Goal: Information Seeking & Learning: Check status

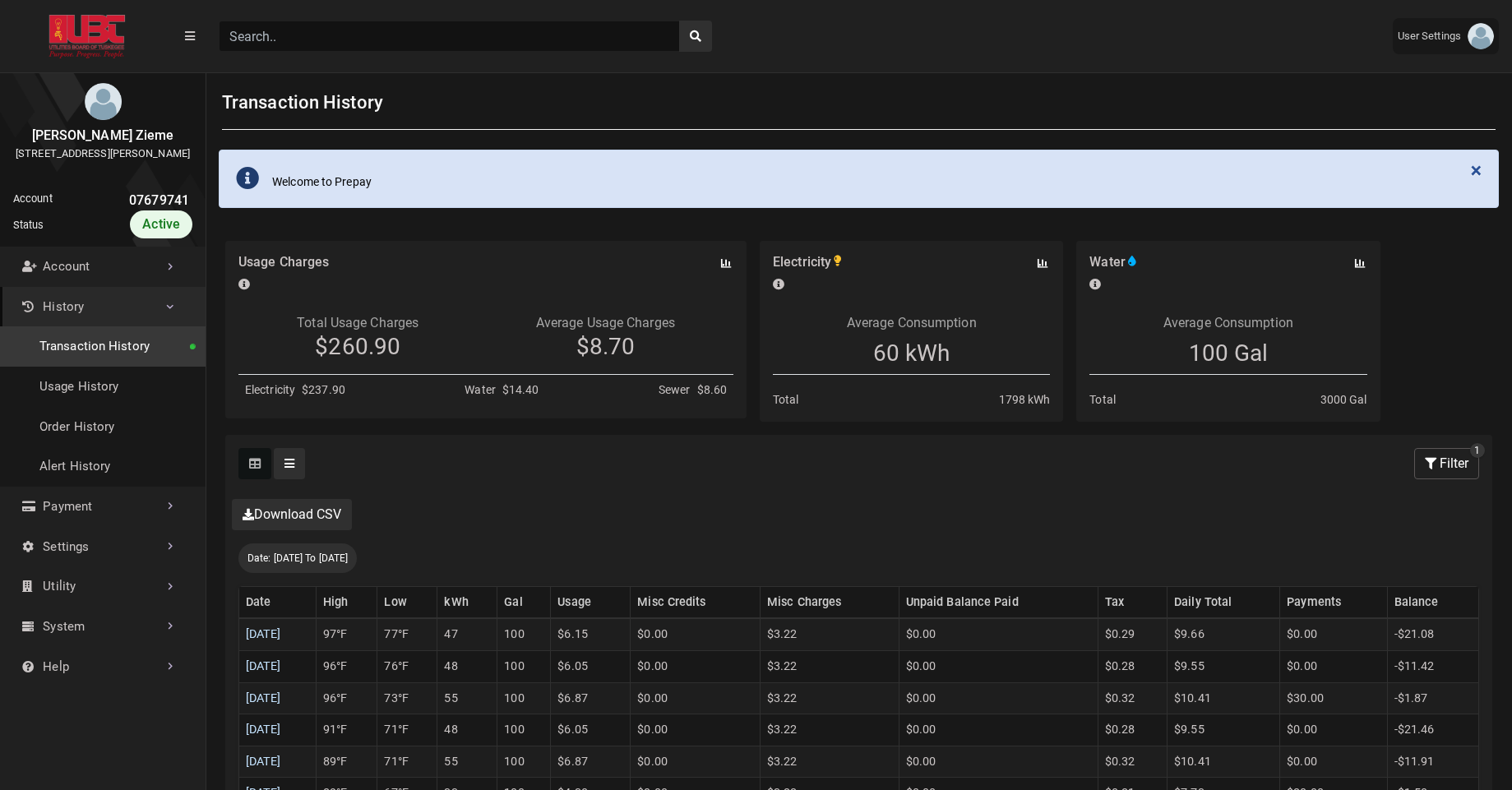
select select "25 per page"
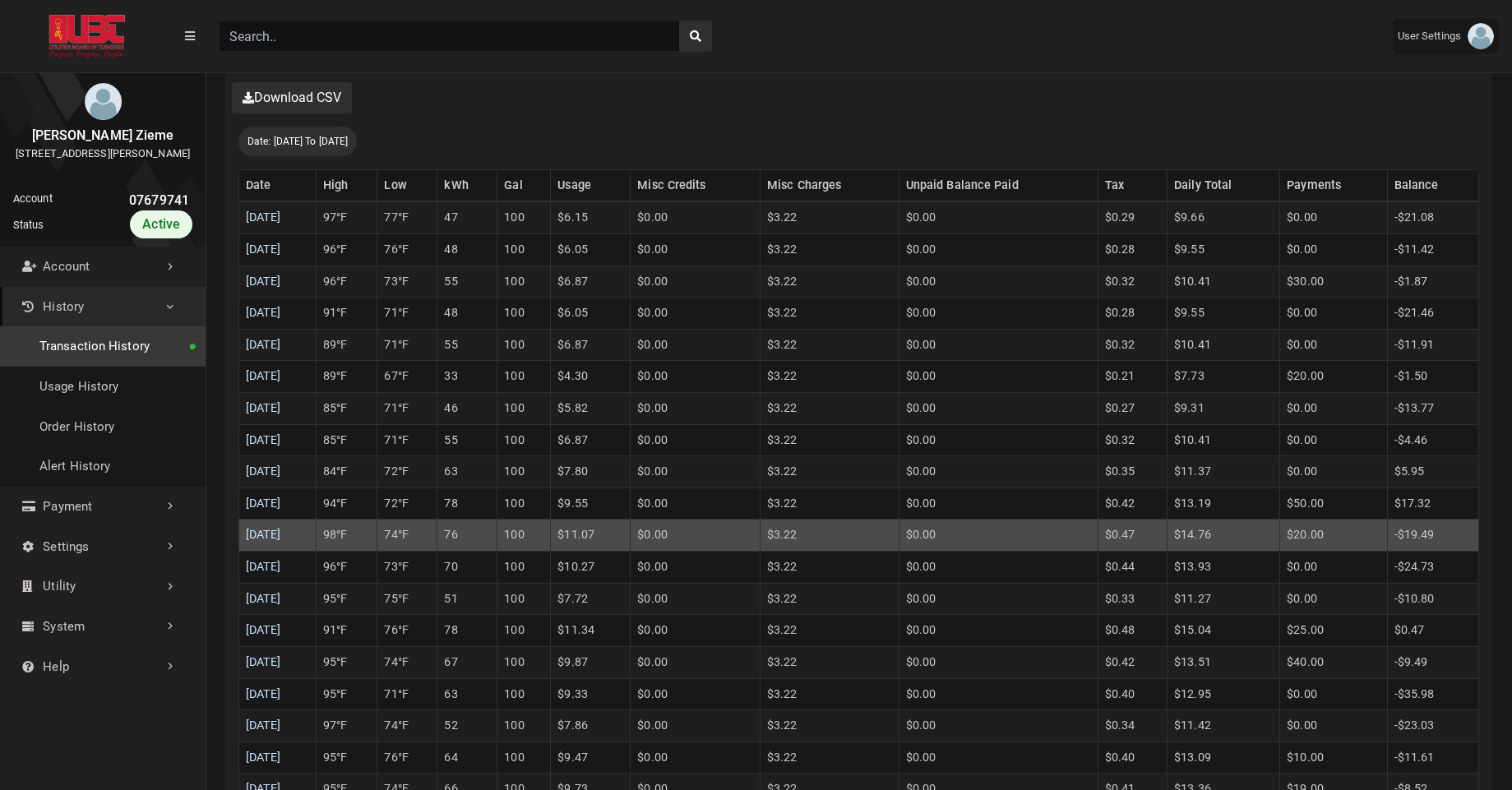
scroll to position [8, 1]
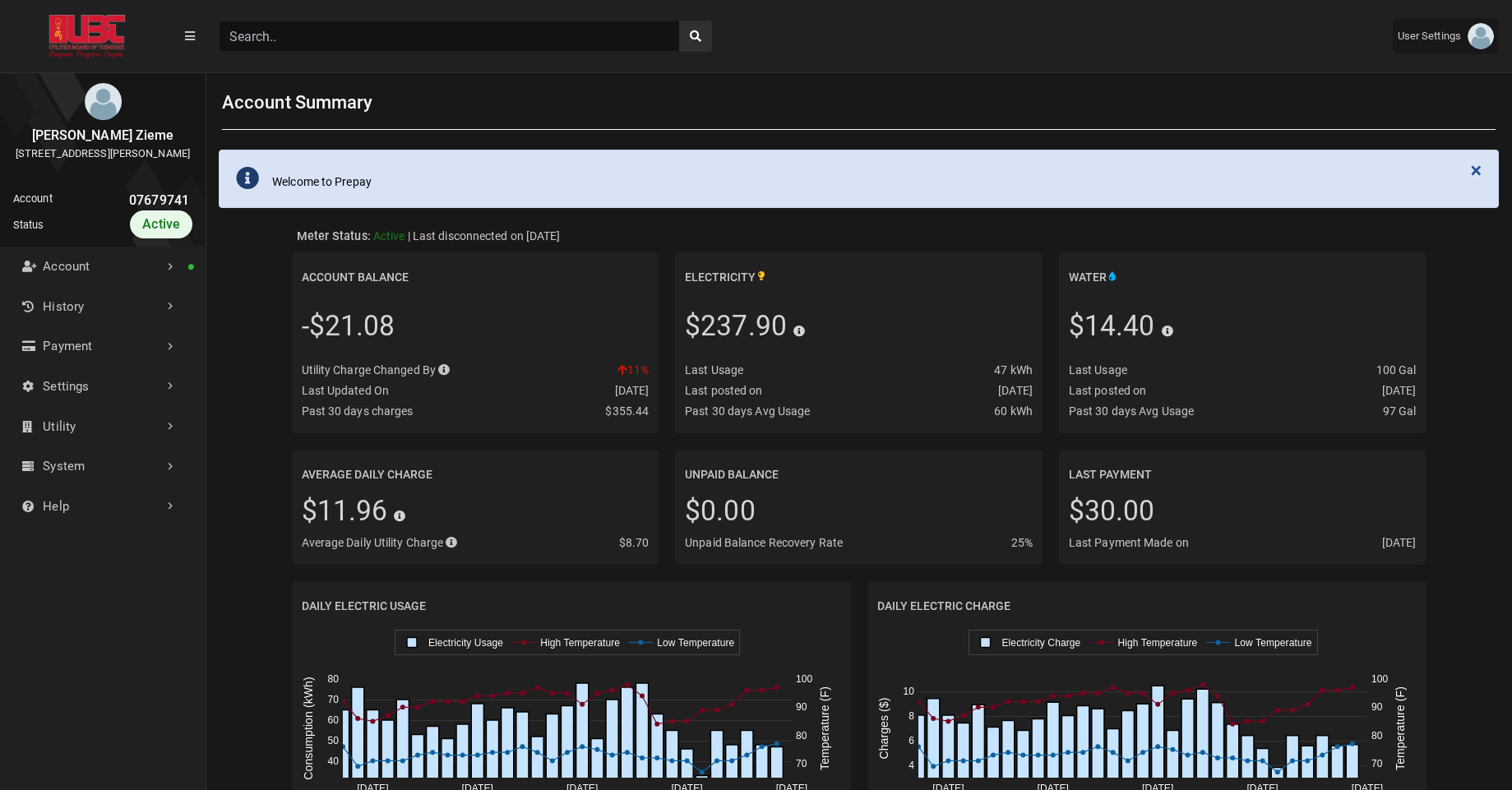
scroll to position [4, 1]
click at [279, 31] on input "Search" at bounding box center [449, 36] width 461 height 31
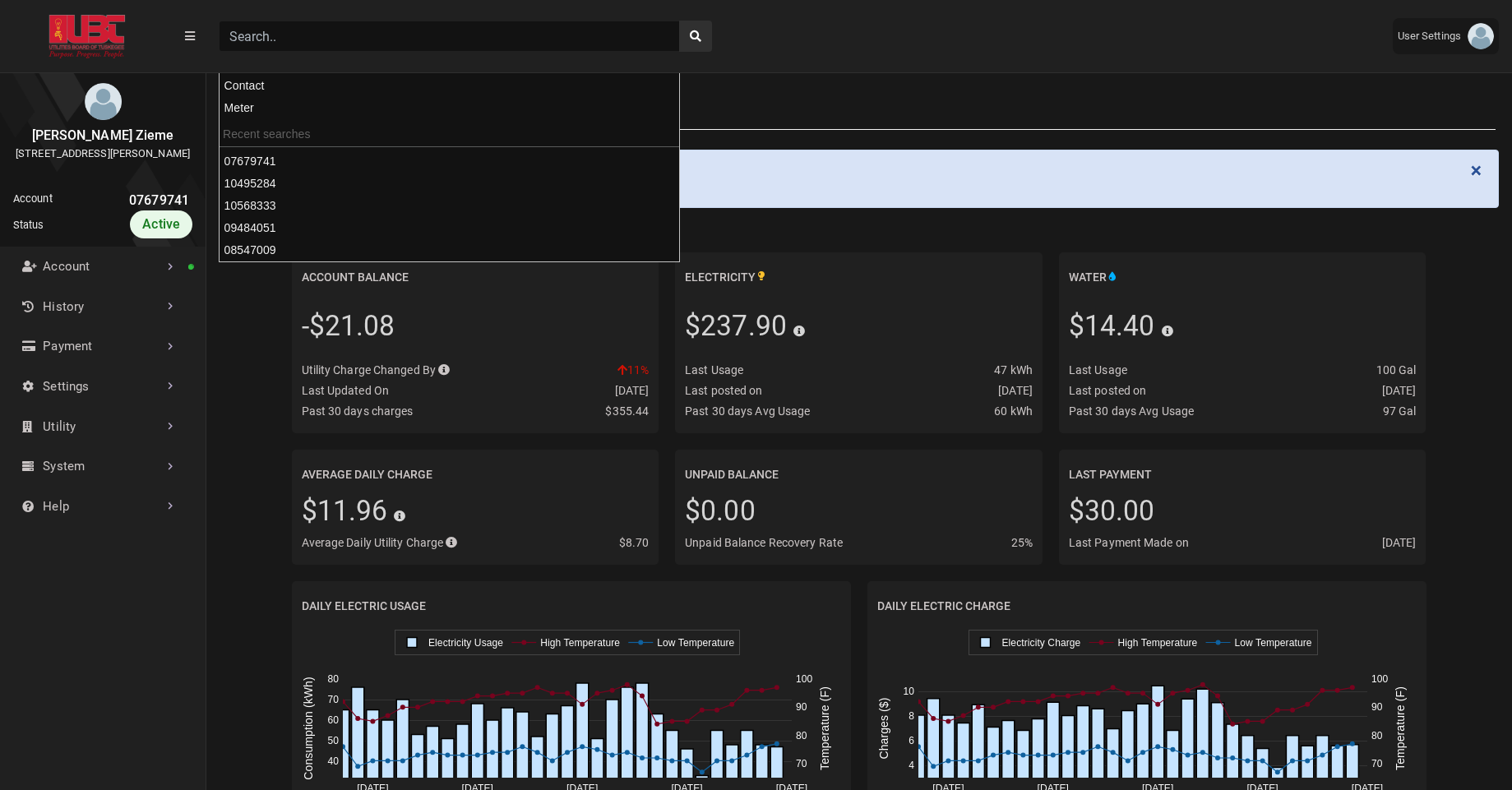
paste input "08295411"
type input "08295411"
click at [679, 20] on button "search" at bounding box center [695, 36] width 33 height 31
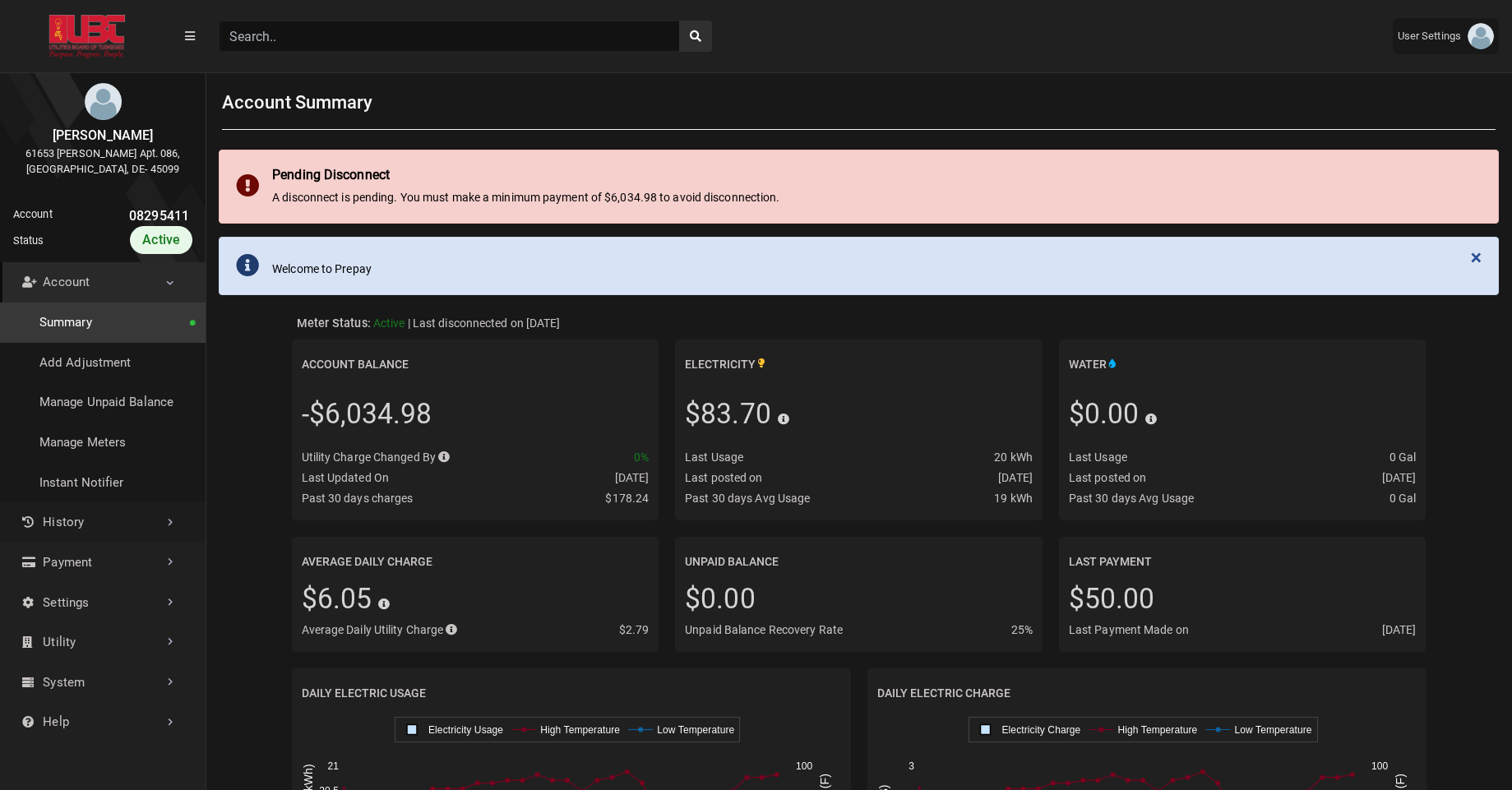
click at [132, 536] on link "History" at bounding box center [102, 522] width 206 height 41
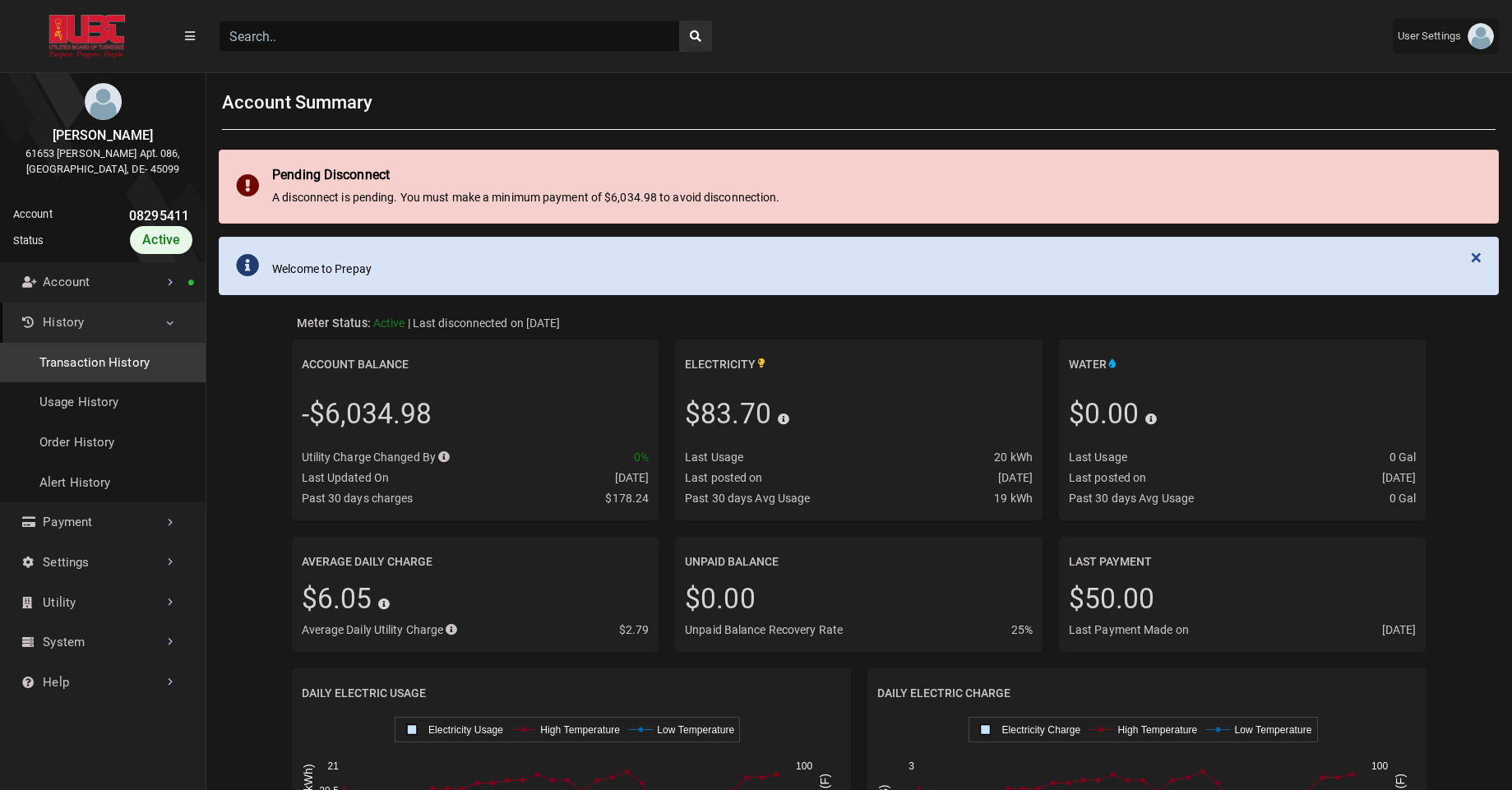
click at [117, 361] on link "Transaction History" at bounding box center [102, 363] width 206 height 41
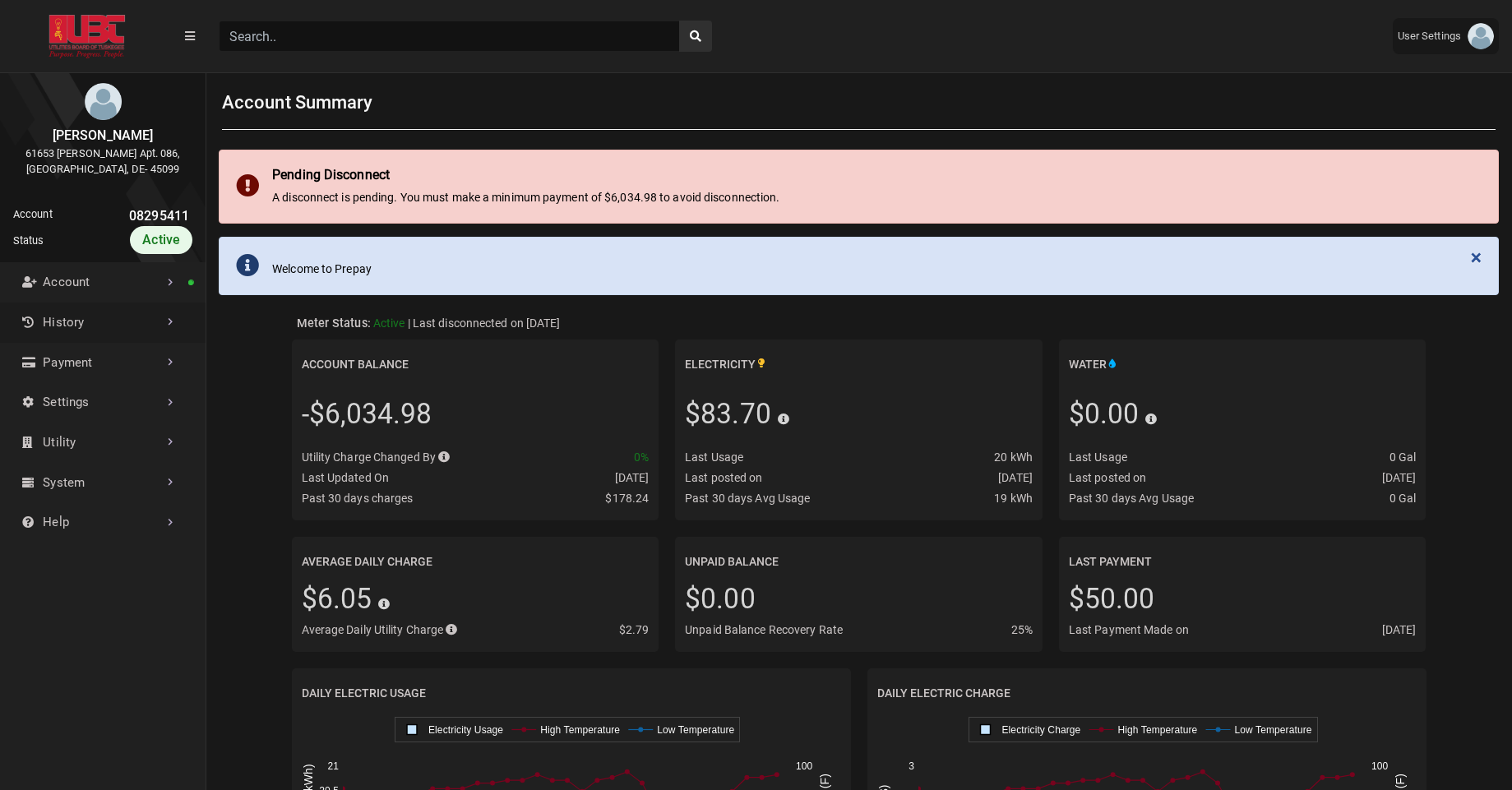
click at [124, 323] on link "History" at bounding box center [102, 323] width 206 height 41
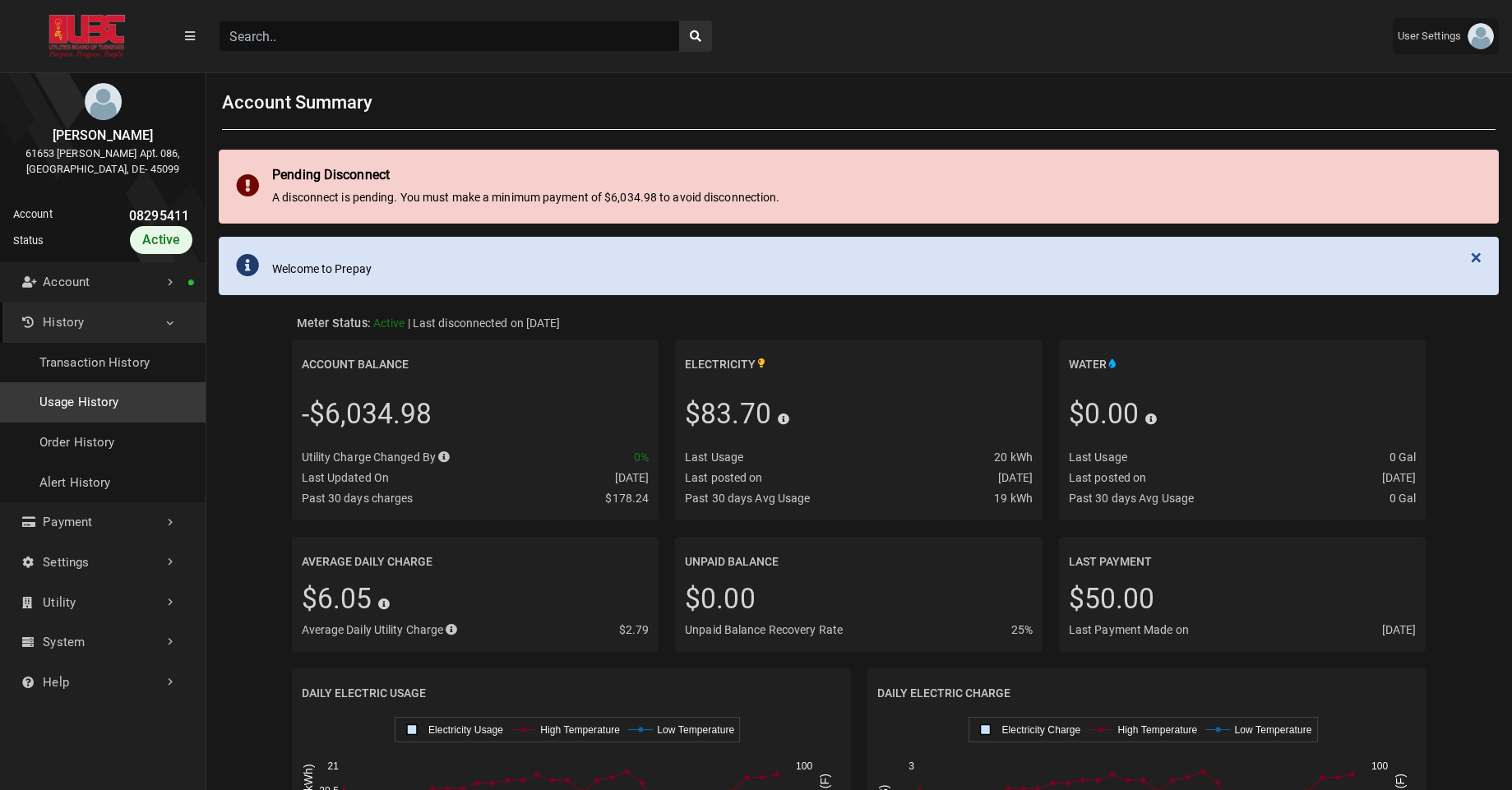
click at [97, 399] on link "Usage History" at bounding box center [102, 403] width 206 height 41
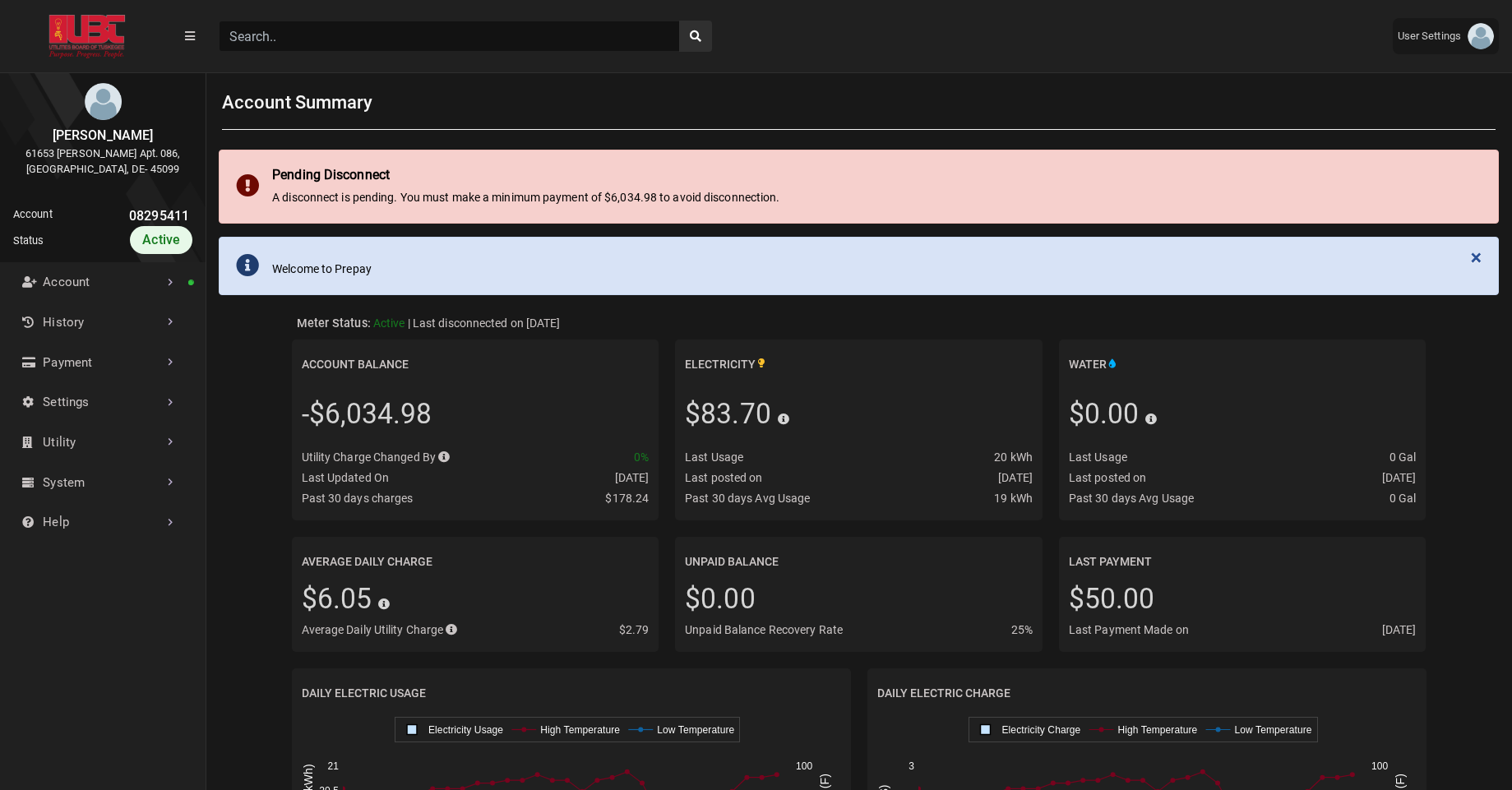
click at [267, 31] on input "Search" at bounding box center [449, 36] width 461 height 31
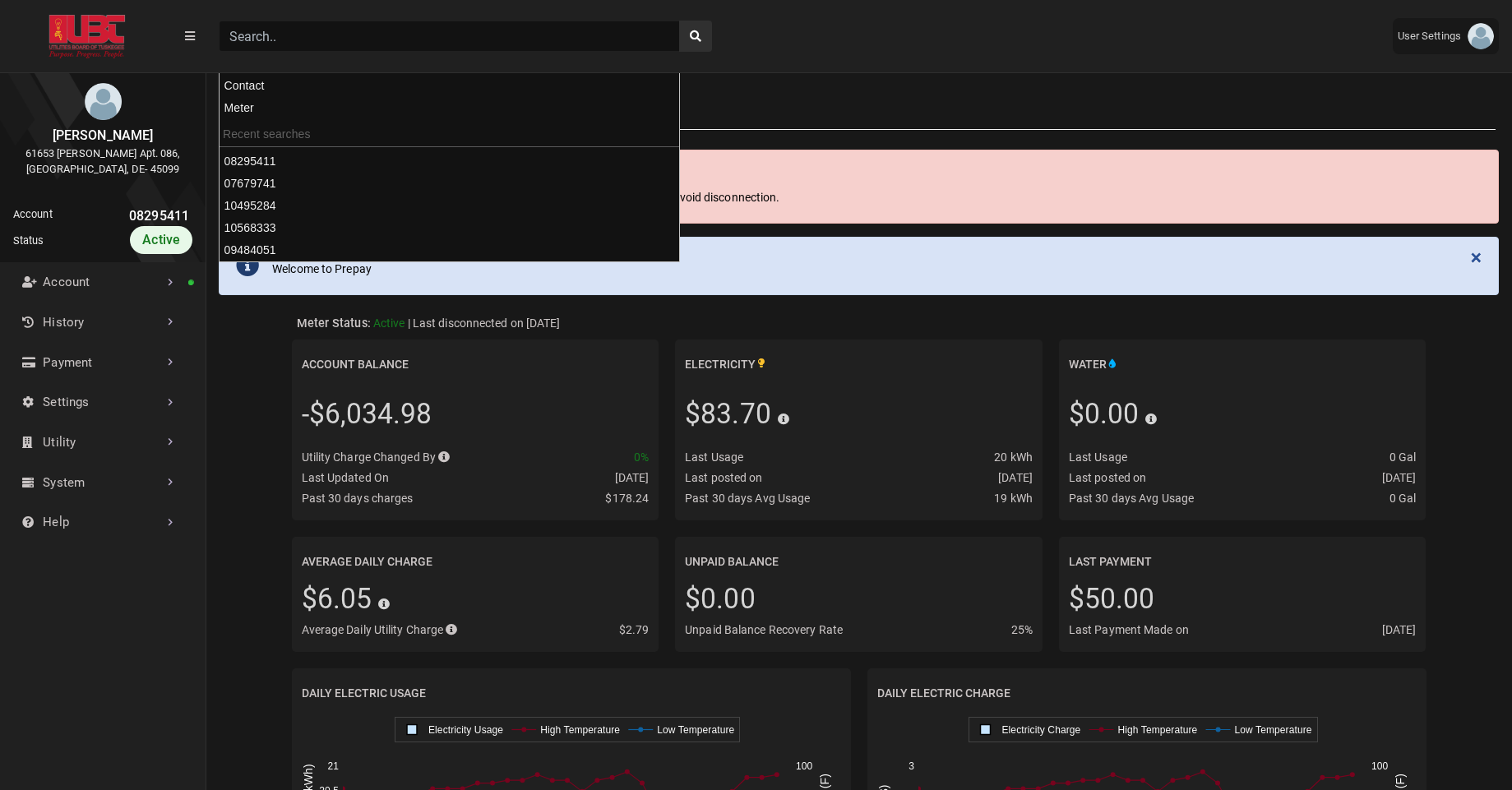
paste input "08547009"
type input "08547009"
click at [679, 20] on button "search" at bounding box center [695, 36] width 33 height 31
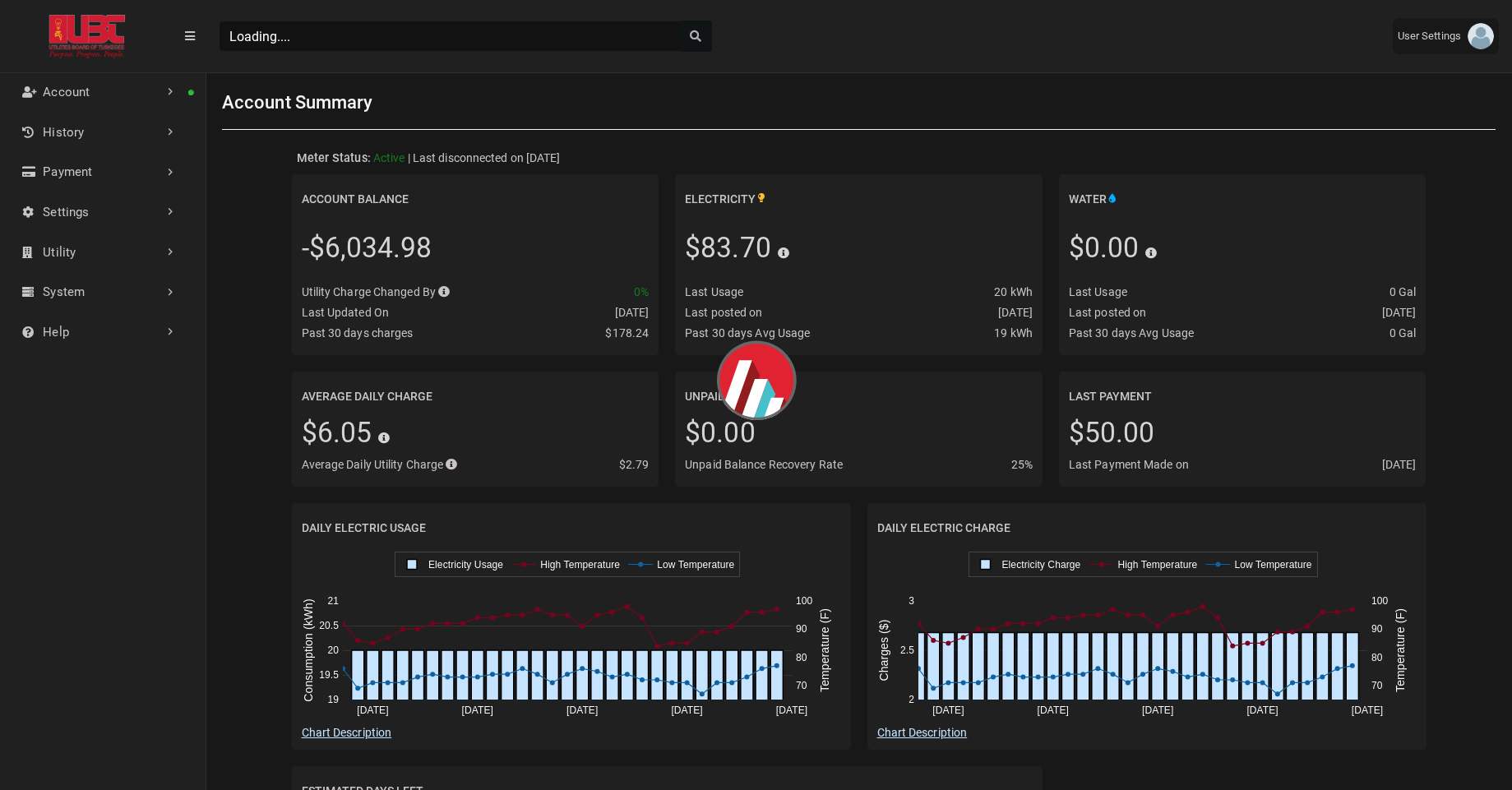
scroll to position [8, 1]
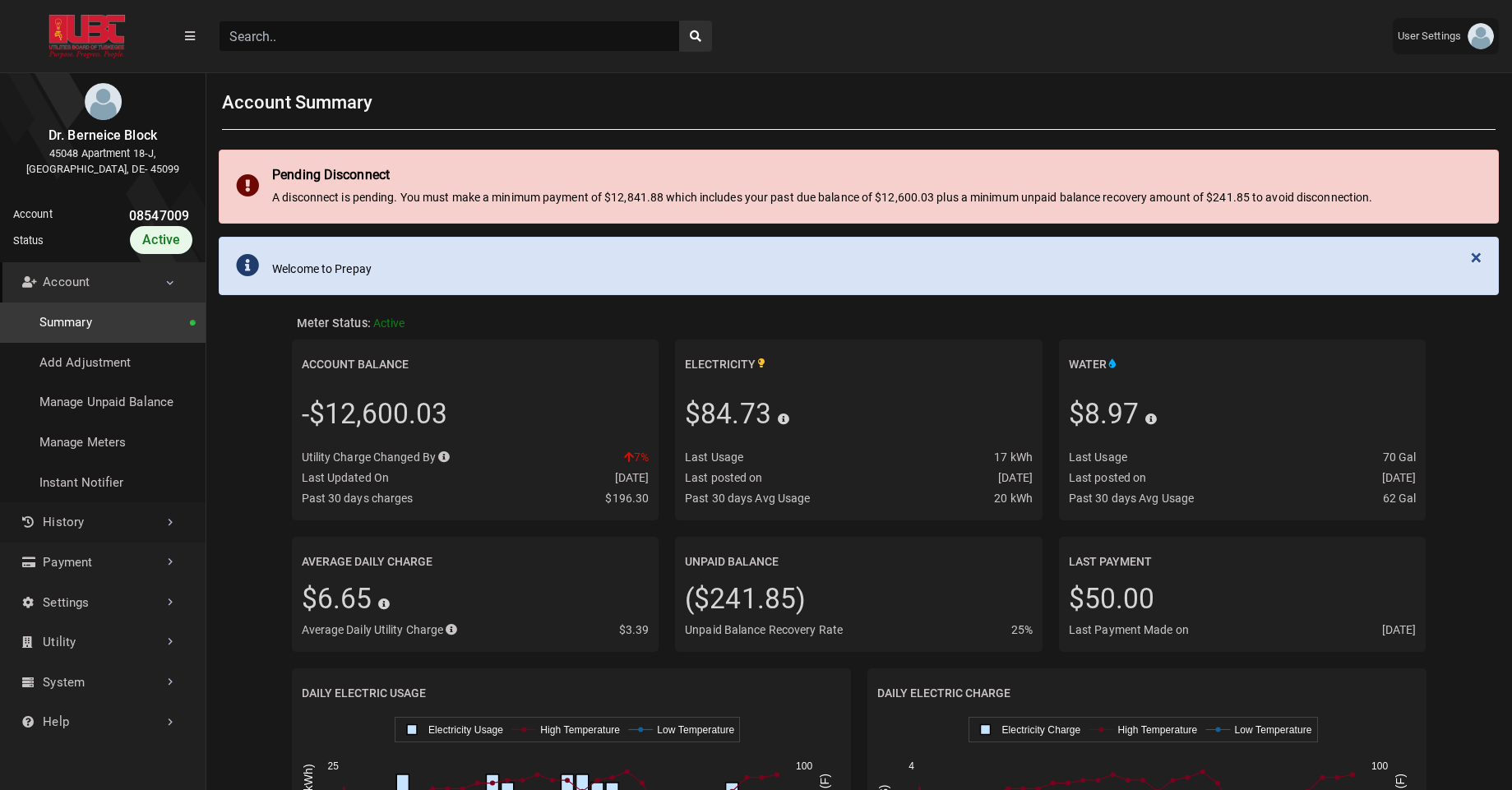
click at [92, 522] on link "History" at bounding box center [102, 522] width 206 height 41
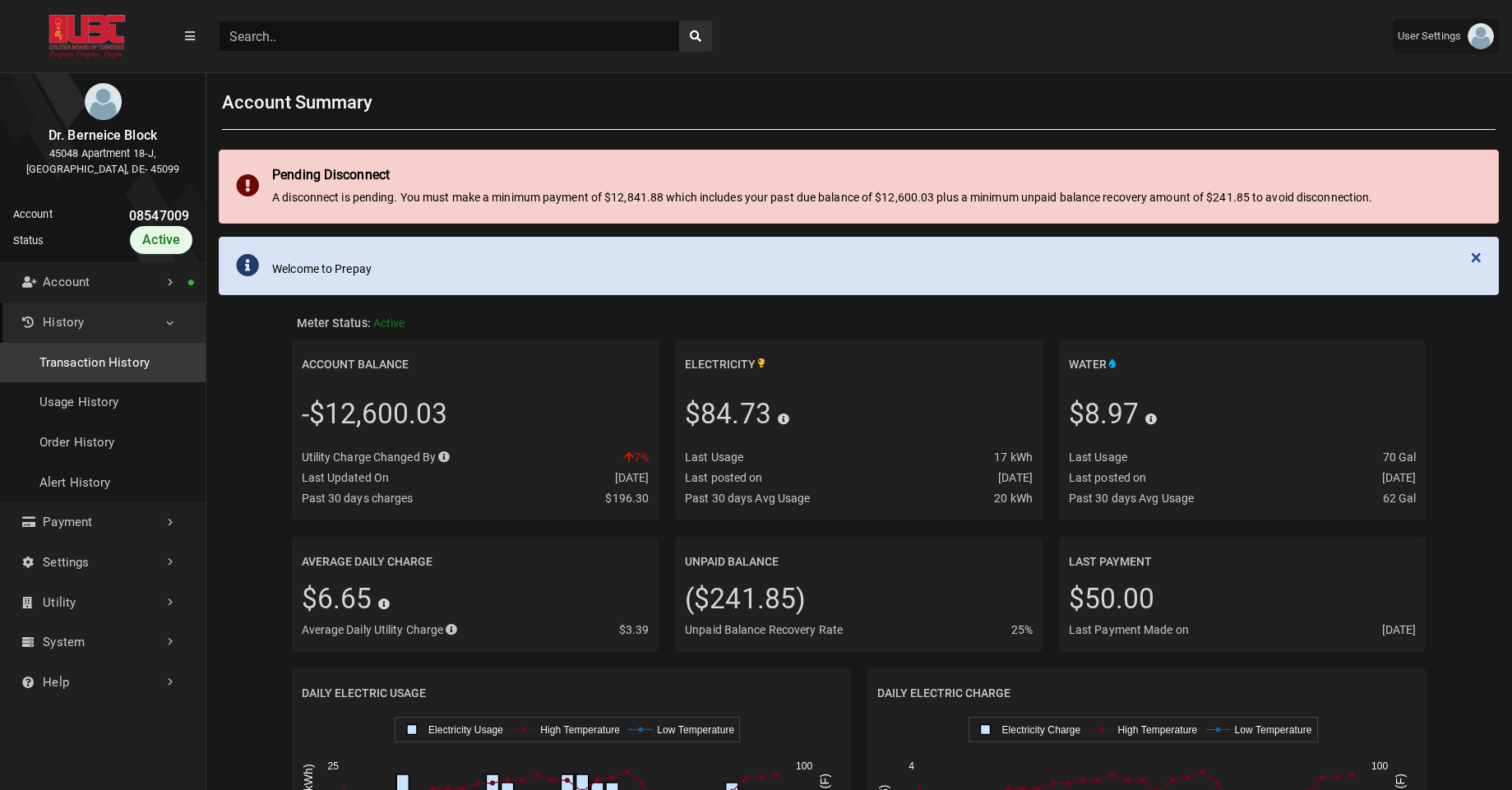
click at [111, 373] on link "Transaction History" at bounding box center [102, 363] width 206 height 41
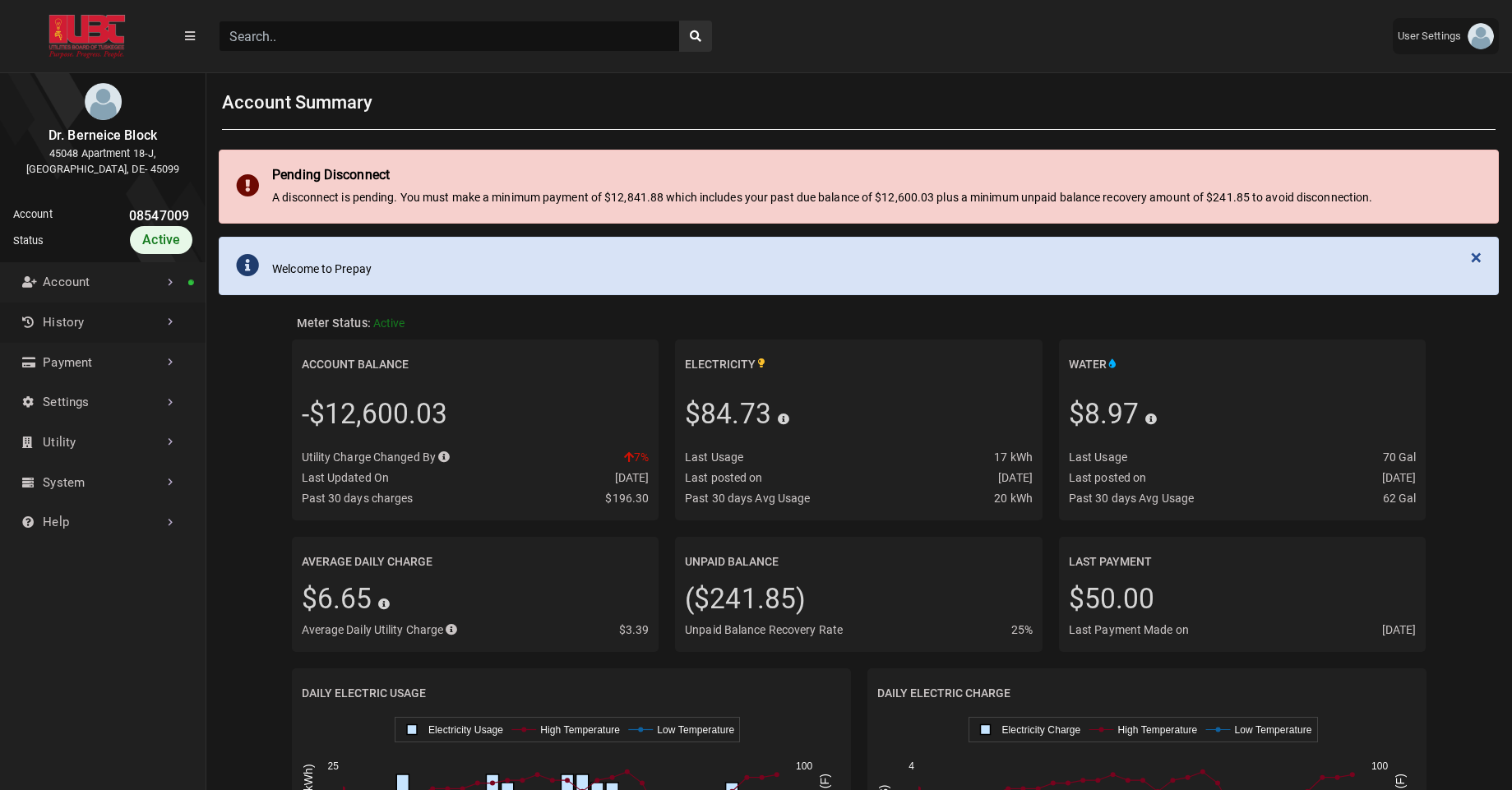
click at [129, 333] on link "History" at bounding box center [102, 323] width 206 height 41
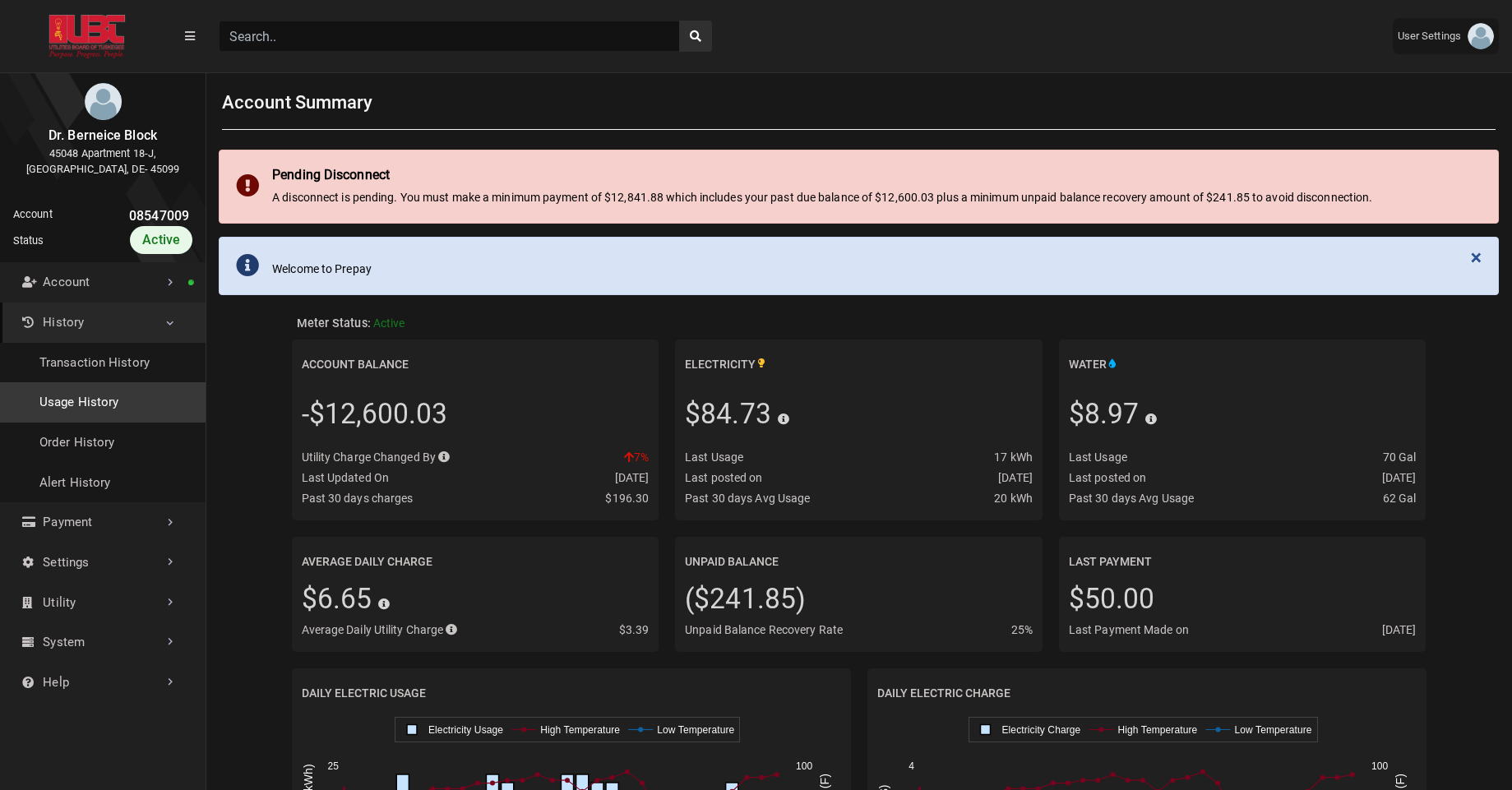
click at [88, 387] on link "Usage History" at bounding box center [102, 403] width 206 height 41
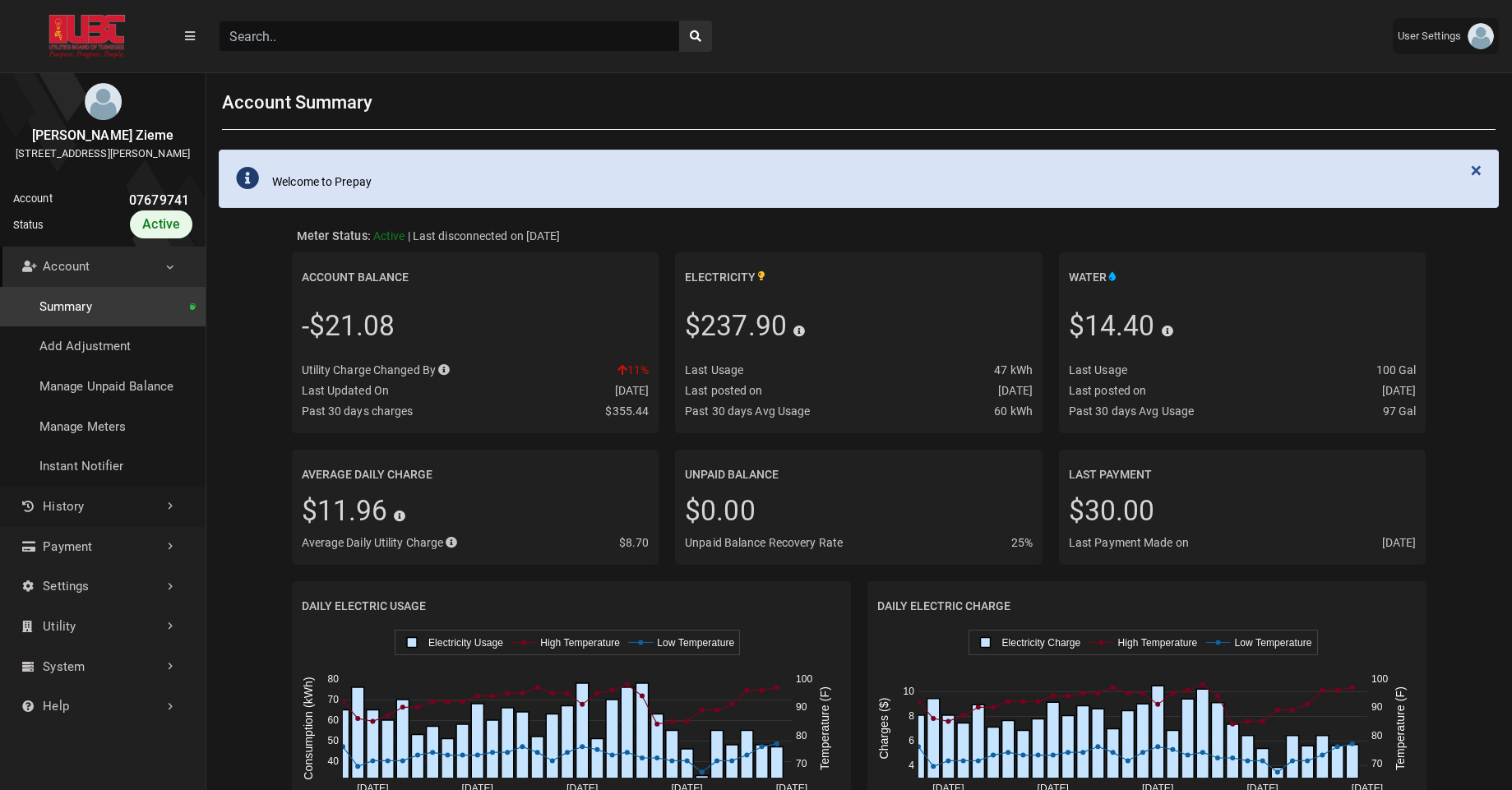
click at [58, 528] on link "History" at bounding box center [102, 507] width 206 height 41
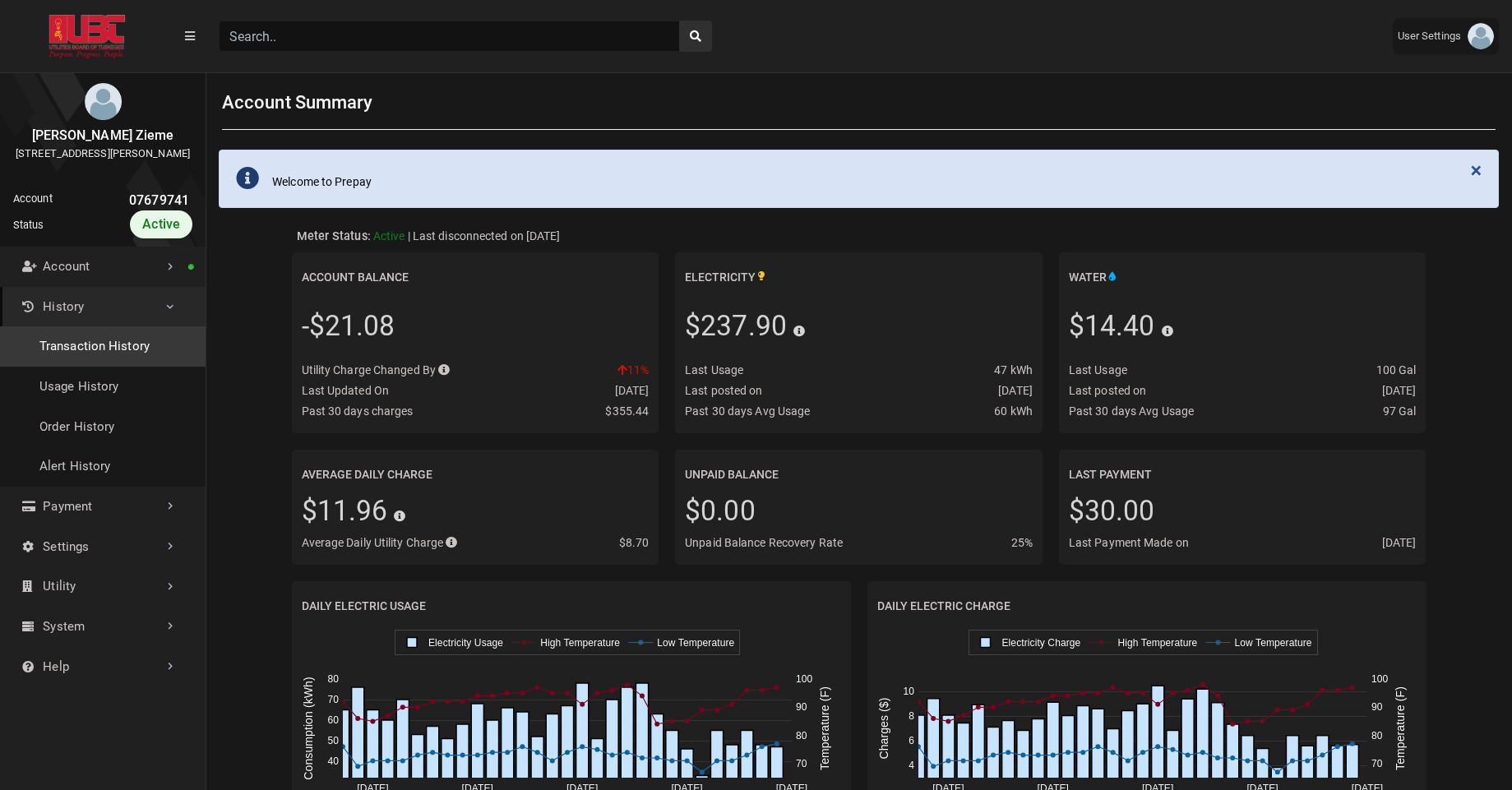
click at [108, 355] on link "Transaction History" at bounding box center [102, 347] width 206 height 41
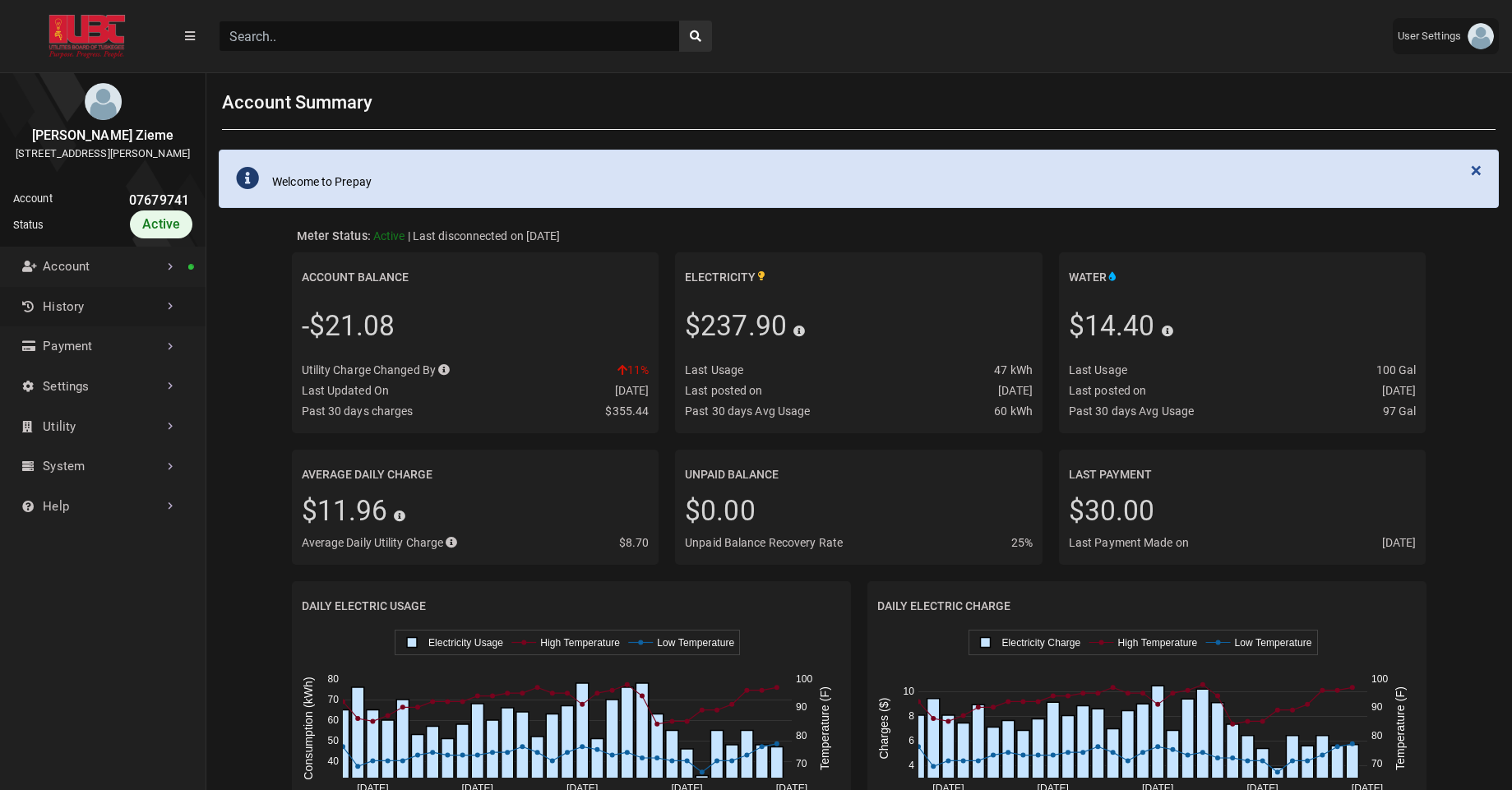
click at [117, 328] on link "History" at bounding box center [102, 307] width 206 height 41
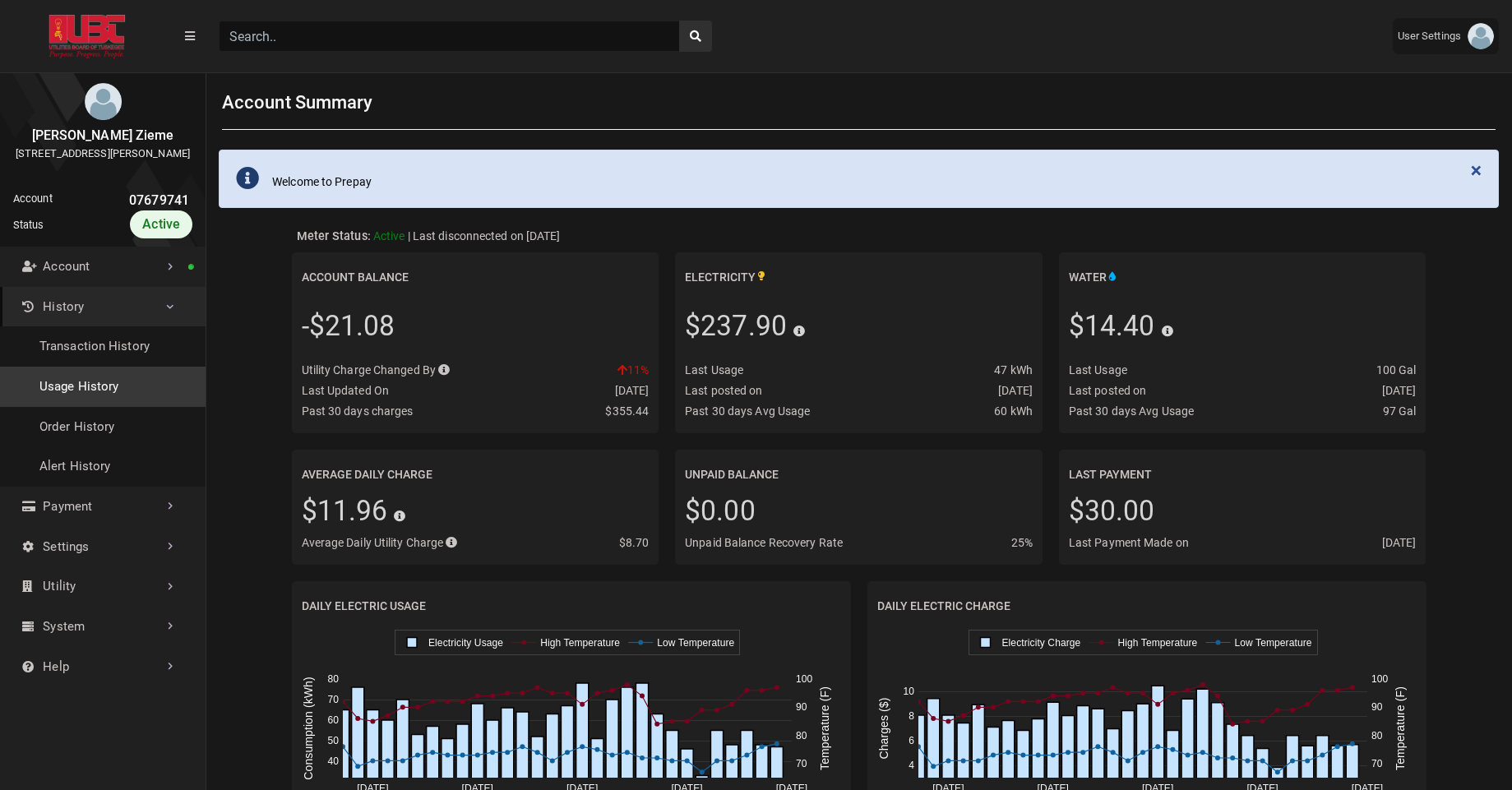
click at [92, 396] on link "Usage History" at bounding box center [102, 387] width 206 height 41
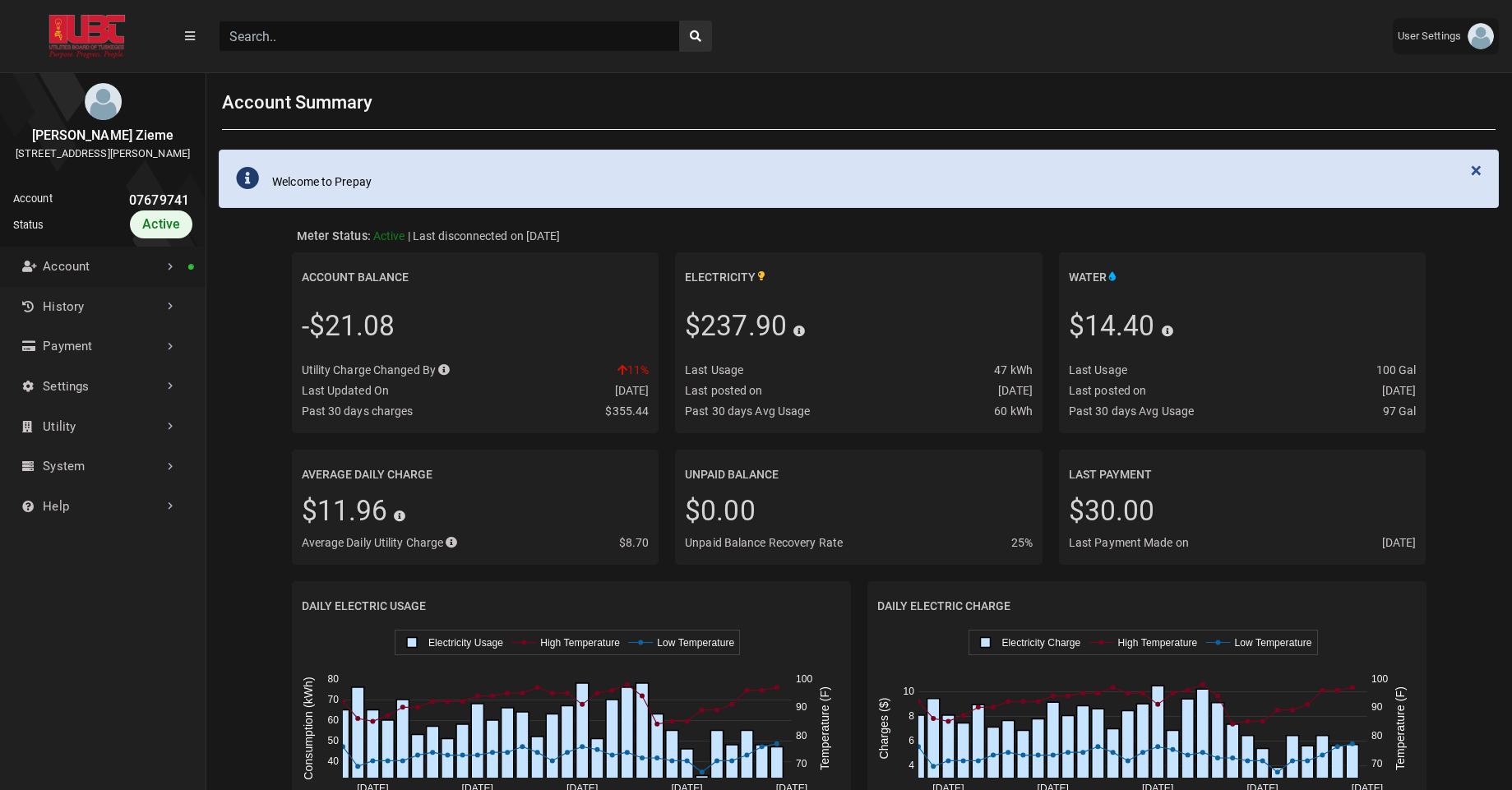
click at [108, 274] on link "Account" at bounding box center [102, 267] width 206 height 41
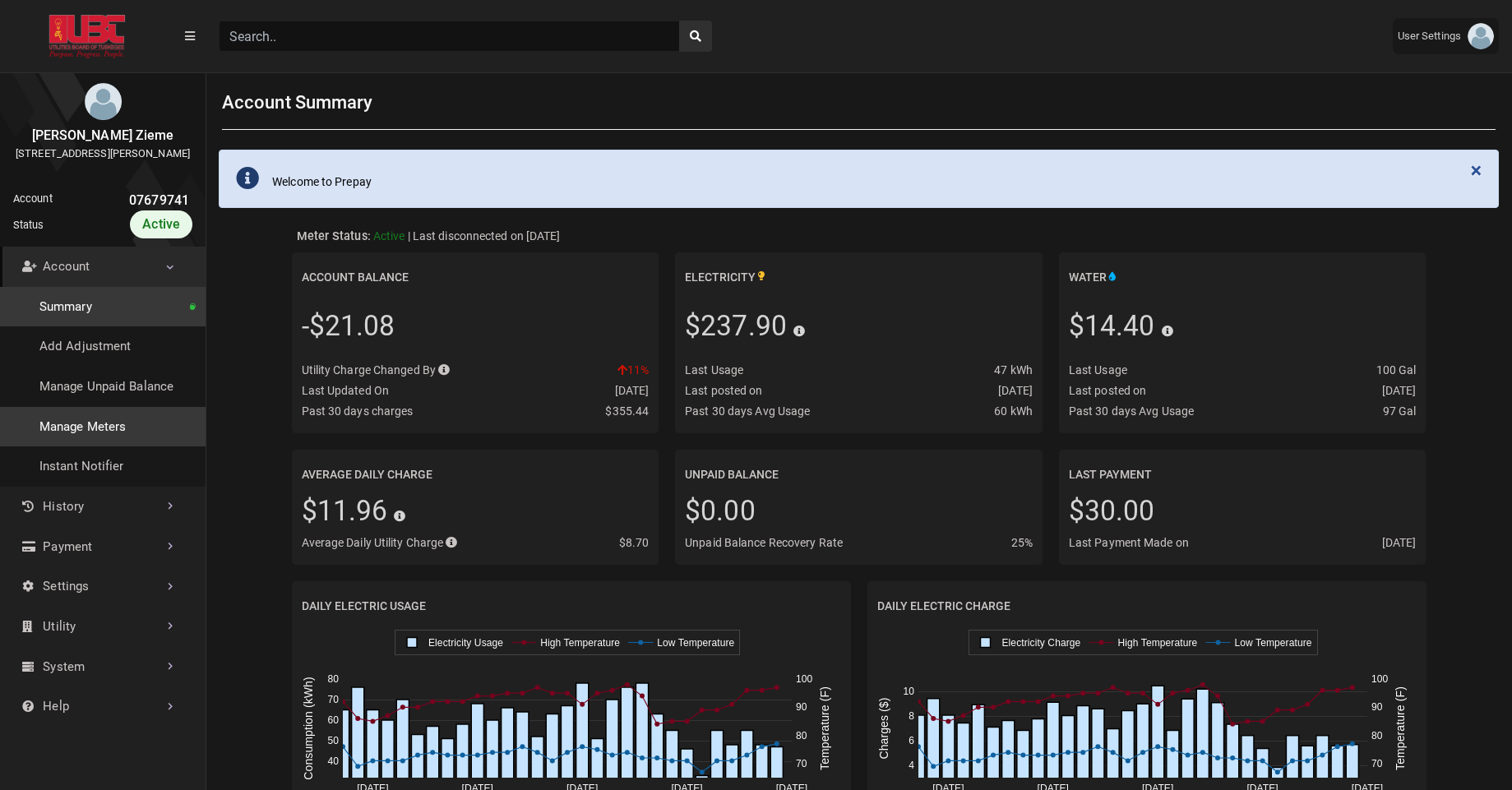
click at [104, 447] on link "Manage Meters" at bounding box center [102, 428] width 206 height 41
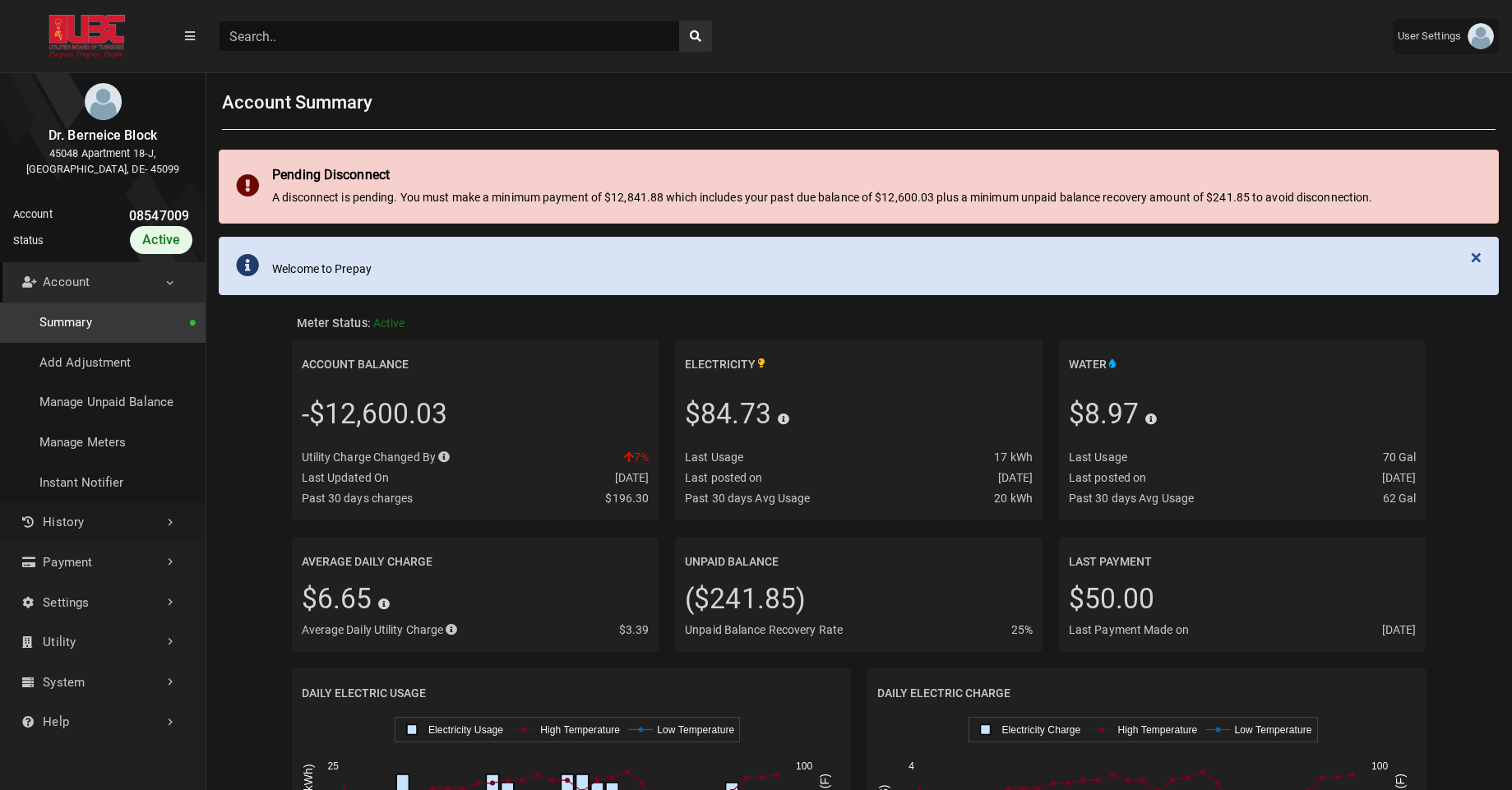
click at [79, 514] on link "History" at bounding box center [102, 522] width 206 height 41
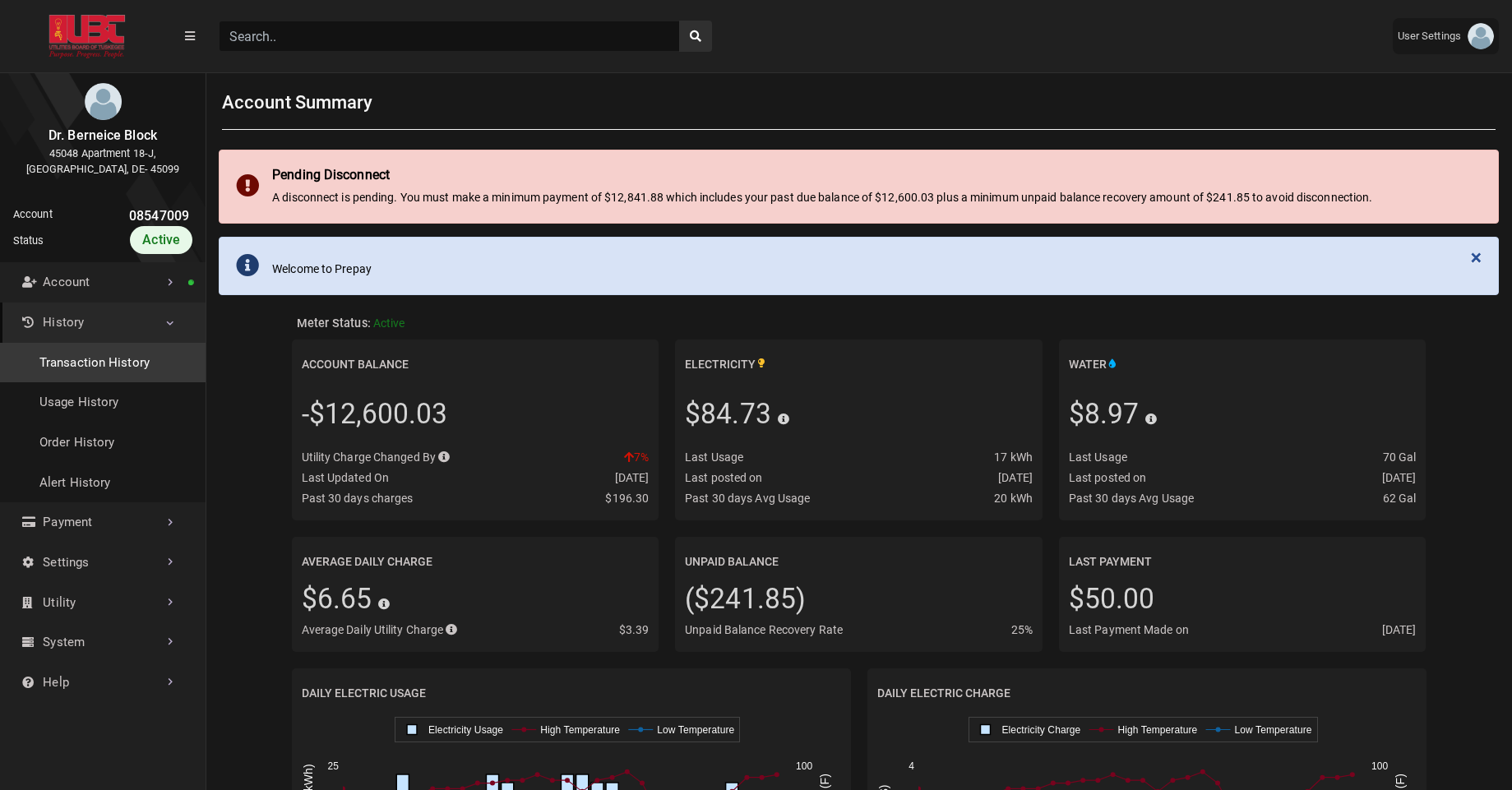
click at [91, 366] on link "Transaction History" at bounding box center [102, 363] width 206 height 41
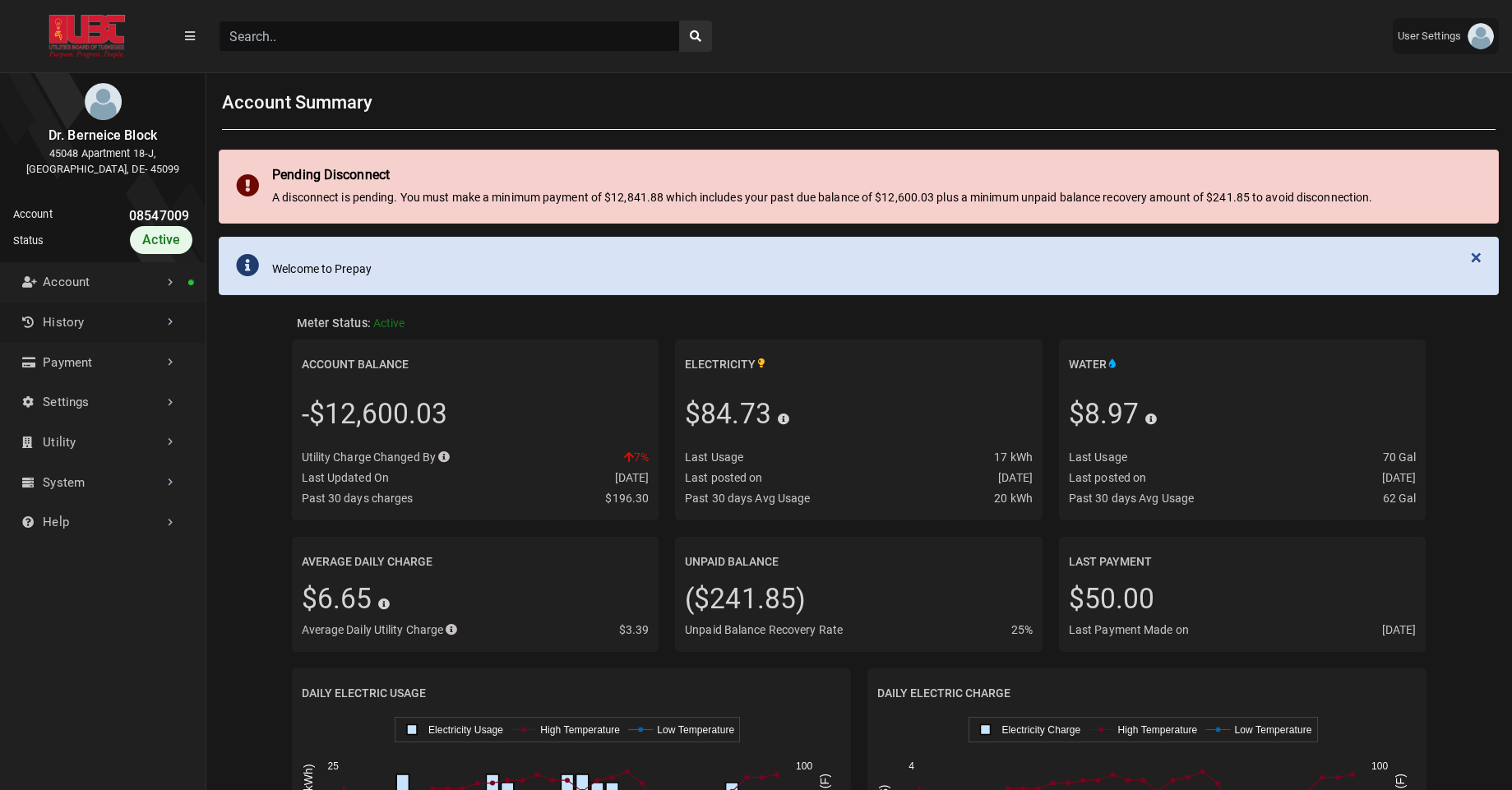
click at [83, 318] on link "History" at bounding box center [102, 323] width 206 height 41
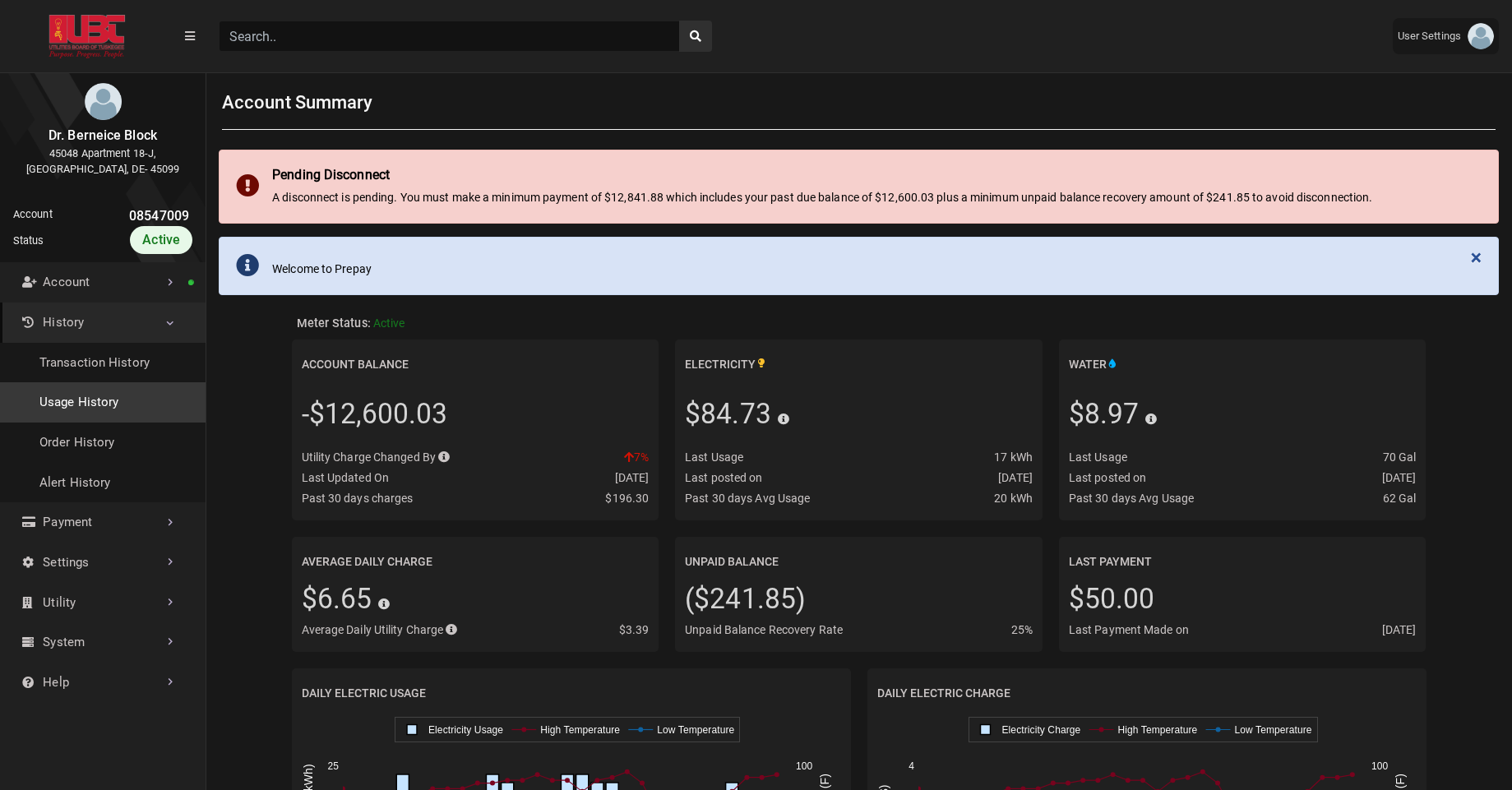
click at [79, 417] on link "Usage History" at bounding box center [102, 403] width 206 height 41
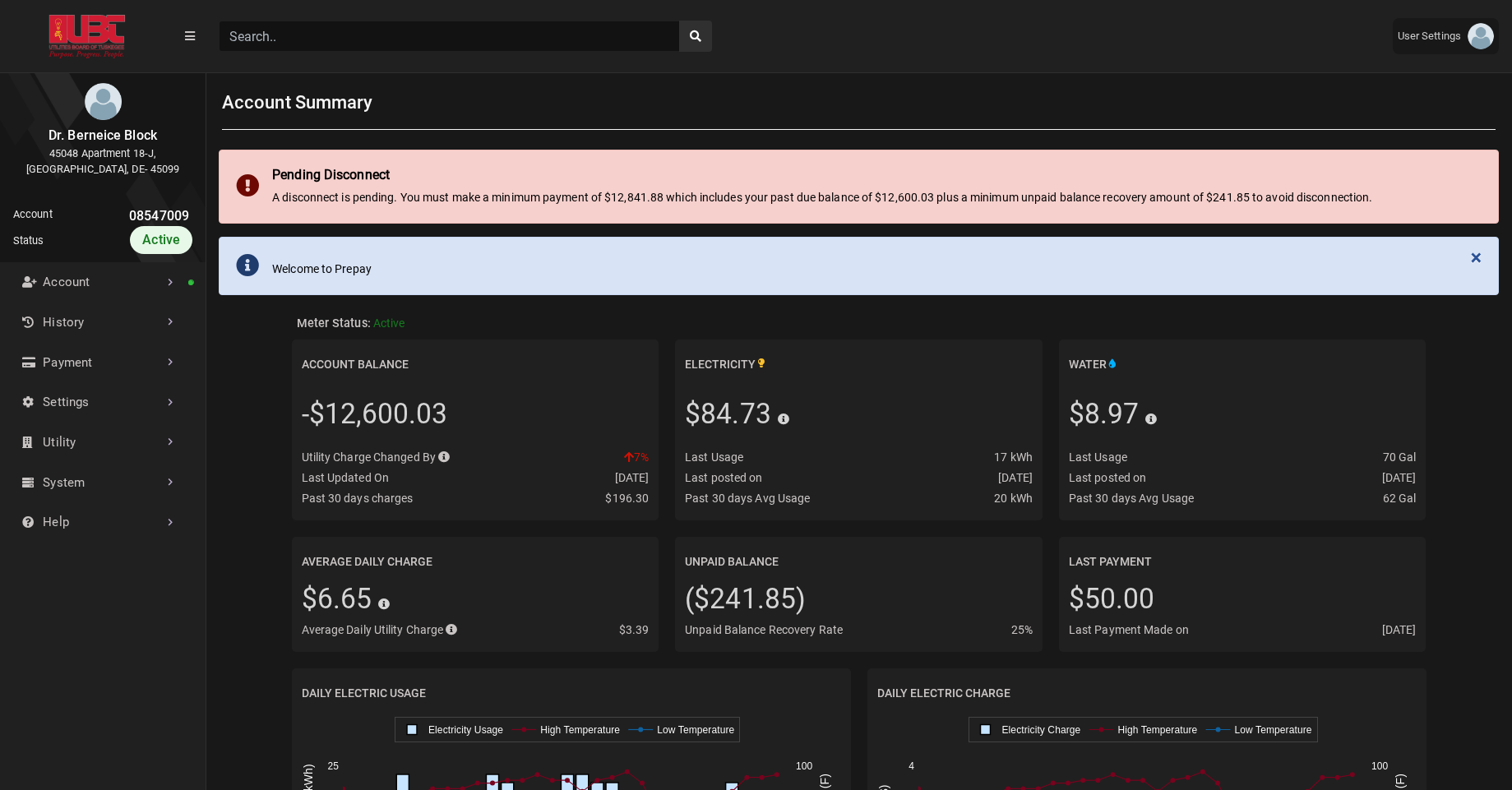
click at [260, 38] on input "Search" at bounding box center [449, 36] width 461 height 31
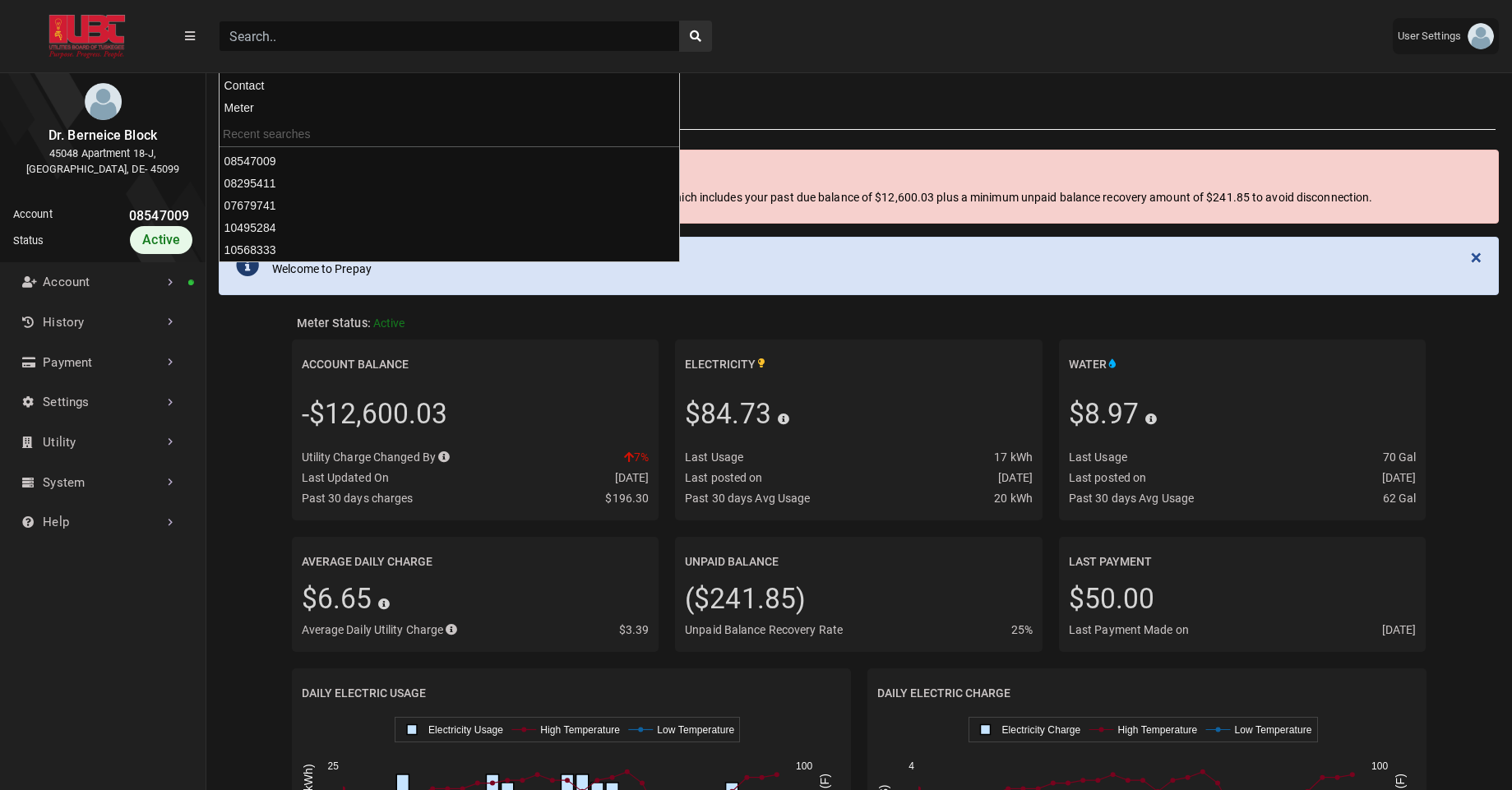
paste input "09484051"
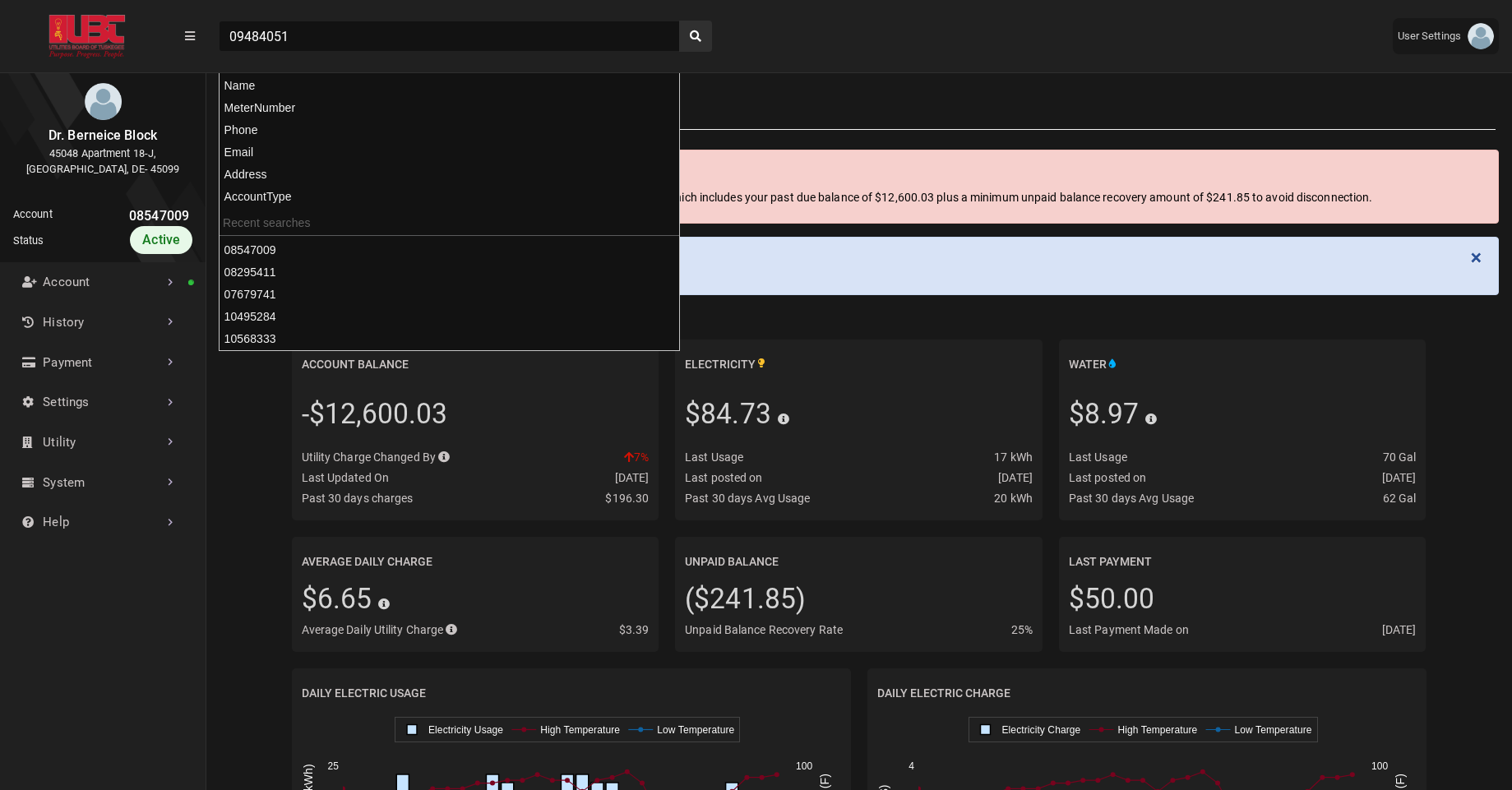
type input "09484051"
click at [679, 20] on button "search" at bounding box center [695, 36] width 33 height 31
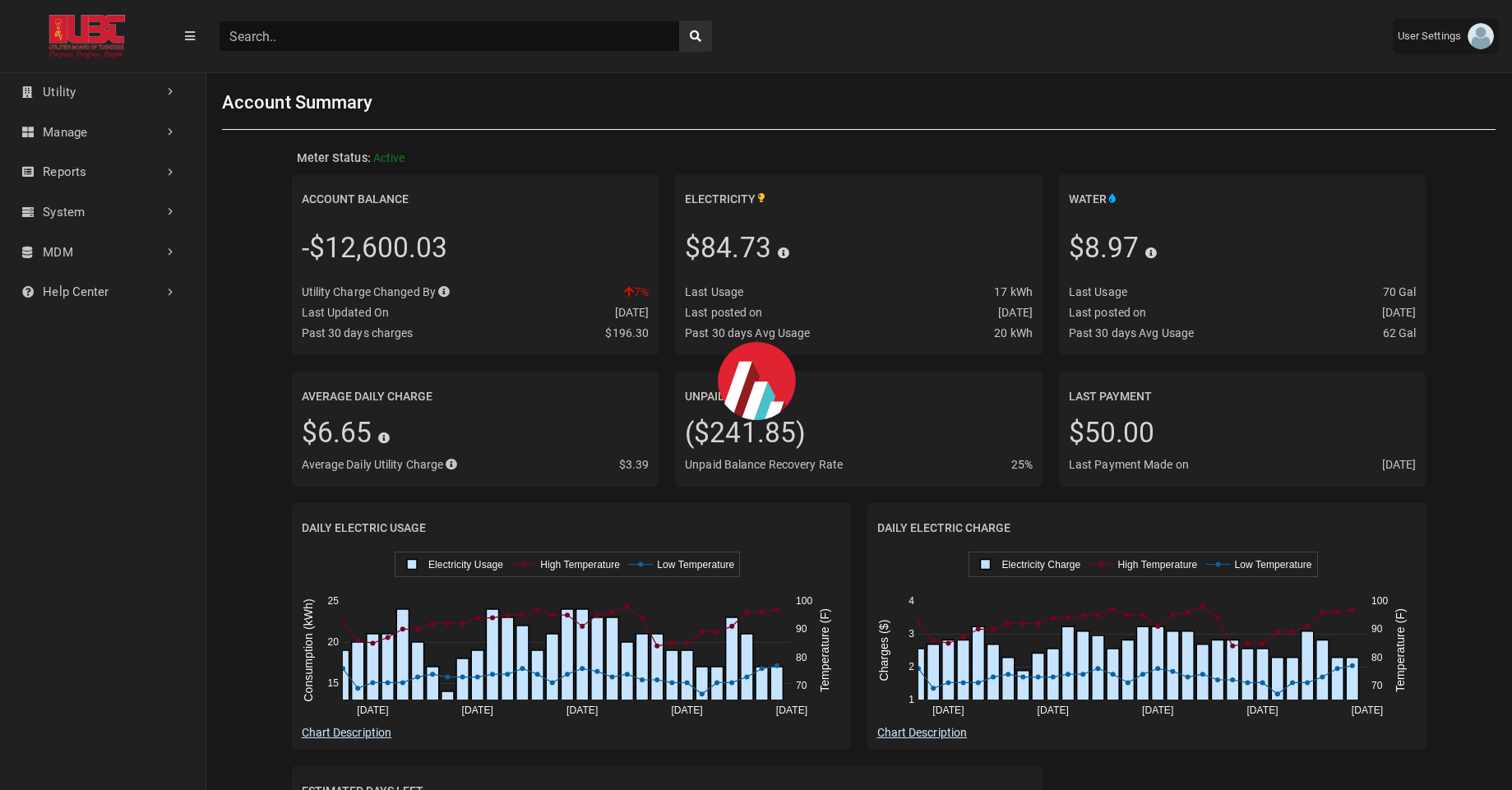
scroll to position [540, 206]
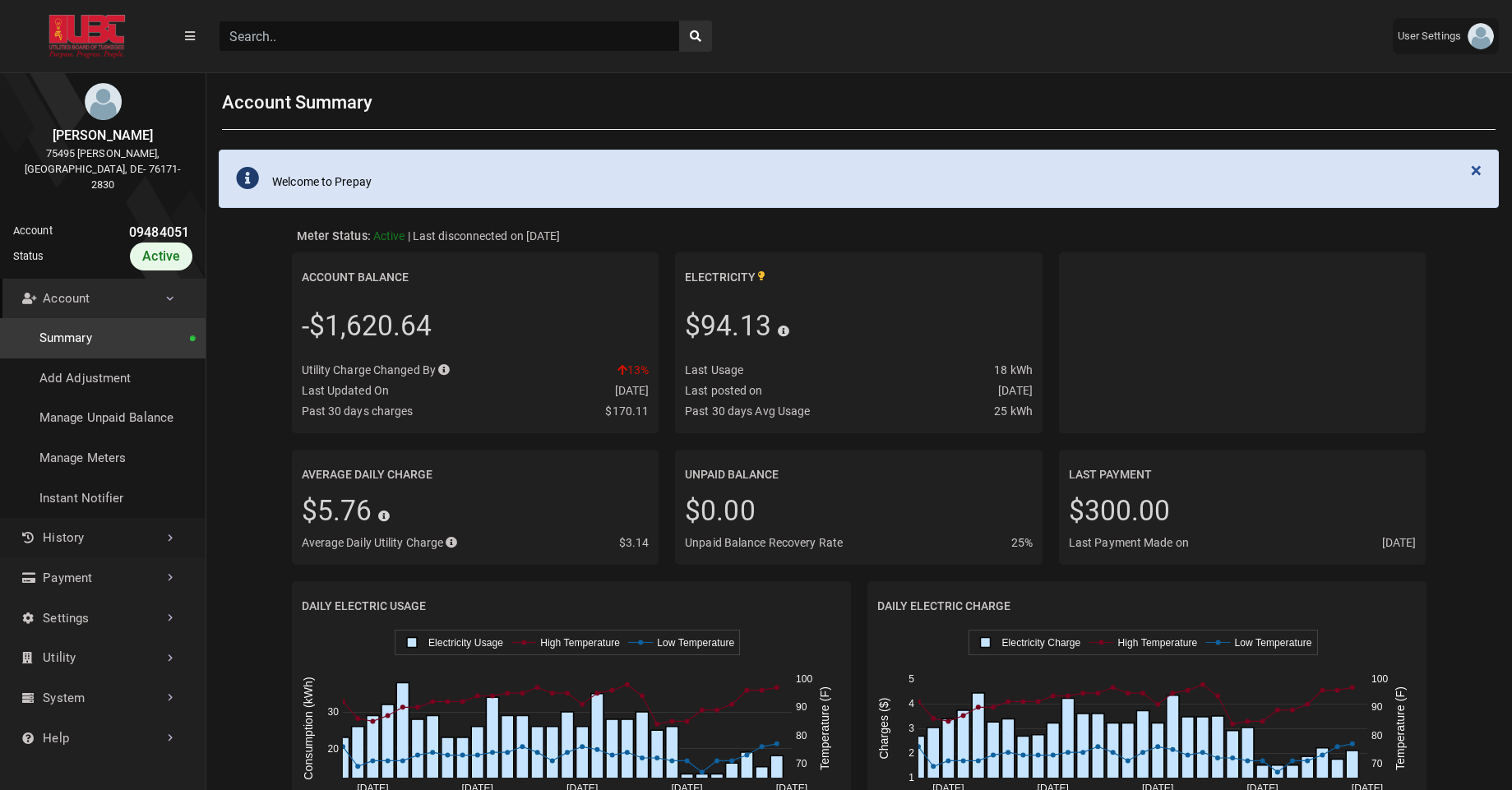
click at [56, 518] on link "History" at bounding box center [102, 539] width 206 height 41
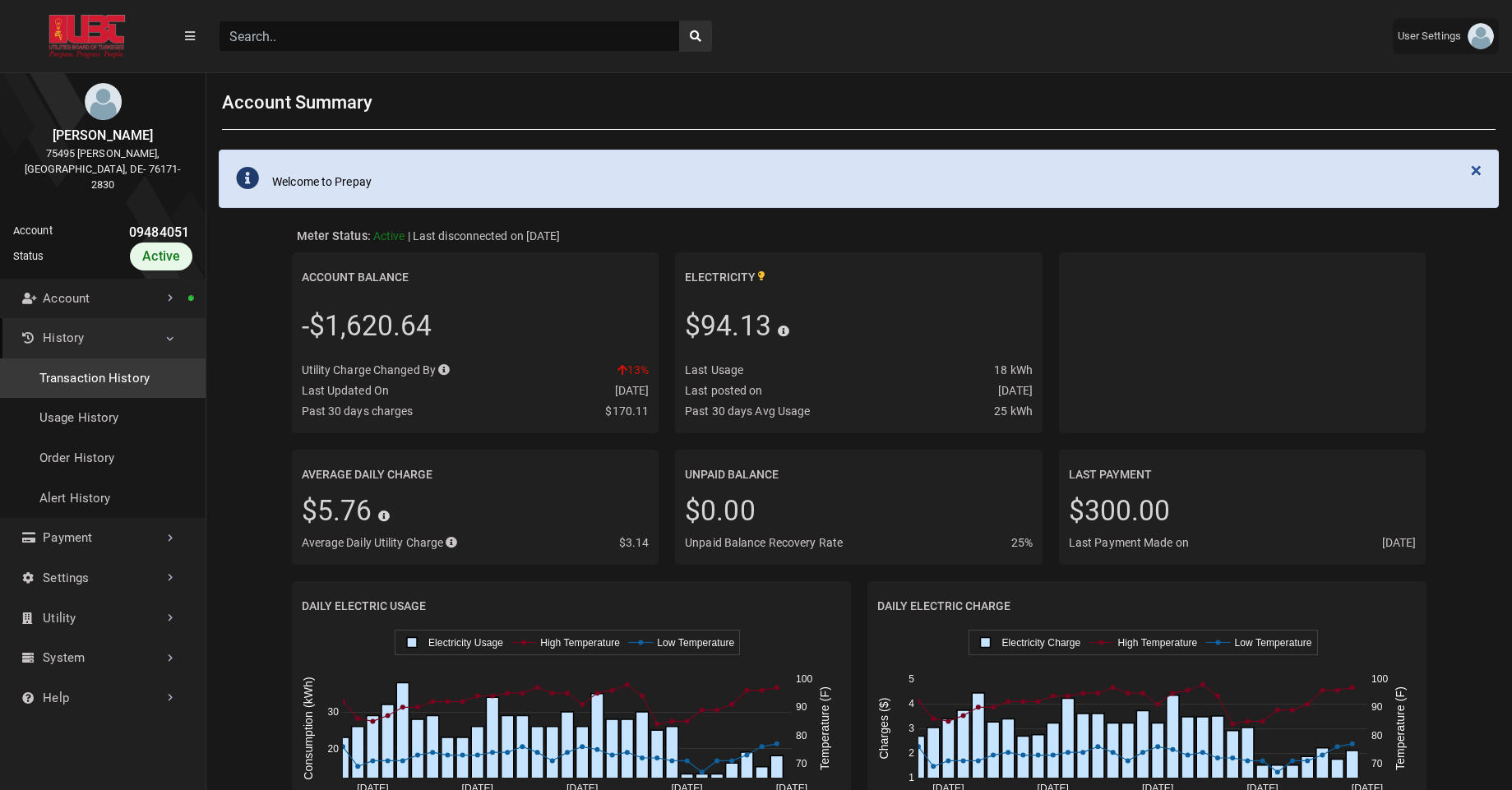
click at [120, 367] on link "Transaction History" at bounding box center [102, 378] width 206 height 41
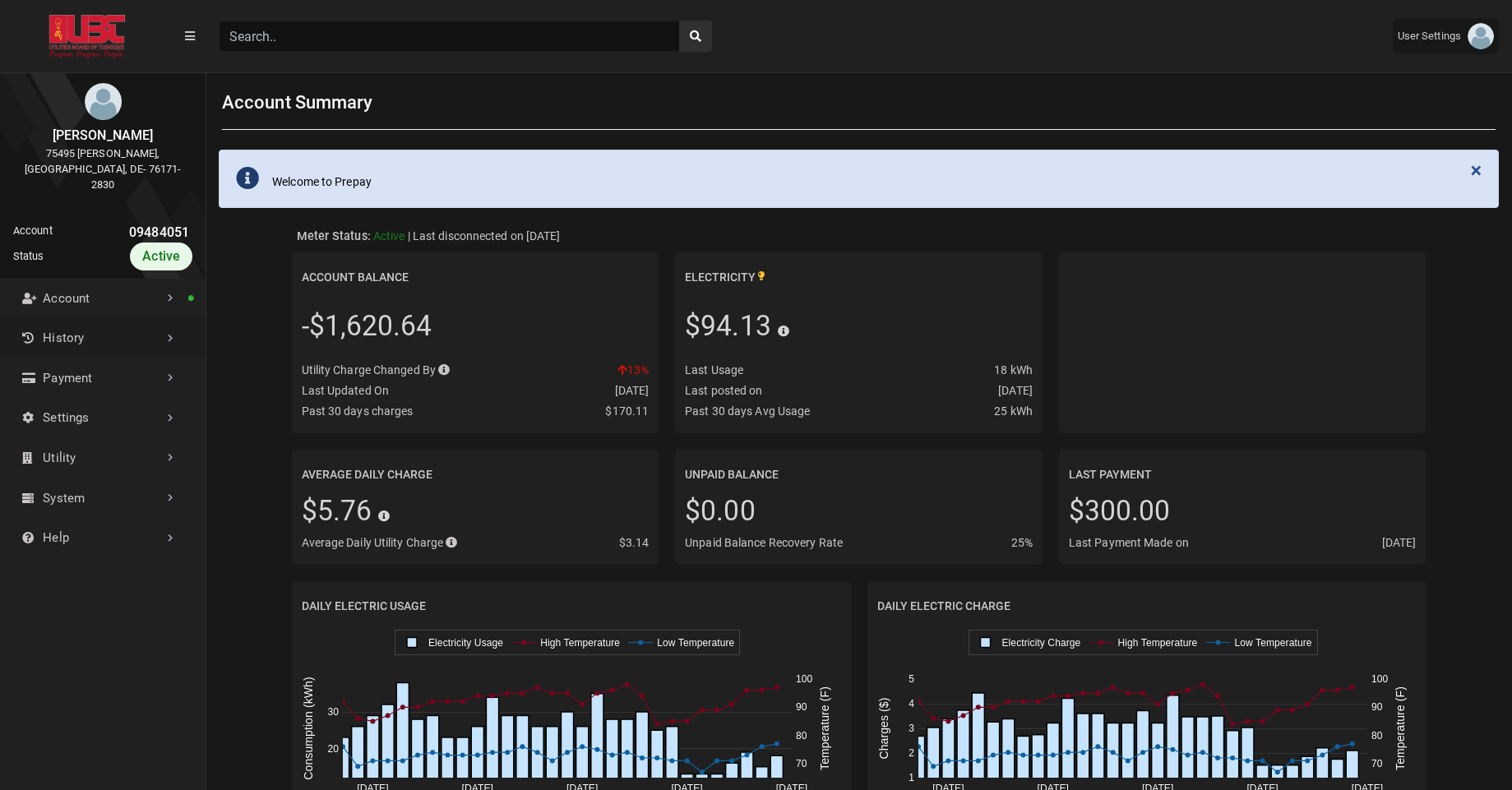
click at [119, 318] on link "History" at bounding box center [102, 339] width 206 height 41
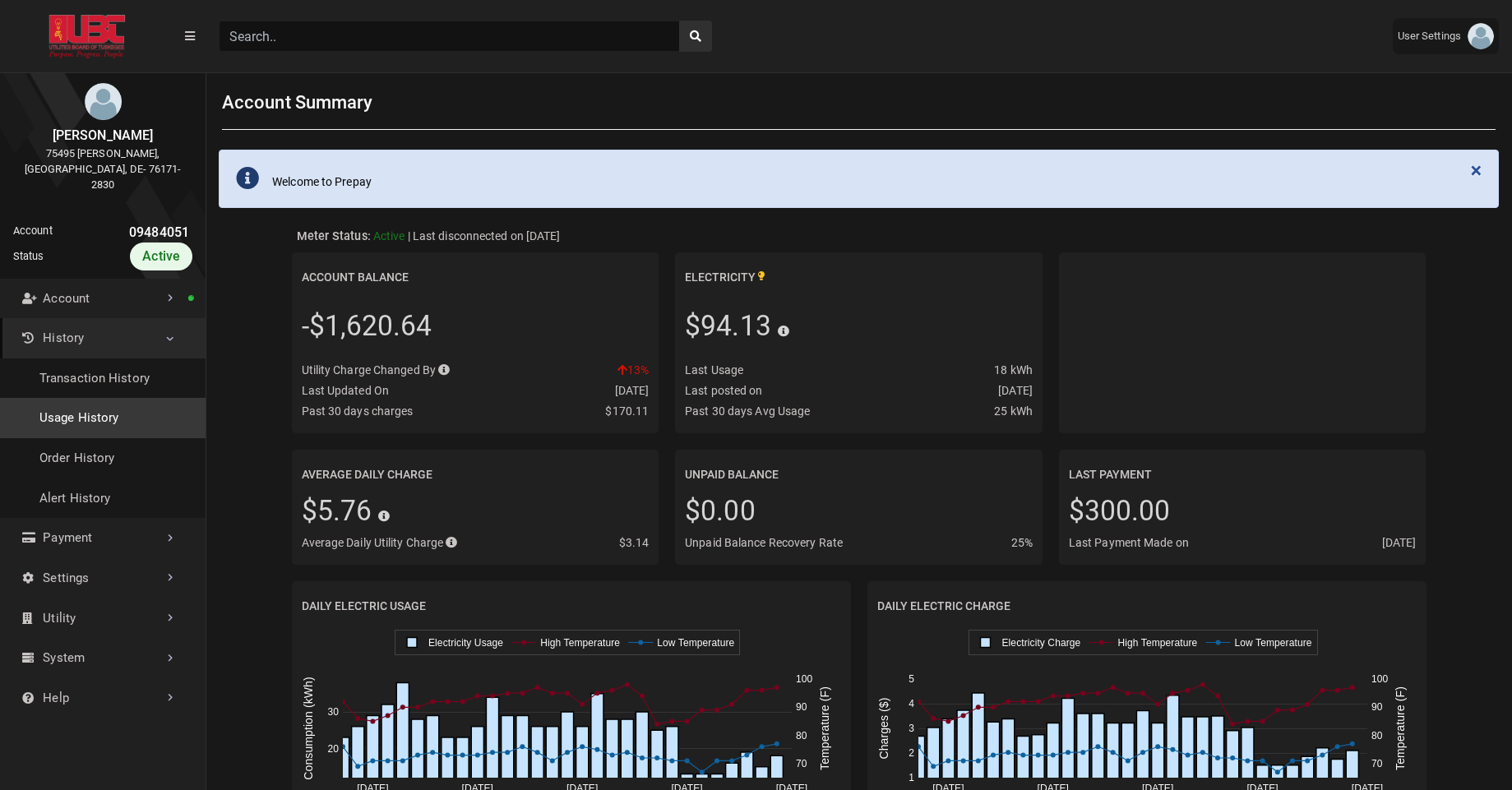
click at [135, 410] on link "Usage History" at bounding box center [102, 418] width 206 height 41
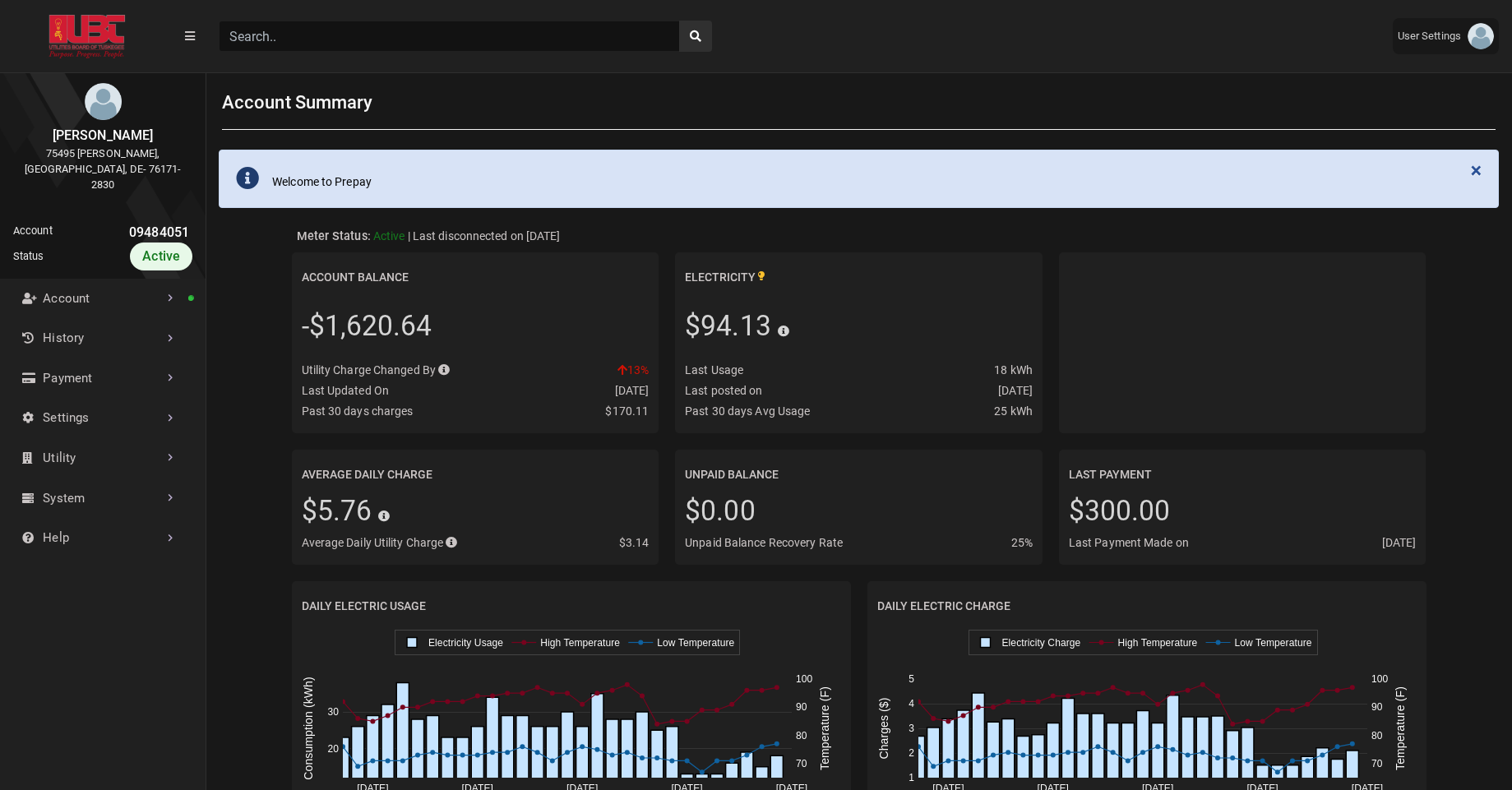
click at [273, 40] on input "Search" at bounding box center [449, 36] width 461 height 31
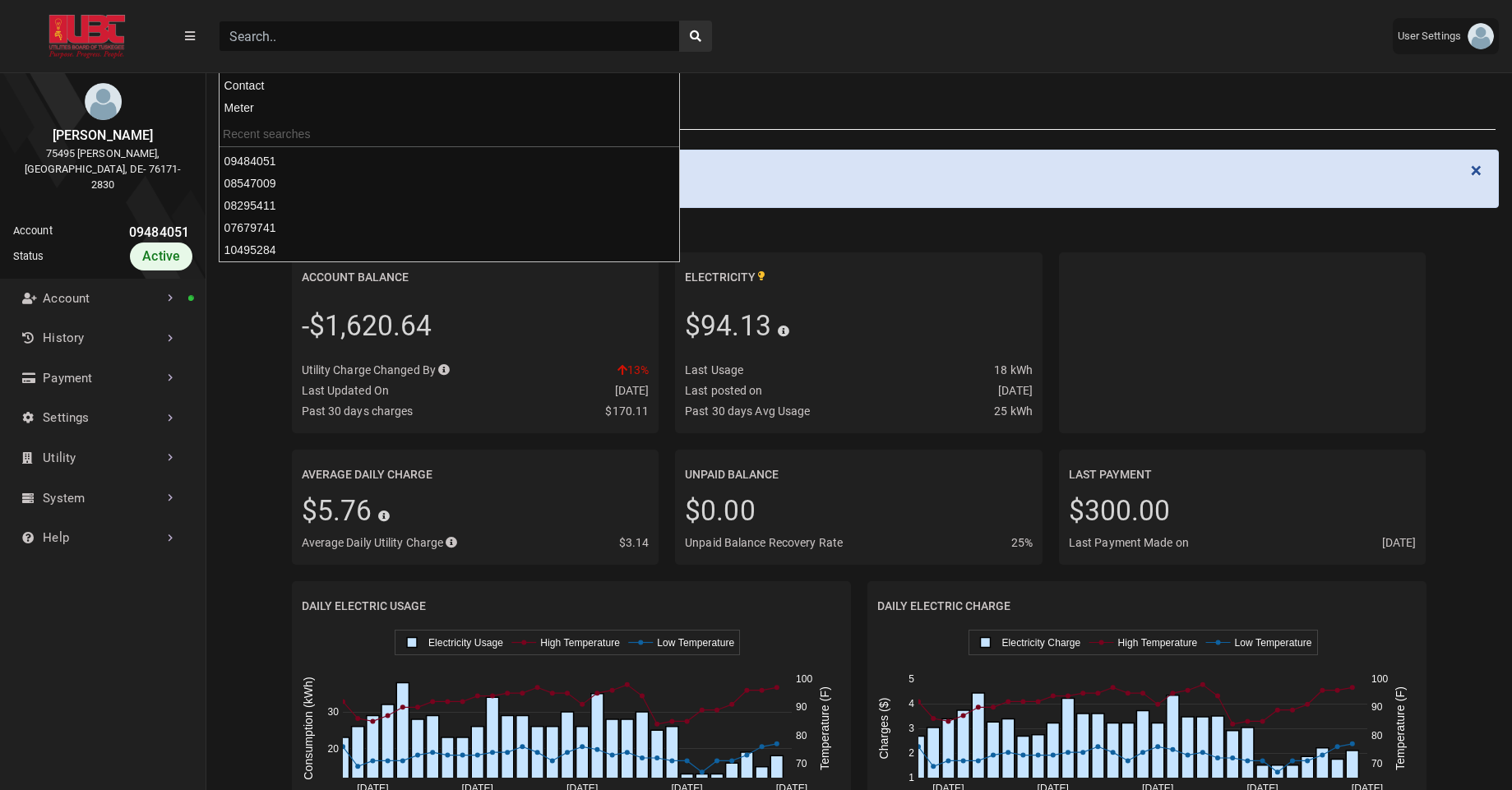
paste input "10495284"
click at [679, 20] on button "search" at bounding box center [695, 36] width 33 height 31
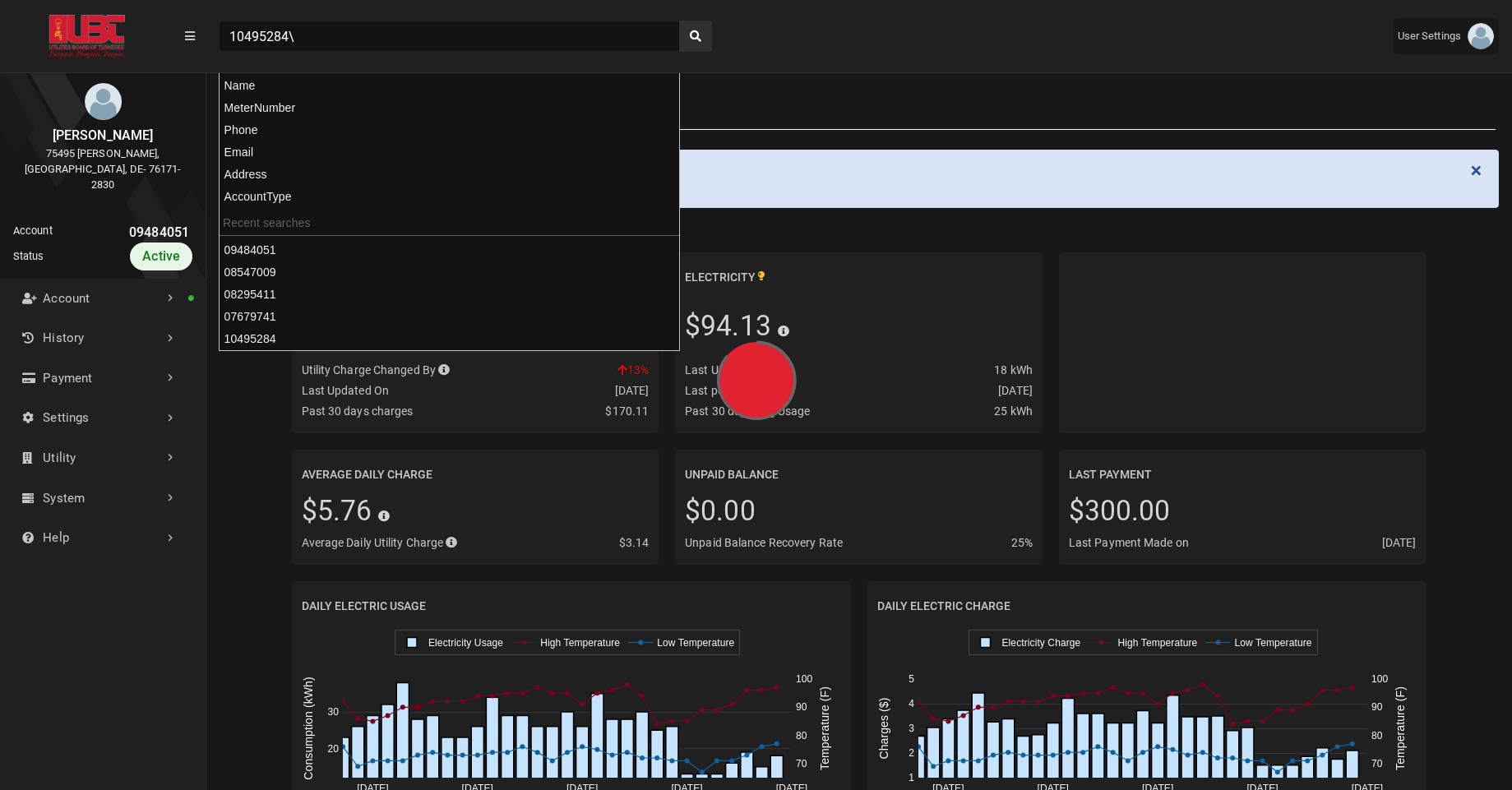
type input "10495284"
click at [679, 20] on button "search" at bounding box center [695, 36] width 33 height 31
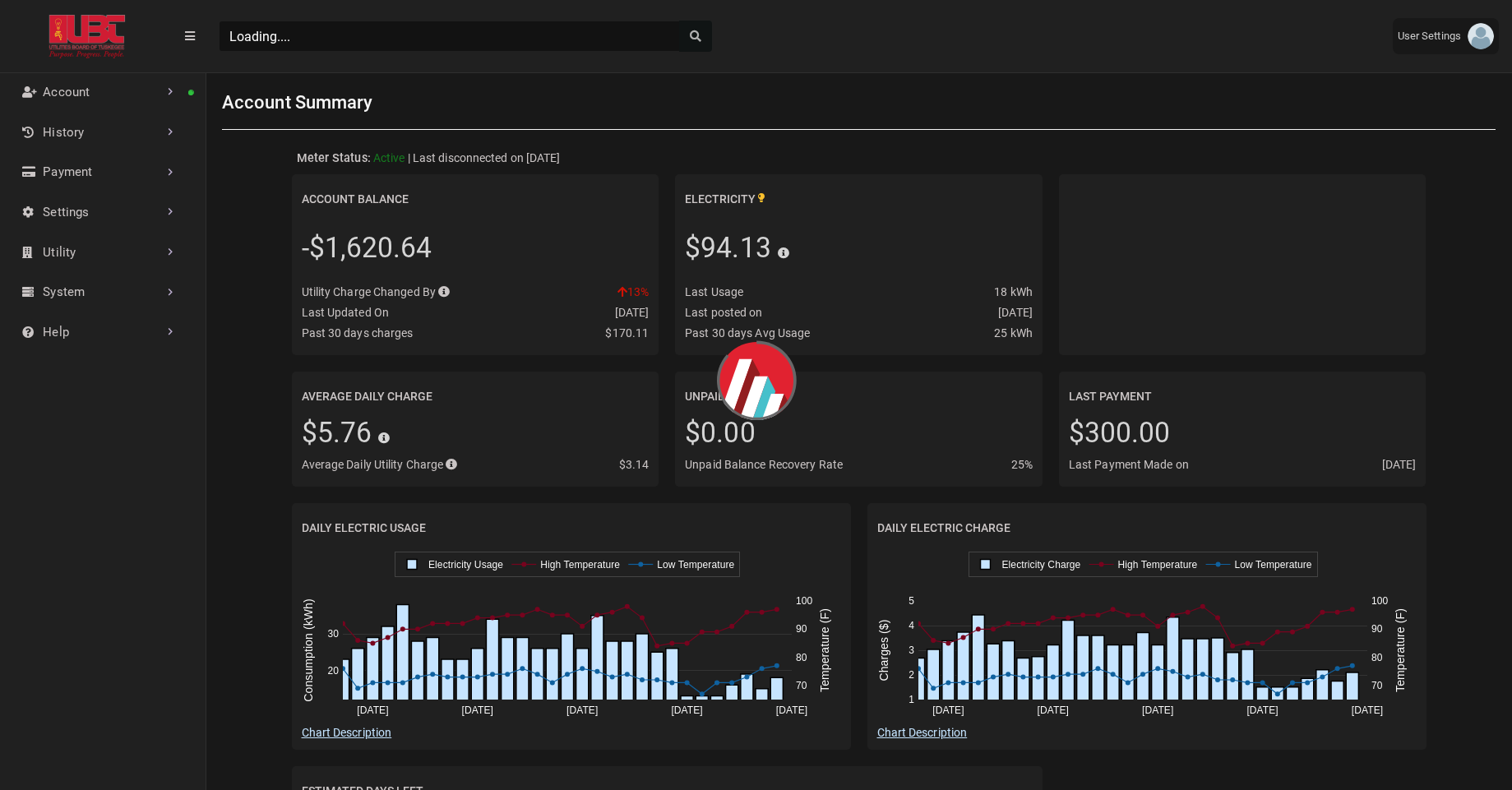
scroll to position [8, 1]
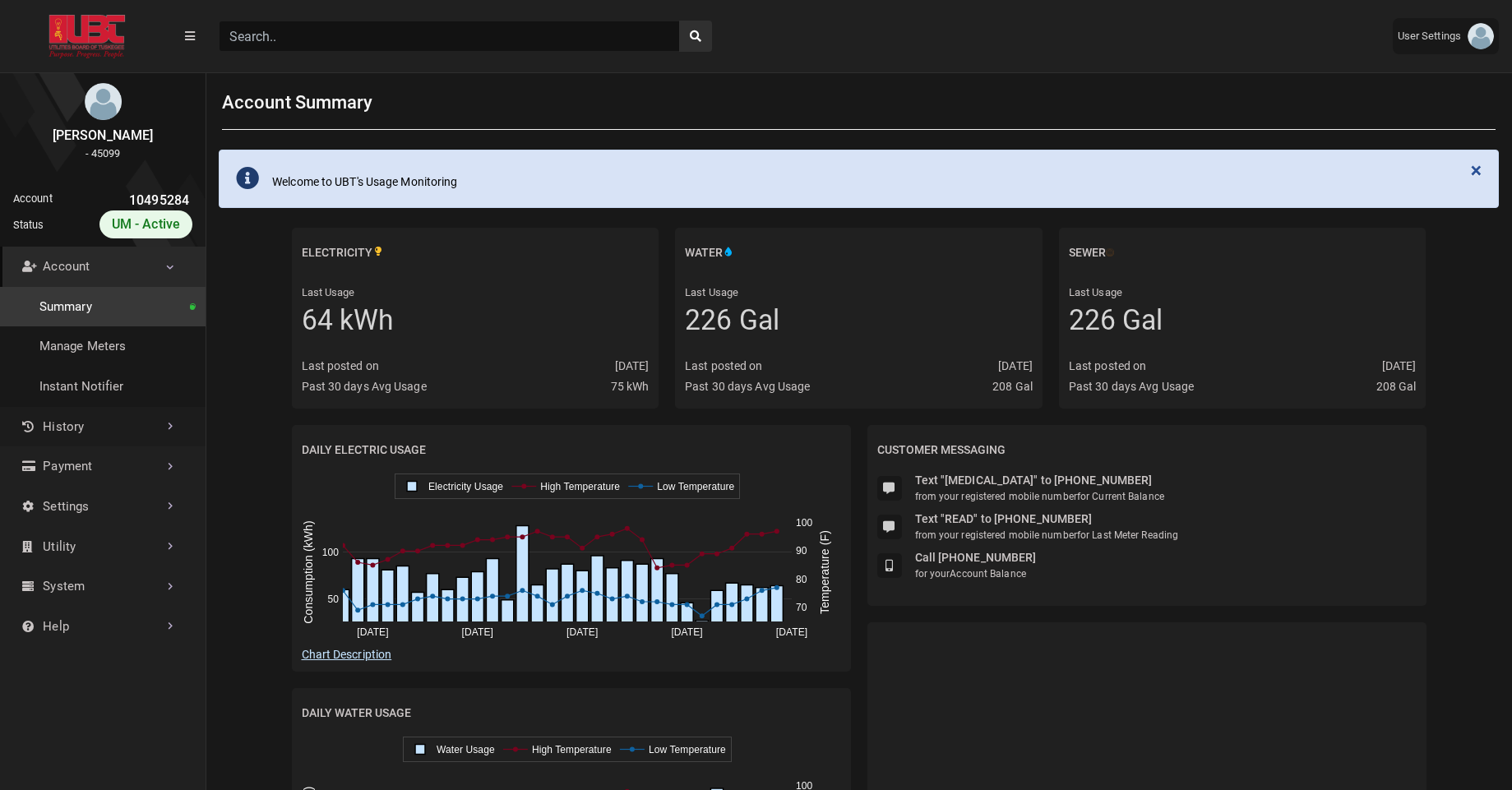
click at [93, 420] on link "History" at bounding box center [102, 428] width 206 height 41
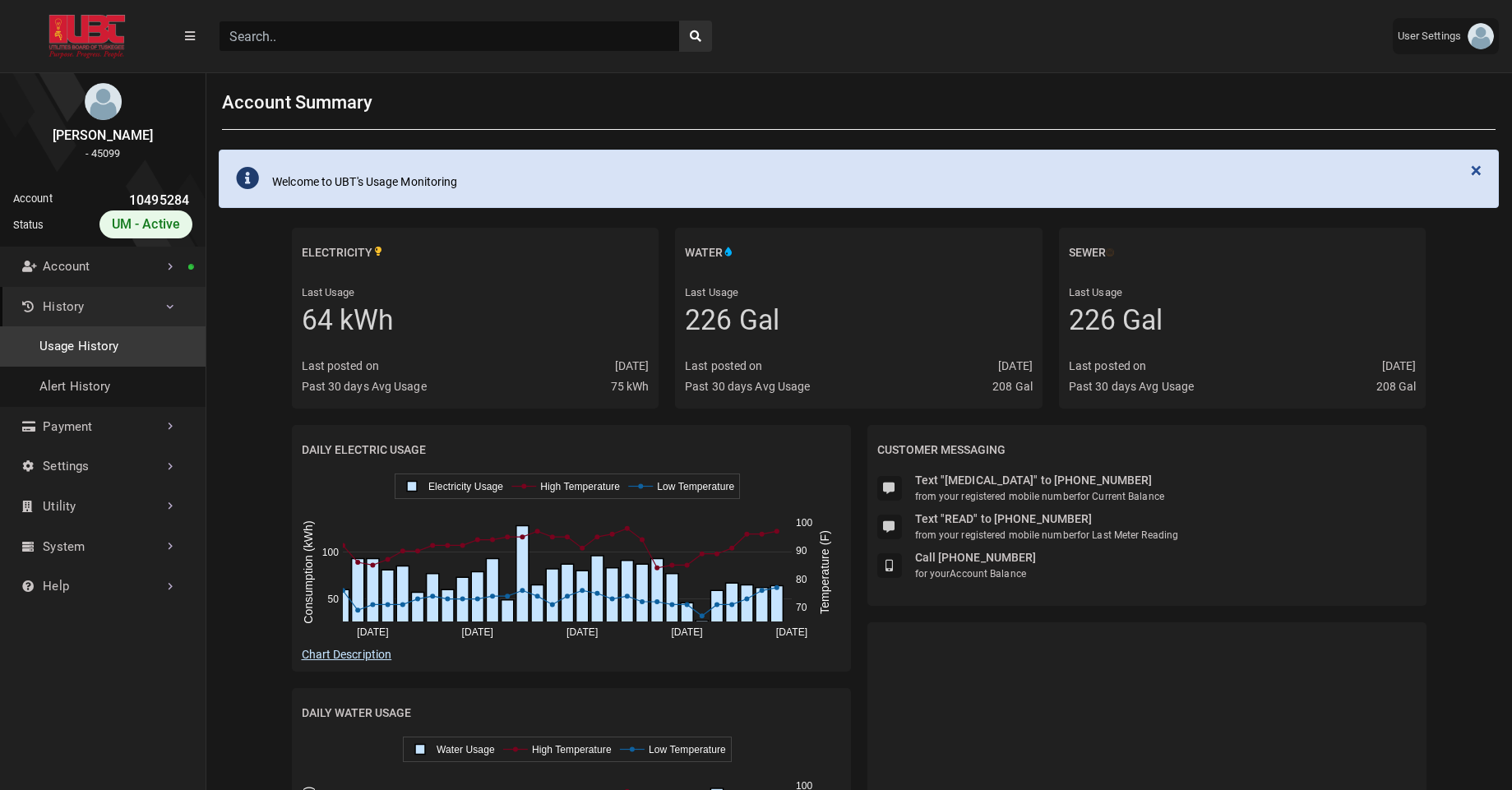
click at [112, 344] on link "Usage History" at bounding box center [102, 347] width 206 height 41
click at [124, 264] on link "Account" at bounding box center [102, 267] width 206 height 41
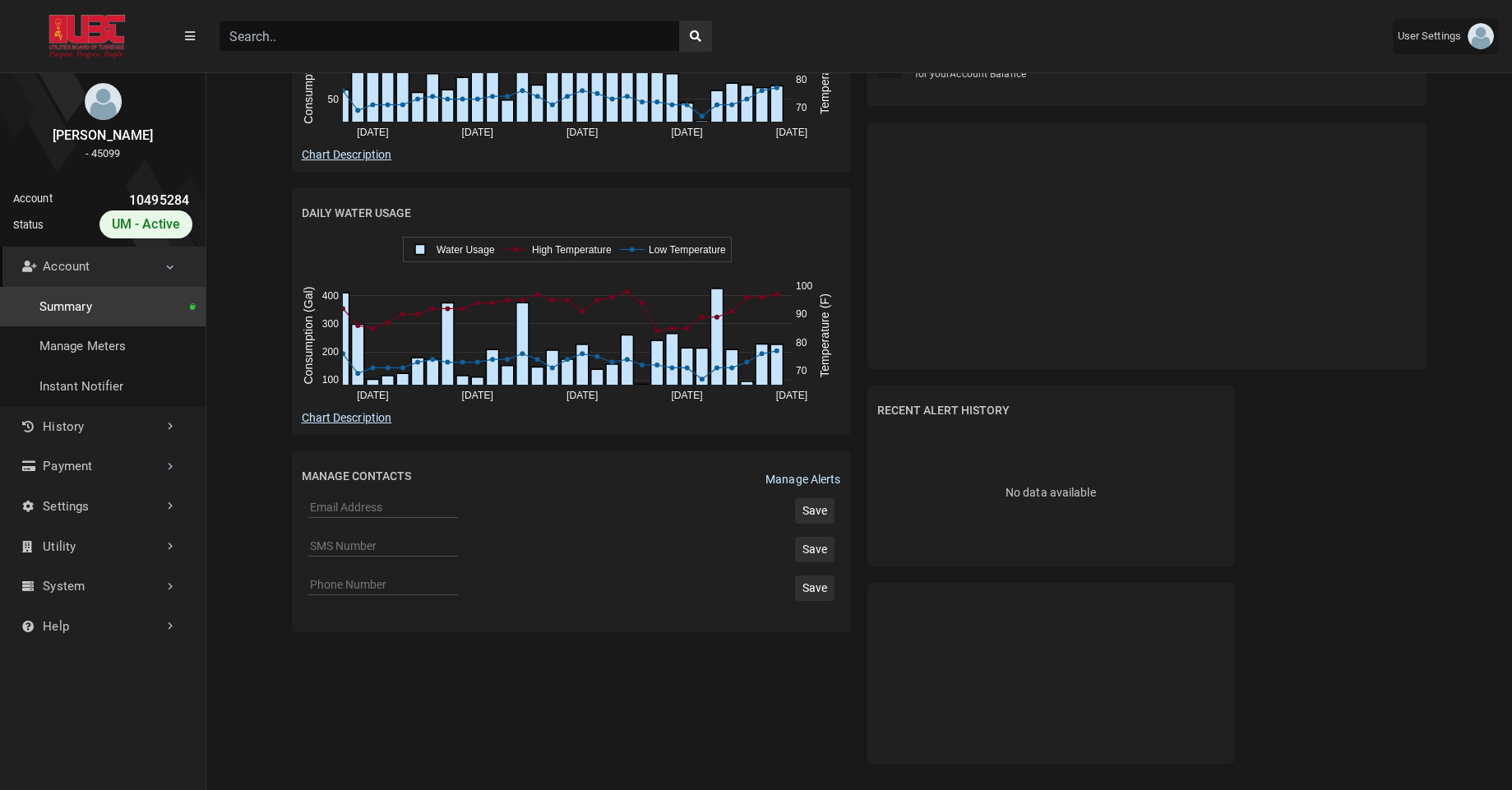
scroll to position [520, 0]
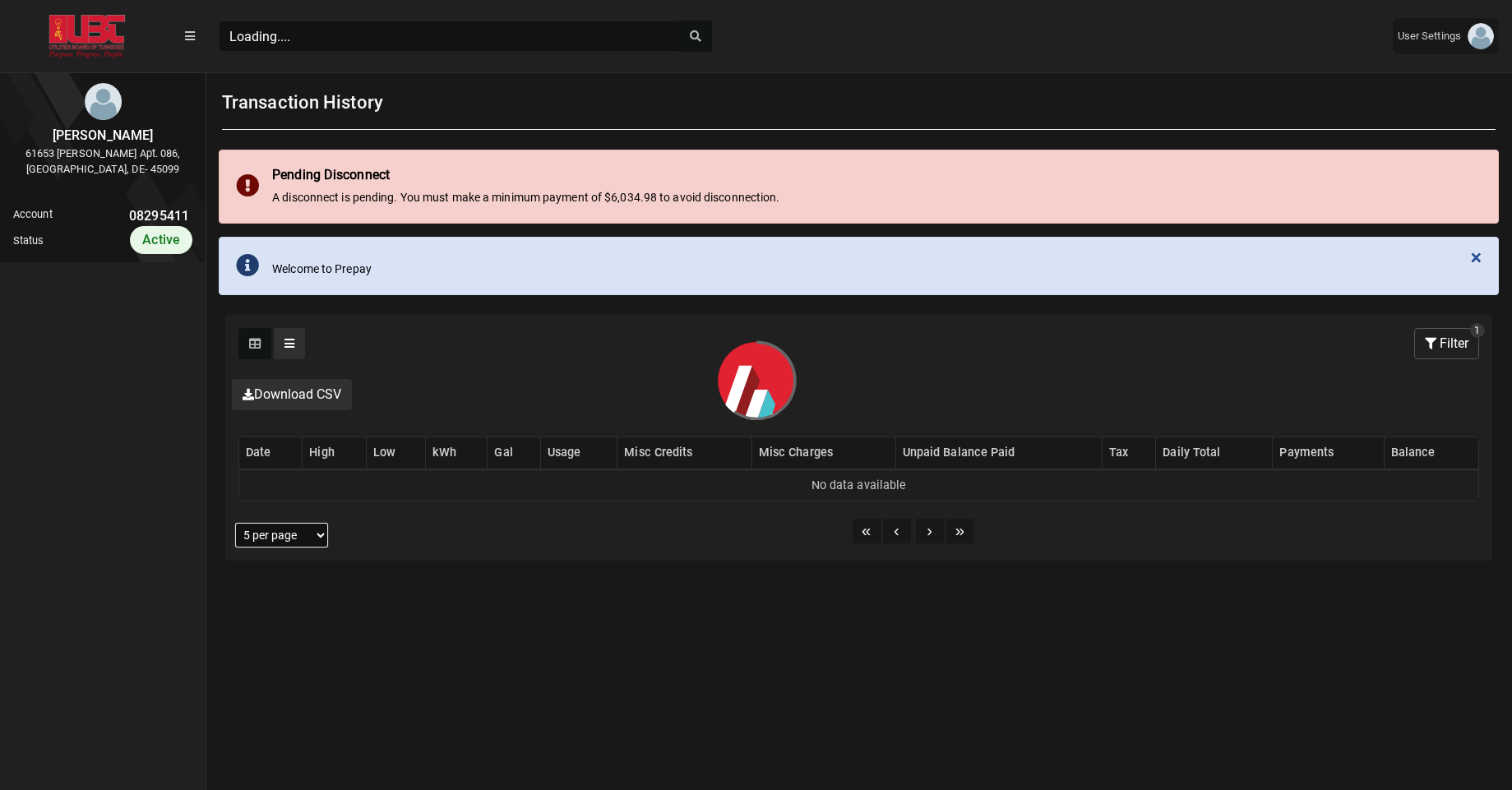
scroll to position [8, 1]
select select "25 per page"
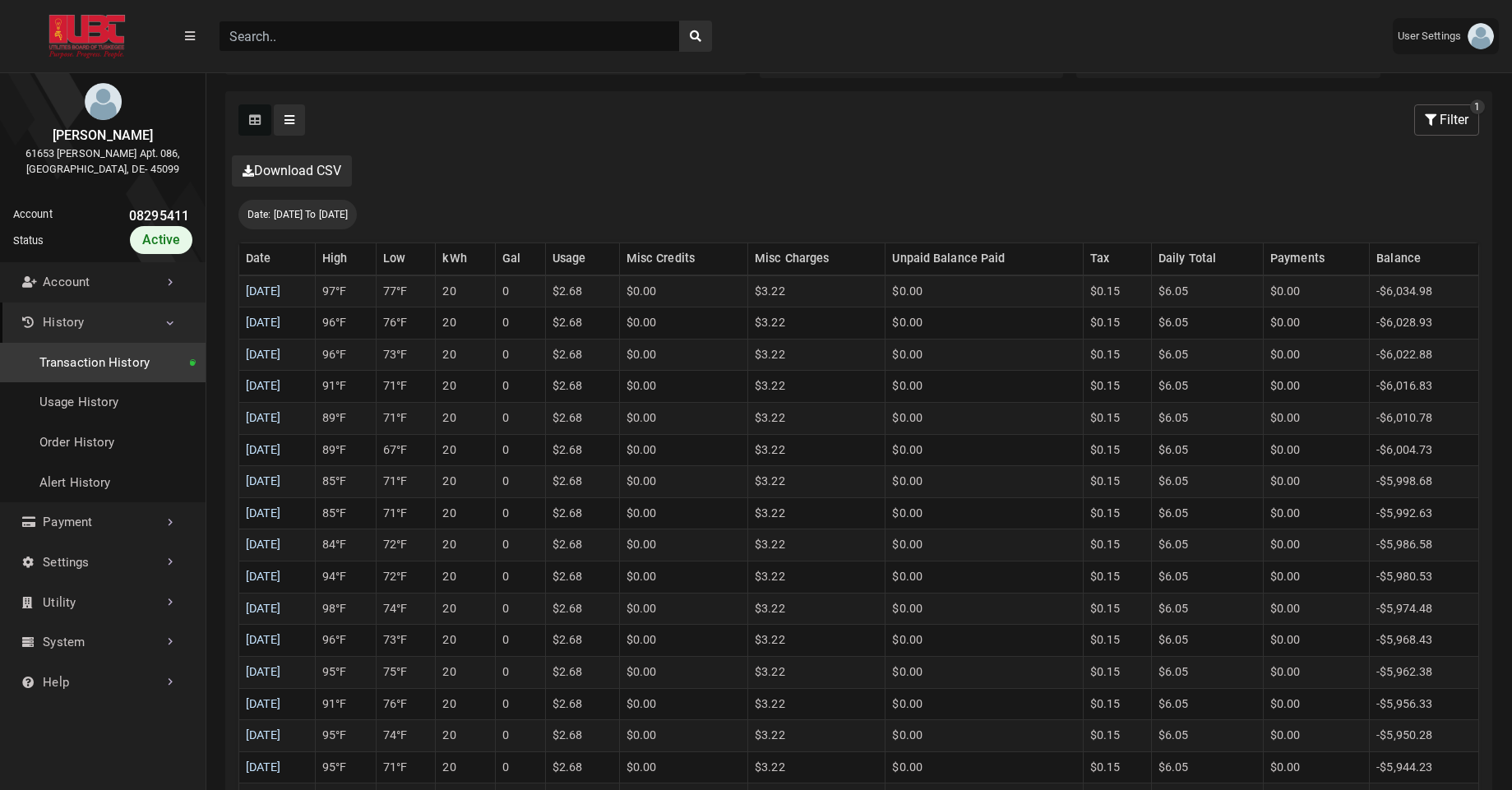
scroll to position [434, 0]
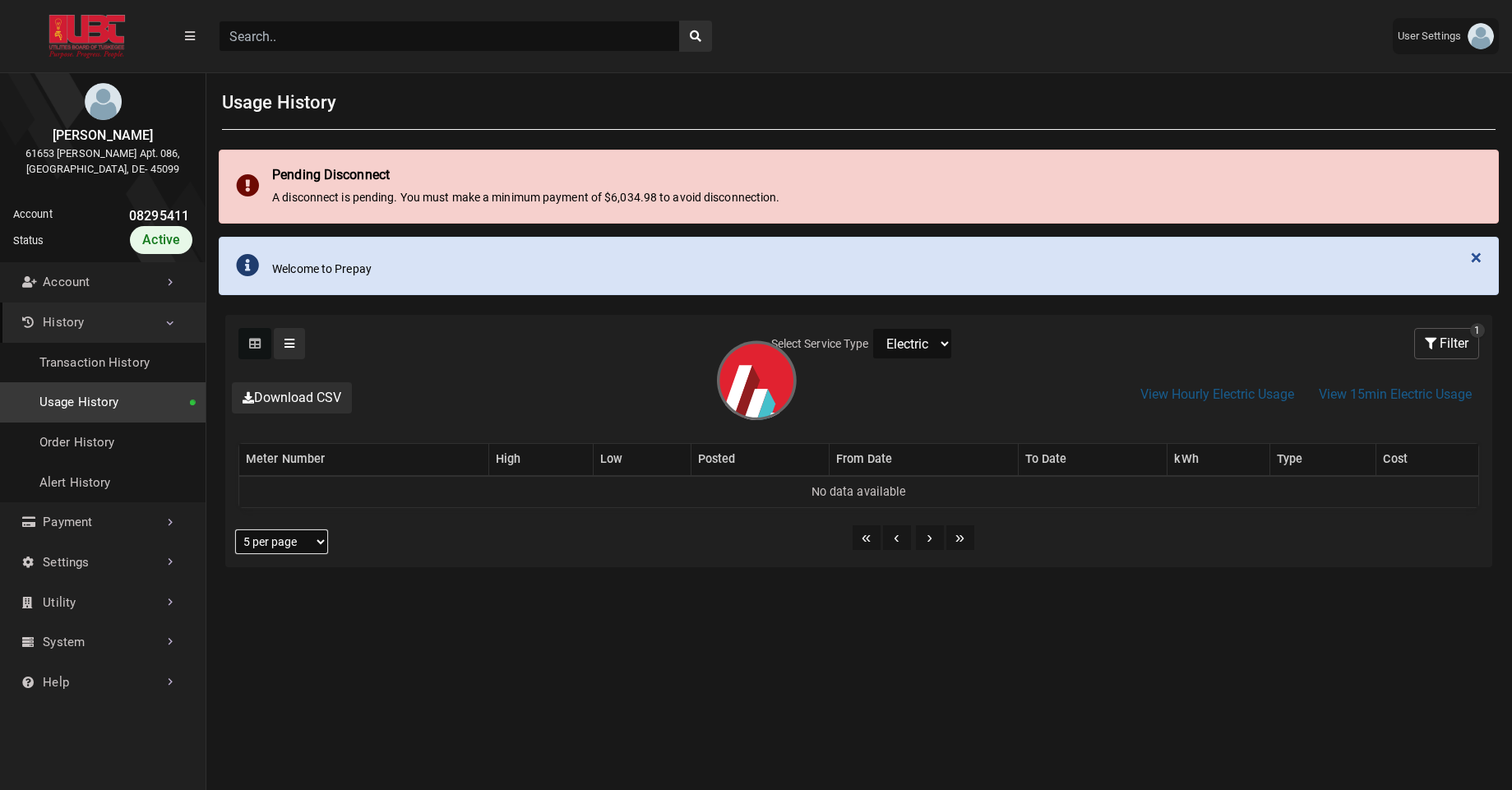
select select "25 per page"
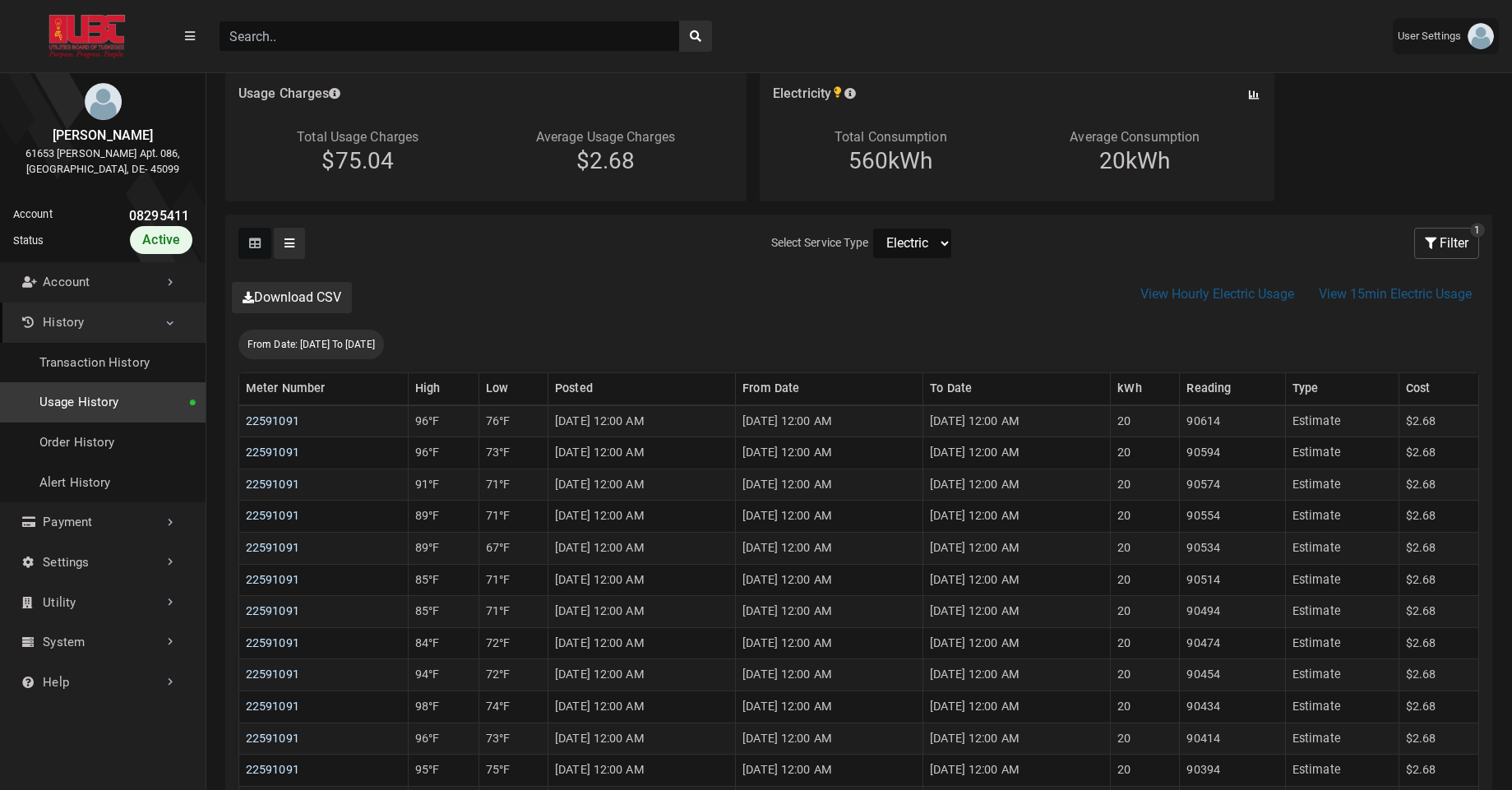
scroll to position [239, 0]
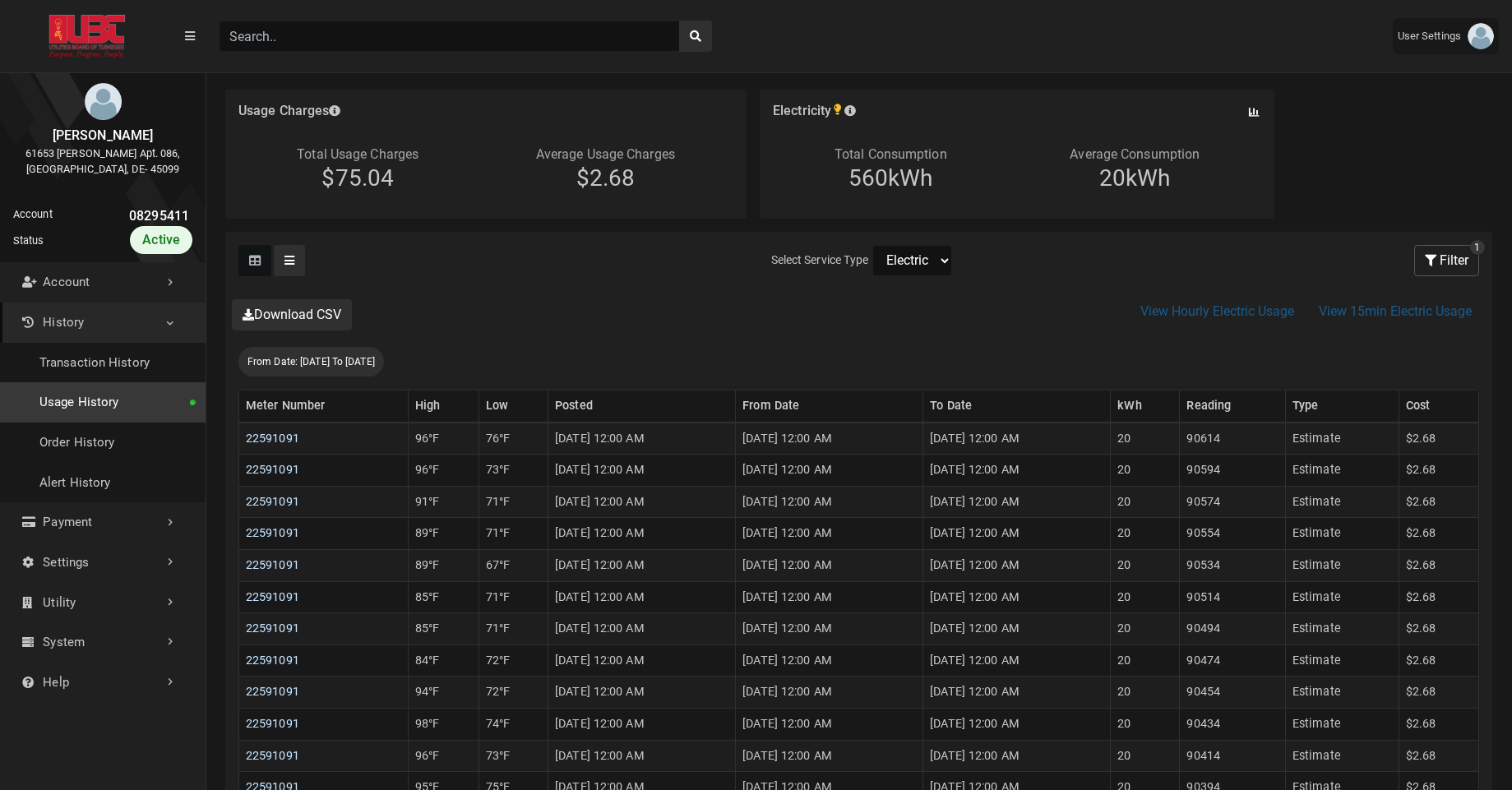
select select "Water"
click at [873, 245] on select "Electric Sewer Water" at bounding box center [913, 260] width 80 height 31
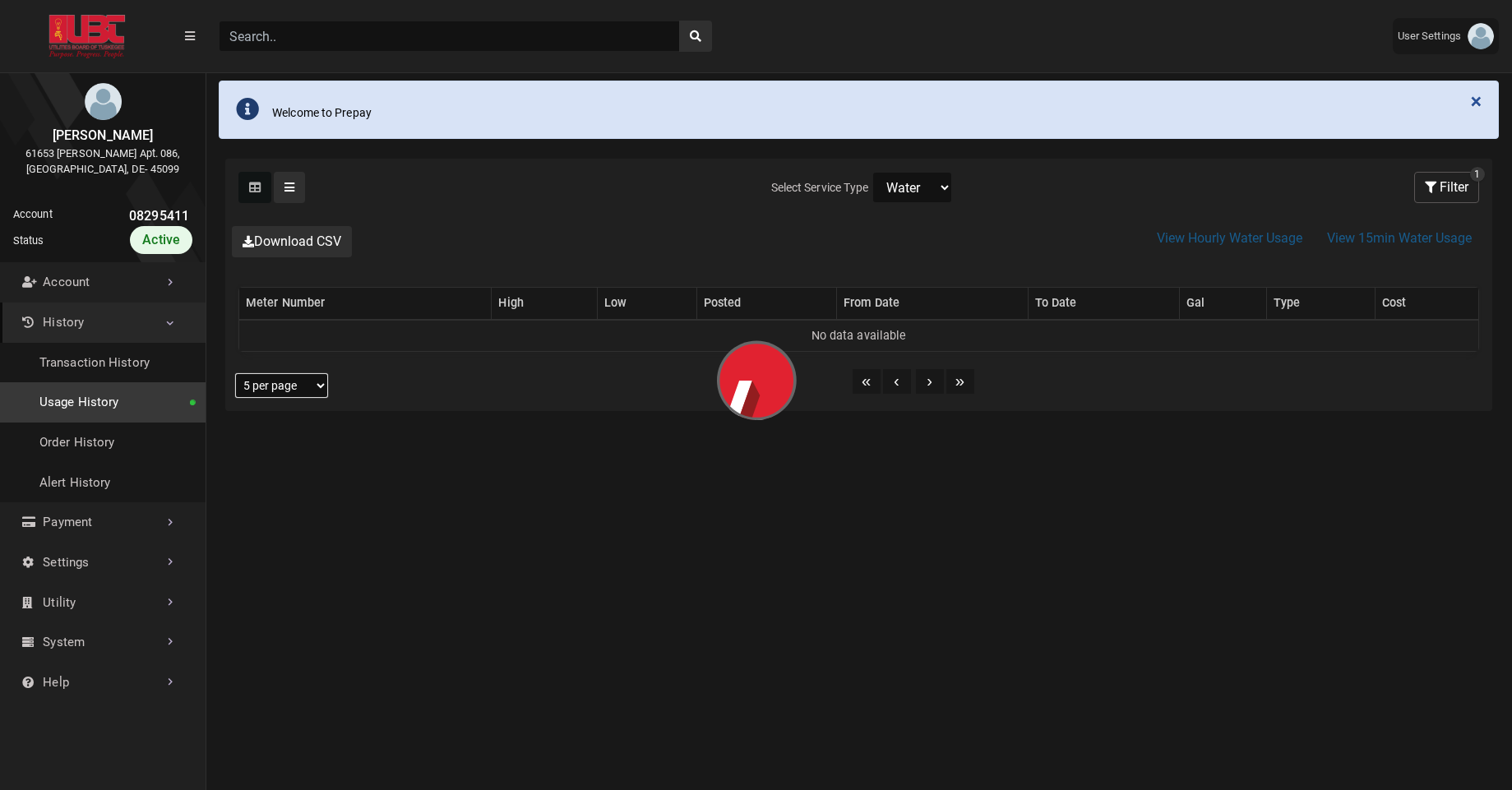
select select "25 per page"
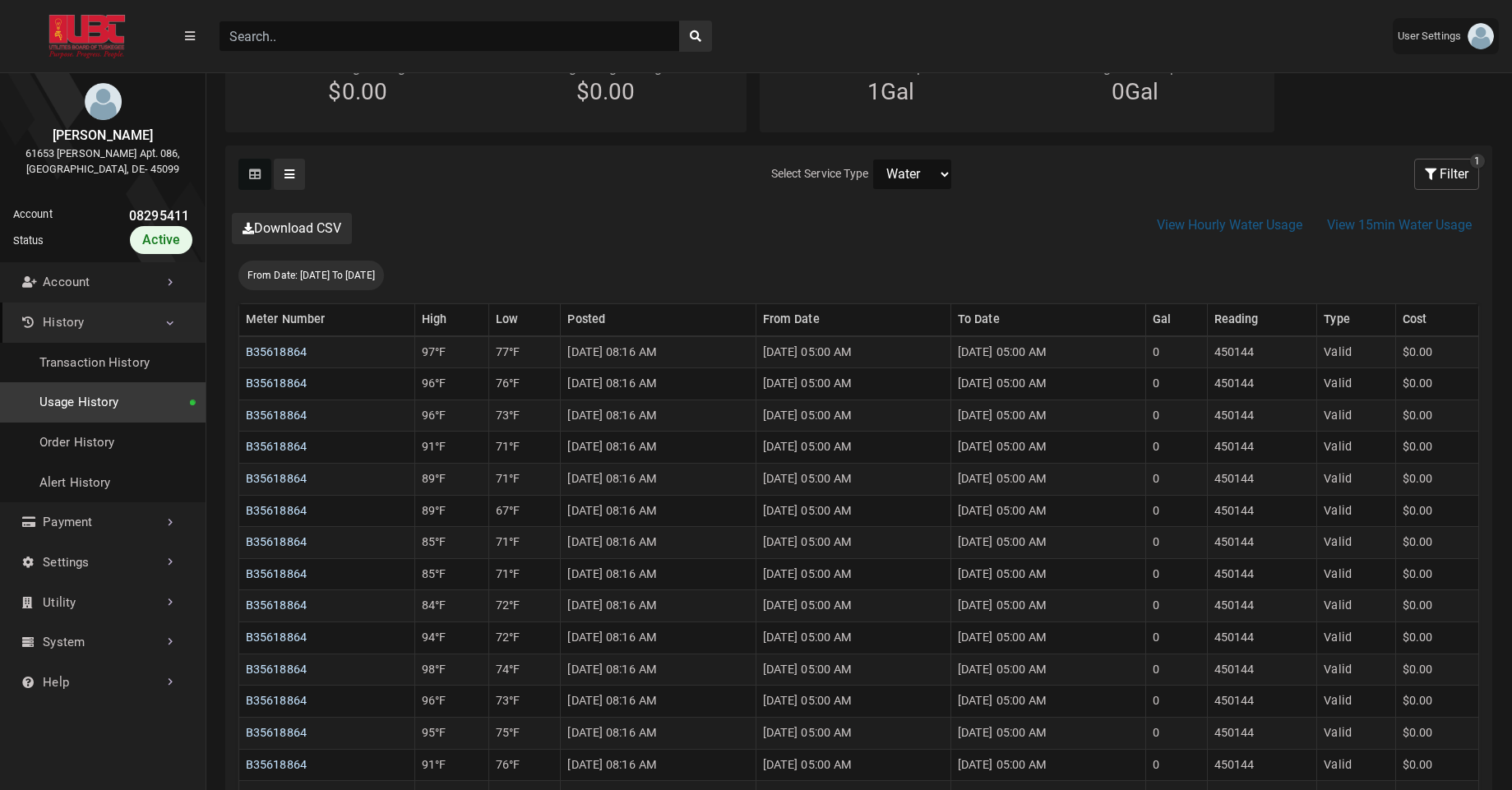
scroll to position [349, 0]
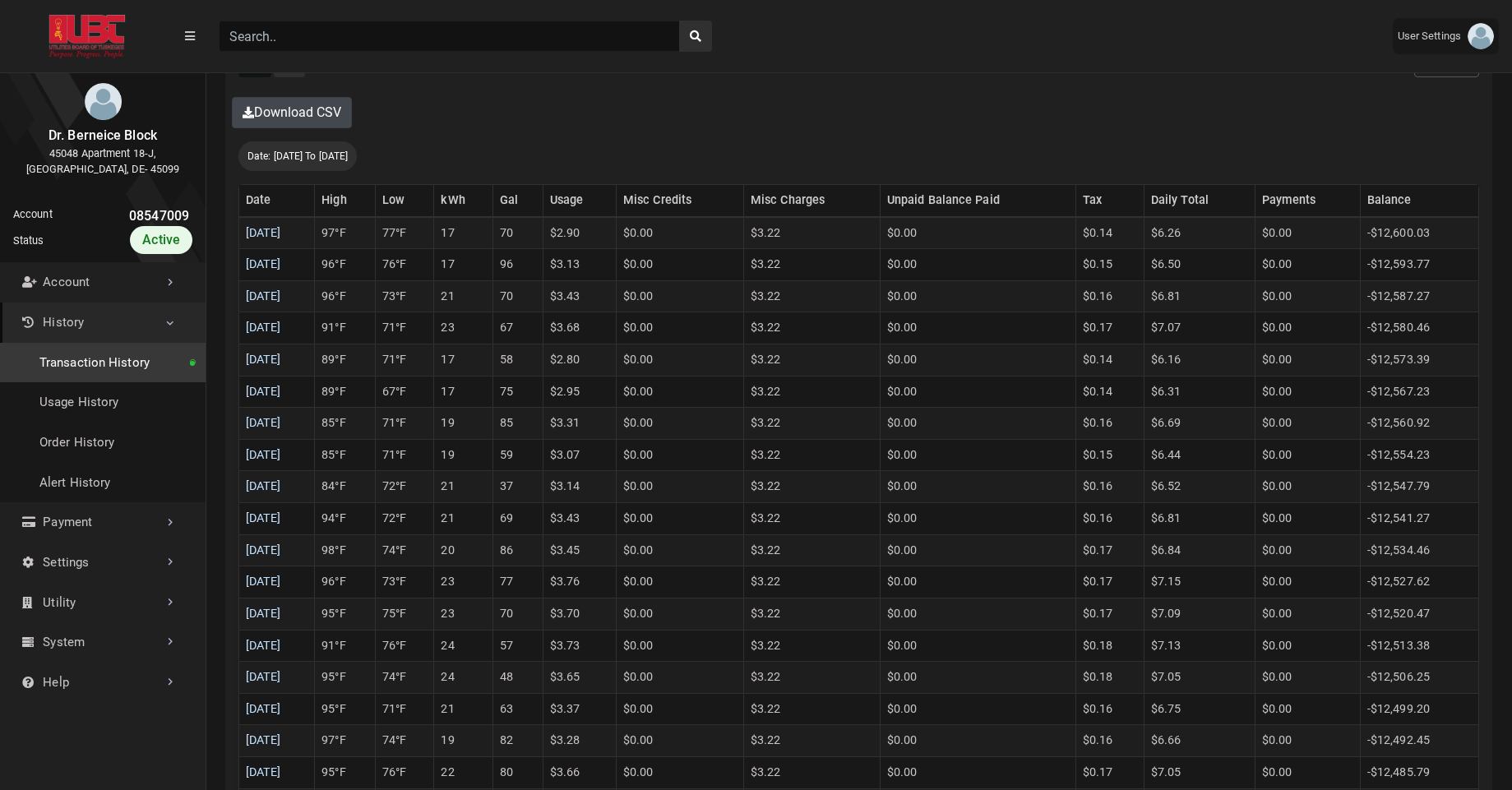
scroll to position [499, 0]
click at [281, 226] on link "[DATE]" at bounding box center [263, 224] width 36 height 14
click at [281, 255] on link "08/09/2025" at bounding box center [263, 255] width 36 height 14
click at [281, 289] on link "08/08/2025" at bounding box center [263, 287] width 36 height 14
click at [122, 273] on link "Account" at bounding box center [102, 283] width 206 height 41
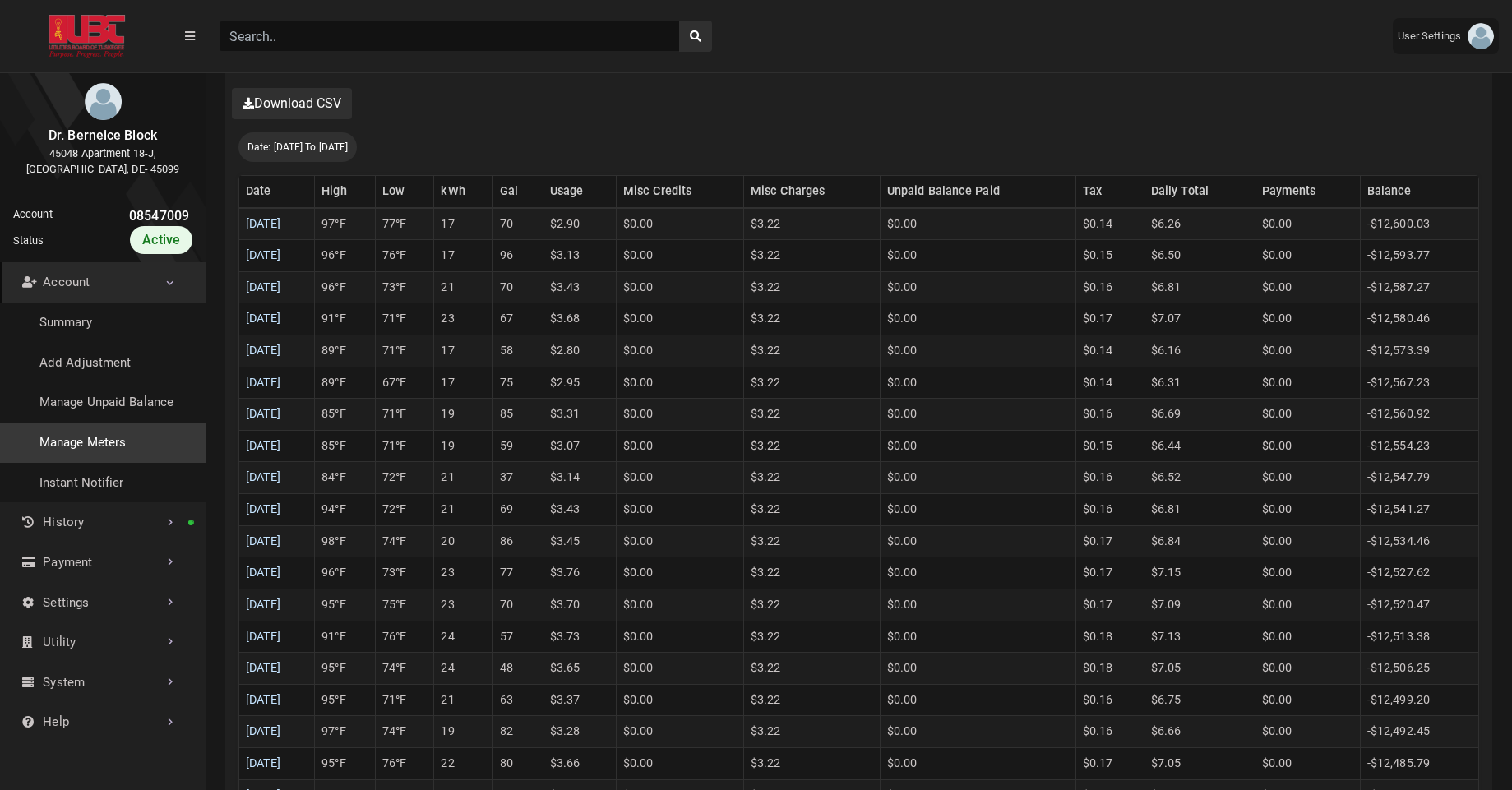
click at [101, 449] on link "Manage Meters" at bounding box center [102, 443] width 206 height 41
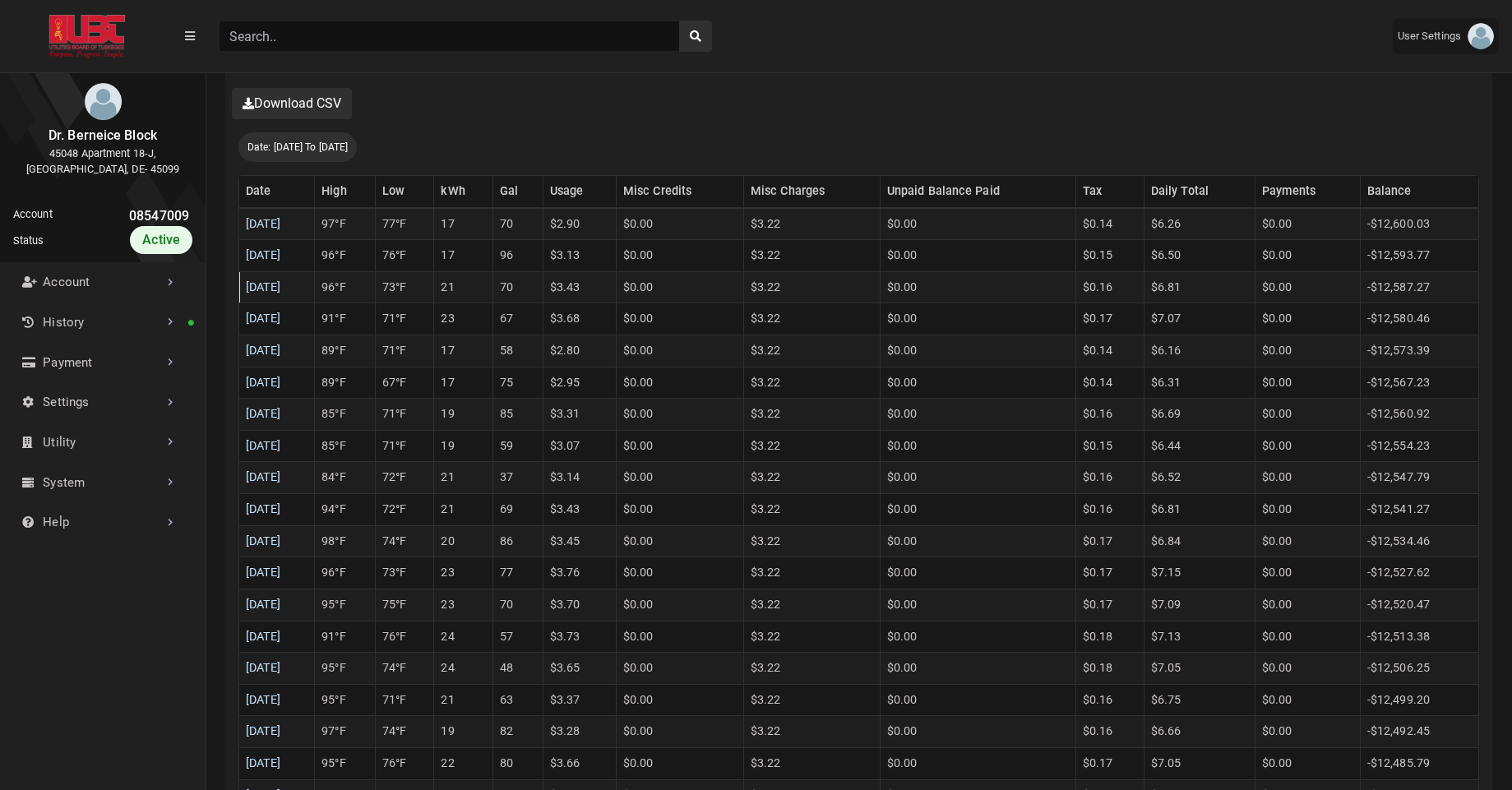
click at [488, 292] on td "21" at bounding box center [464, 288] width 59 height 32
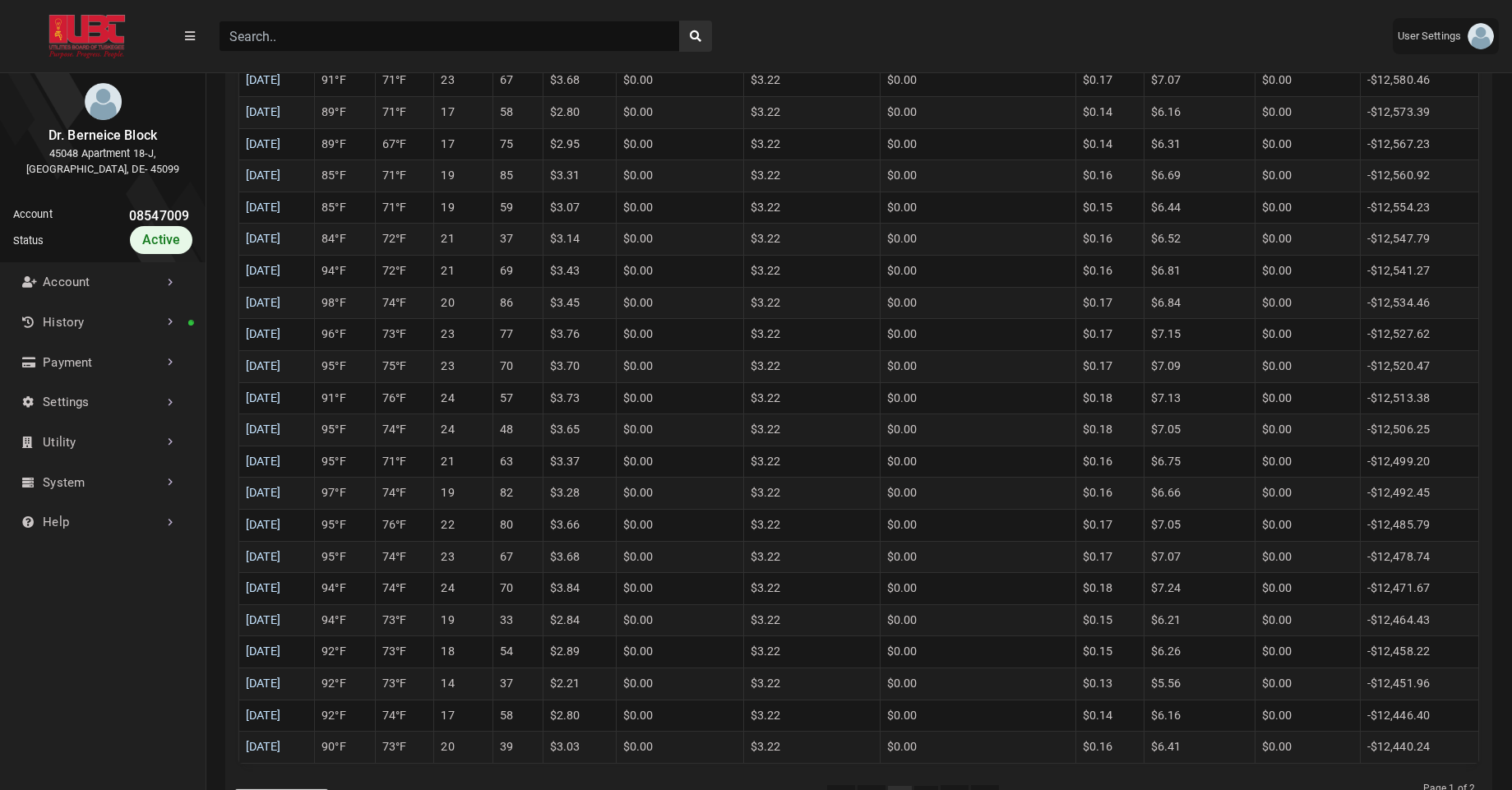
scroll to position [920, 0]
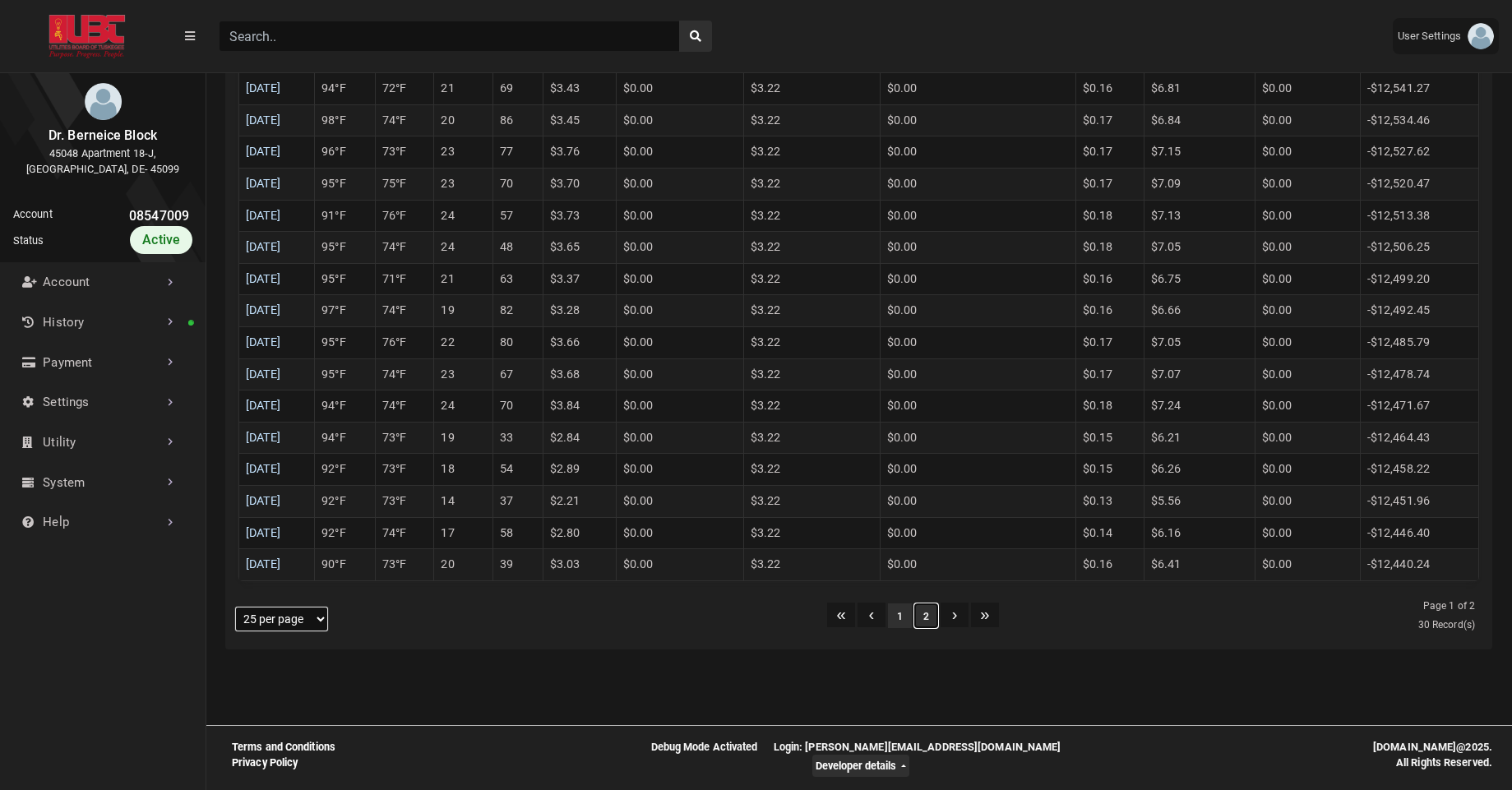
click at [926, 623] on button "2" at bounding box center [926, 616] width 24 height 25
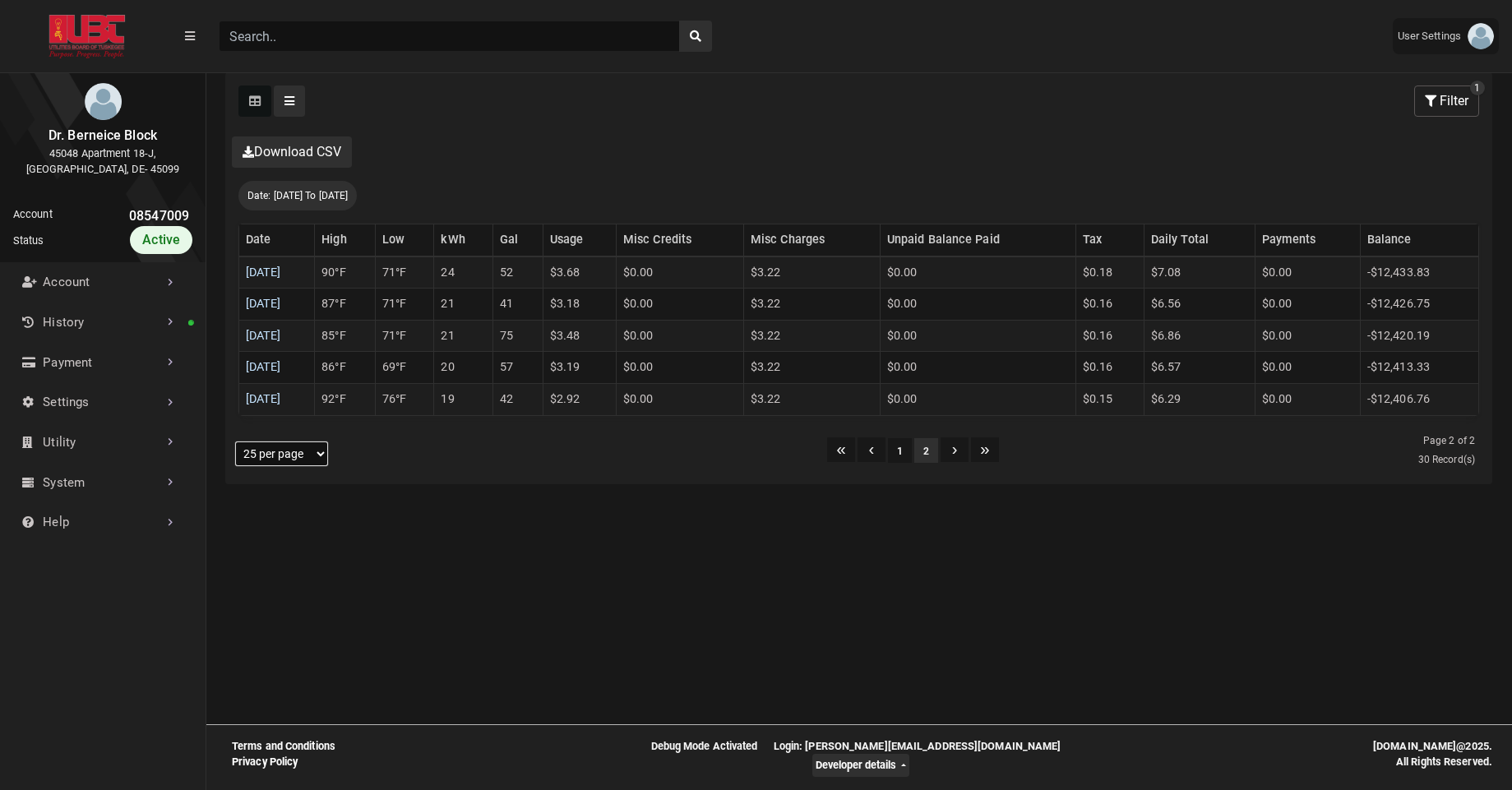
scroll to position [450, 0]
select select "100 per page"
click at [235, 442] on select "5 per page 10 per page 25 per page 50 per page 100 per page" at bounding box center [282, 454] width 93 height 25
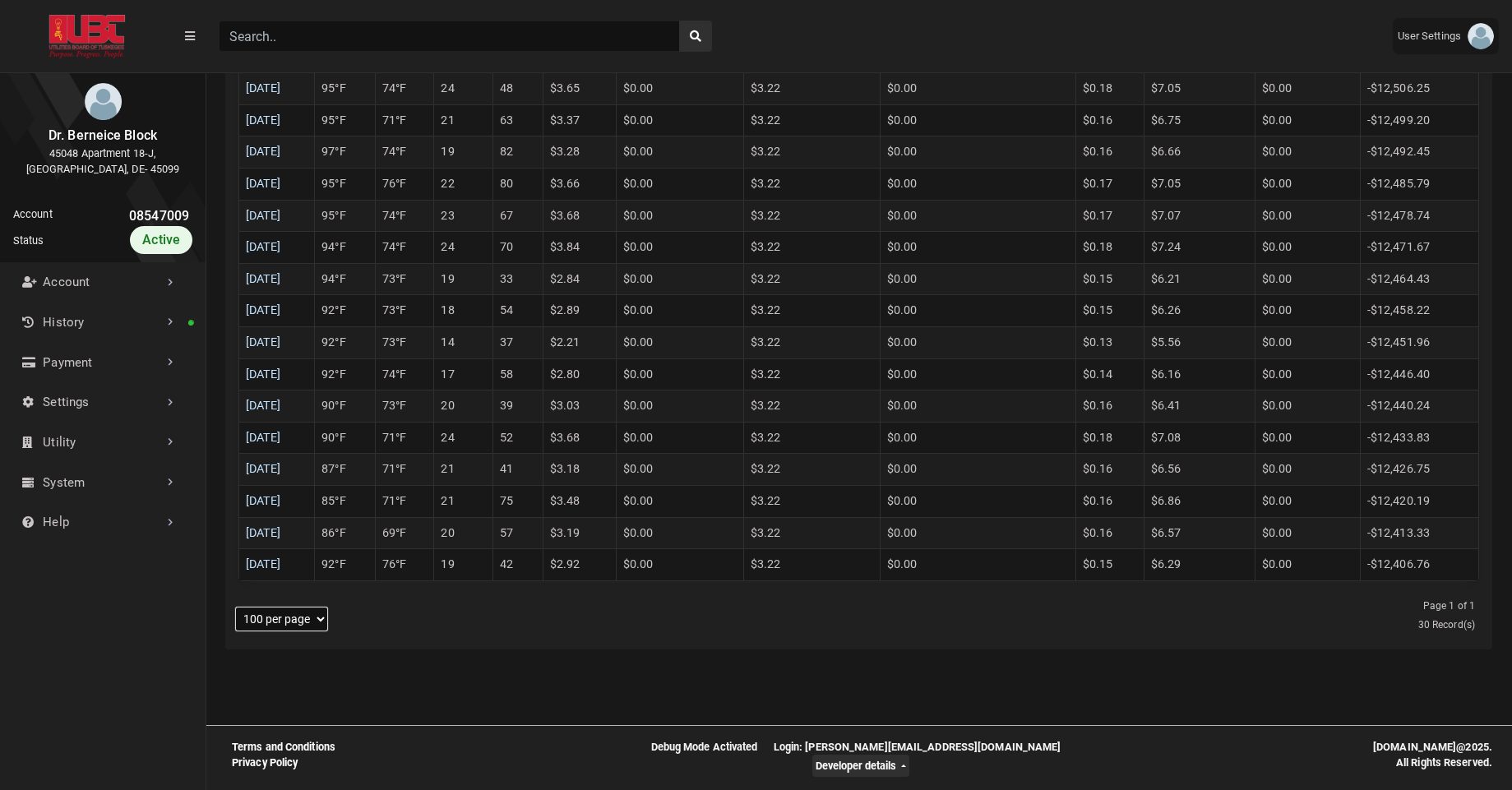
scroll to position [0, 0]
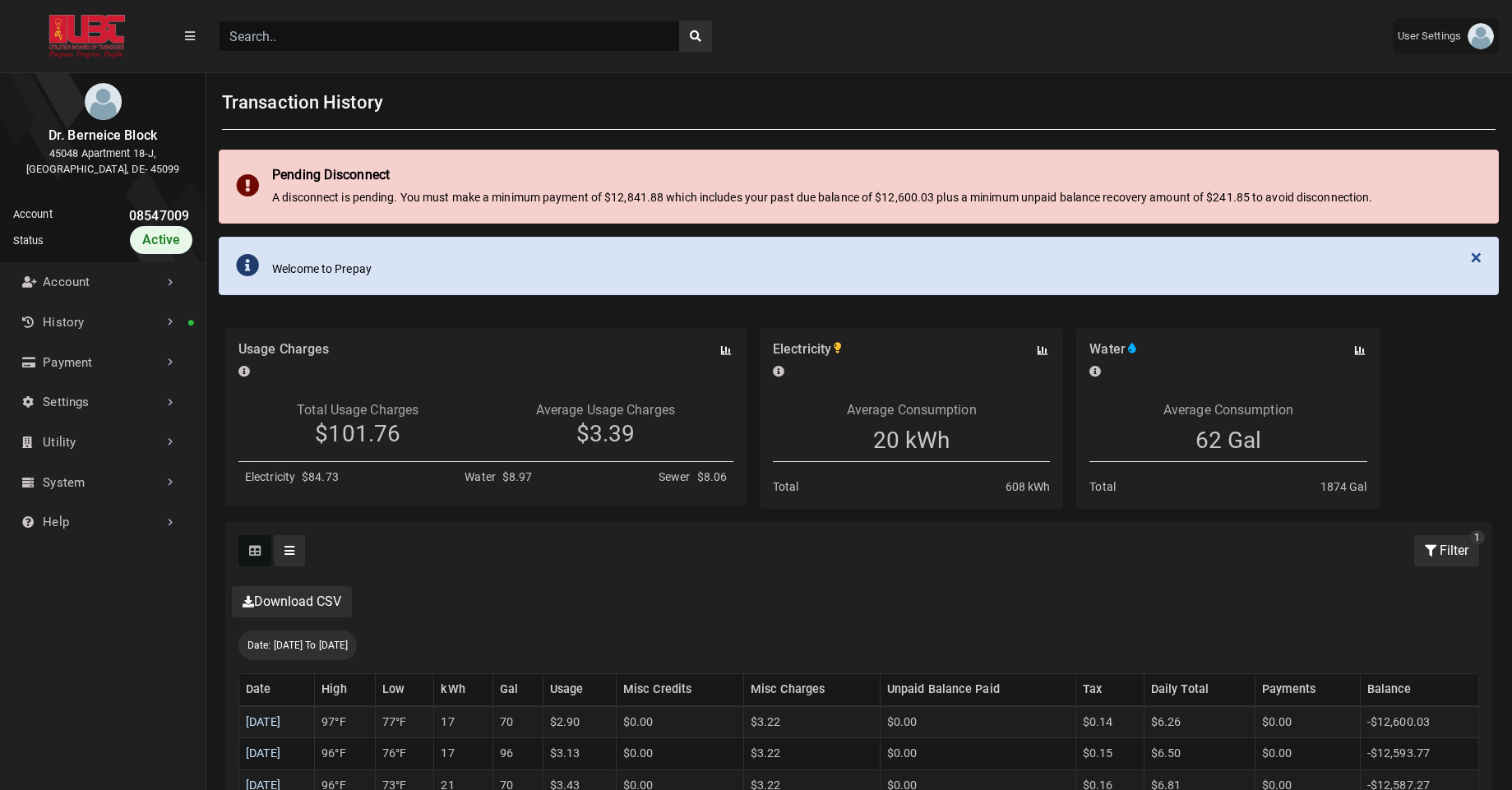
click at [1446, 555] on button "Filter" at bounding box center [1447, 550] width 65 height 31
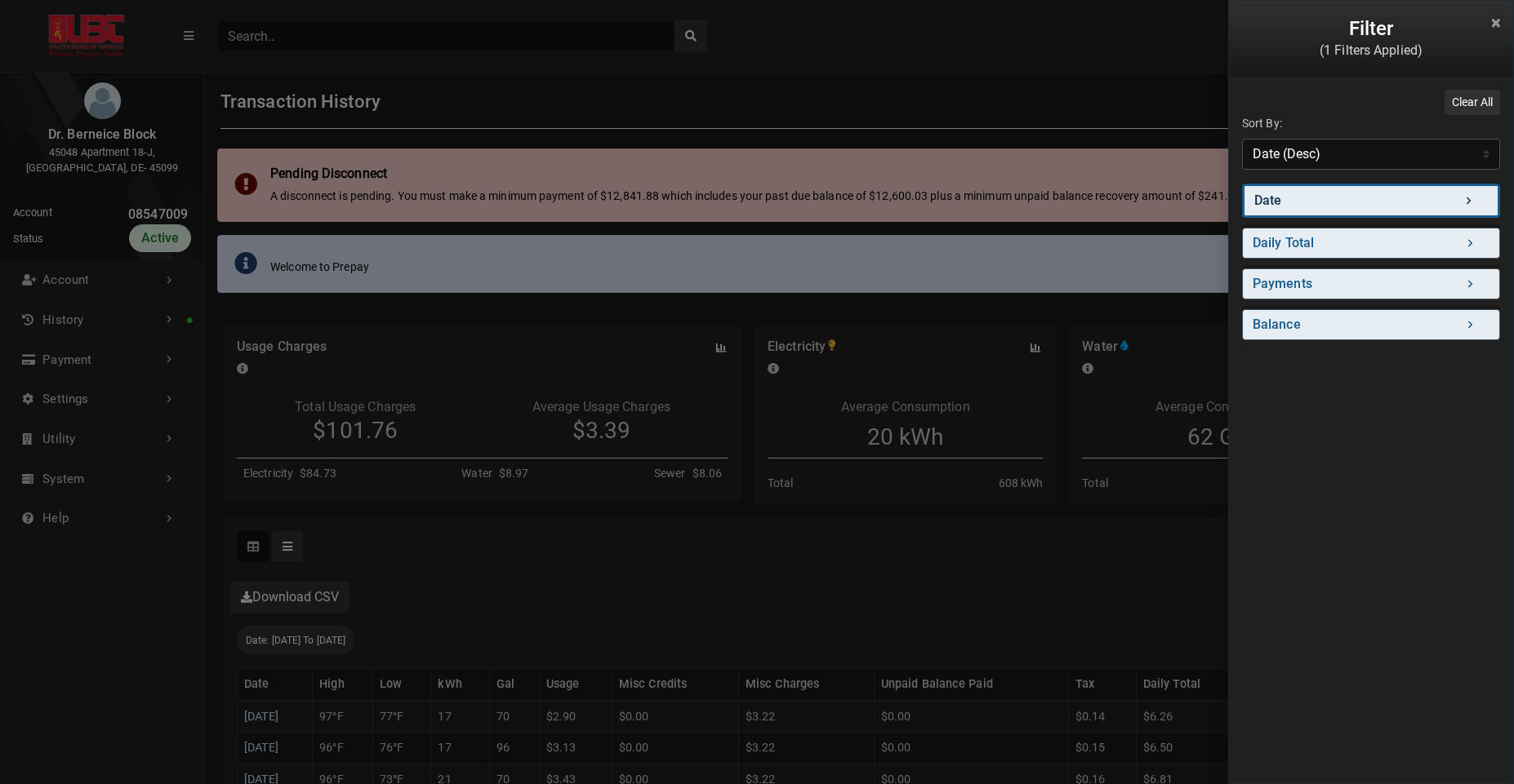
click at [1293, 208] on link "Date" at bounding box center [1370, 201] width 258 height 34
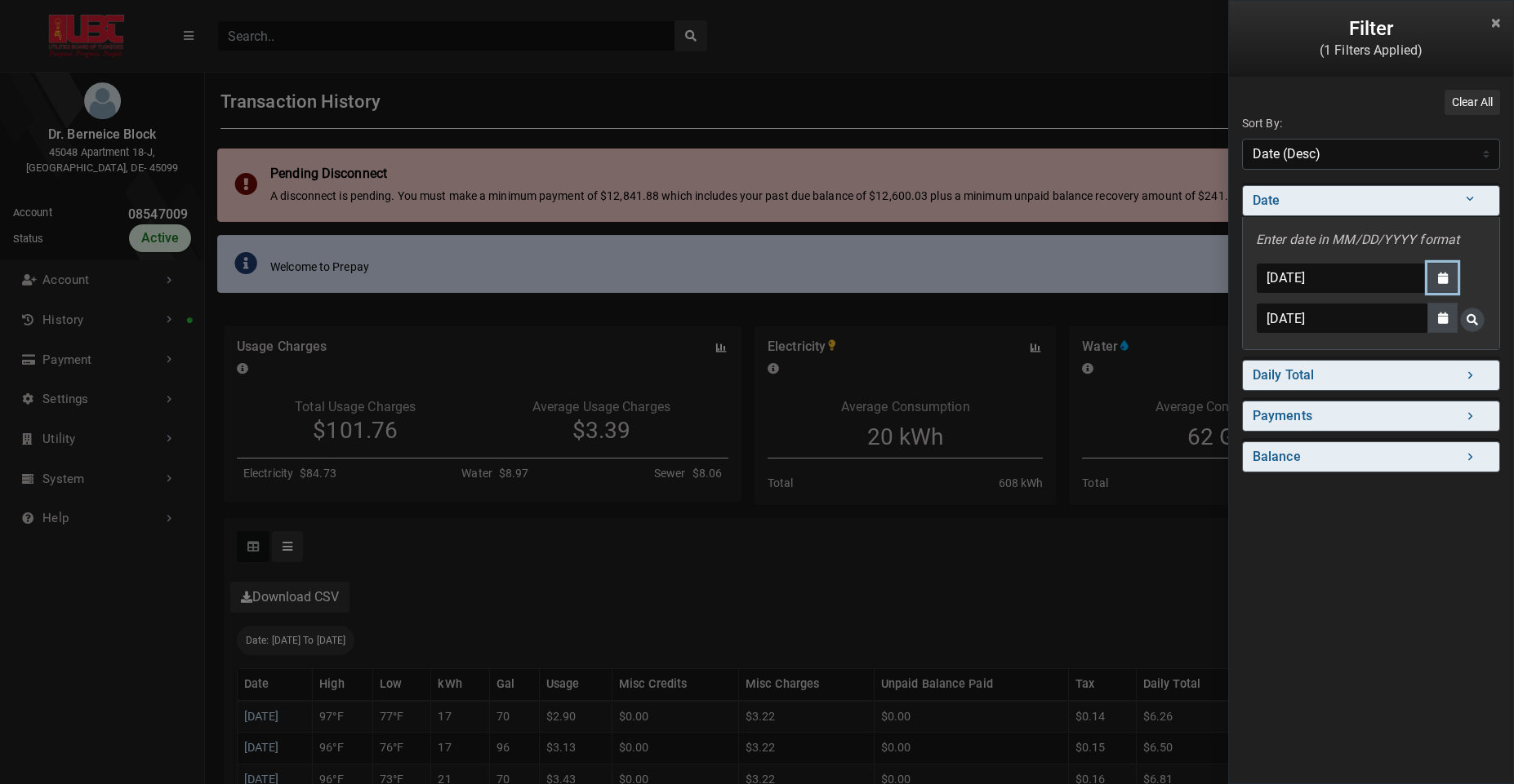
click at [1439, 283] on icon "button" at bounding box center [1443, 278] width 10 height 12
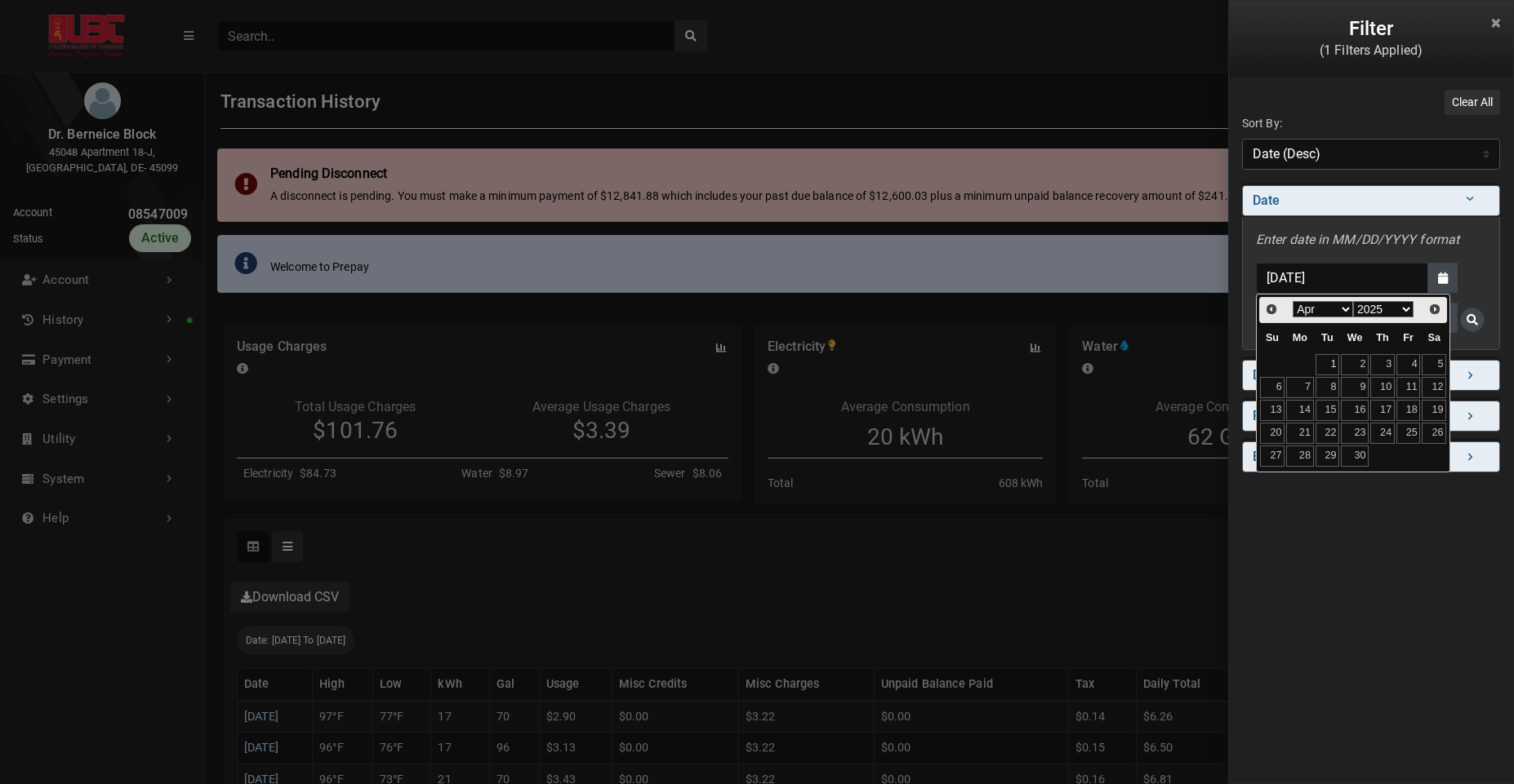
click at [1321, 369] on link "1" at bounding box center [1327, 365] width 24 height 21
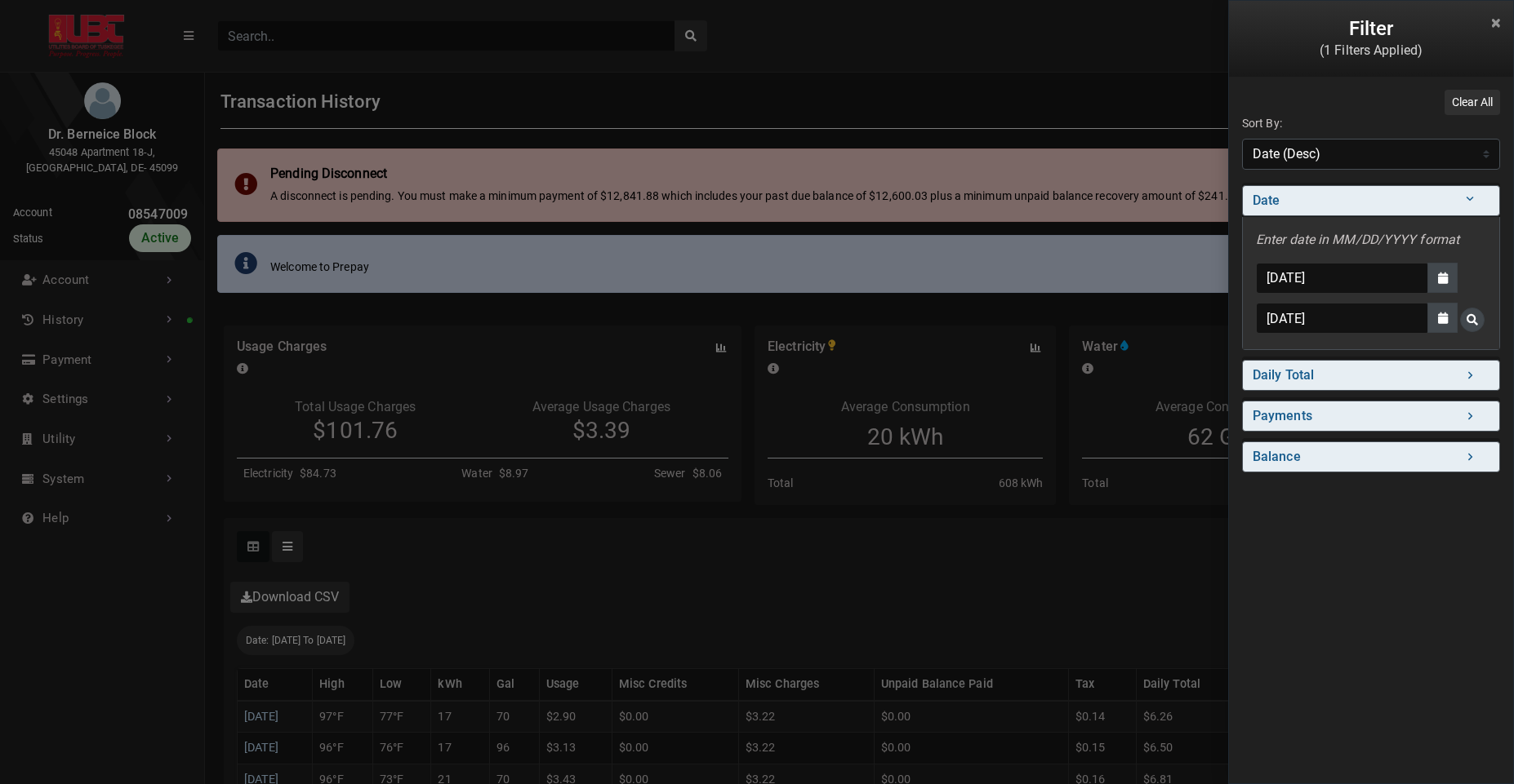
click at [1478, 327] on button "Search for Date - Clicking on this button will update the content on the page" at bounding box center [1472, 319] width 24 height 24
click at [873, 571] on div "Filter (1 Filters Applied) Clear All Sort By: Sort By Date (Asc) Date (Desc) Da…" at bounding box center [757, 392] width 1514 height 784
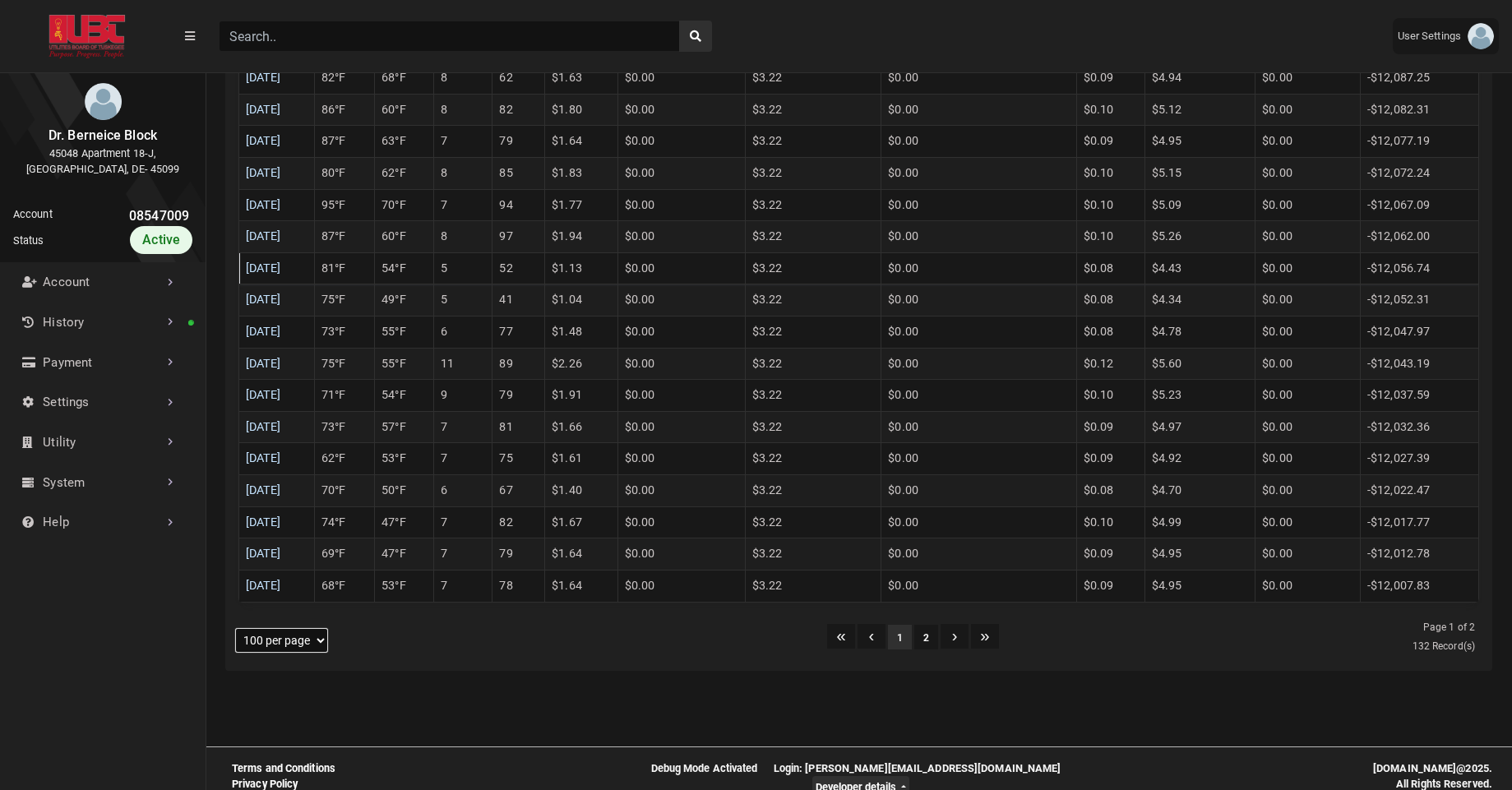
scroll to position [3301, 0]
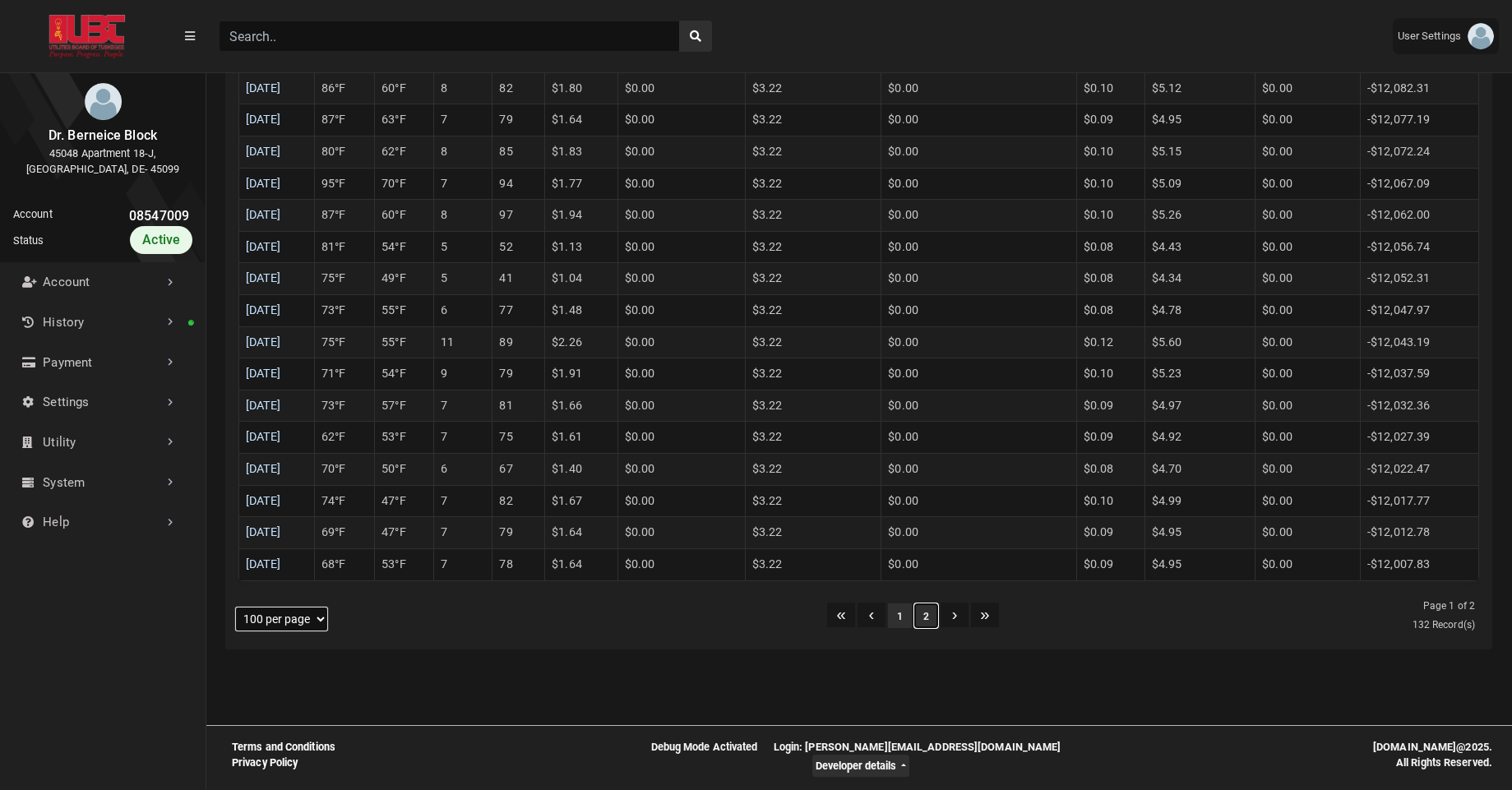
click at [923, 625] on button "2" at bounding box center [926, 616] width 24 height 25
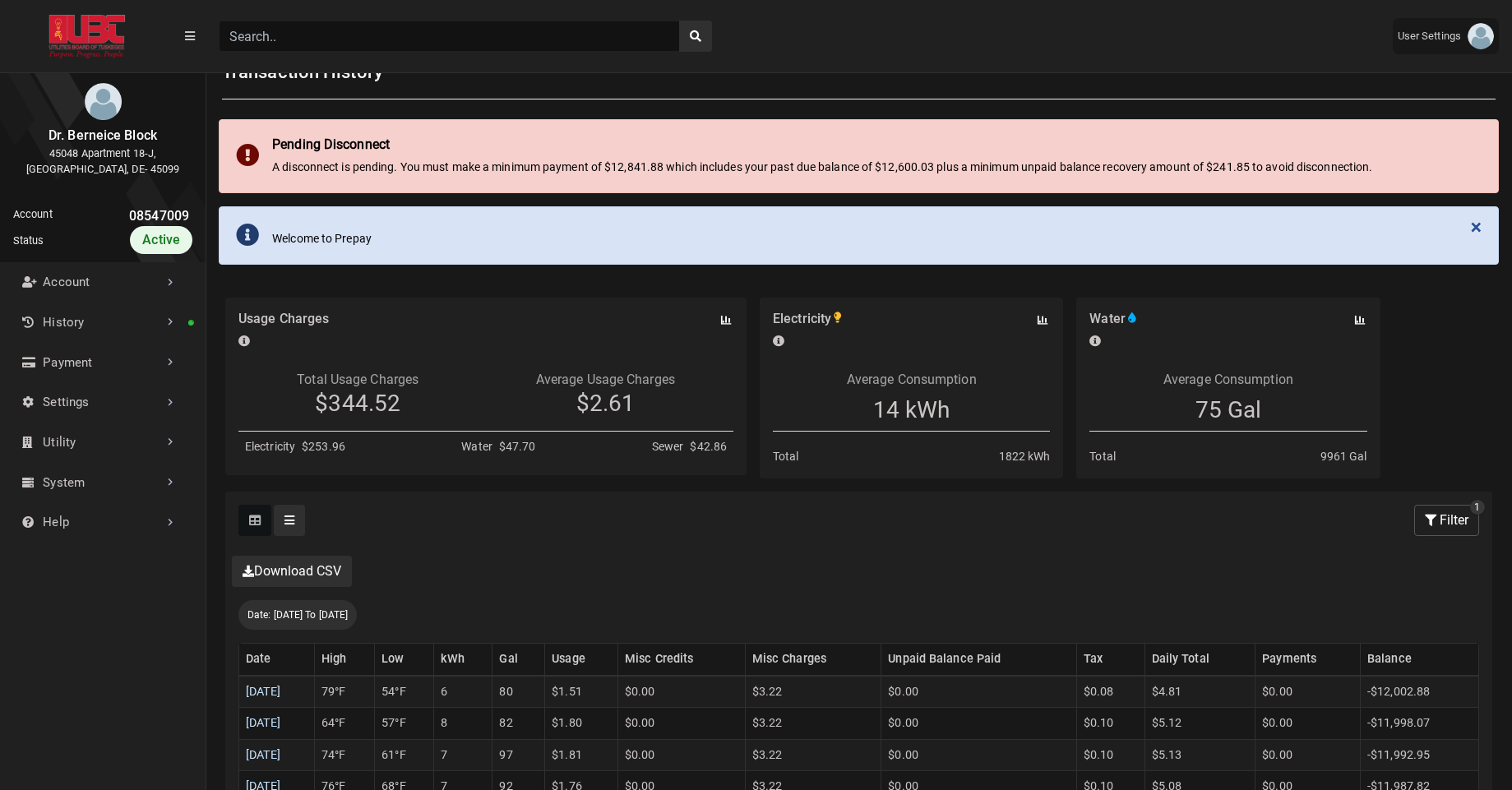
scroll to position [0, 0]
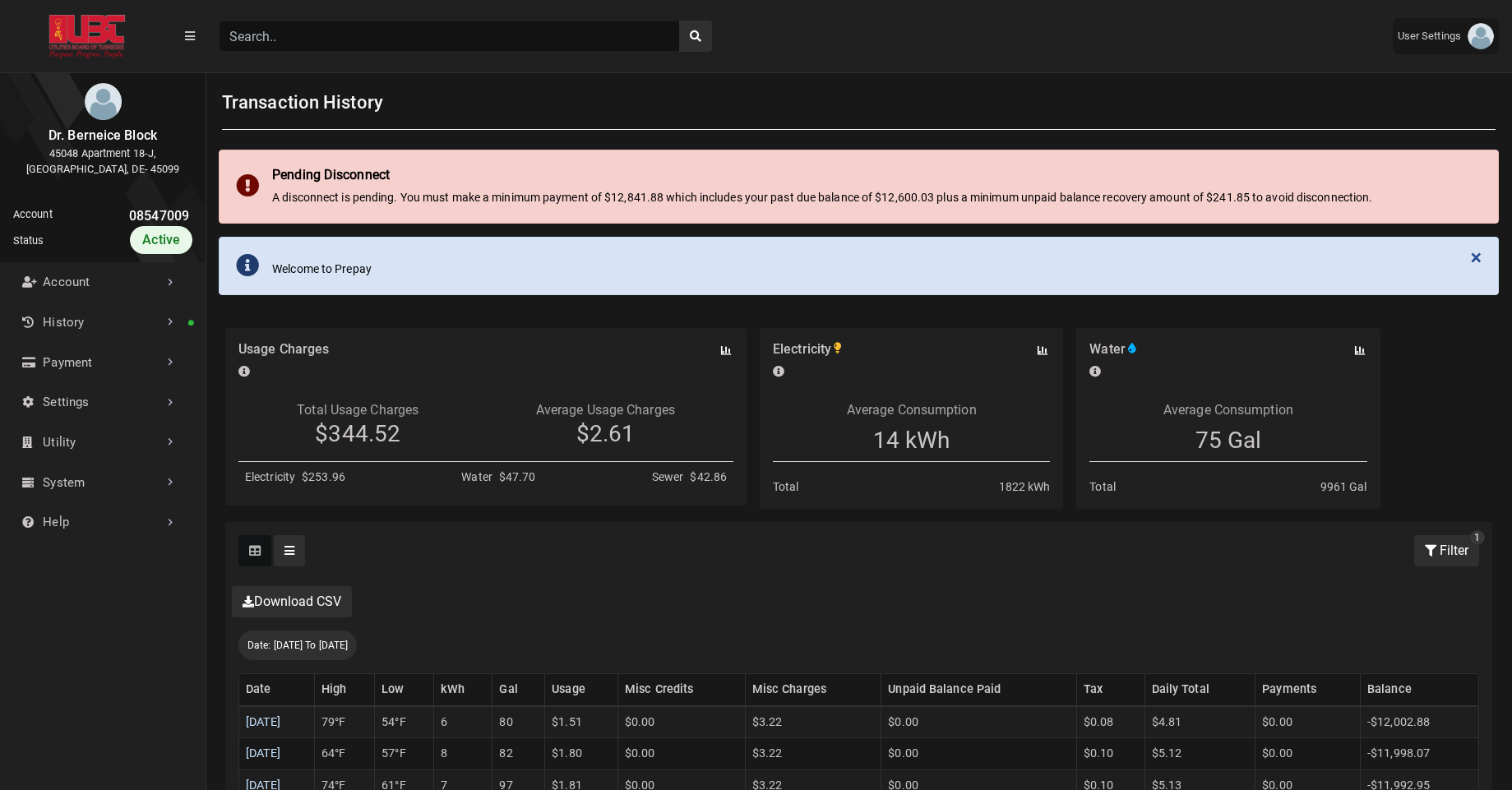
click at [1422, 562] on button "Filter" at bounding box center [1447, 550] width 65 height 31
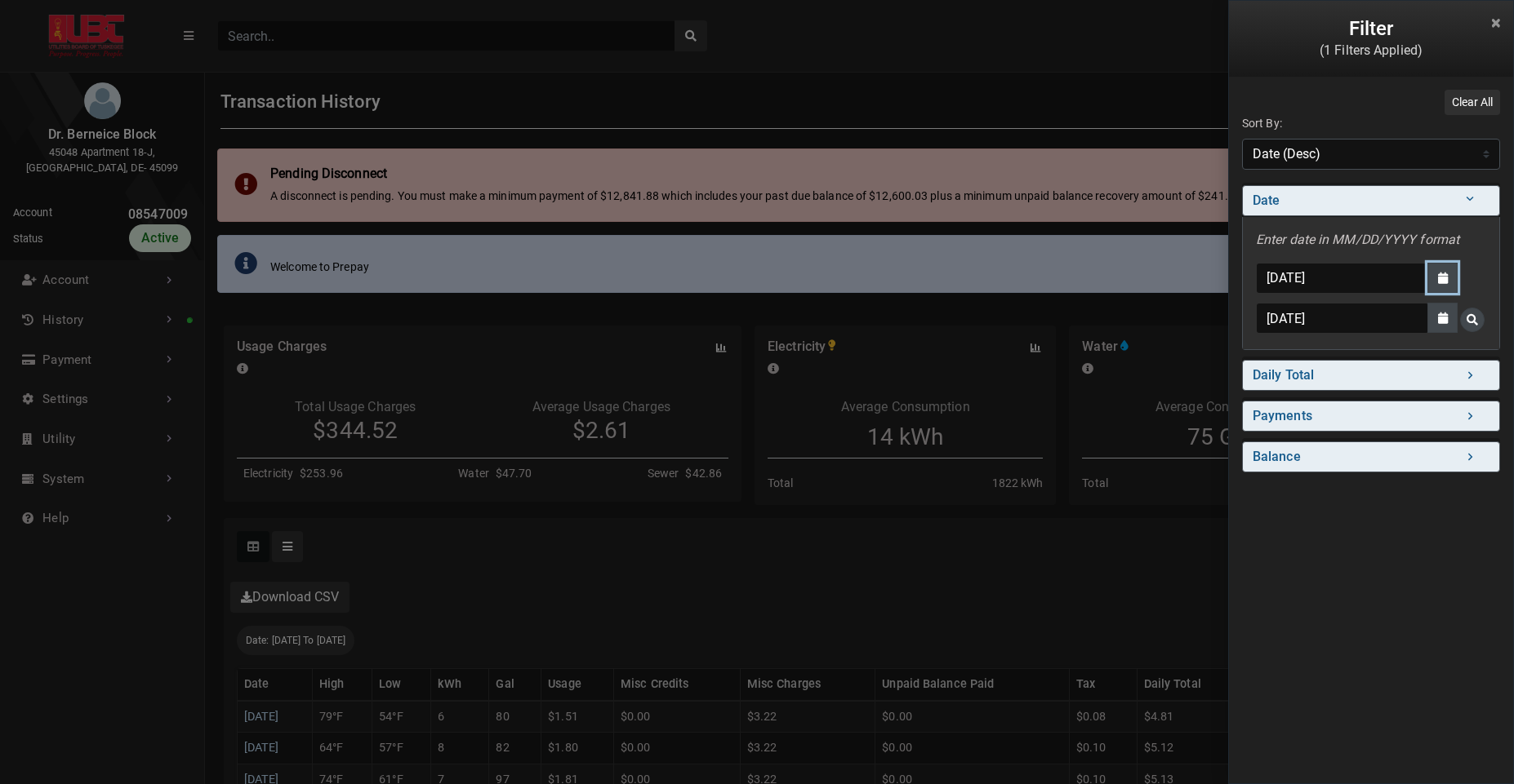
click at [1446, 289] on button "Date Picker - Activate to access the date picker" at bounding box center [1443, 278] width 30 height 30
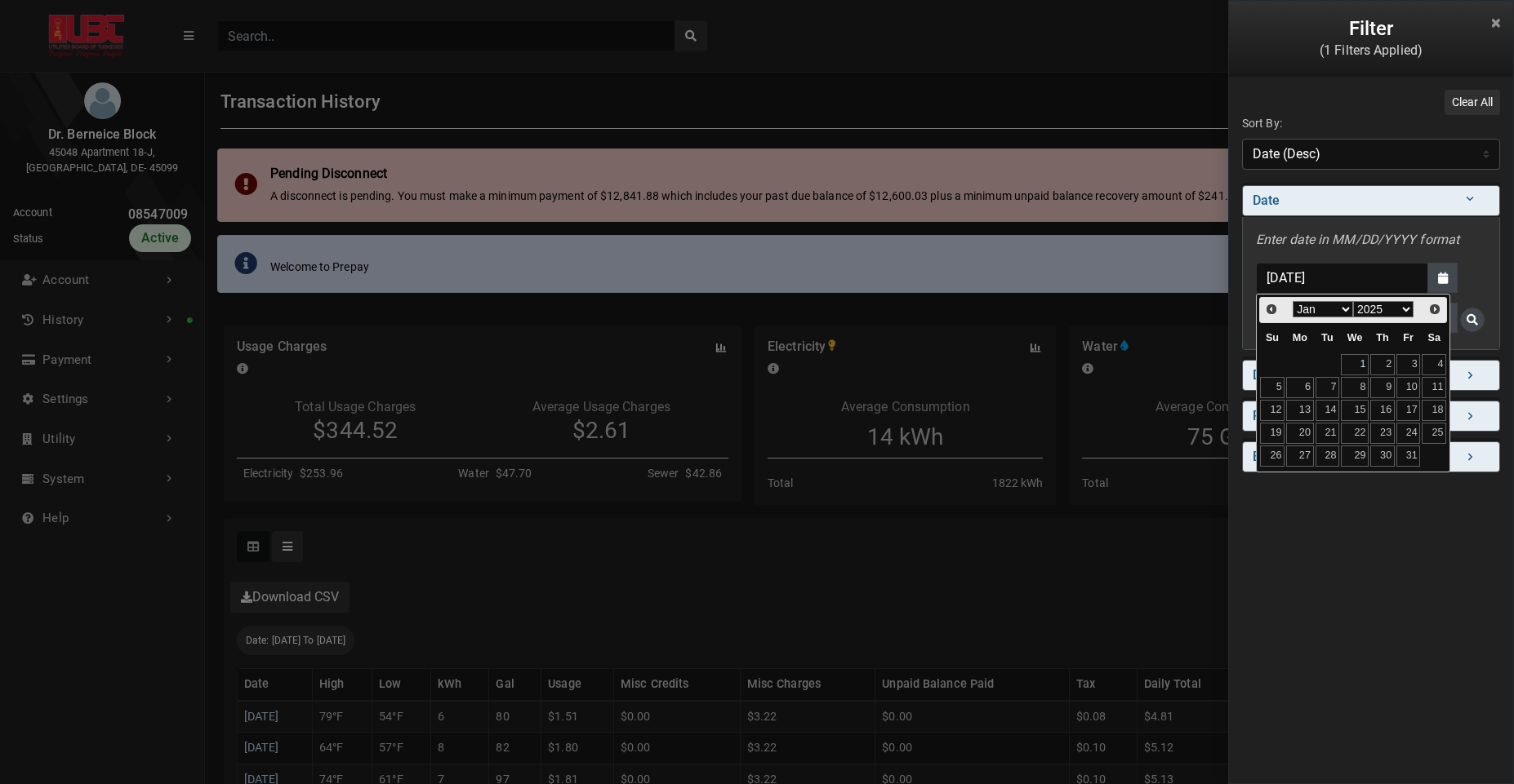
click at [1351, 362] on link "1" at bounding box center [1354, 365] width 28 height 21
type input "01/01/2025"
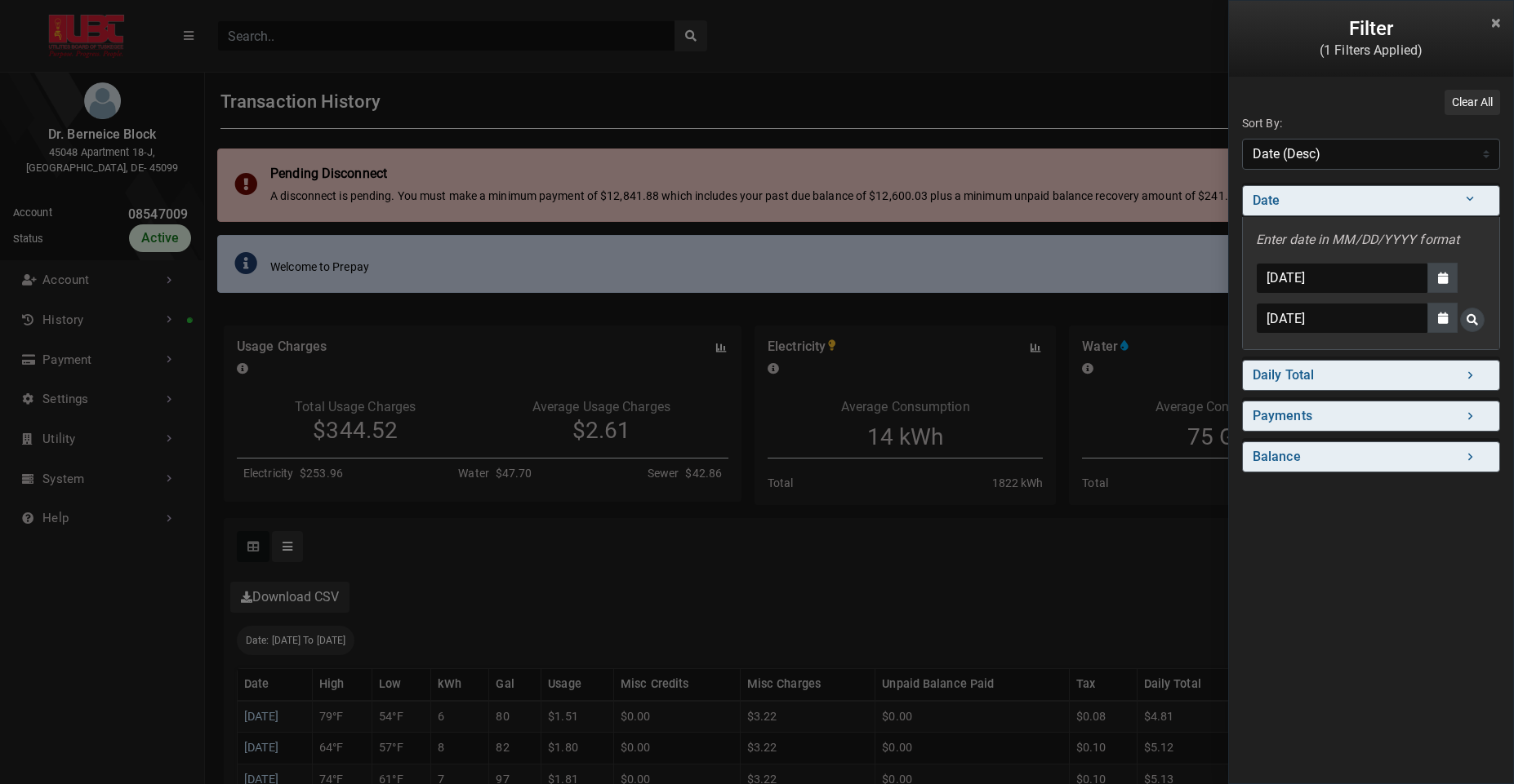
click at [1470, 318] on span "Search for Date - Clicking on this button will update the content on the page" at bounding box center [1472, 320] width 12 height 12
click at [1052, 495] on div "Filter (1 Filters Applied) Clear All Sort By: Sort By Date (Asc) Date (Desc) Da…" at bounding box center [757, 392] width 1514 height 784
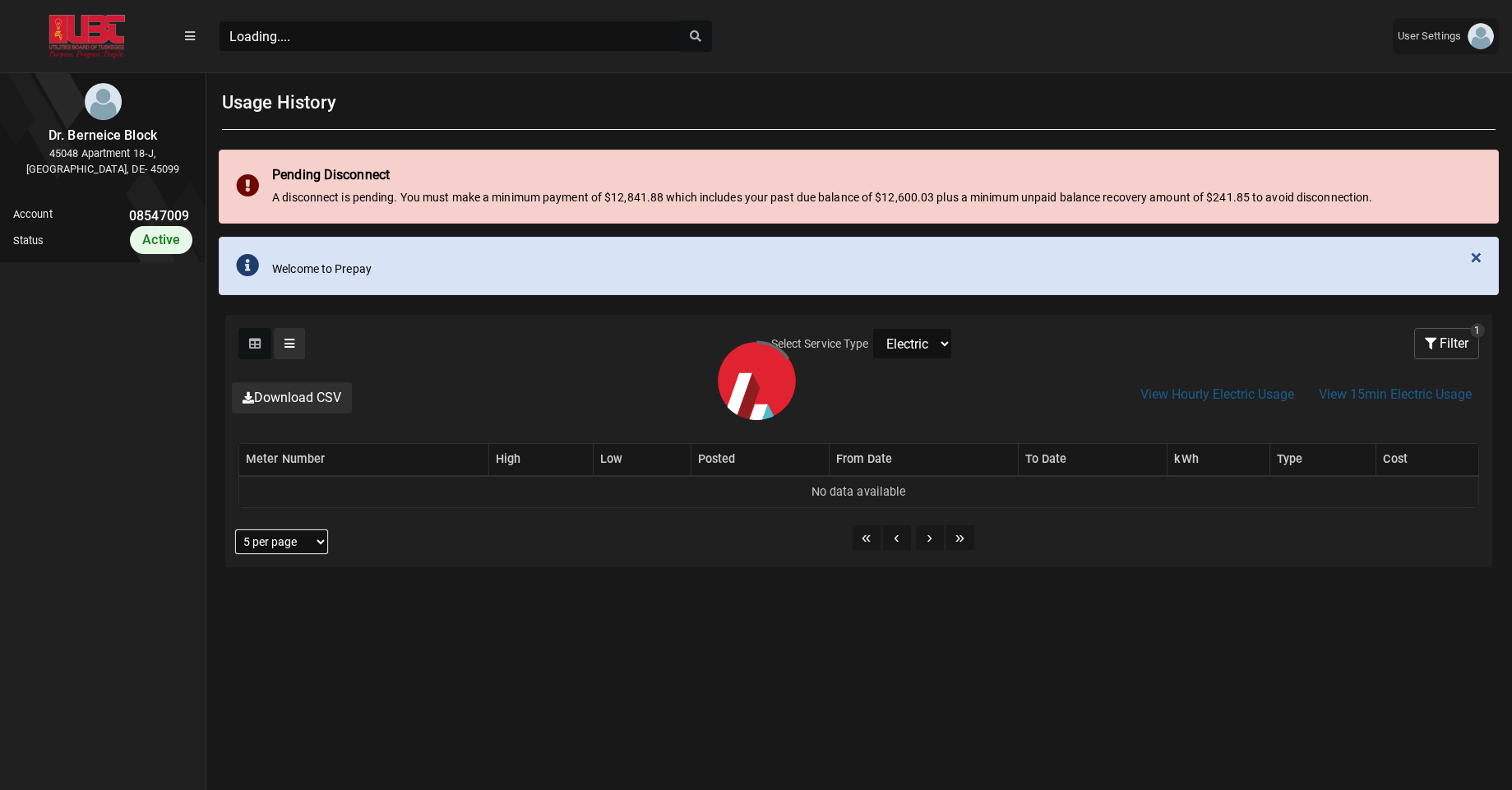
scroll to position [8, 1]
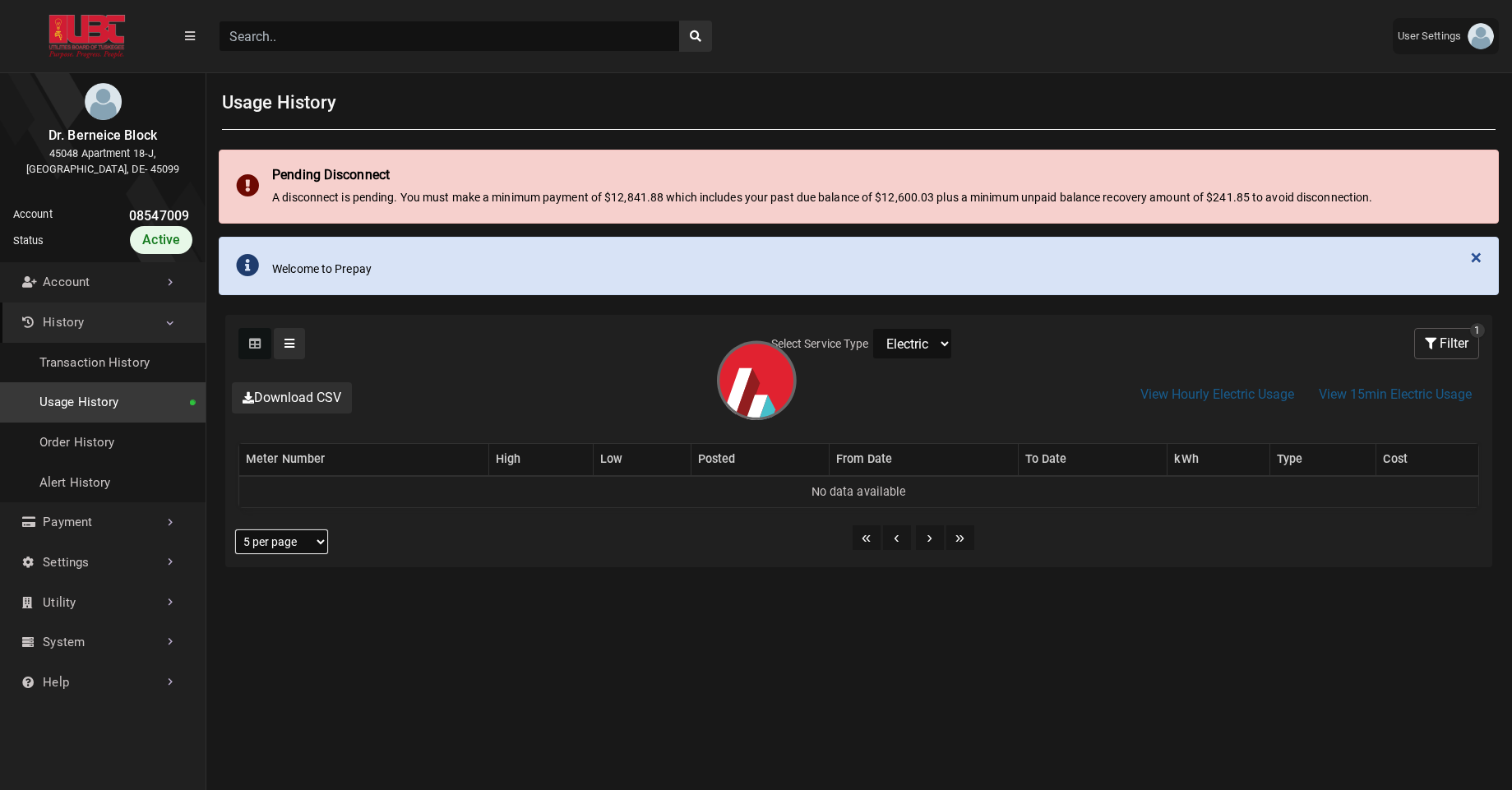
select select "25 per page"
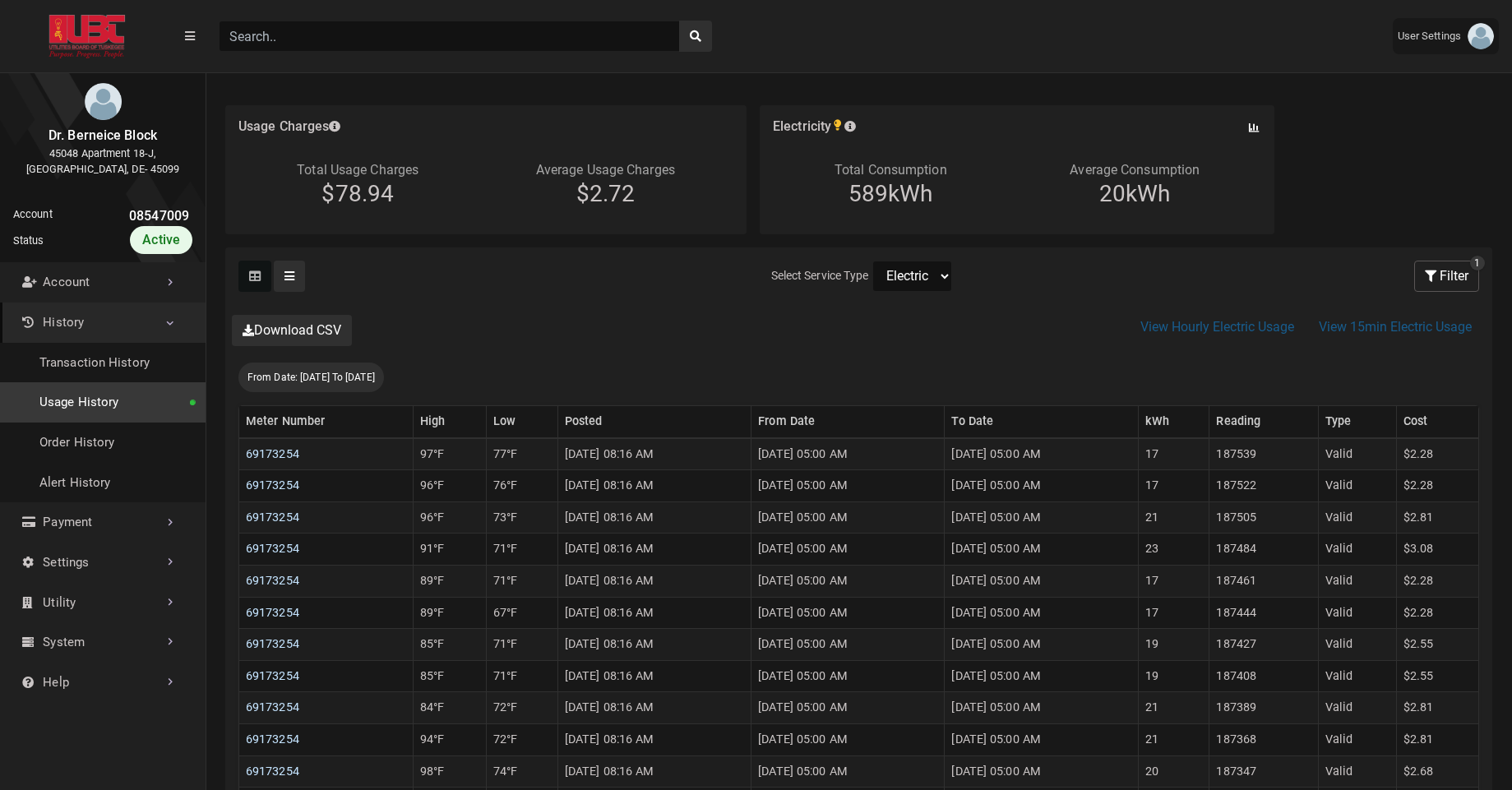
scroll to position [264, 0]
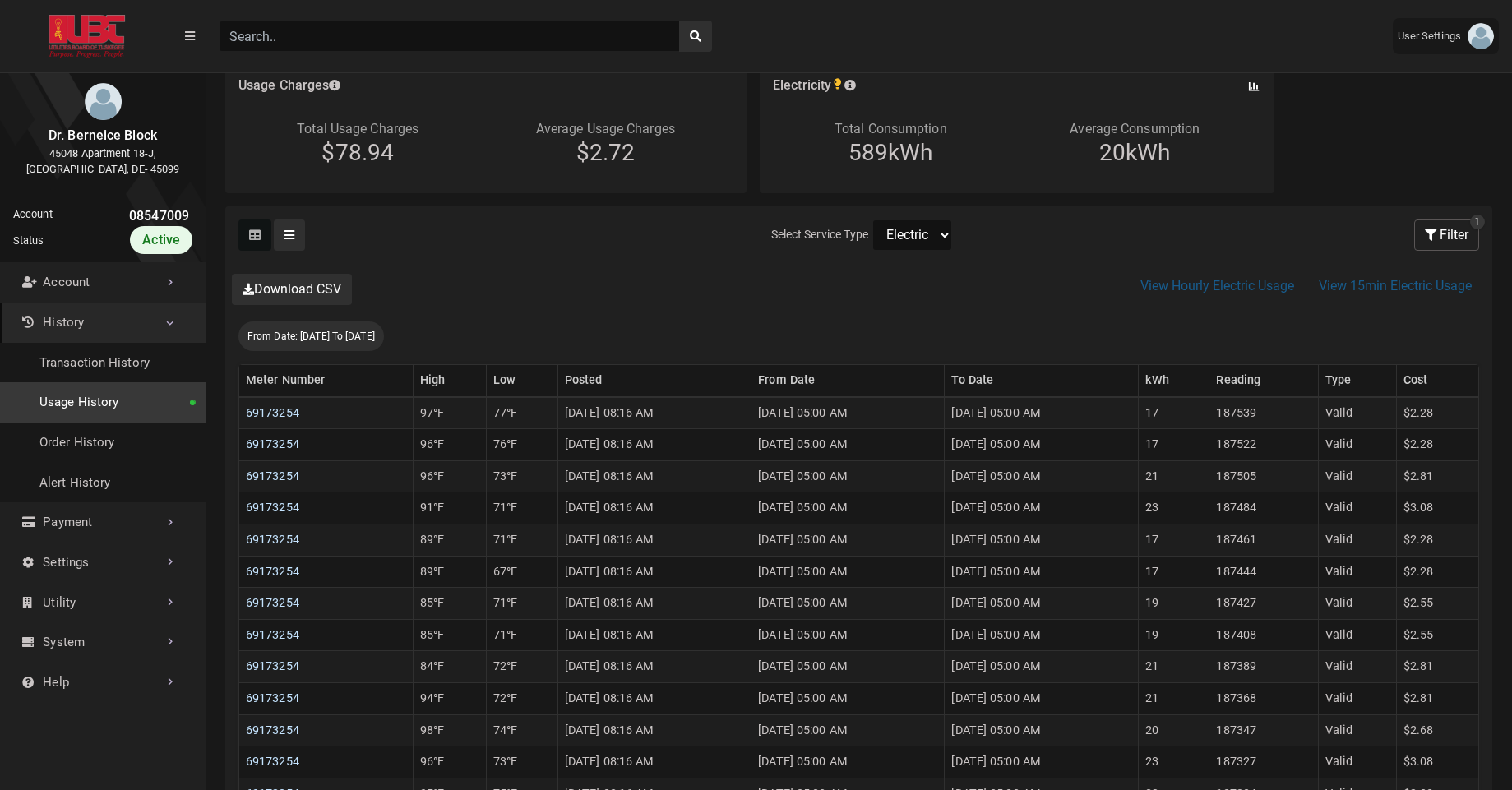
click at [94, 409] on link "Usage History" at bounding box center [102, 403] width 206 height 41
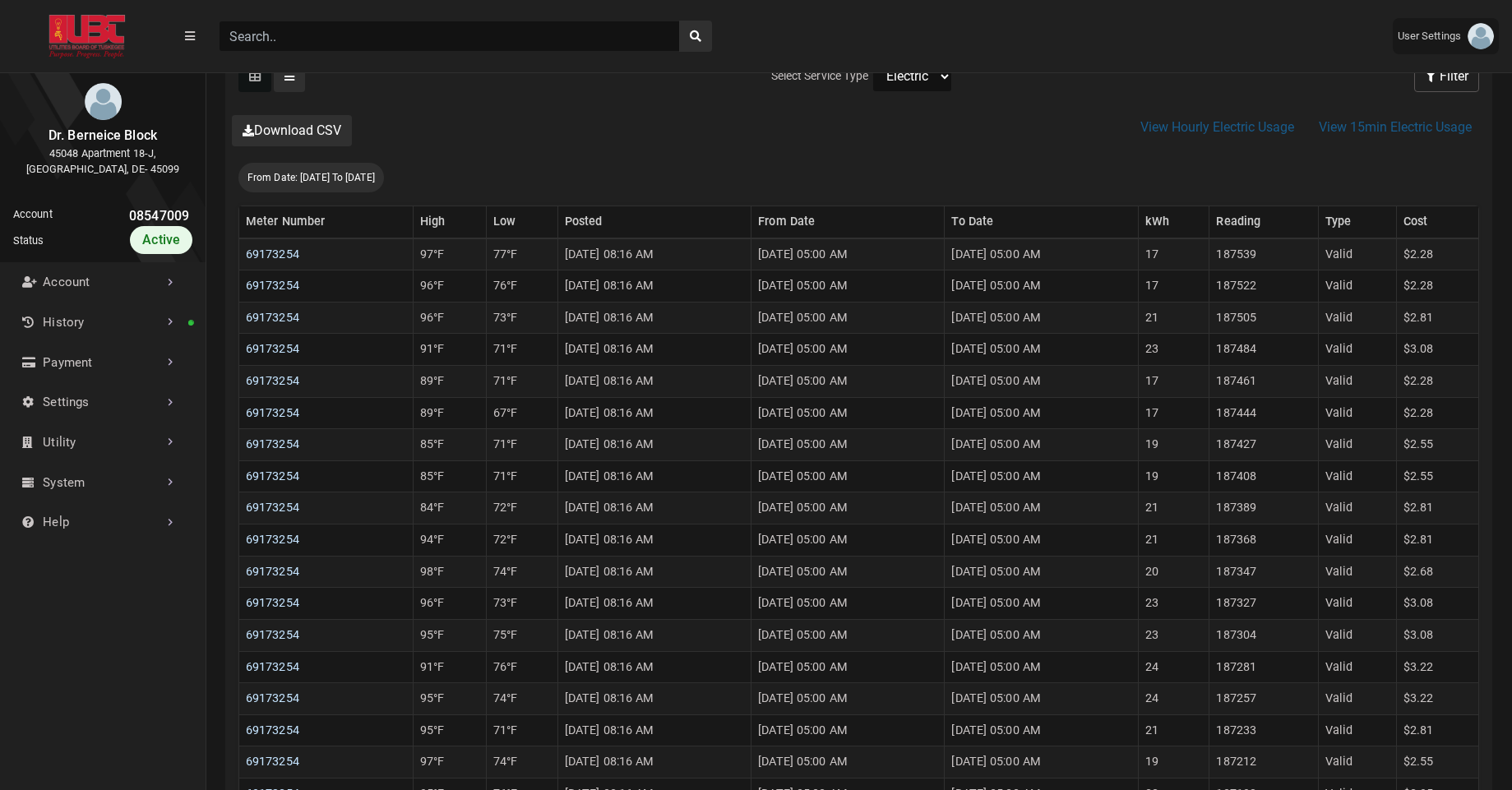
scroll to position [427, 0]
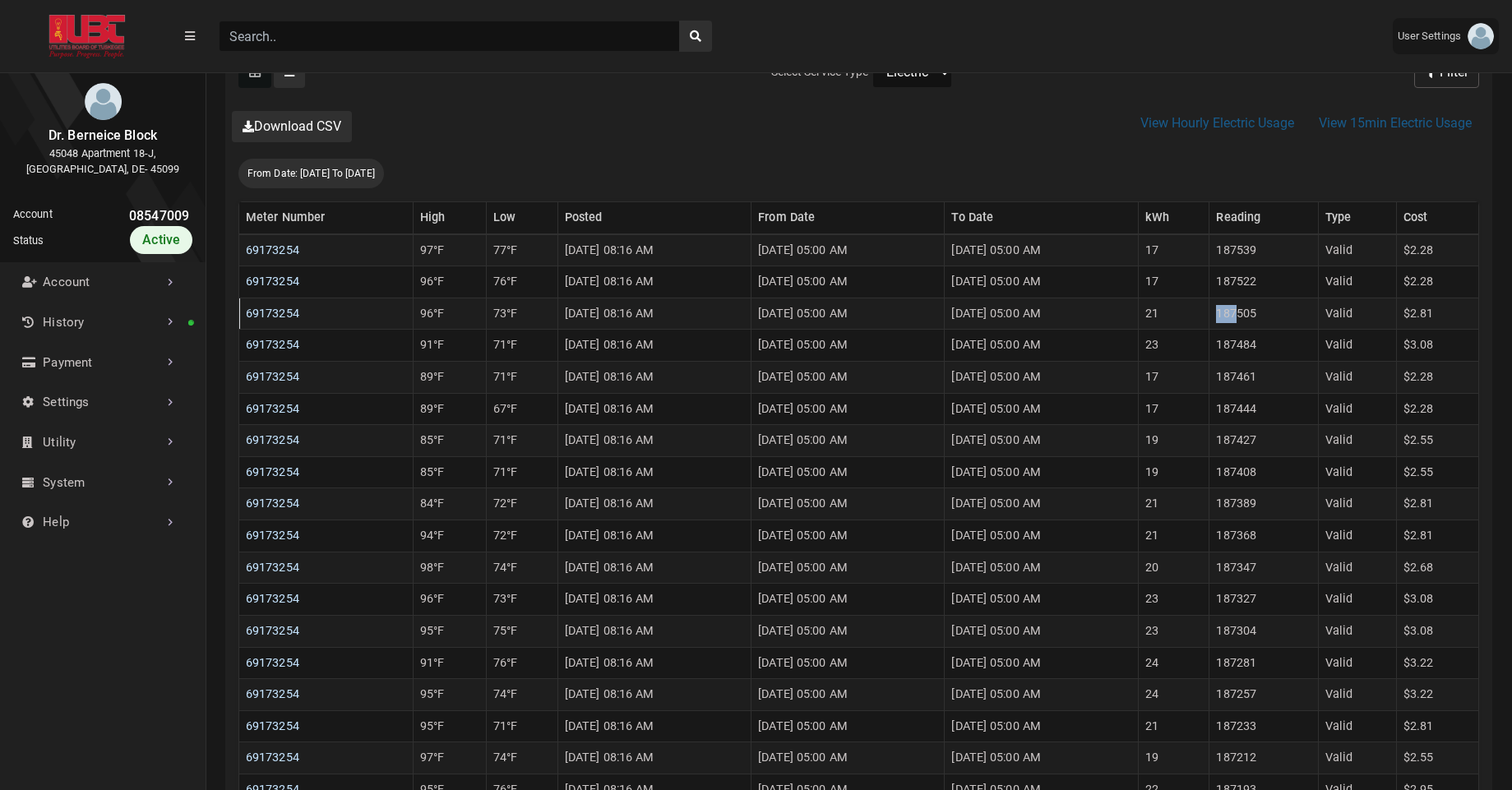
drag, startPoint x: 1244, startPoint y: 317, endPoint x: 1270, endPoint y: 318, distance: 26.0
click at [1270, 318] on td "187505" at bounding box center [1264, 314] width 109 height 32
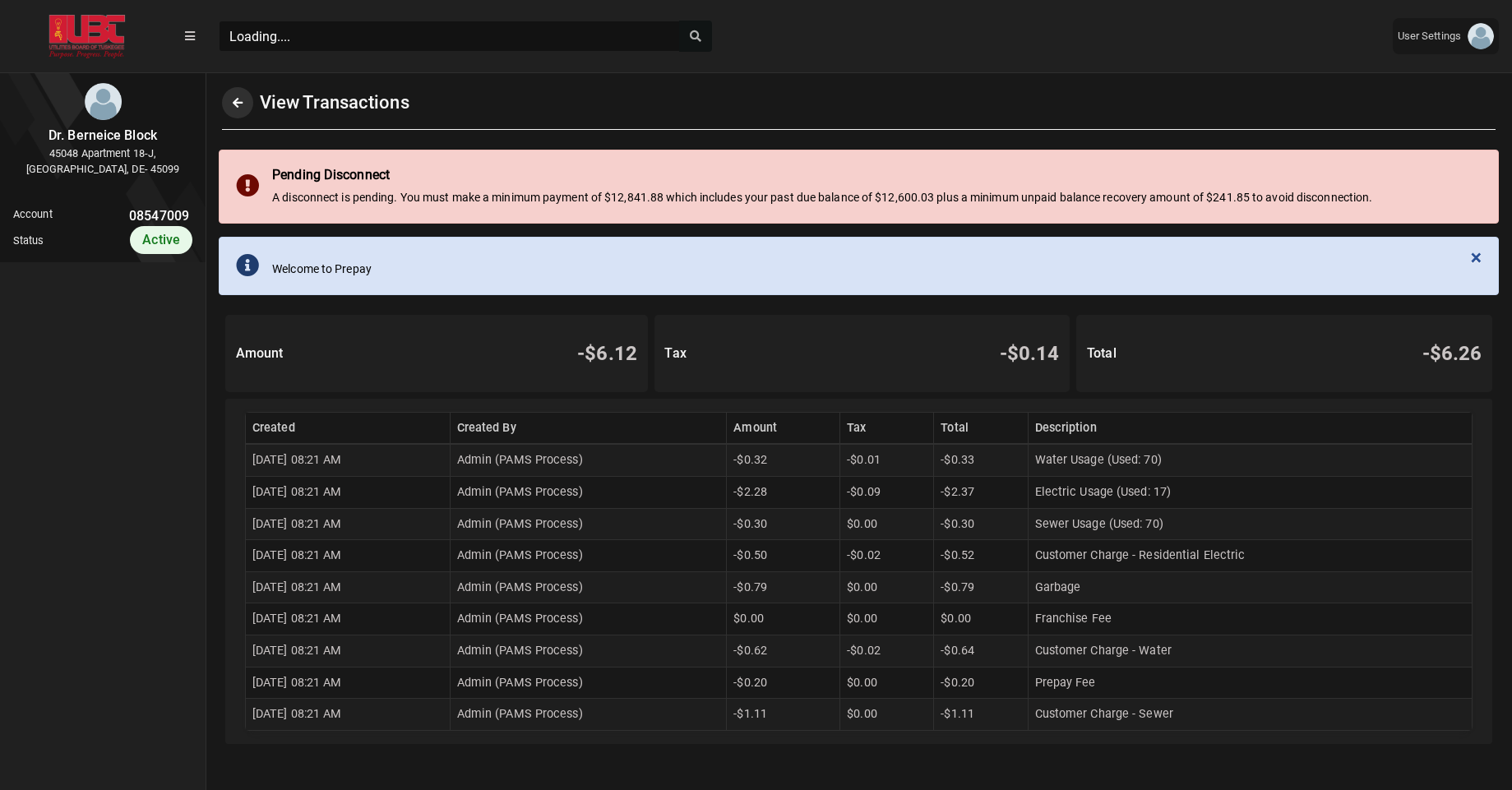
scroll to position [8, 1]
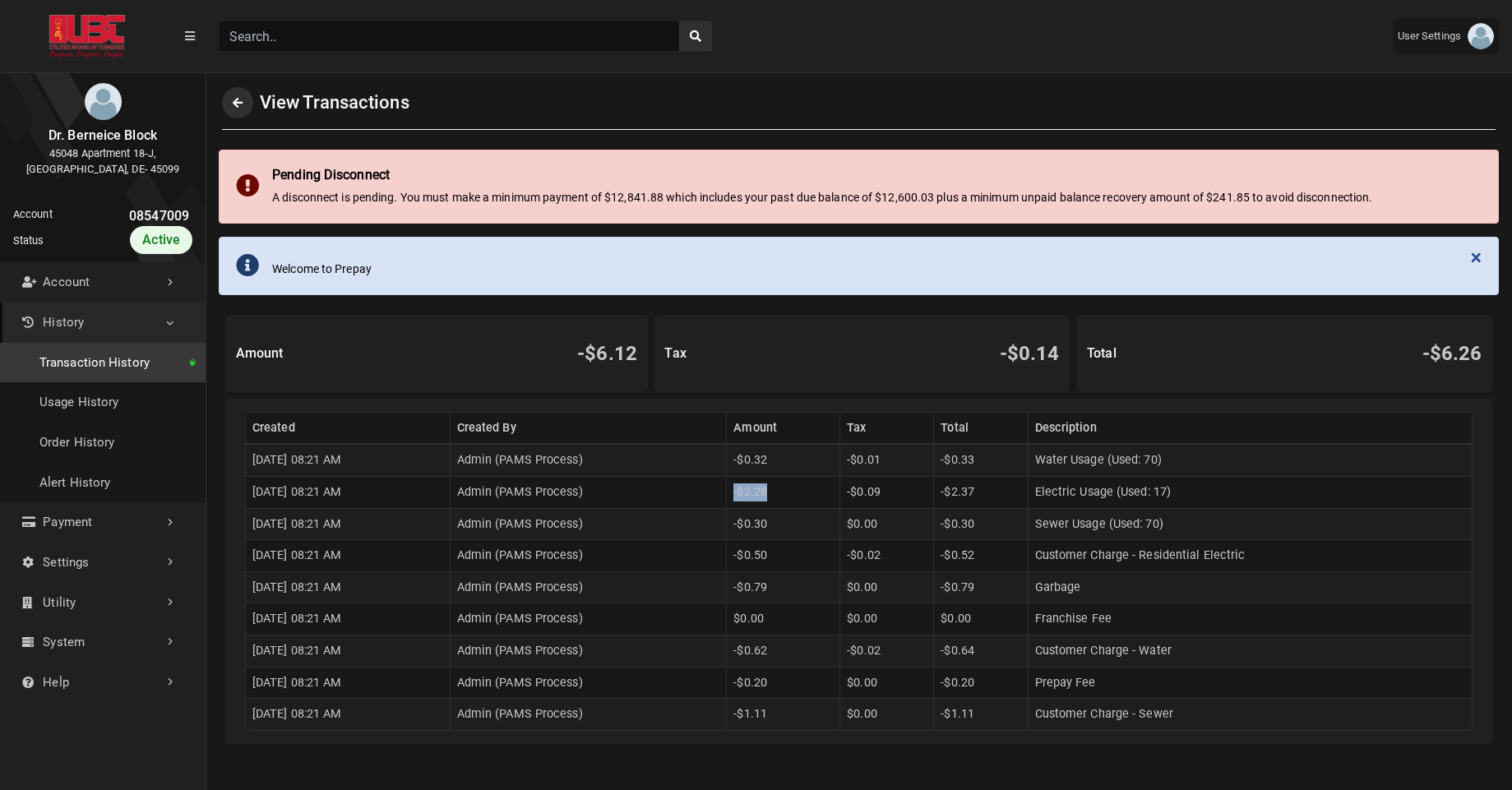
drag, startPoint x: 771, startPoint y: 500, endPoint x: 808, endPoint y: 500, distance: 37.0
click at [808, 500] on td "-$2.28" at bounding box center [784, 493] width 113 height 32
click at [808, 508] on td "-$0.30" at bounding box center [784, 524] width 113 height 32
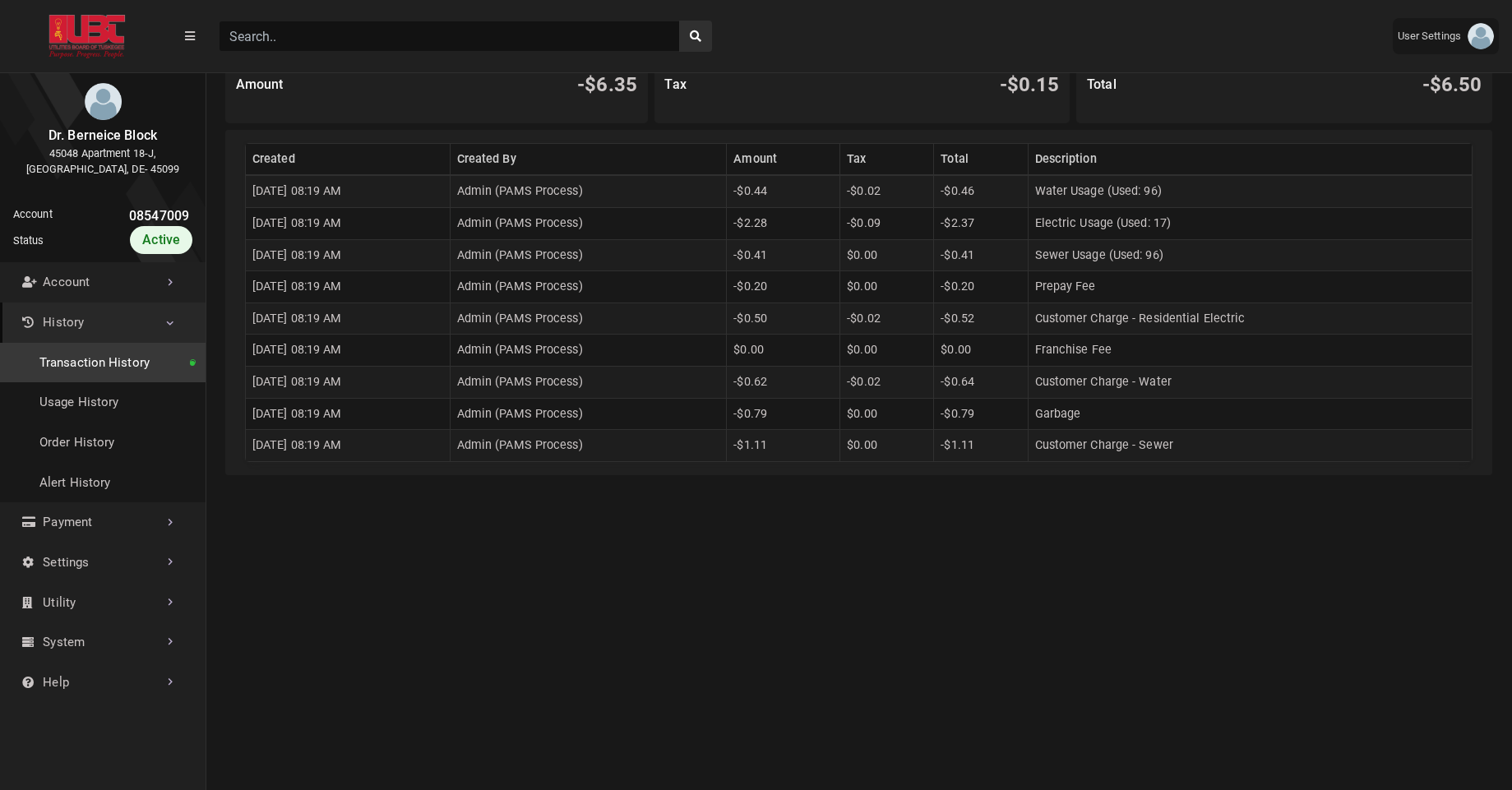
scroll to position [325, 0]
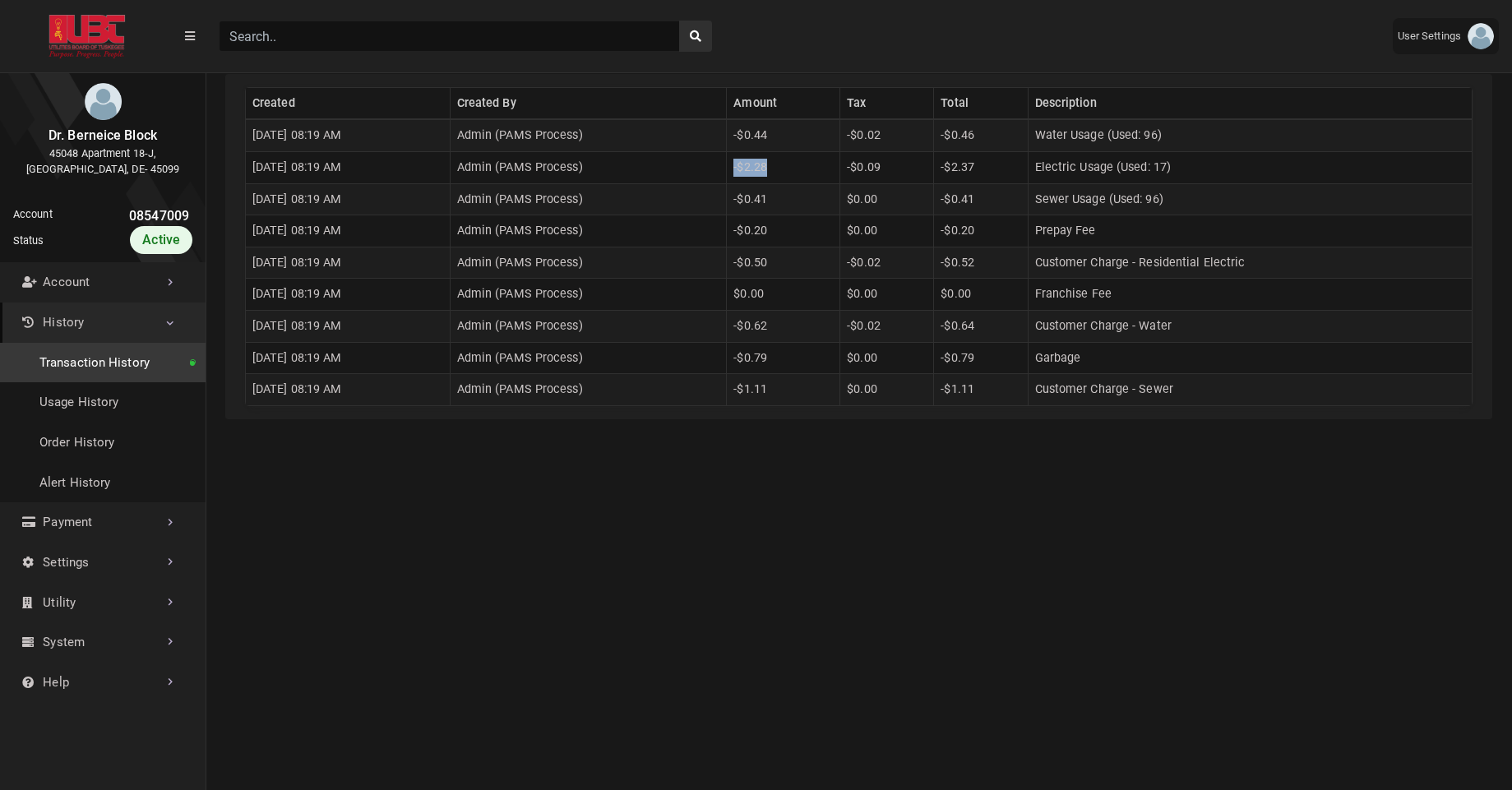
drag, startPoint x: 771, startPoint y: 173, endPoint x: 806, endPoint y: 174, distance: 35.0
click at [806, 174] on td "-$2.28" at bounding box center [784, 168] width 113 height 32
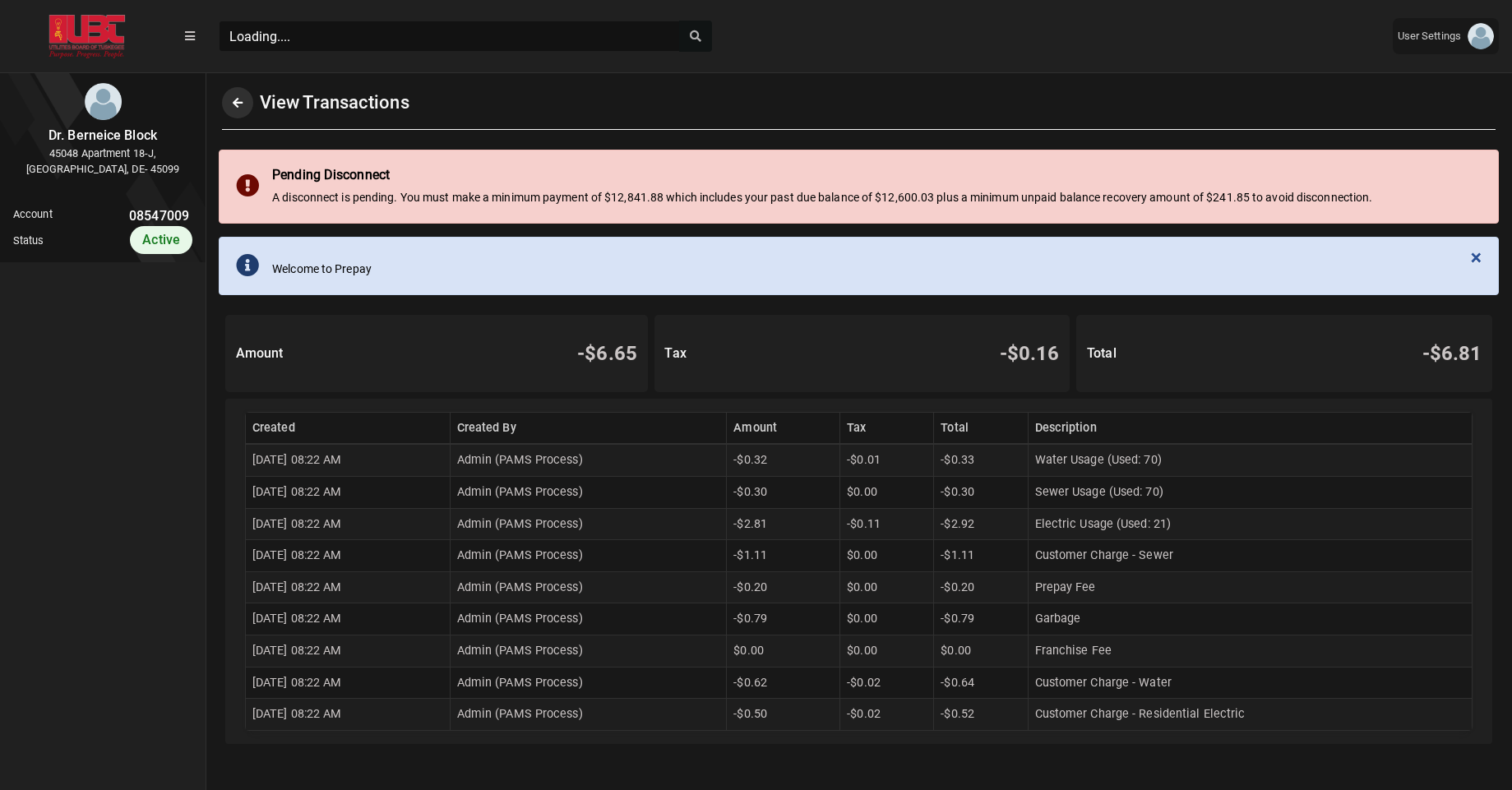
scroll to position [8, 1]
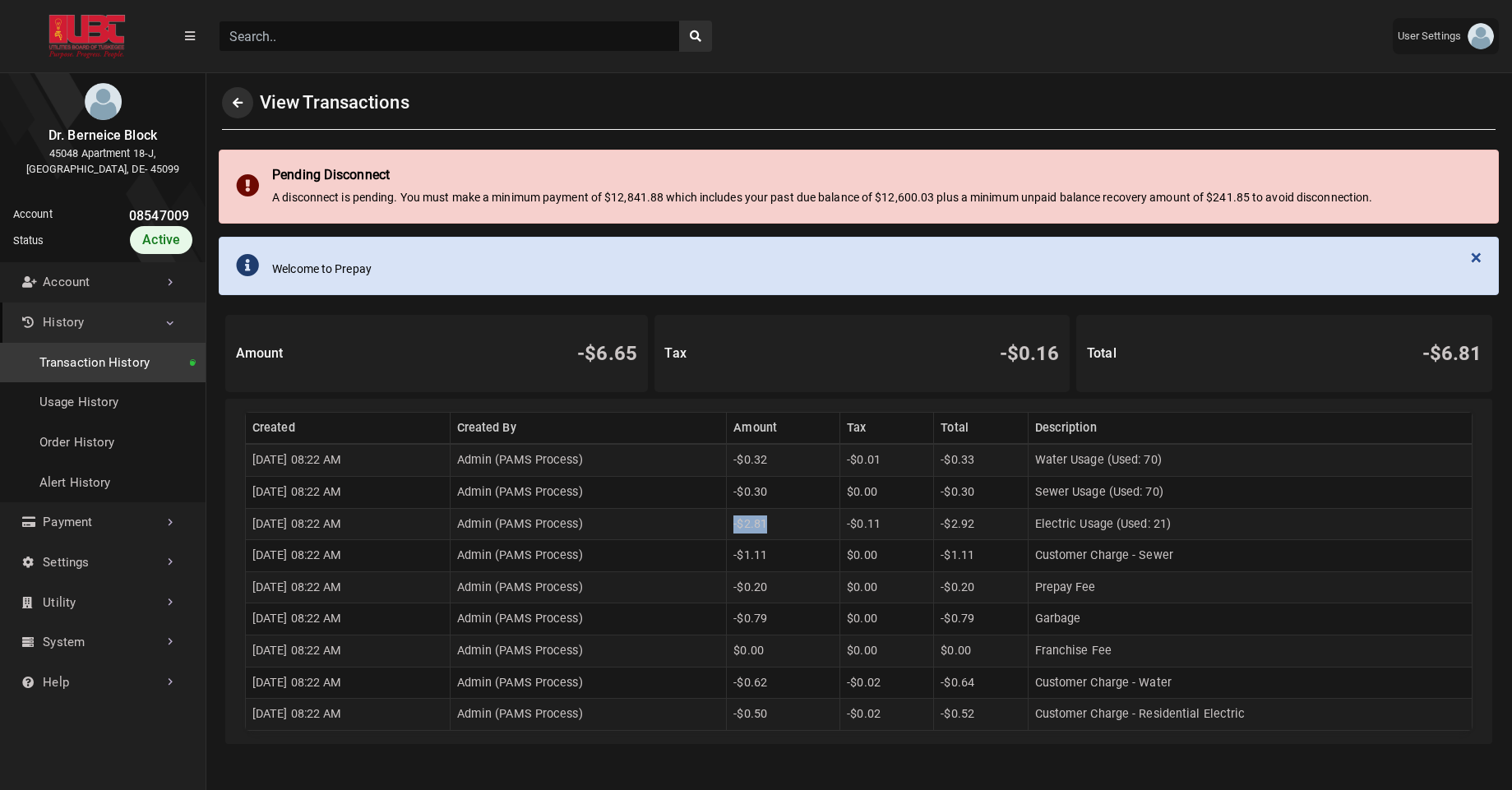
drag, startPoint x: 768, startPoint y: 527, endPoint x: 818, endPoint y: 531, distance: 50.2
click at [818, 531] on td "-$2.81" at bounding box center [784, 524] width 113 height 32
click at [875, 548] on td "$0.00" at bounding box center [887, 556] width 94 height 32
drag, startPoint x: 765, startPoint y: 529, endPoint x: 808, endPoint y: 529, distance: 43.0
click at [808, 529] on td "-$2.81" at bounding box center [784, 524] width 113 height 32
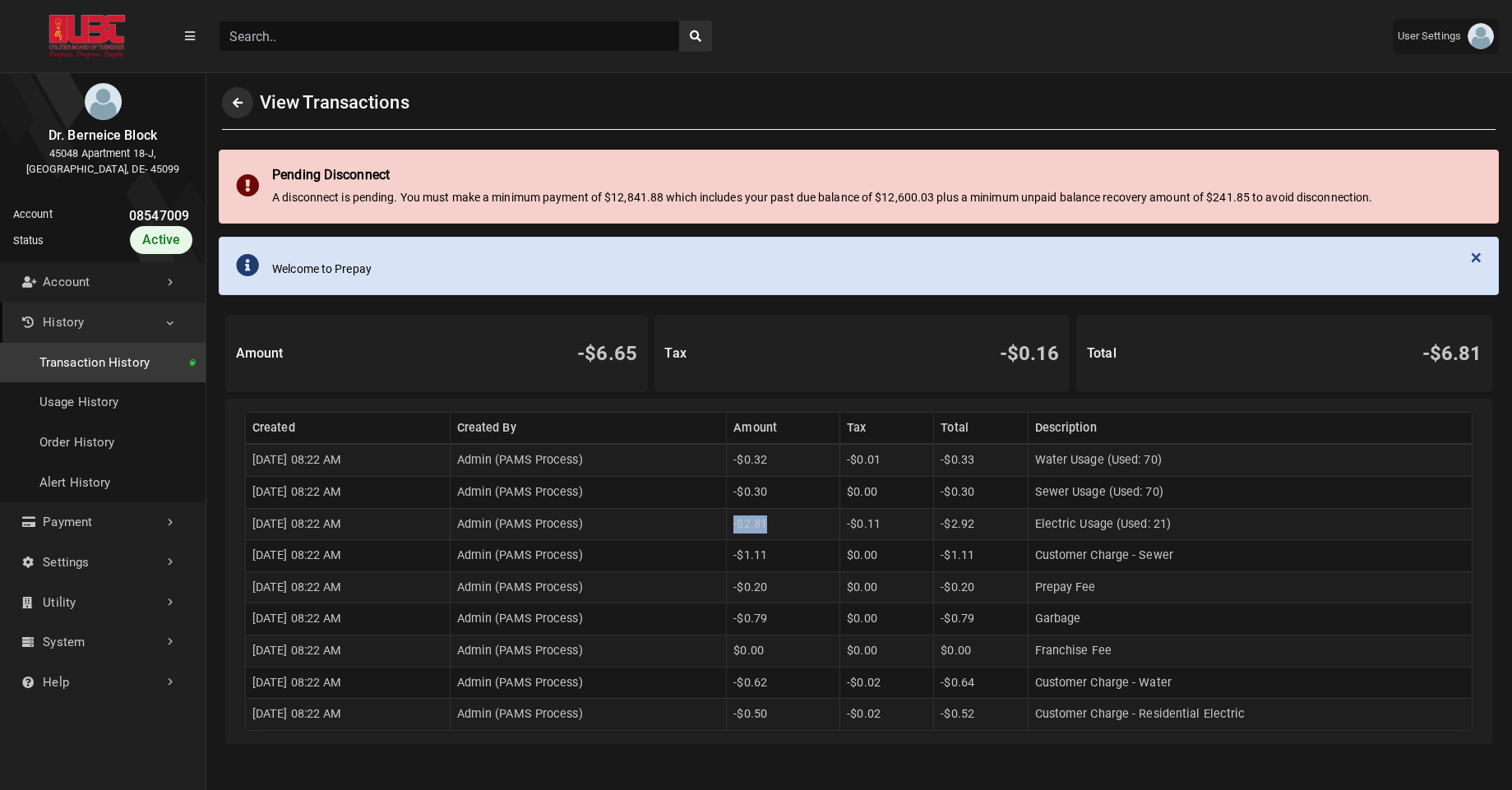
click at [808, 529] on td "-$2.81" at bounding box center [784, 524] width 113 height 32
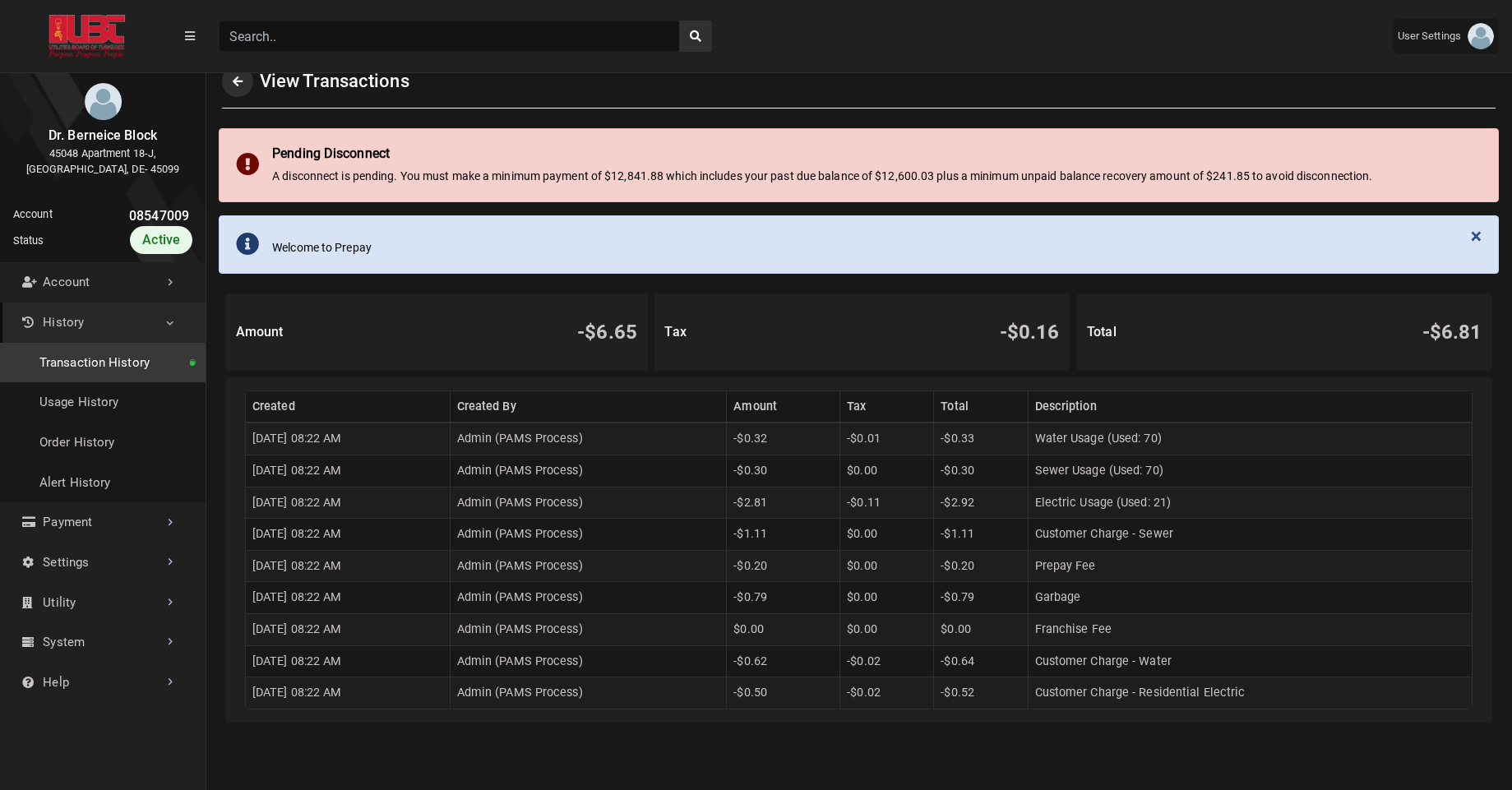
scroll to position [24, 0]
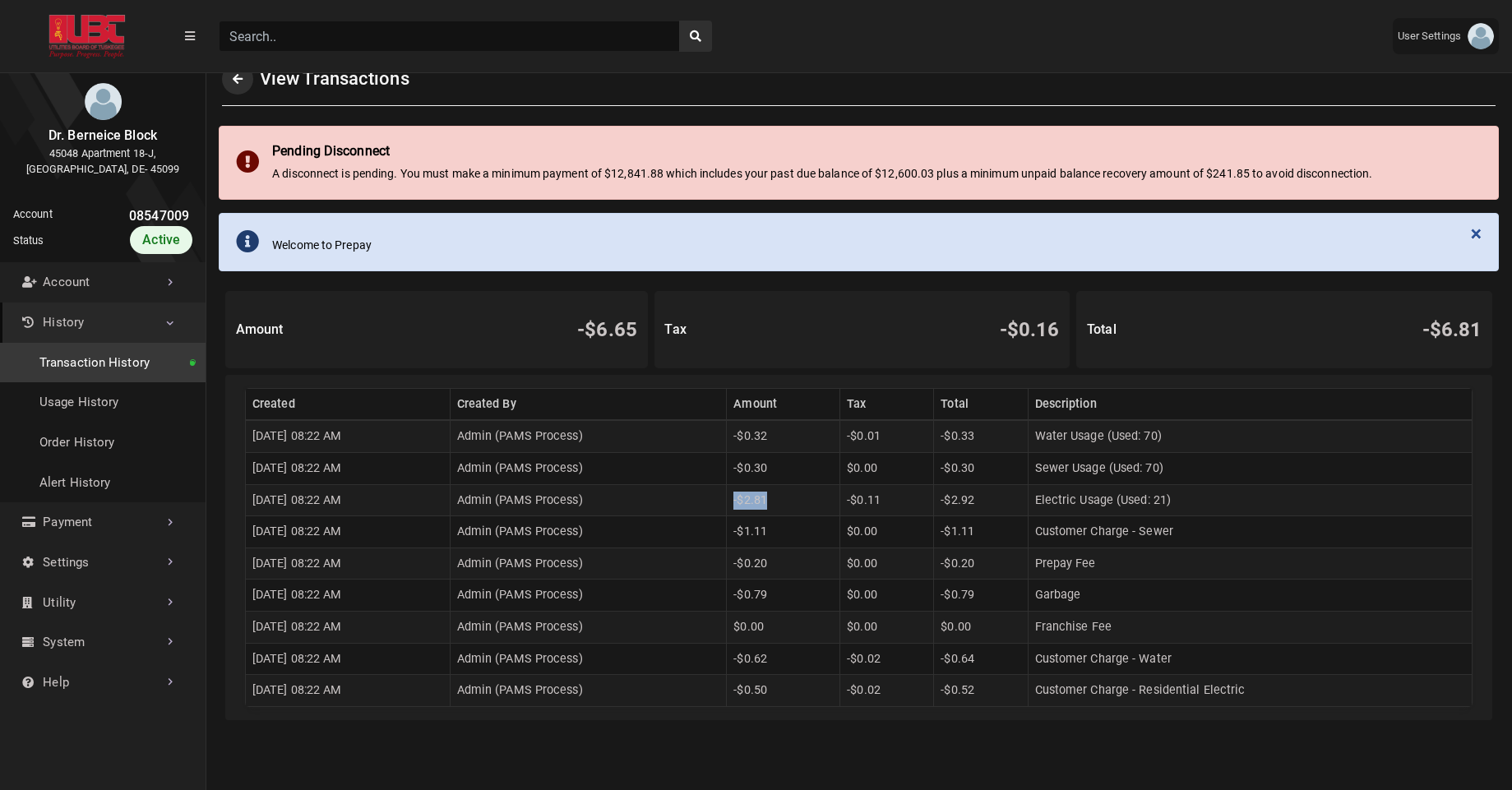
drag, startPoint x: 772, startPoint y: 505, endPoint x: 811, endPoint y: 511, distance: 39.5
click at [811, 511] on td "-$2.81" at bounding box center [784, 500] width 113 height 32
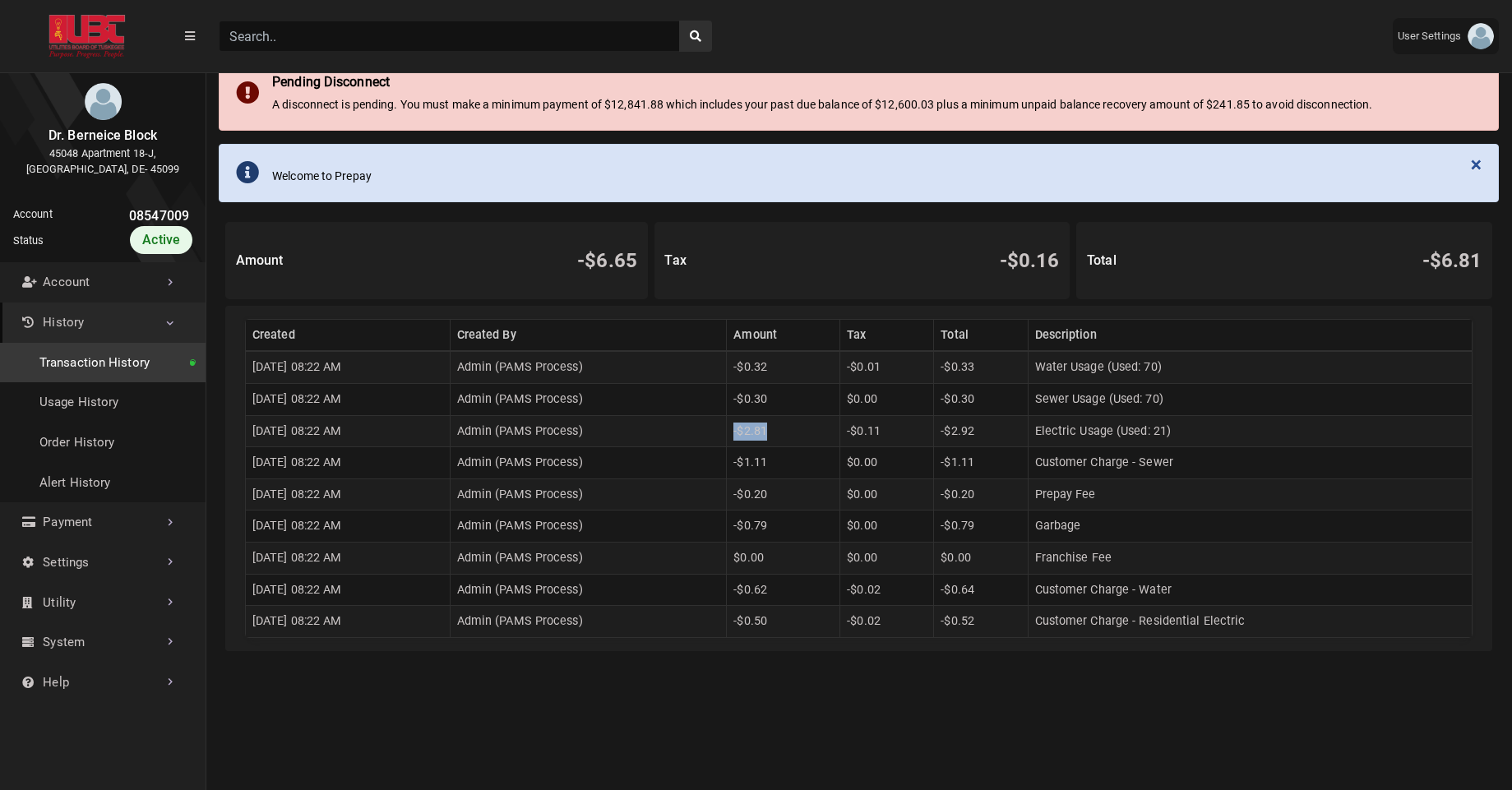
scroll to position [96, 0]
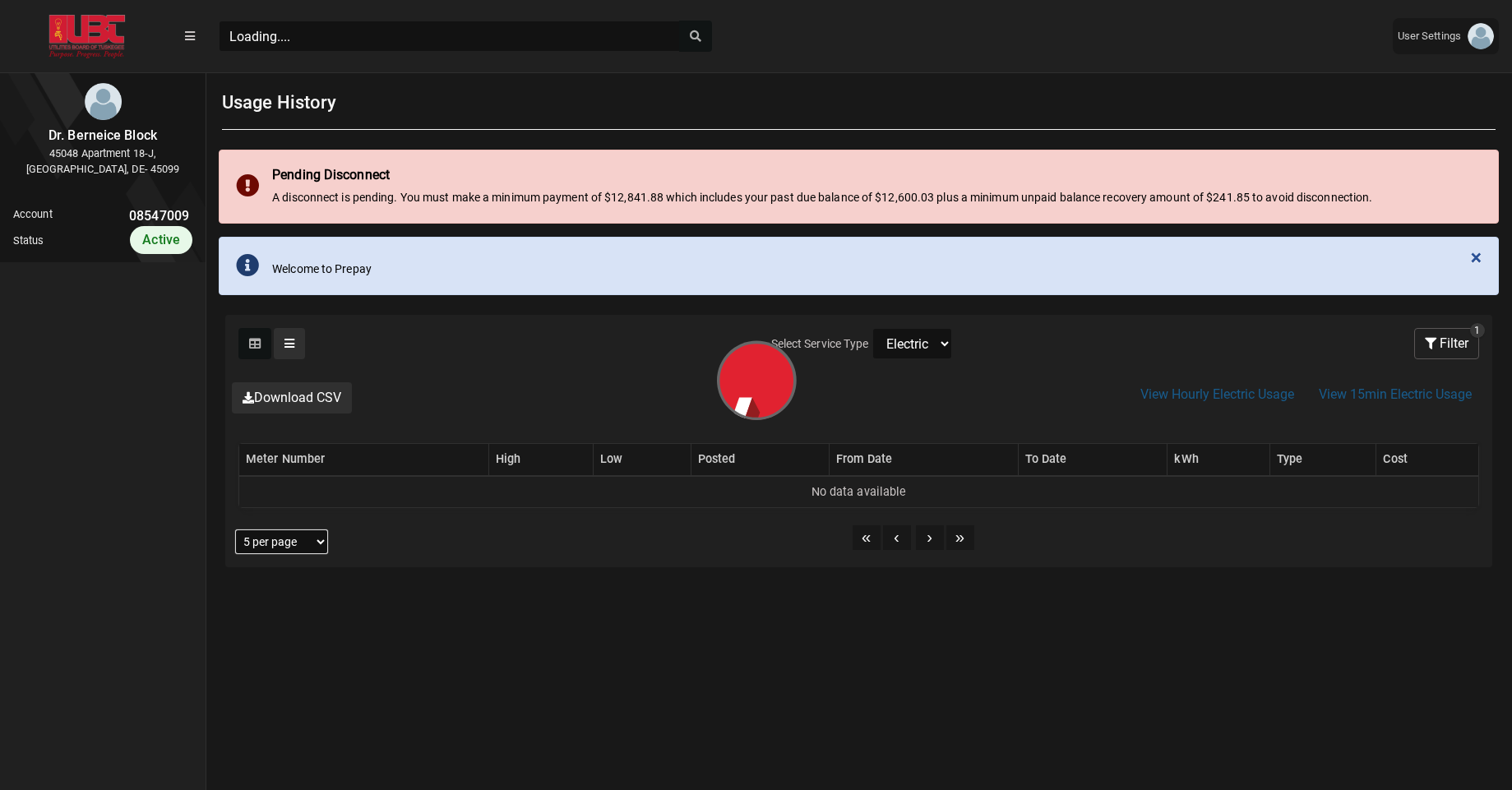
scroll to position [8, 1]
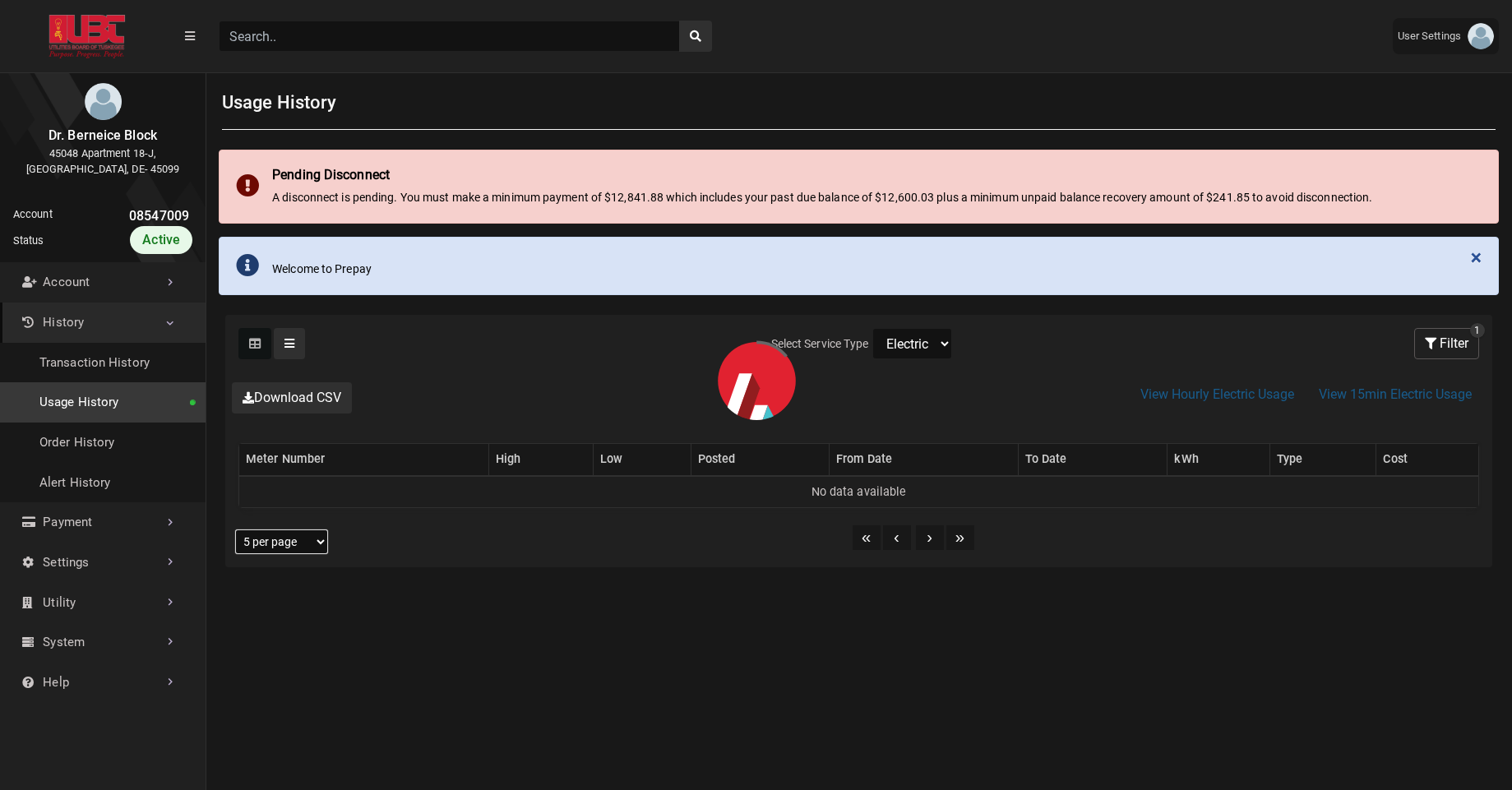
select select "Water"
click at [873, 329] on select "Electric Sewer Water" at bounding box center [913, 344] width 80 height 31
select select "25 per page"
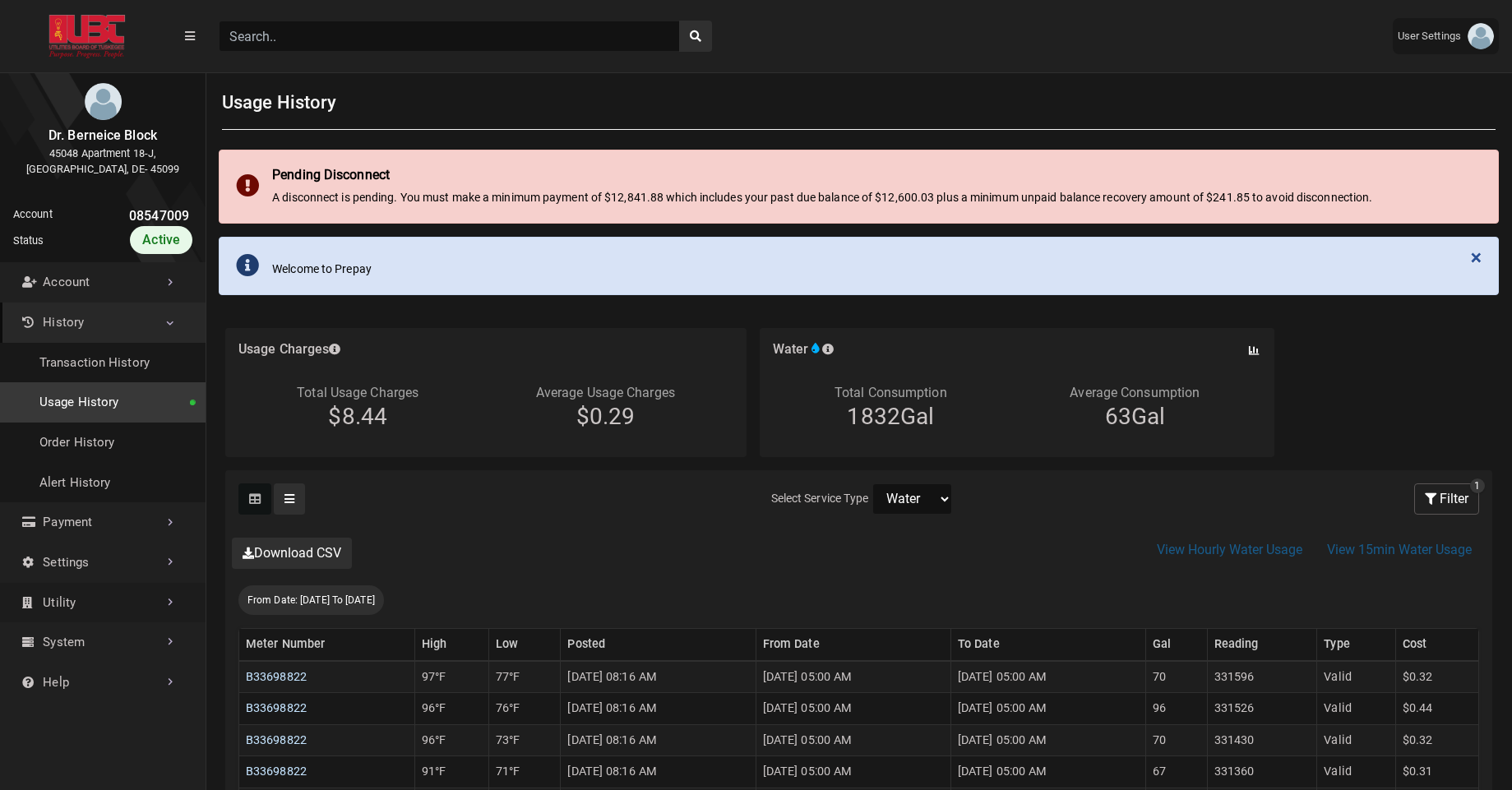
click at [82, 611] on link "Utility" at bounding box center [102, 604] width 206 height 41
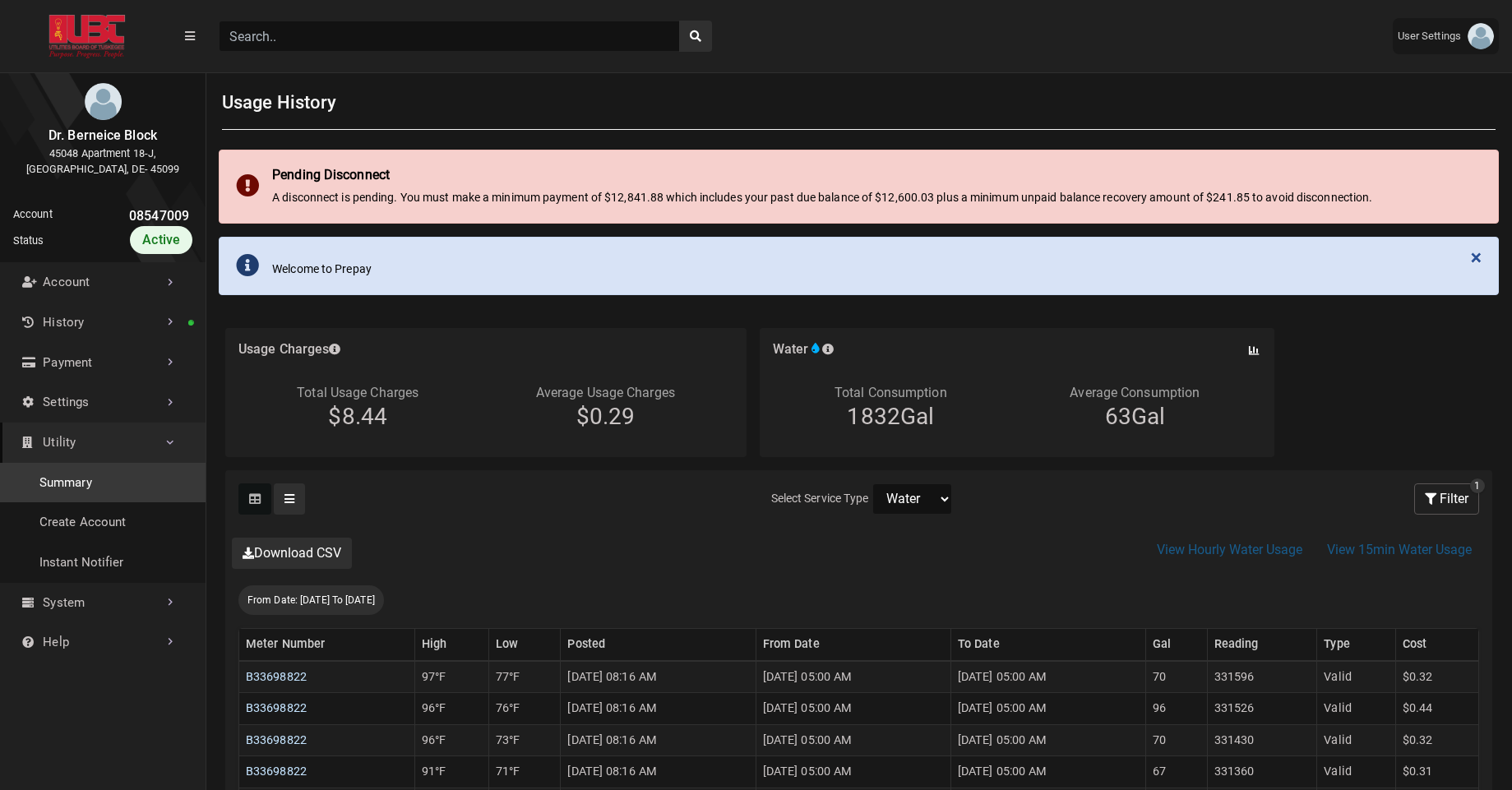
click at [133, 499] on link "Summary" at bounding box center [102, 483] width 206 height 41
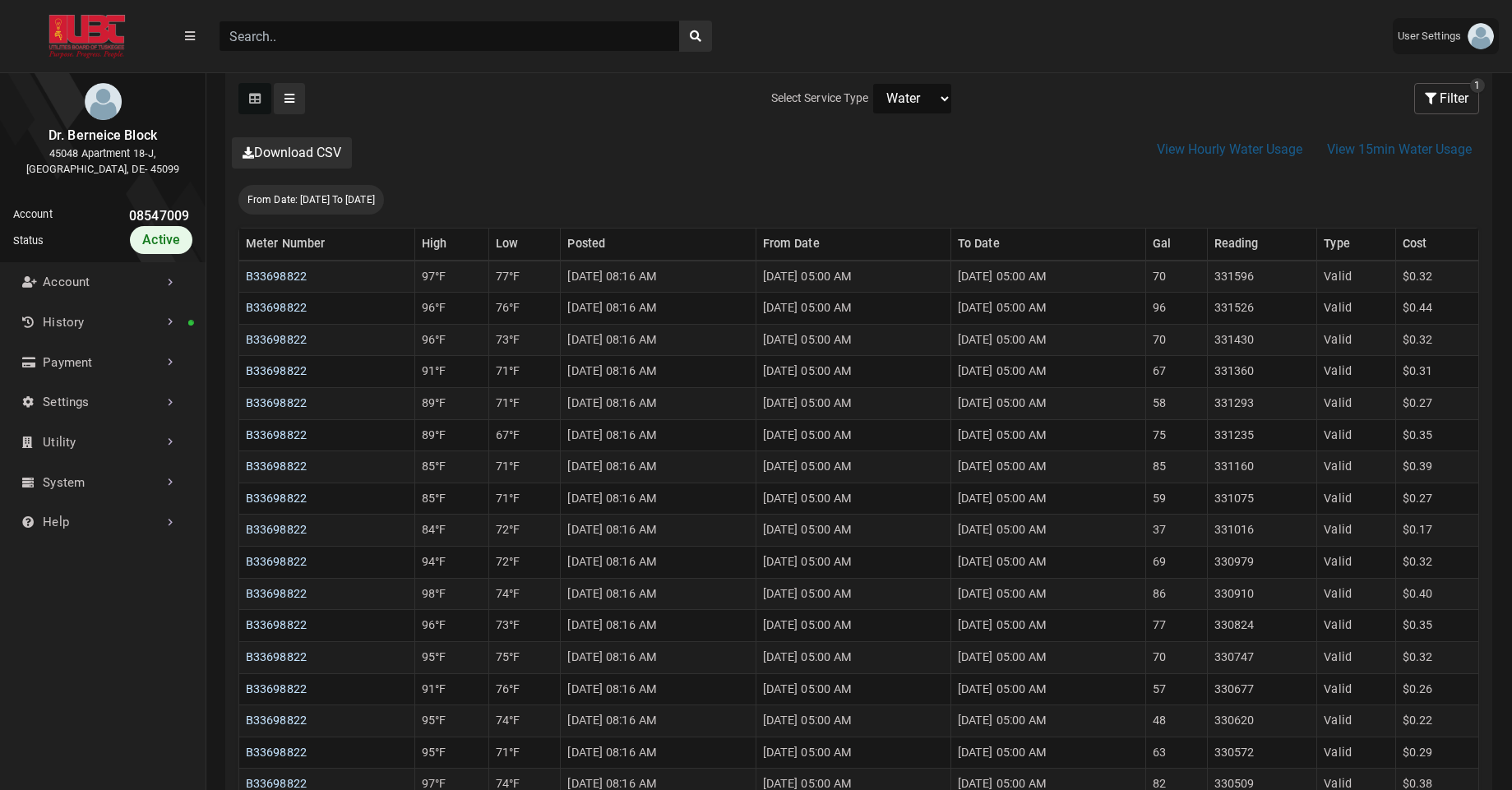
scroll to position [416, 0]
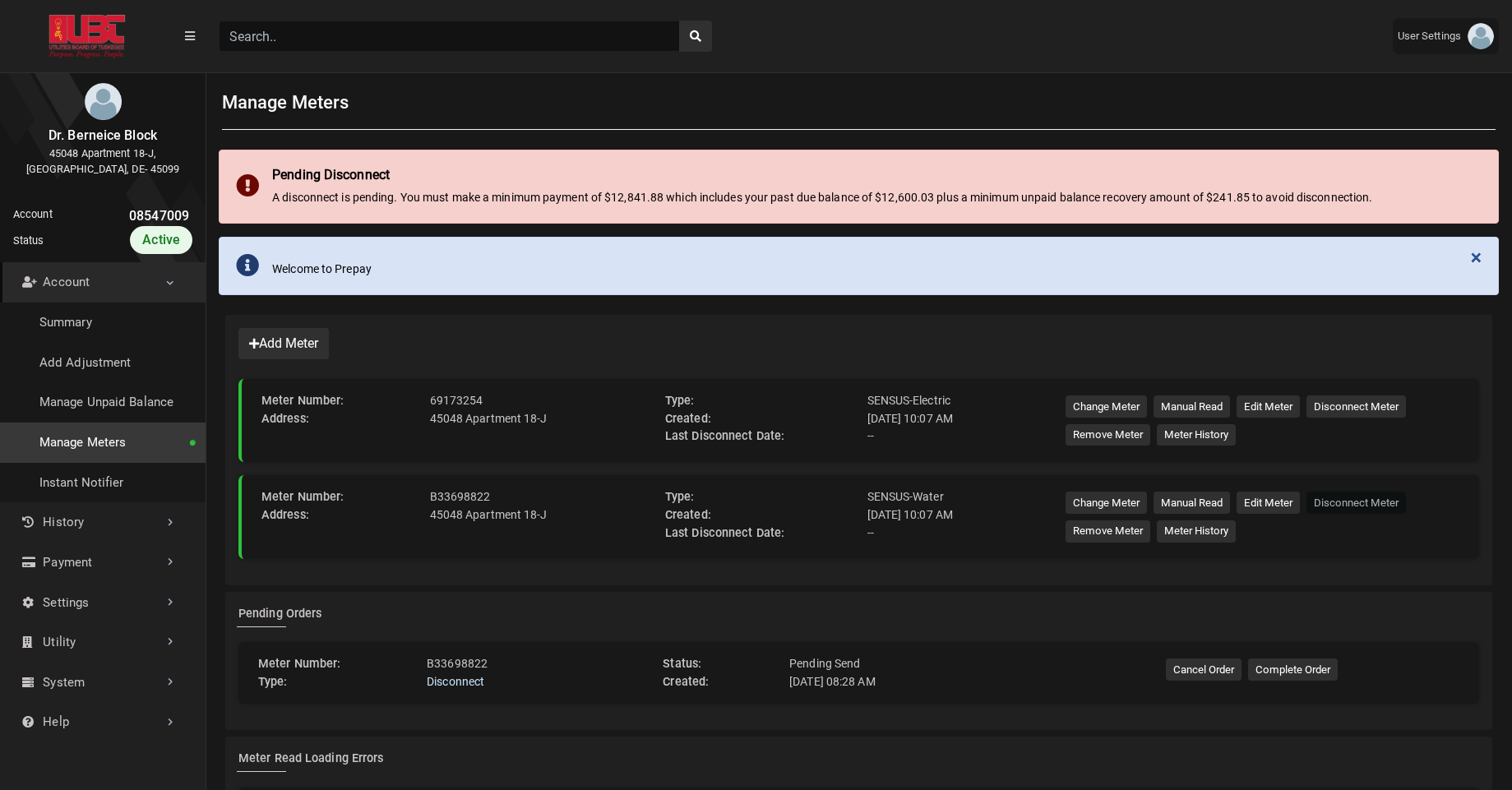
scroll to position [4, 1]
click at [1268, 408] on button "Edit Meter" at bounding box center [1268, 406] width 63 height 22
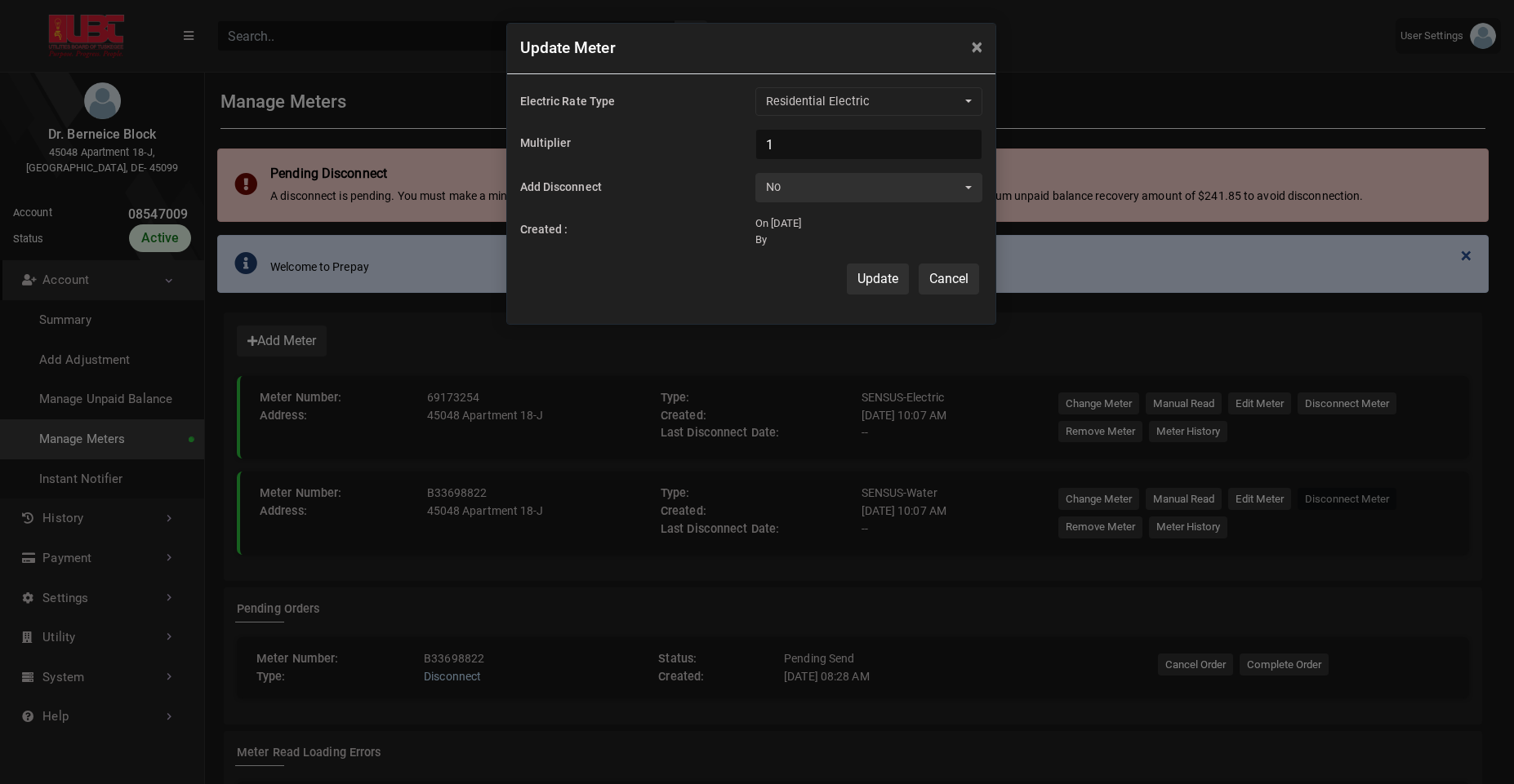
click at [928, 276] on button "Cancel" at bounding box center [949, 279] width 61 height 31
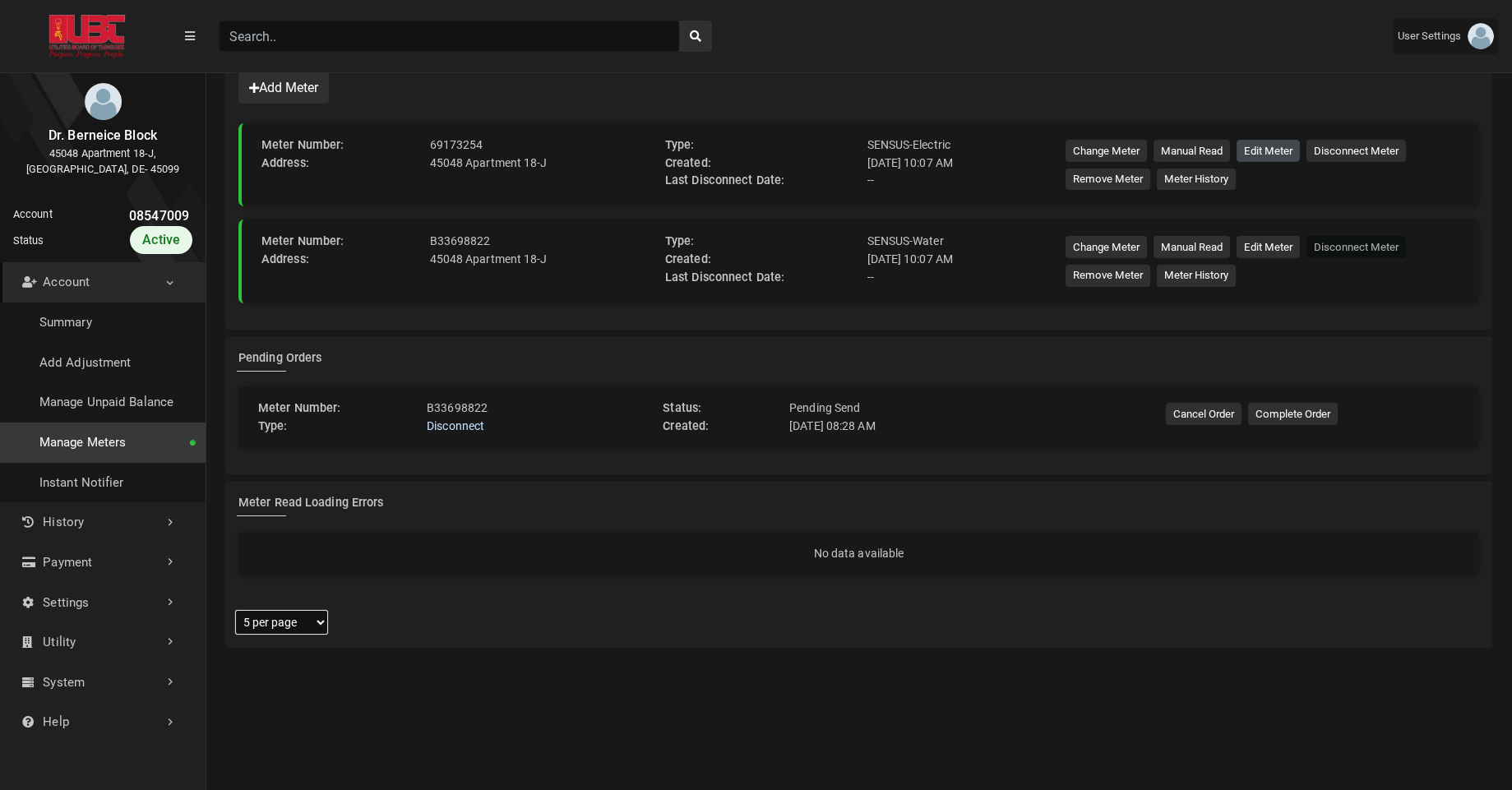
scroll to position [290, 0]
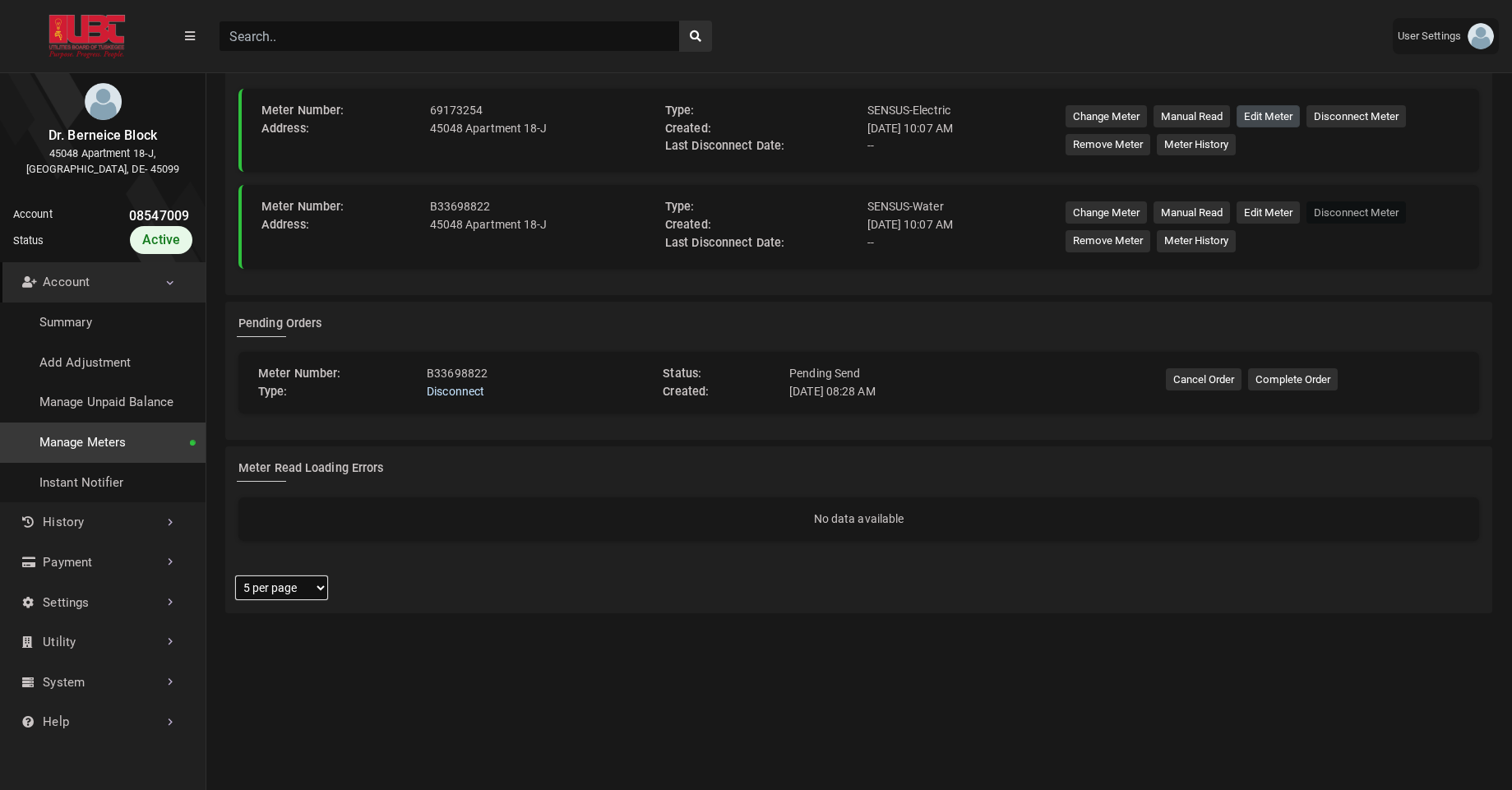
click at [1284, 119] on button "Edit Meter" at bounding box center [1268, 116] width 63 height 22
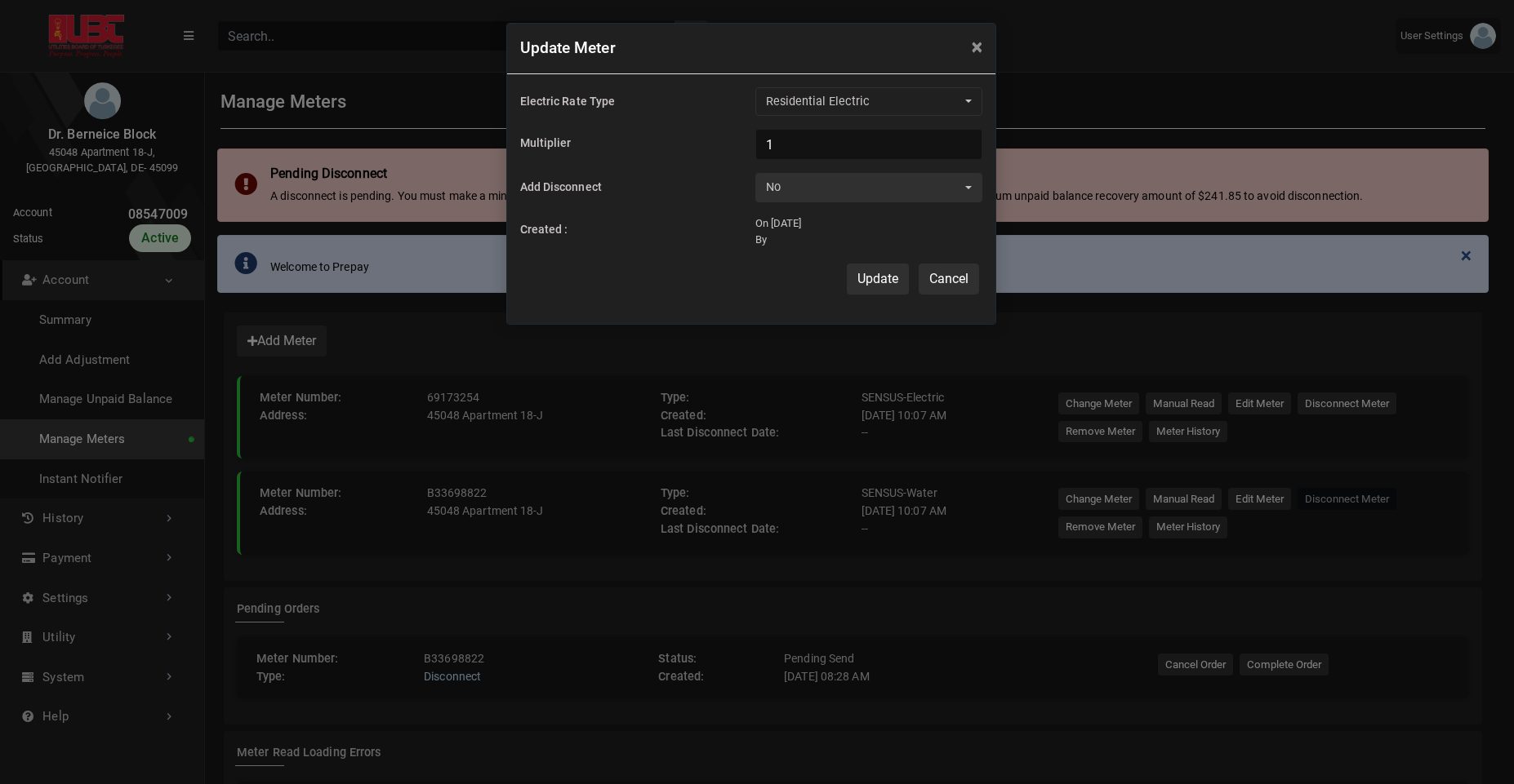
click at [973, 282] on button "Cancel" at bounding box center [949, 279] width 61 height 31
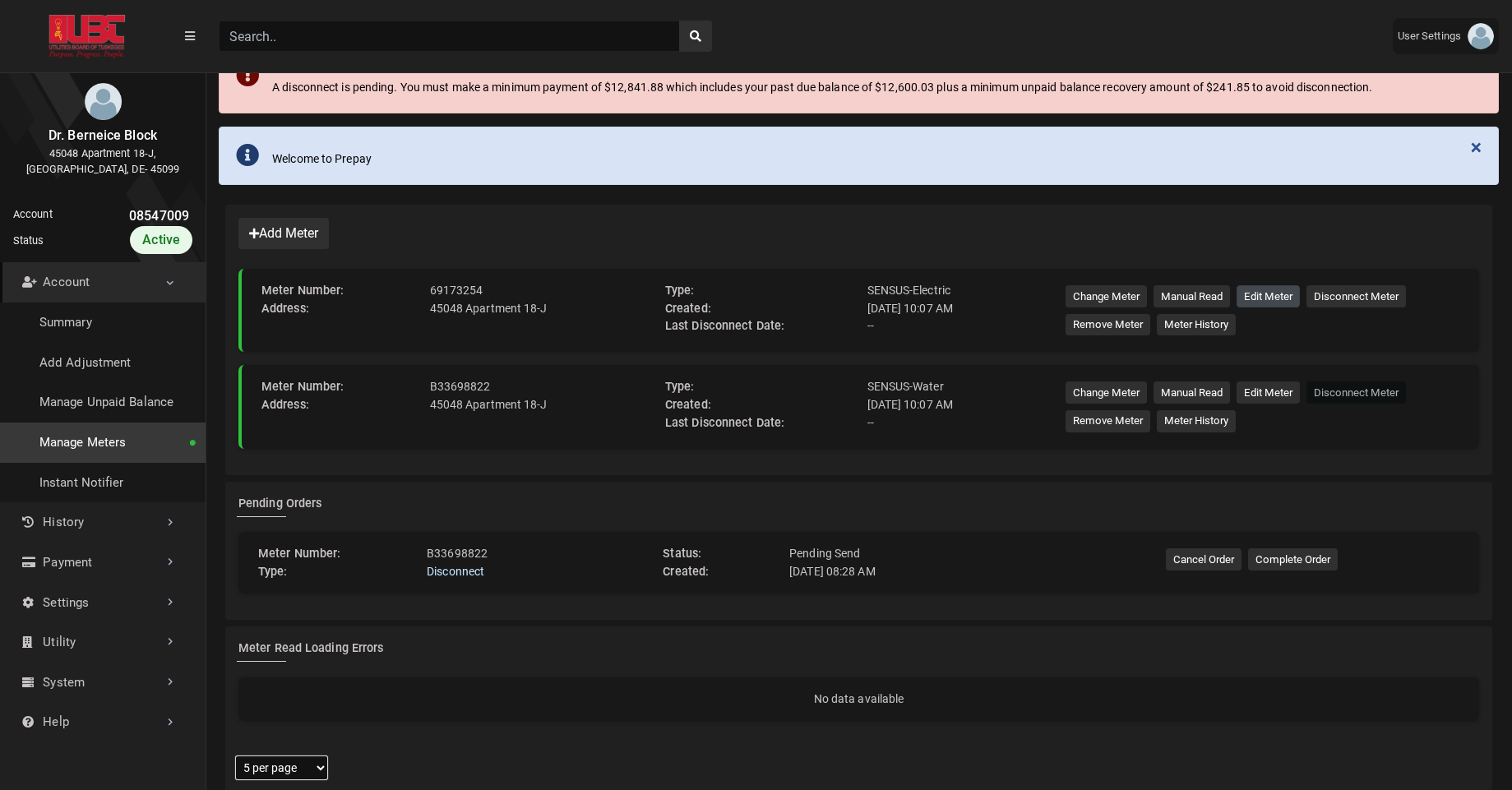
scroll to position [115, 0]
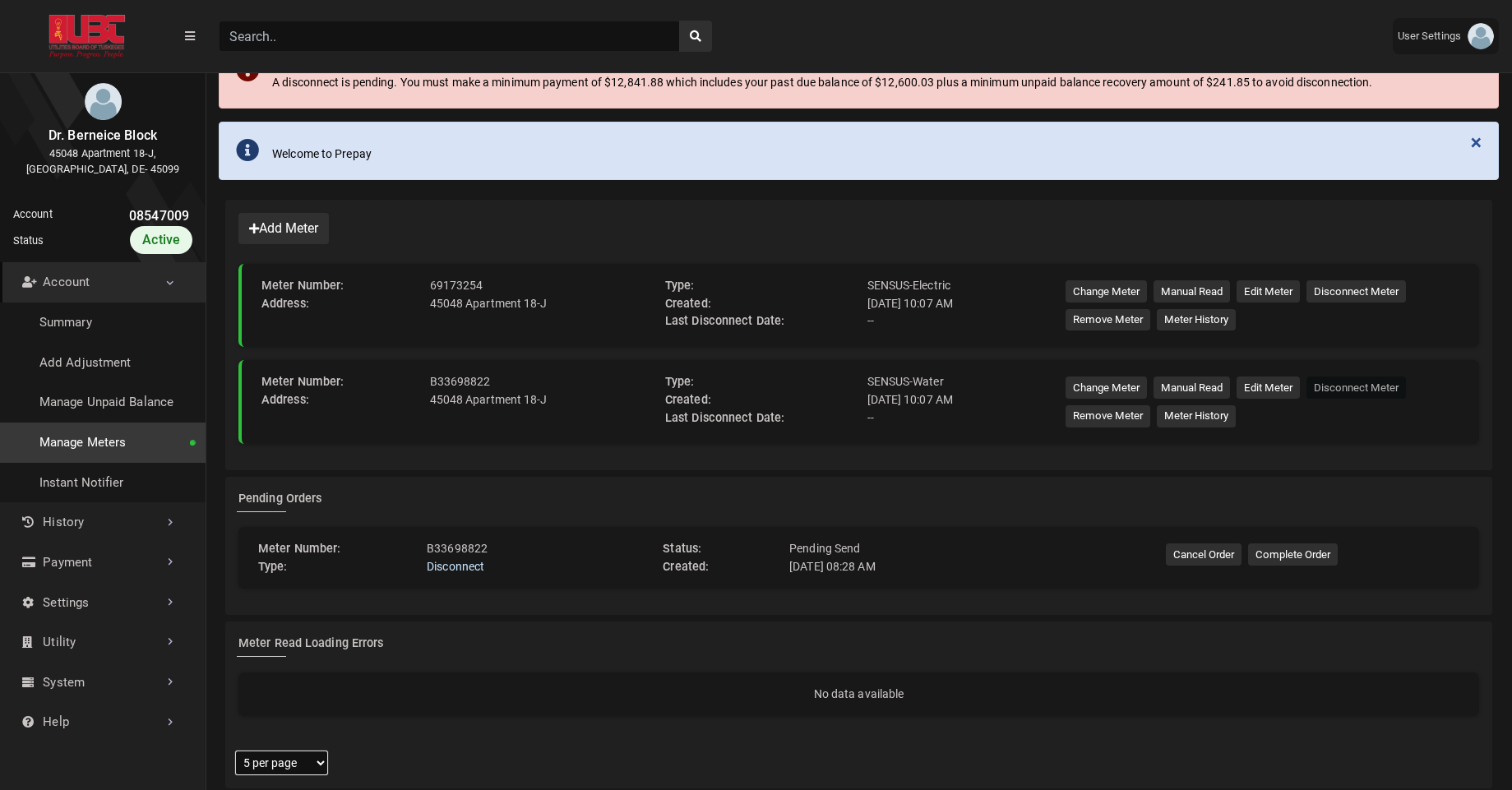
click at [450, 283] on div "69173254" at bounding box center [541, 285] width 235 height 18
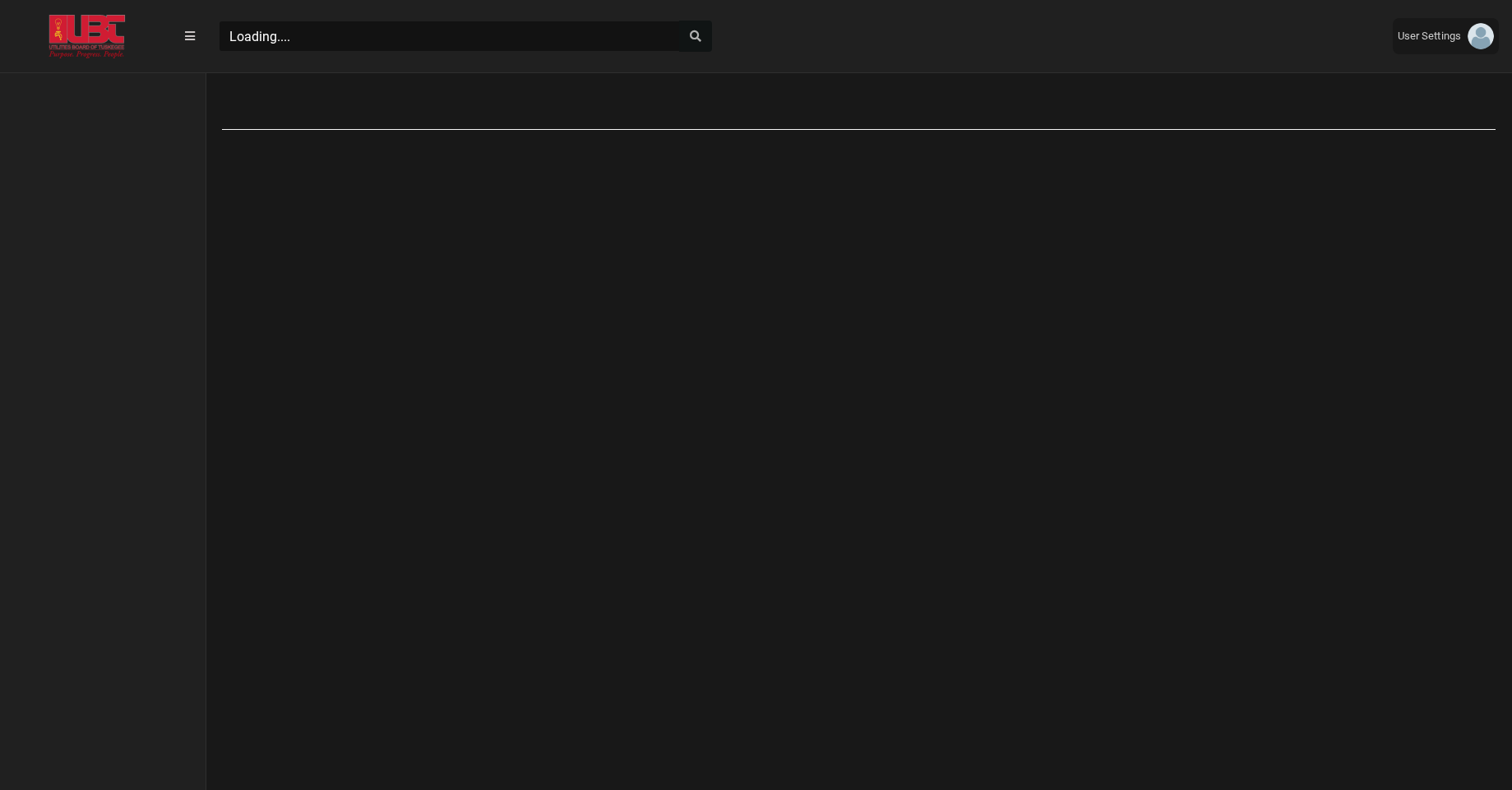
scroll to position [732, 206]
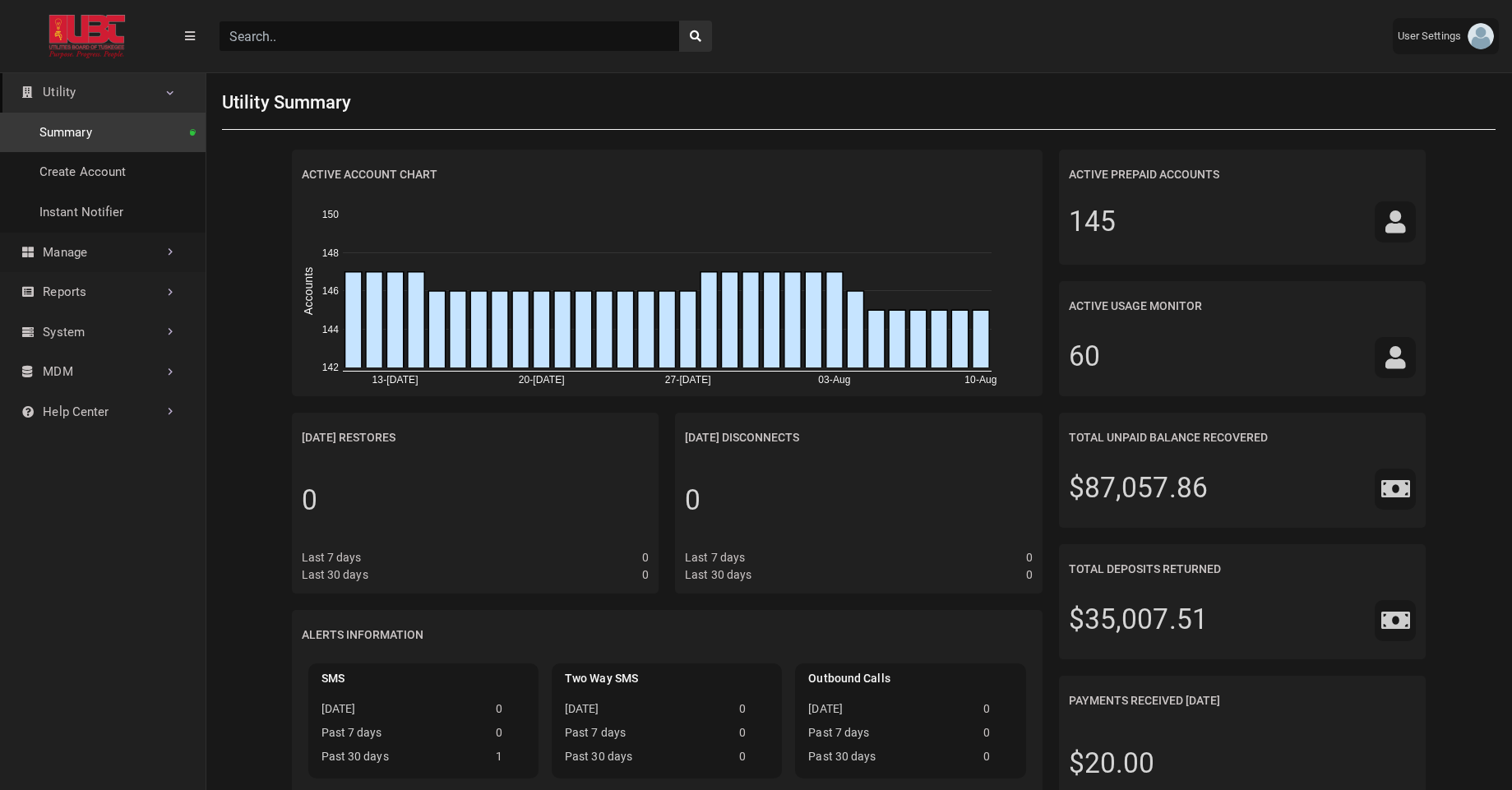
click at [97, 251] on link "Manage" at bounding box center [102, 253] width 206 height 41
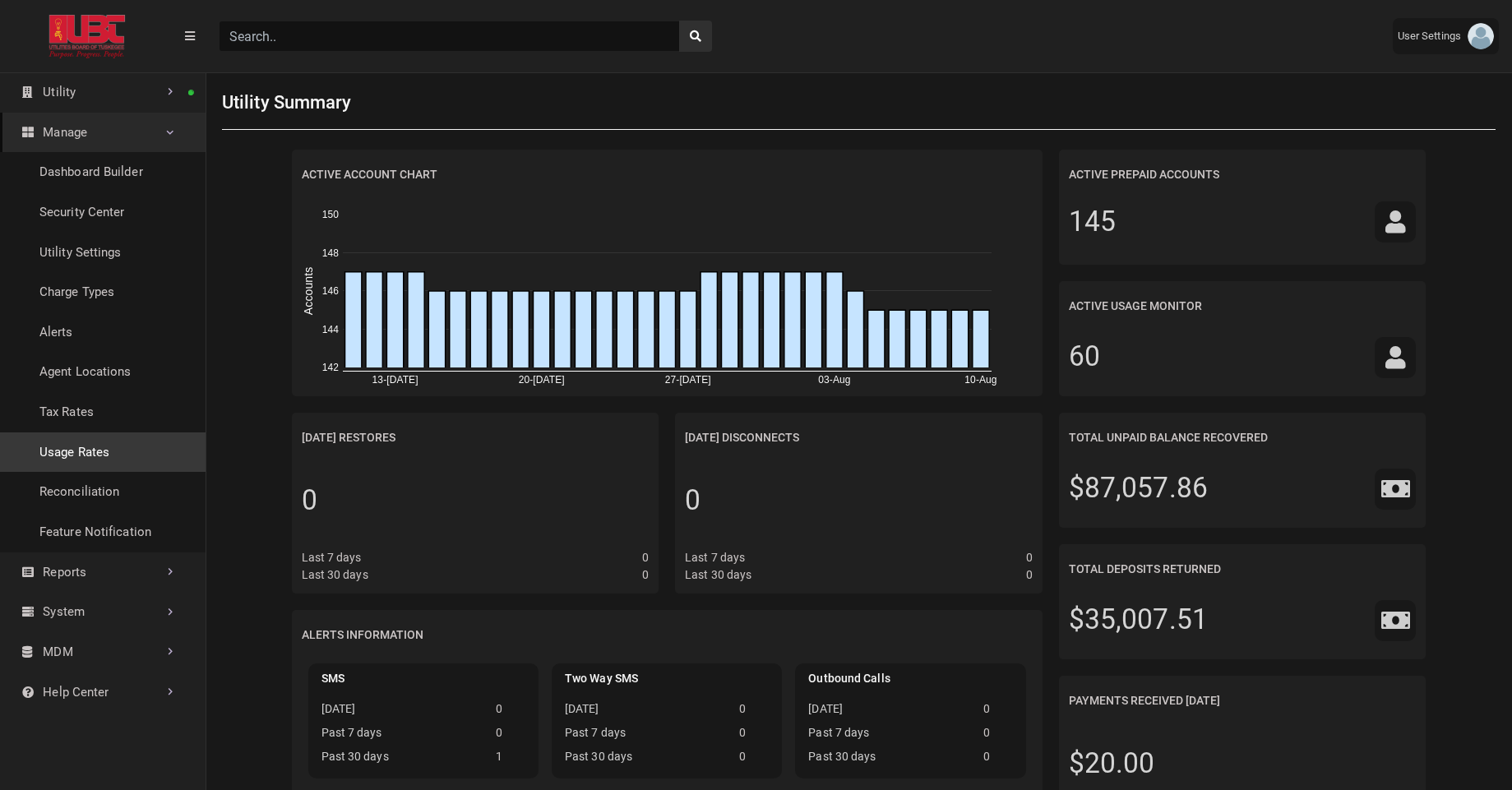
click at [110, 442] on link "Usage Rates" at bounding box center [102, 453] width 206 height 41
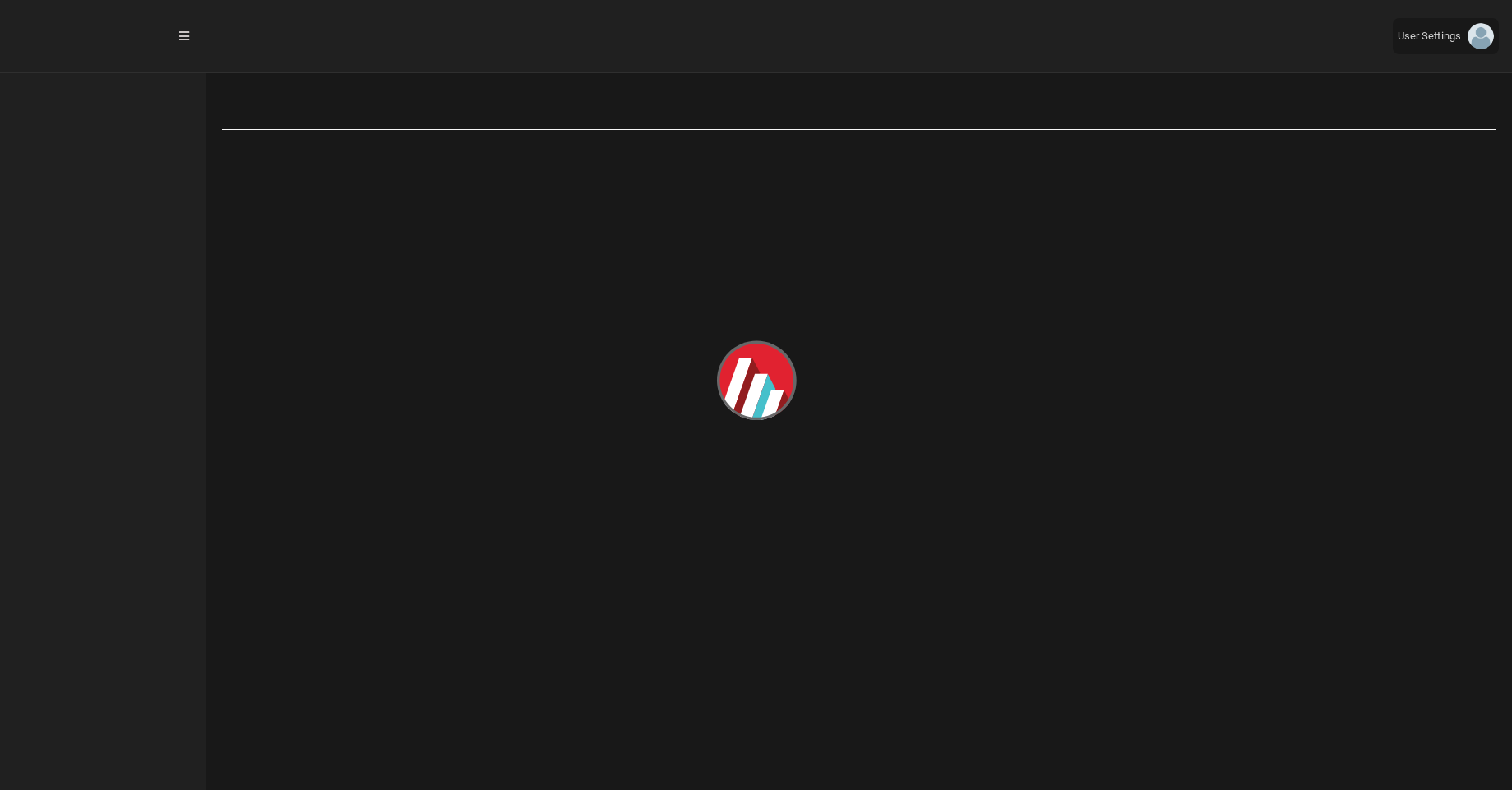
select select "25 per page"
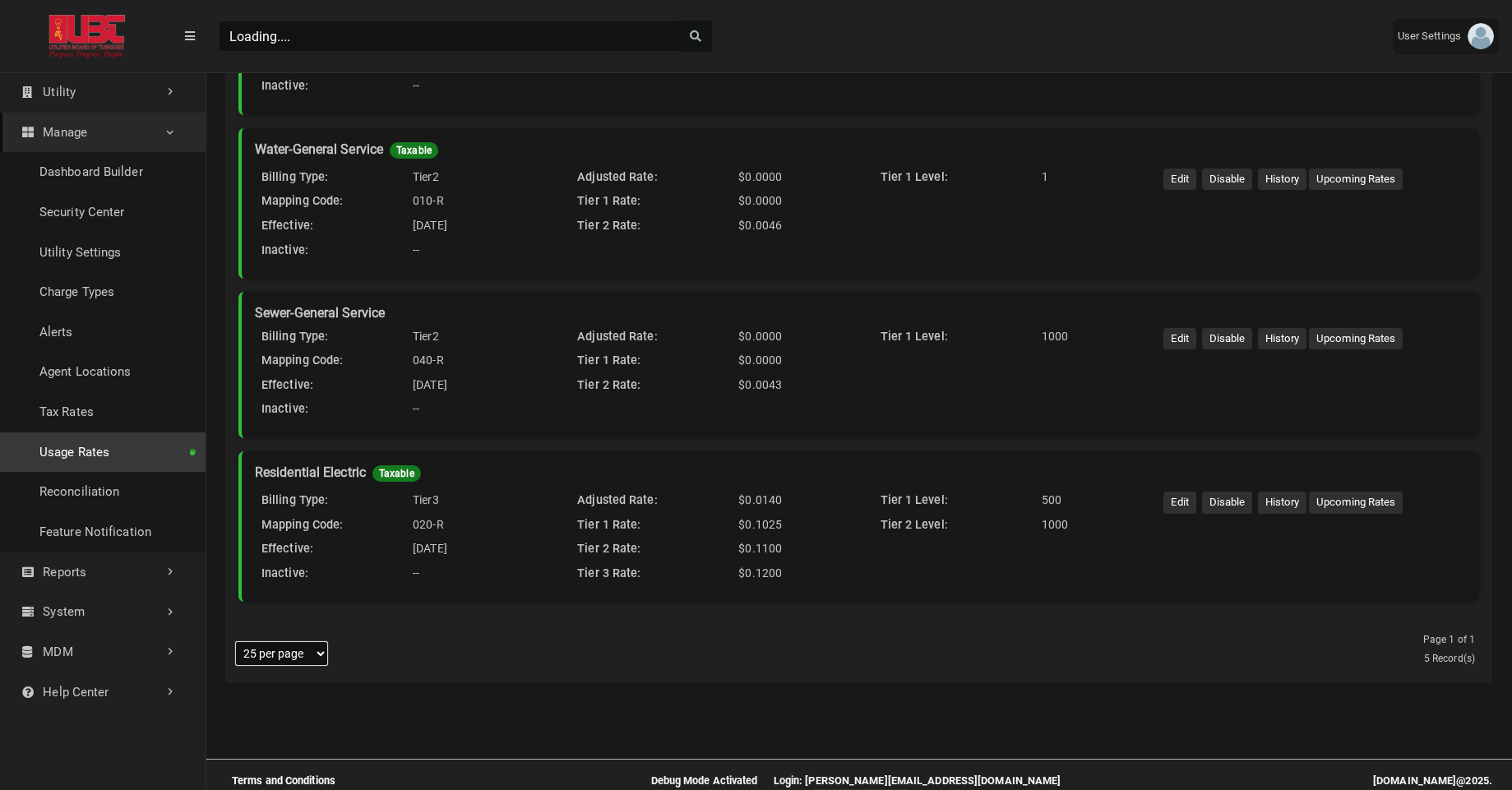
scroll to position [448, 0]
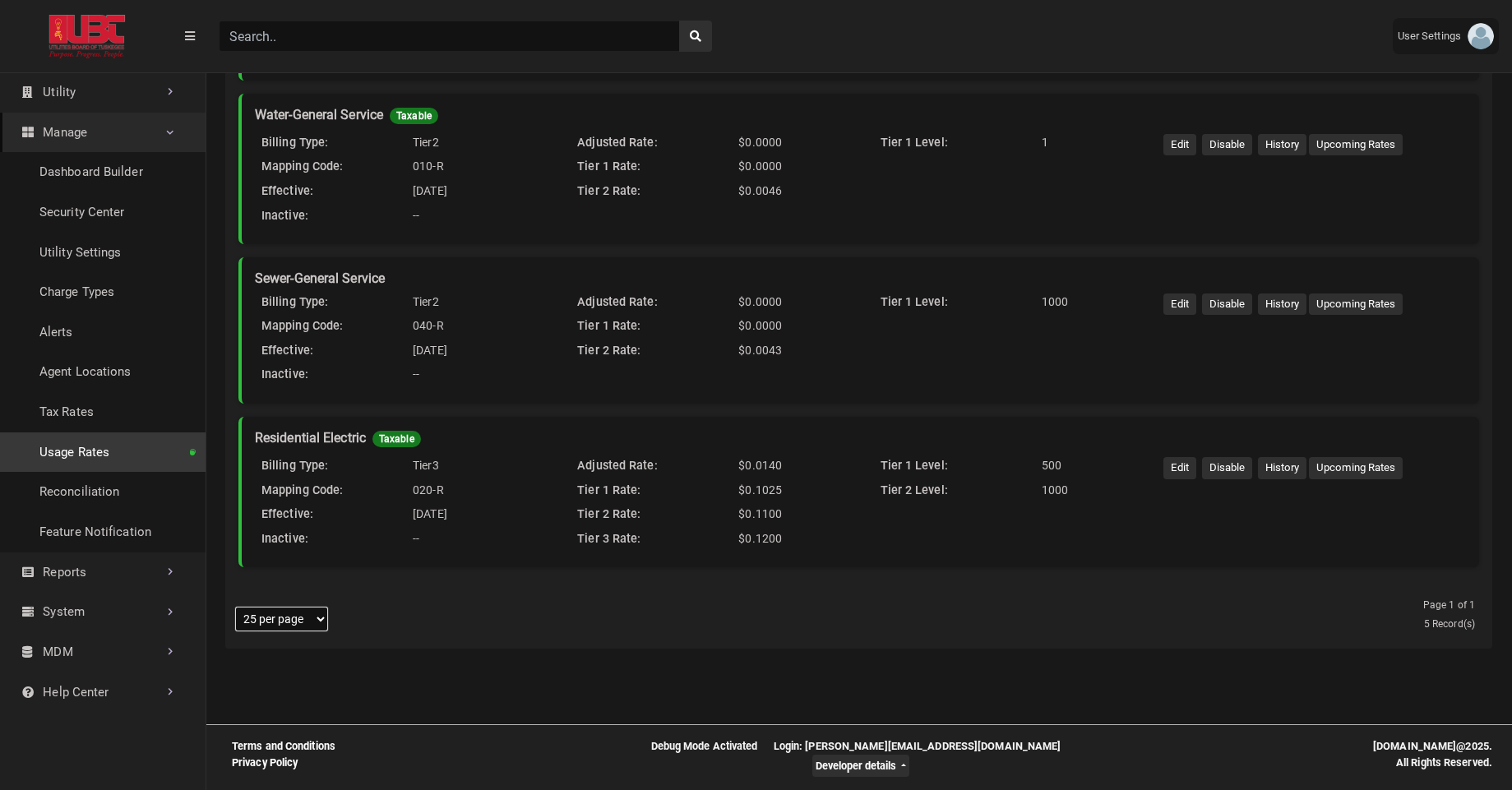
drag, startPoint x: 731, startPoint y: 472, endPoint x: 786, endPoint y: 493, distance: 58.9
click at [786, 493] on div "Adjusted Rate: $0.0140 Tier 1 Rate: $0.1025 Tier 2 Rate: $0.1100 Tier 3 Rate: $…" at bounding box center [709, 505] width 302 height 97
click at [786, 493] on div "$0.1025" at bounding box center [789, 490] width 115 height 18
drag, startPoint x: 786, startPoint y: 493, endPoint x: 742, endPoint y: 470, distance: 49.6
click at [742, 470] on div "Adjusted Rate: $0.0140 Tier 1 Rate: $0.1025 Tier 2 Rate: $0.1100 Tier 3 Rate: $…" at bounding box center [709, 505] width 302 height 97
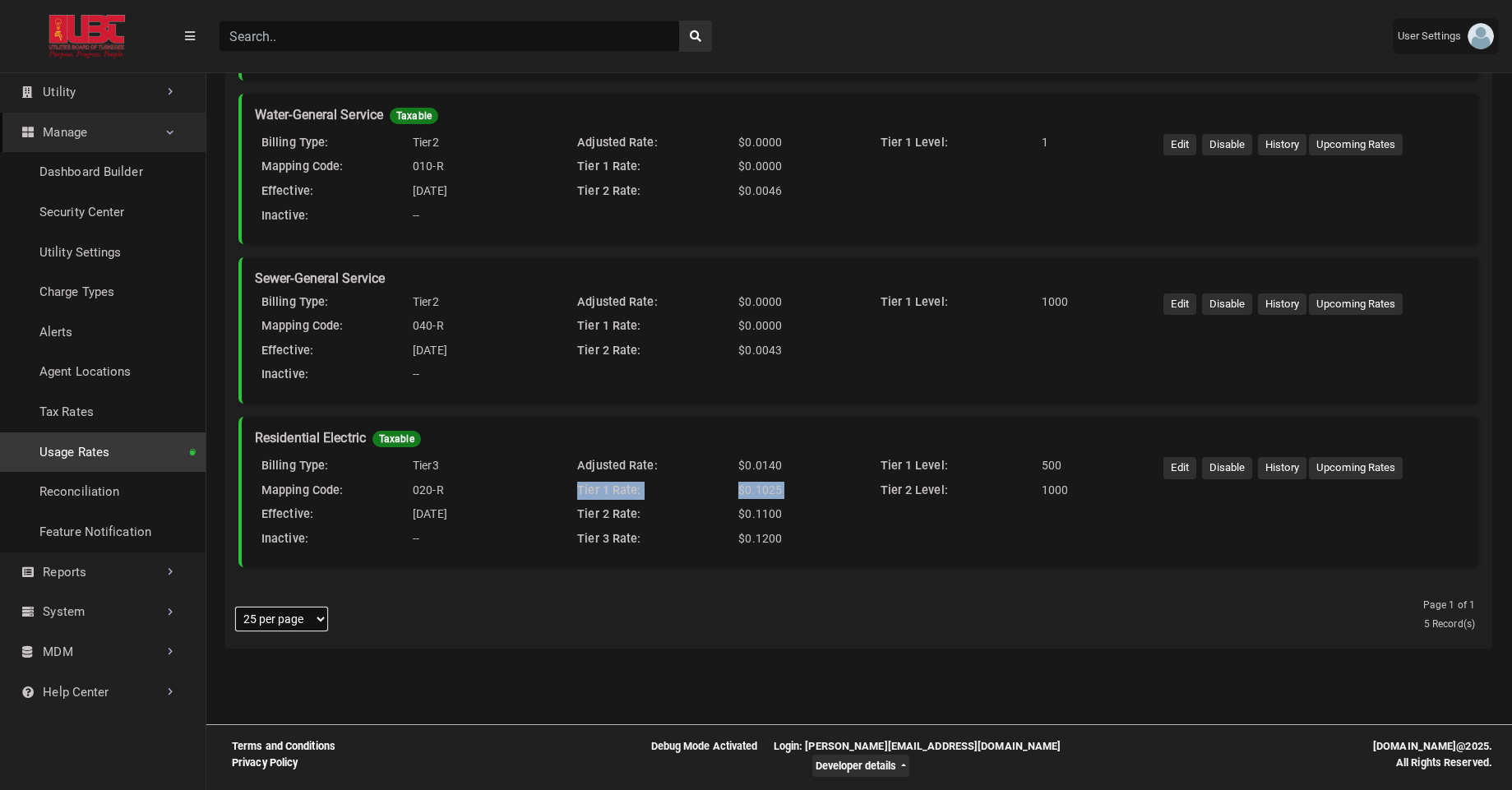
click at [742, 470] on div "$0.0140" at bounding box center [789, 466] width 115 height 18
click at [102, 413] on link "Tax Rates" at bounding box center [102, 412] width 206 height 41
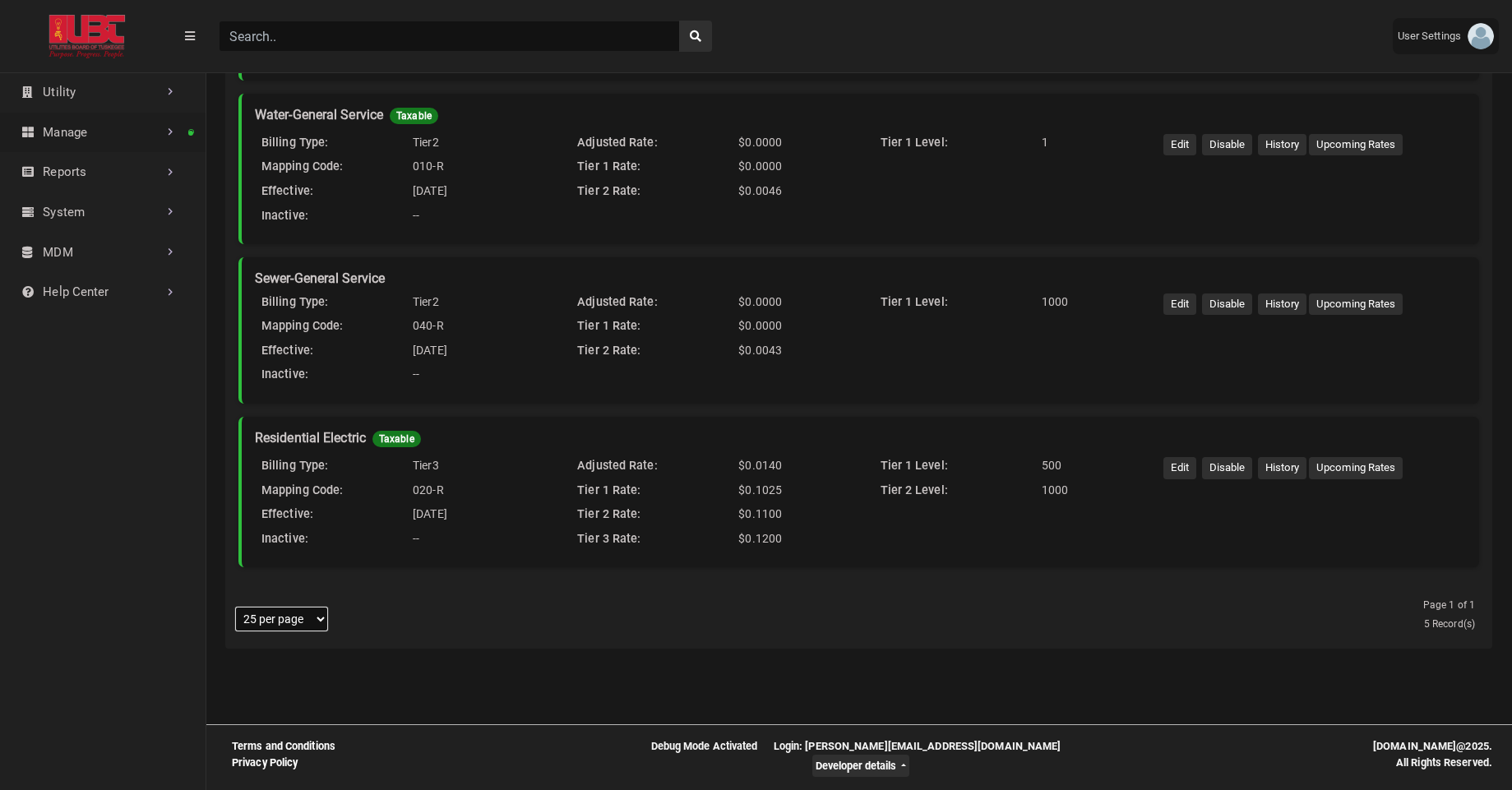
click at [129, 136] on link "Manage" at bounding box center [102, 133] width 206 height 41
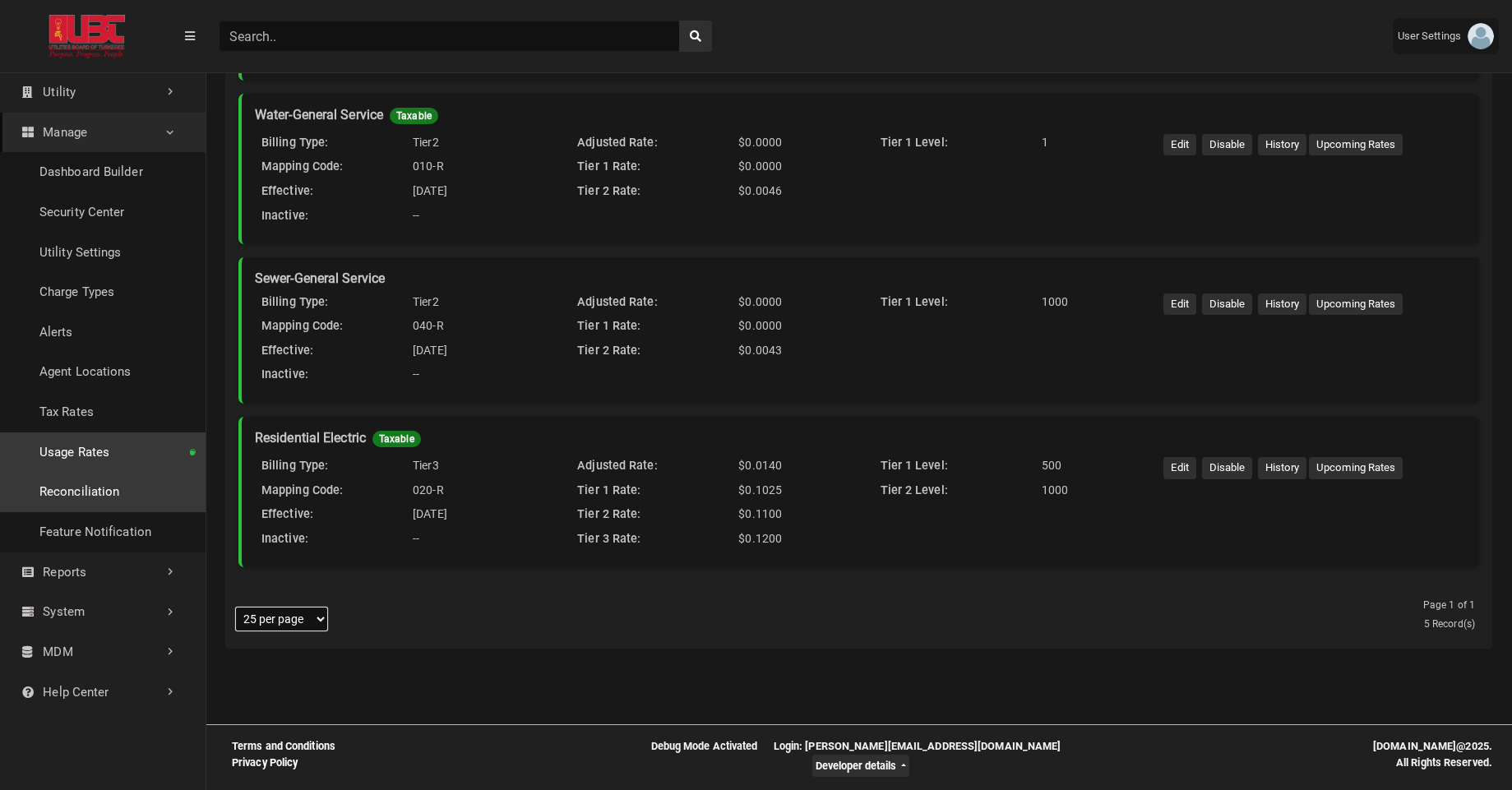
click at [69, 486] on link "Reconciliation" at bounding box center [102, 493] width 206 height 41
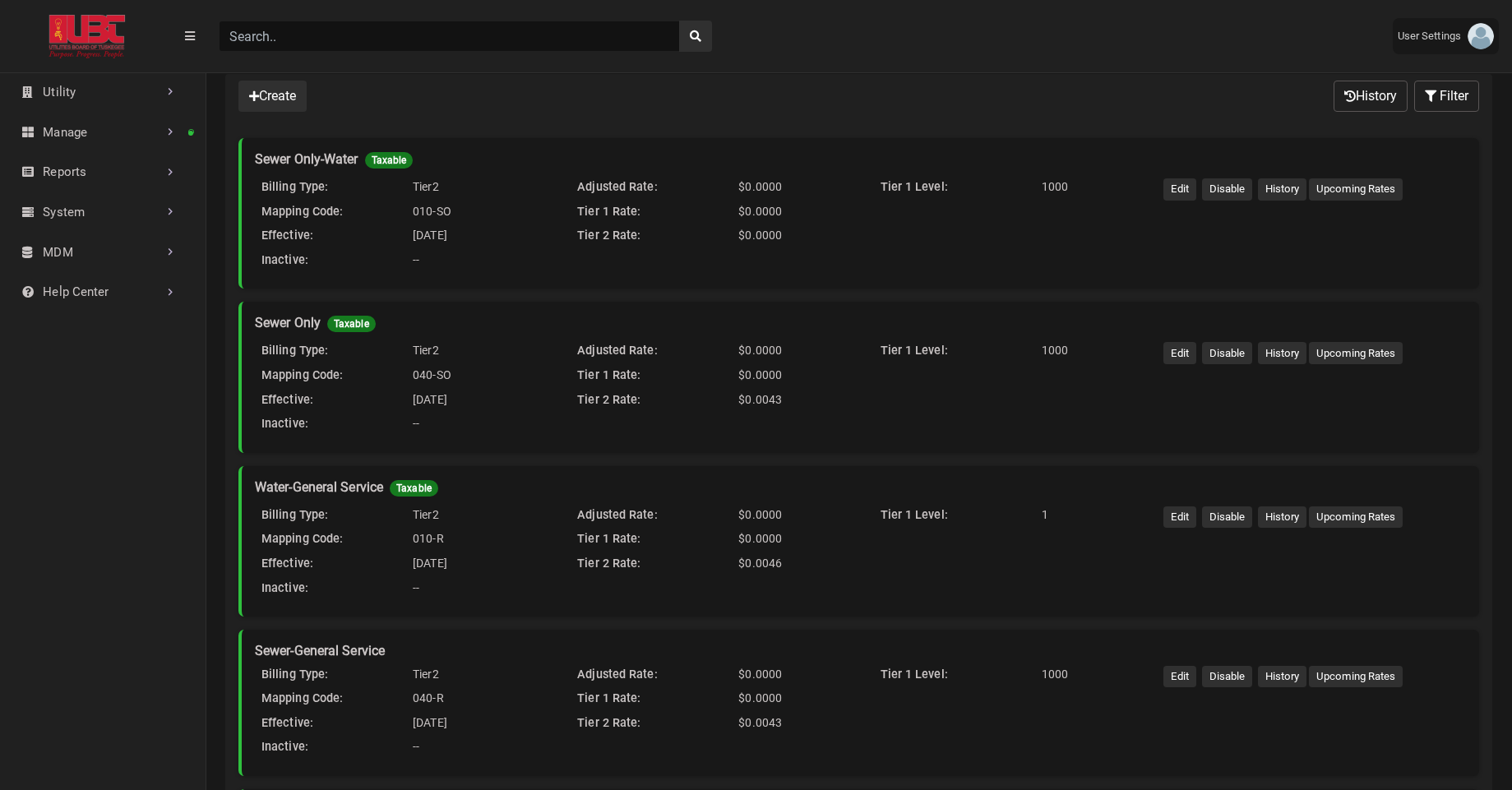
scroll to position [80, 0]
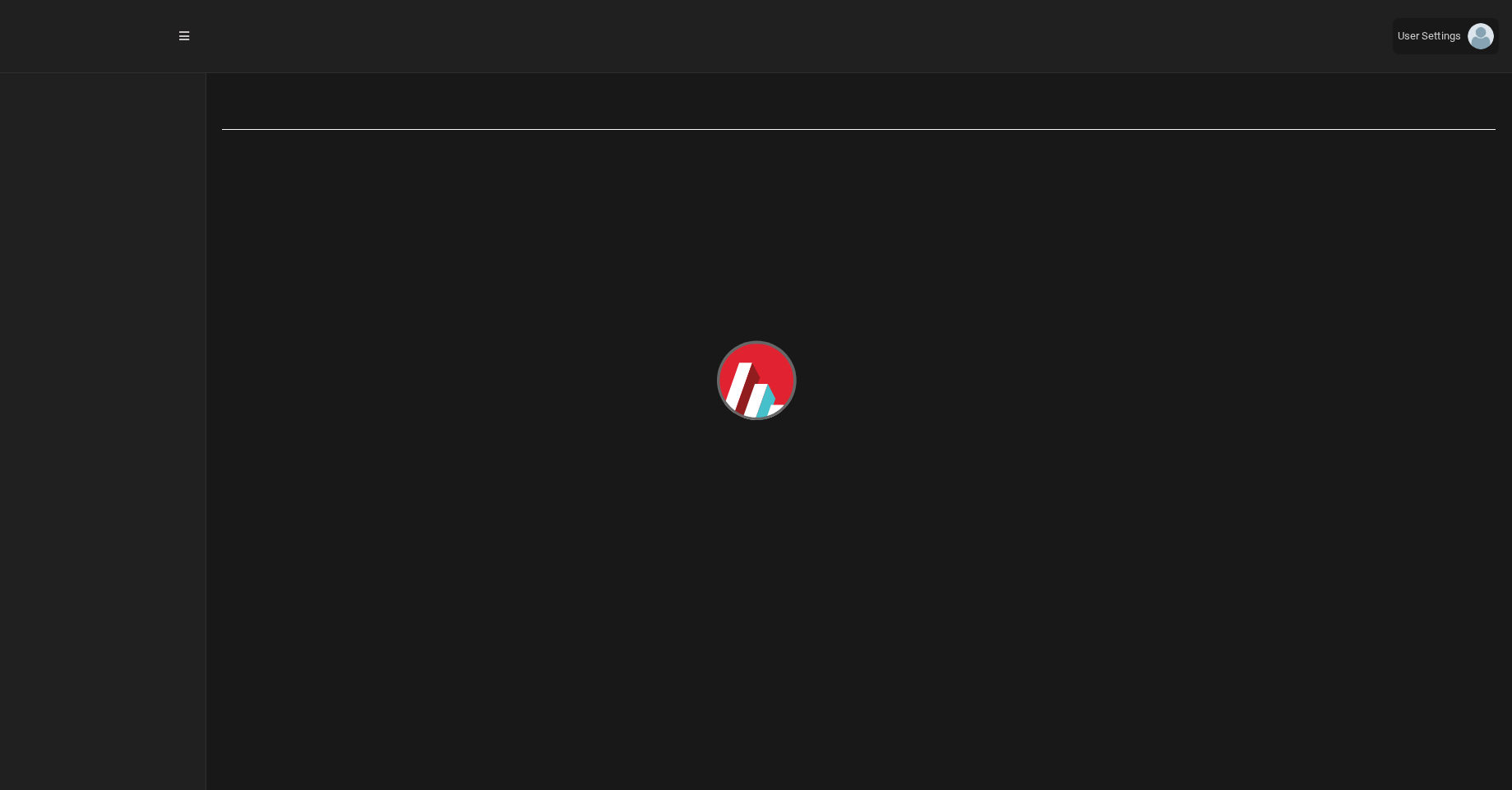
select select "25 per page"
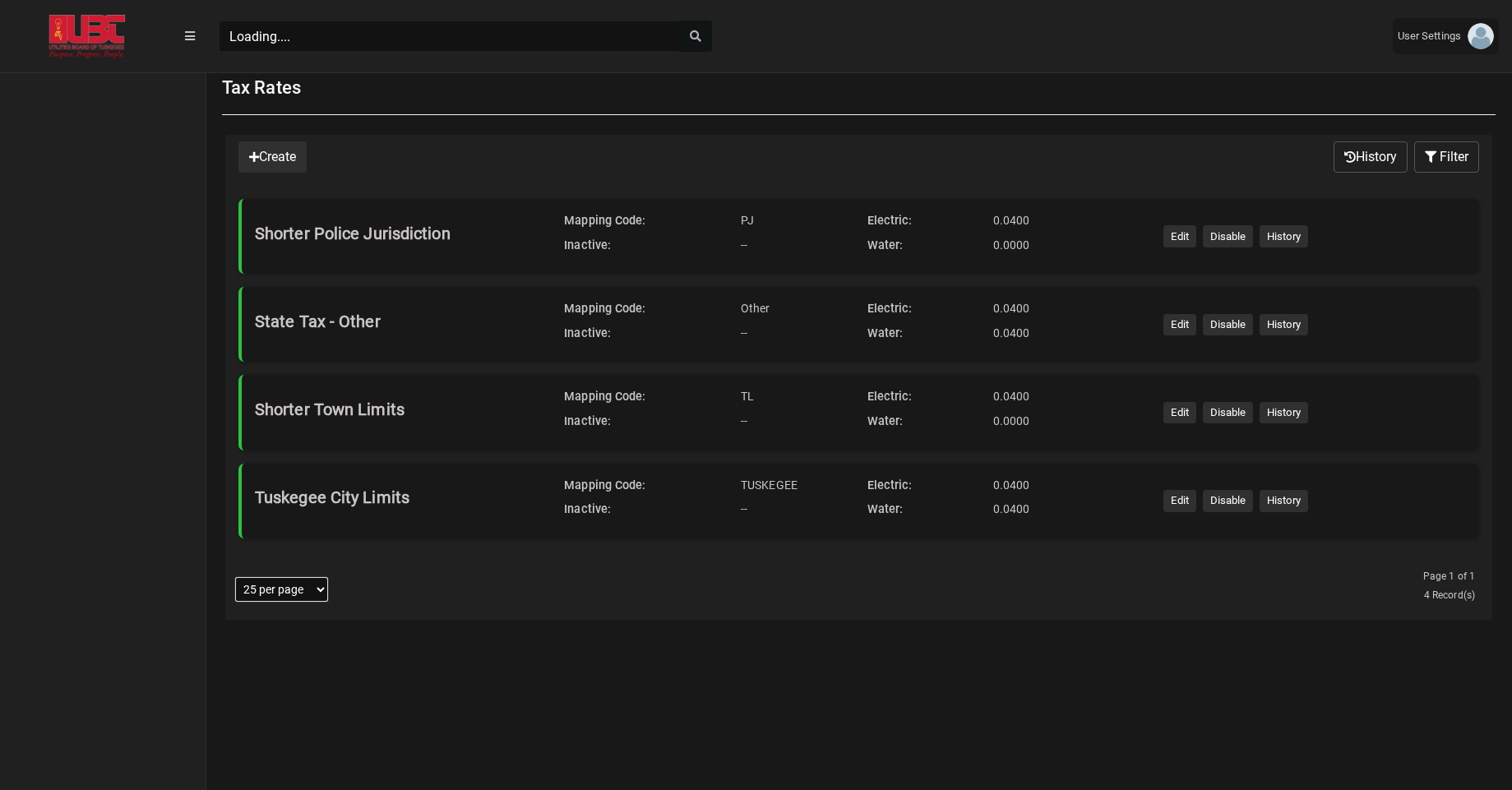
scroll to position [17, 0]
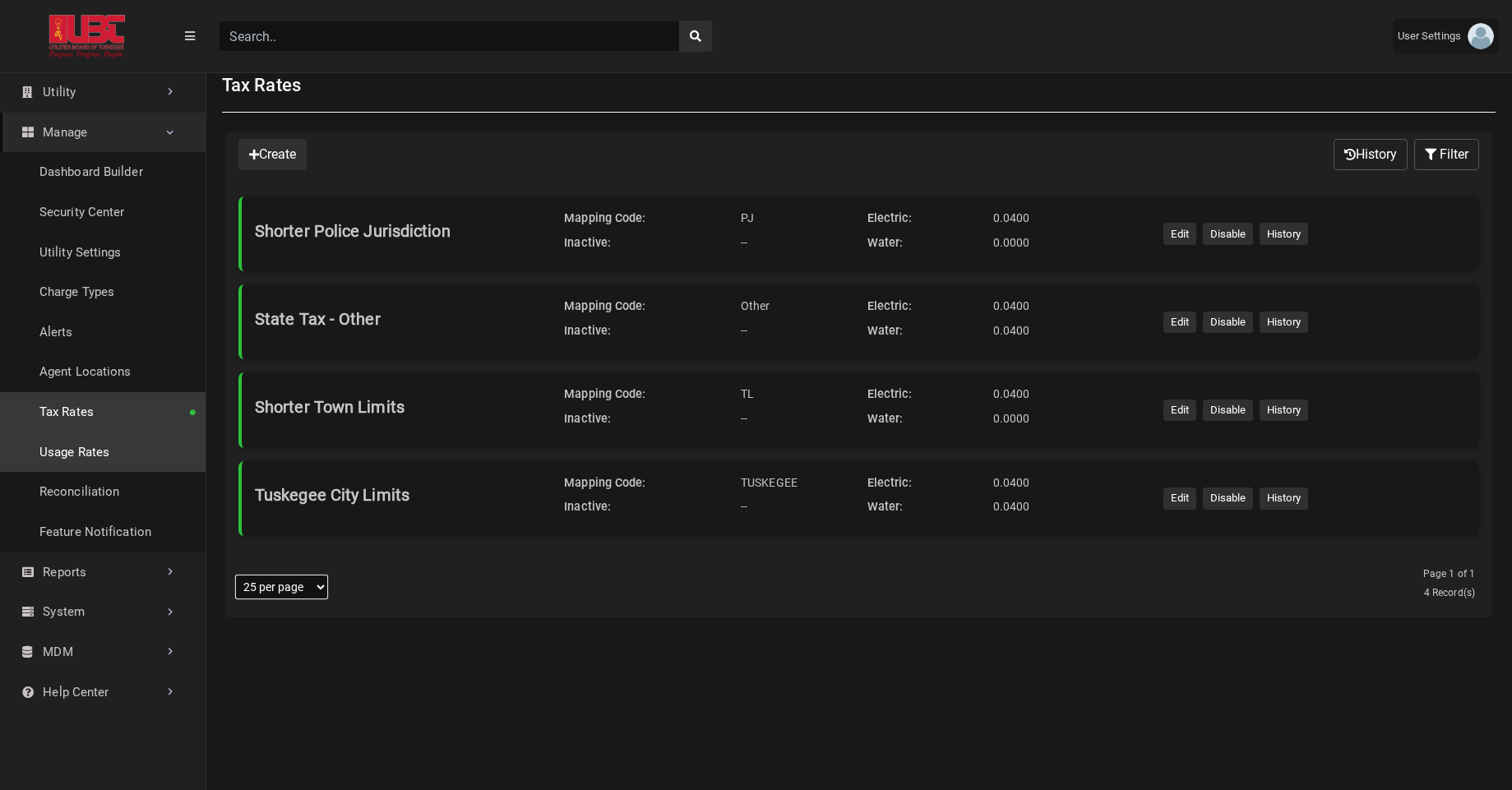
click at [69, 463] on link "Usage Rates" at bounding box center [102, 453] width 206 height 41
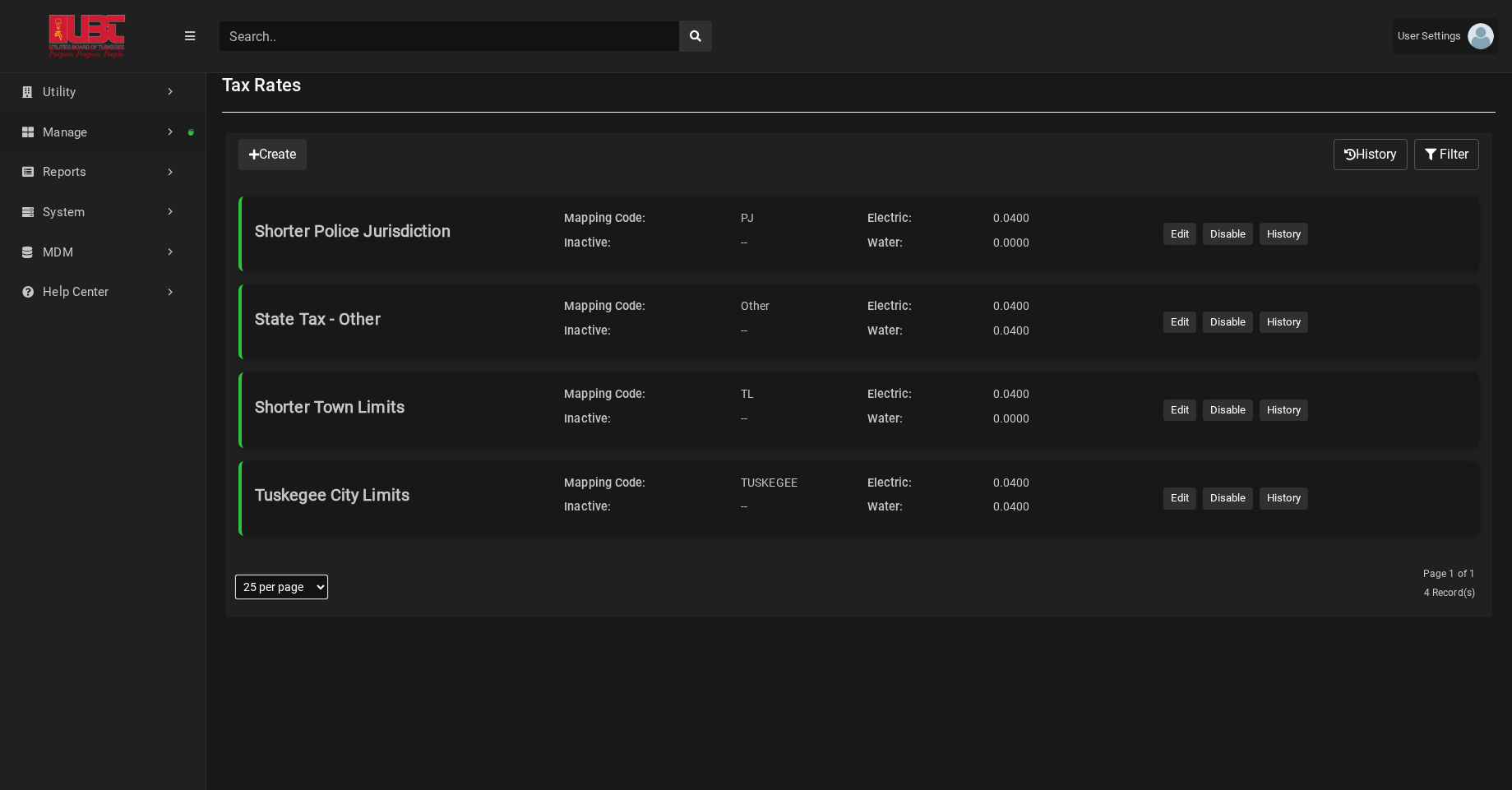
click at [146, 148] on link "Manage" at bounding box center [102, 133] width 206 height 41
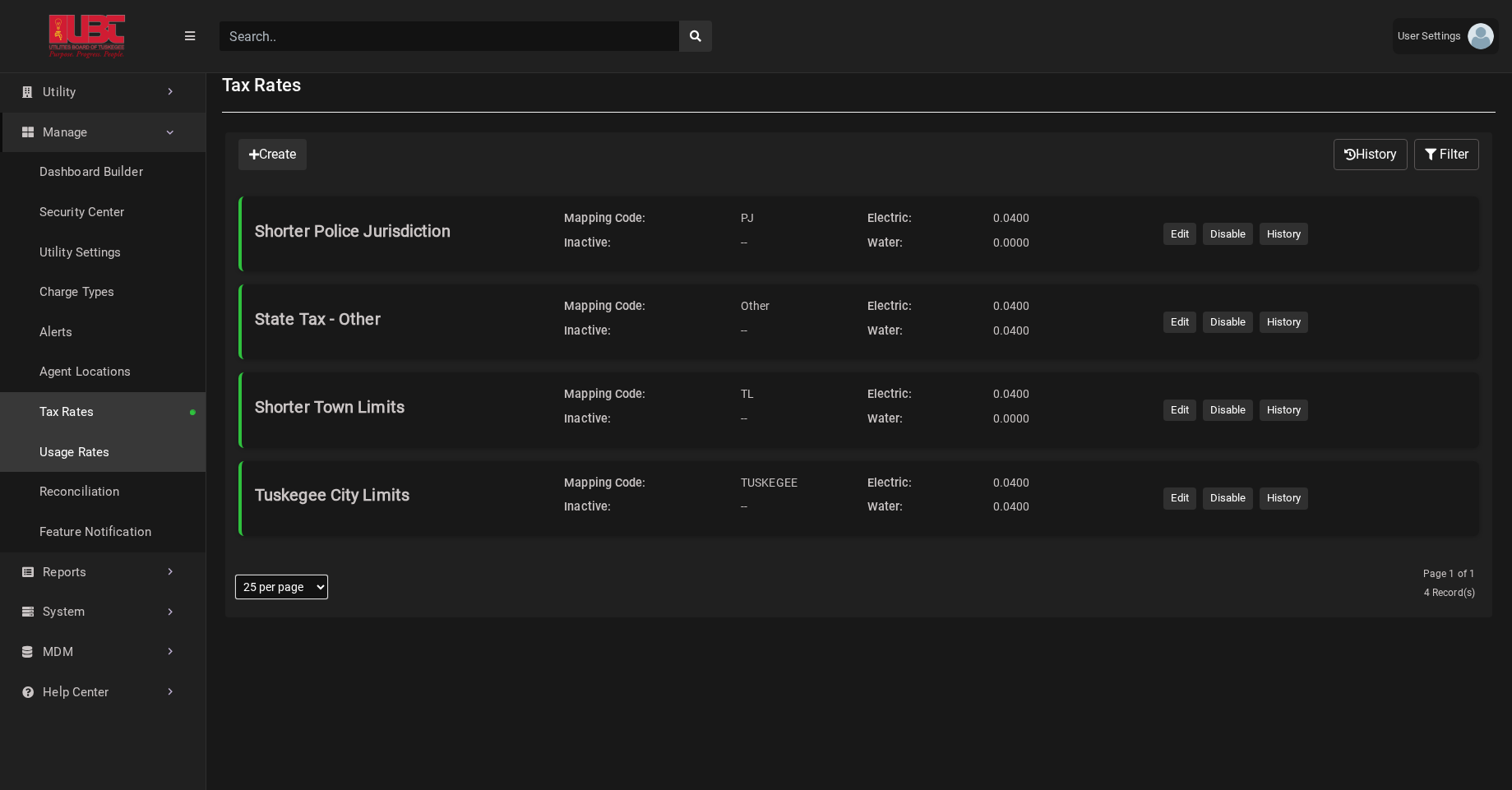
click at [80, 463] on link "Usage Rates" at bounding box center [102, 453] width 206 height 41
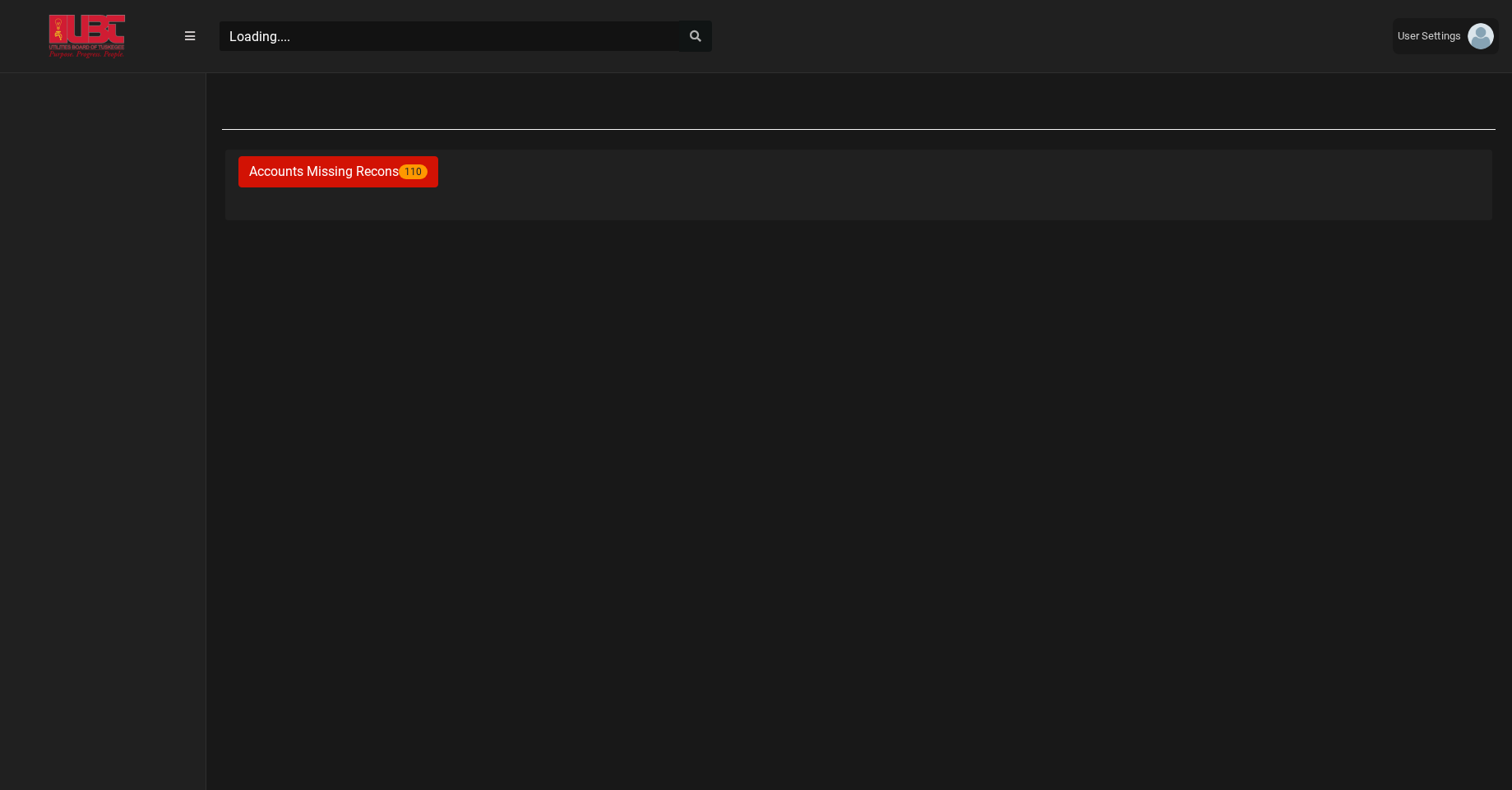
scroll to position [732, 206]
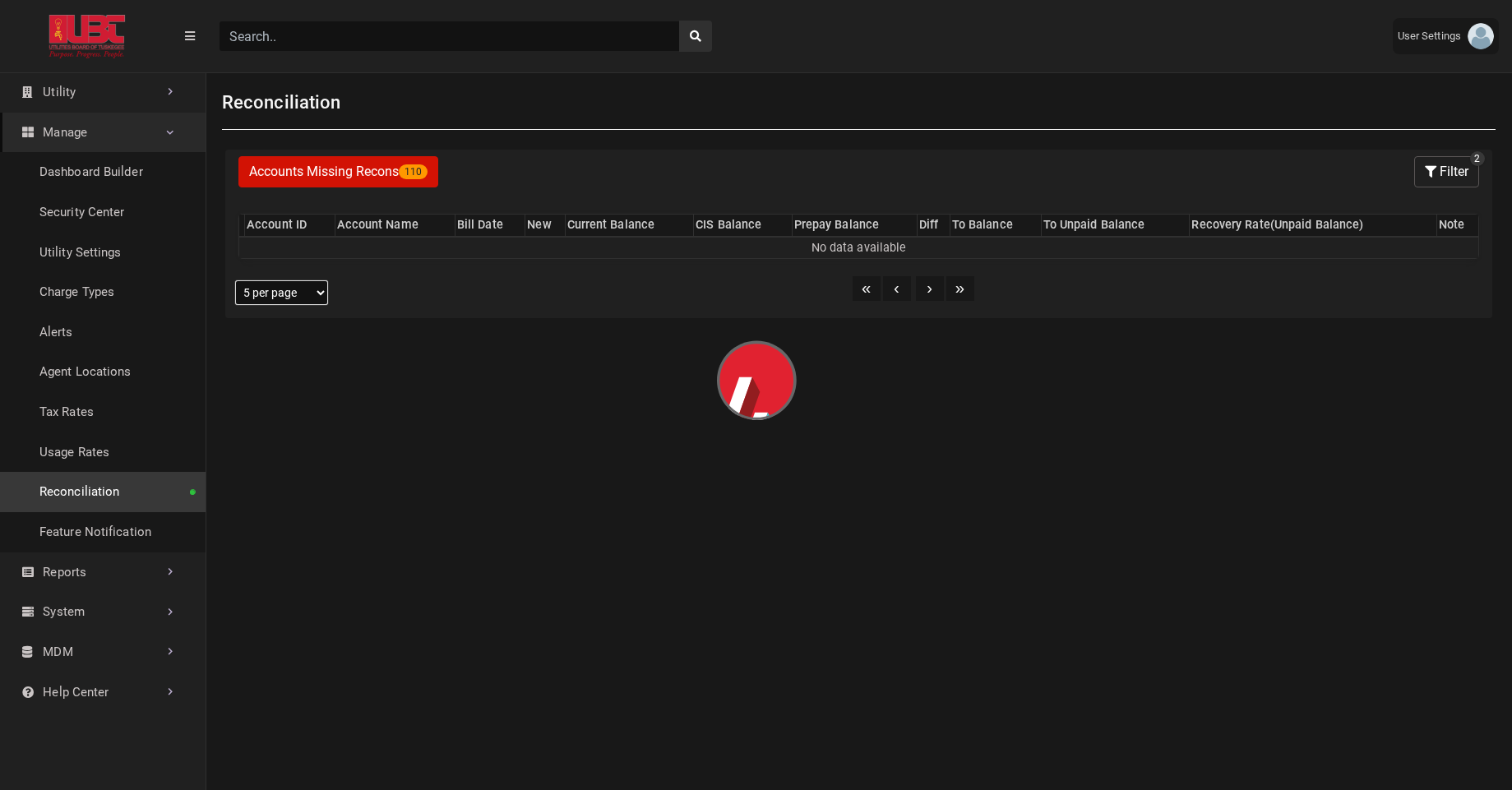
select select "25 per page"
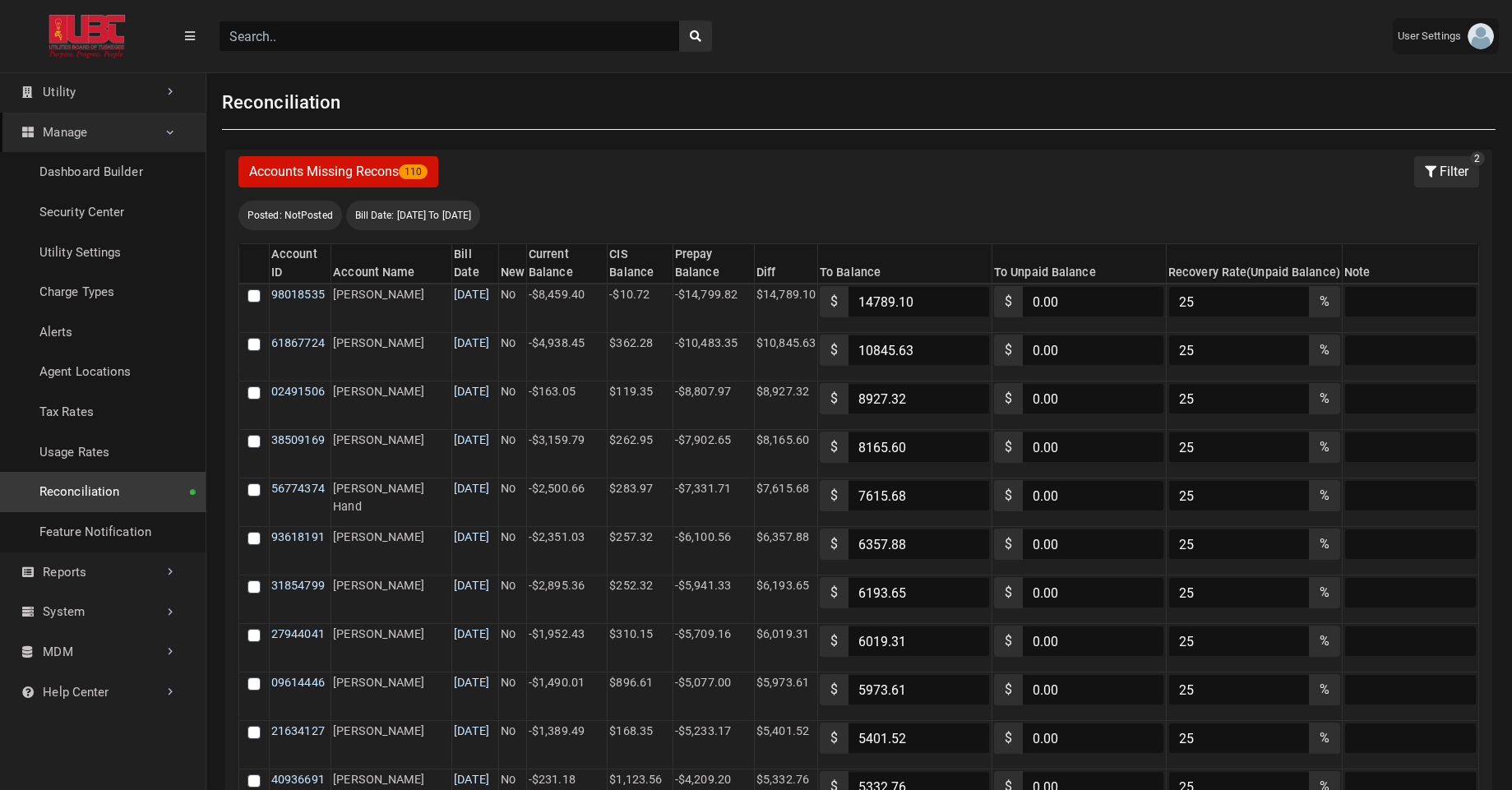
click at [1442, 179] on button "Filter" at bounding box center [1447, 172] width 65 height 31
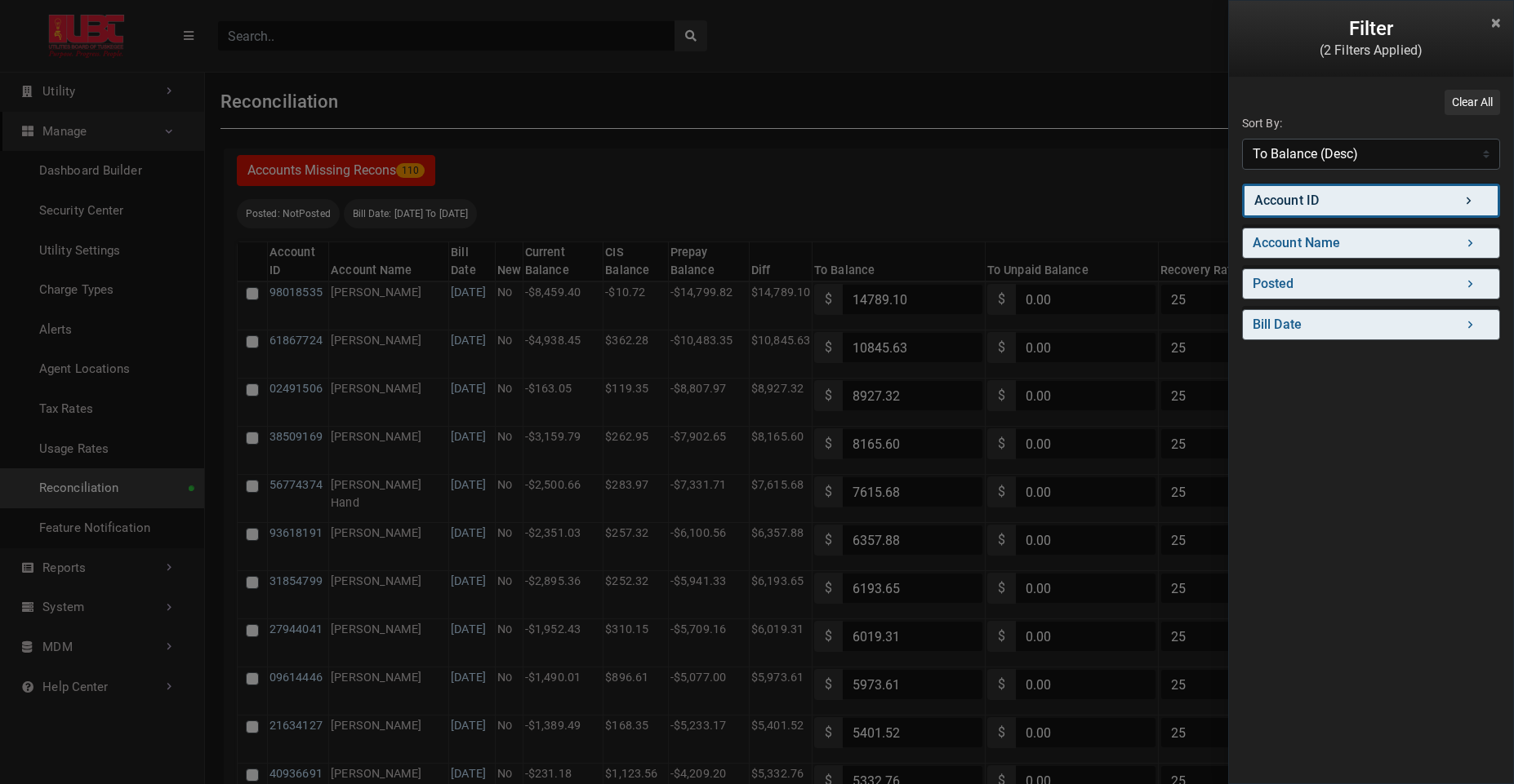
click at [1410, 195] on link "Account ID" at bounding box center [1370, 201] width 258 height 34
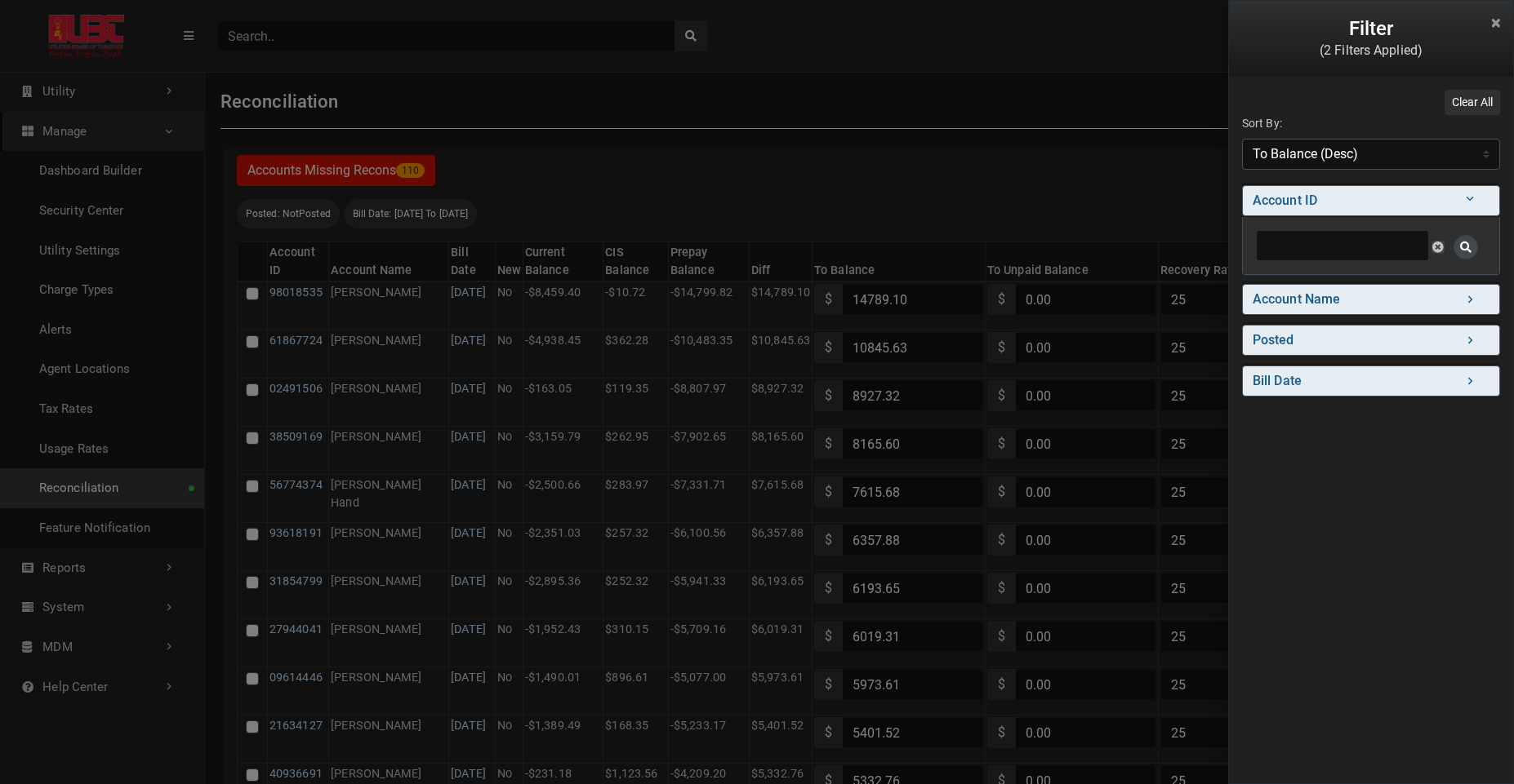
click at [1372, 241] on input "text" at bounding box center [1343, 245] width 173 height 31
paste input "08547009"
type input "08547009"
click at [1170, 253] on div "Filter (2 Filters Applied) Clear All Sort By: Sort By Account ID (Asc) Account …" at bounding box center [757, 392] width 1514 height 784
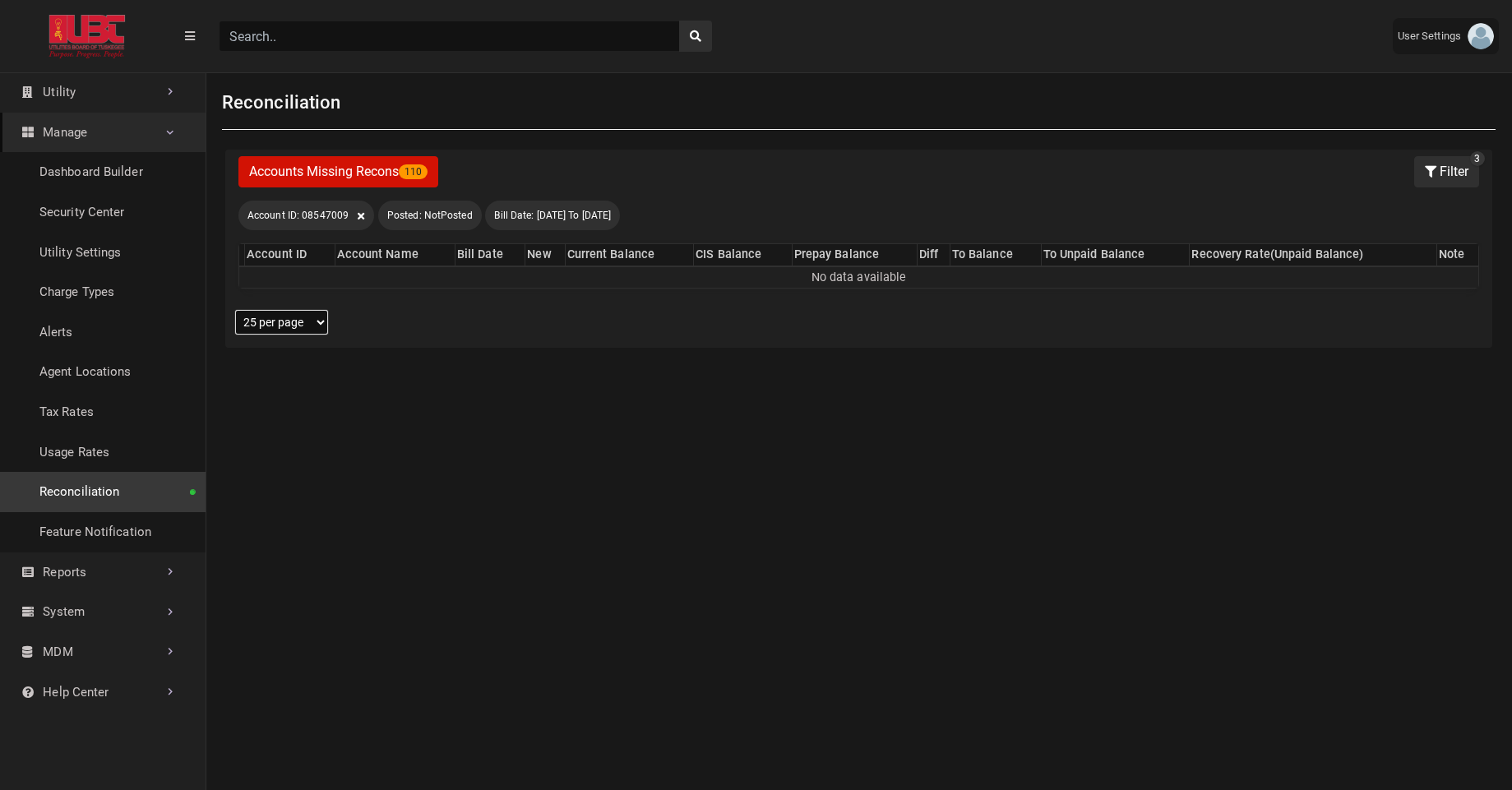
click at [1436, 185] on button "Filter" at bounding box center [1447, 172] width 65 height 31
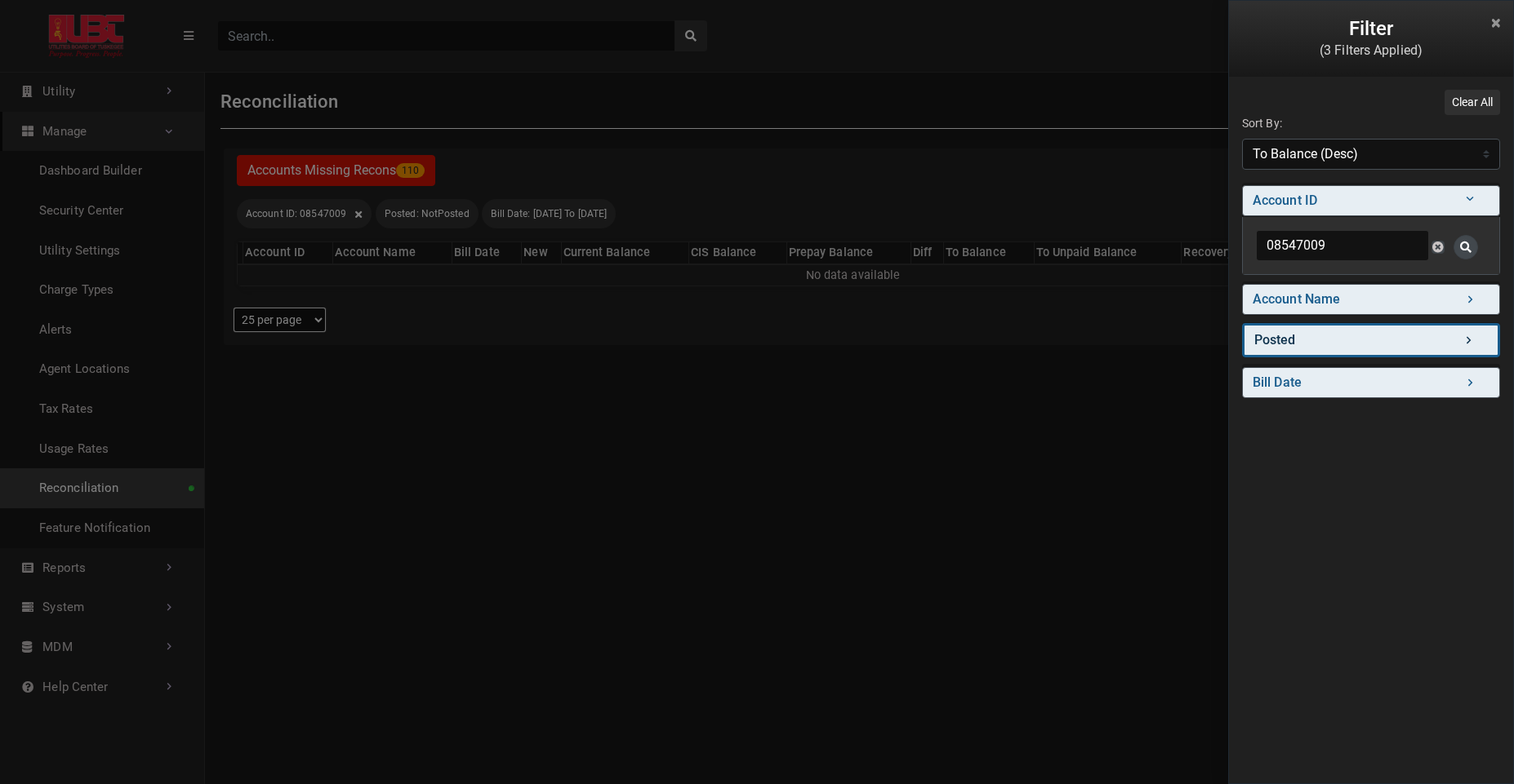
click at [1347, 346] on link "Posted" at bounding box center [1370, 340] width 258 height 34
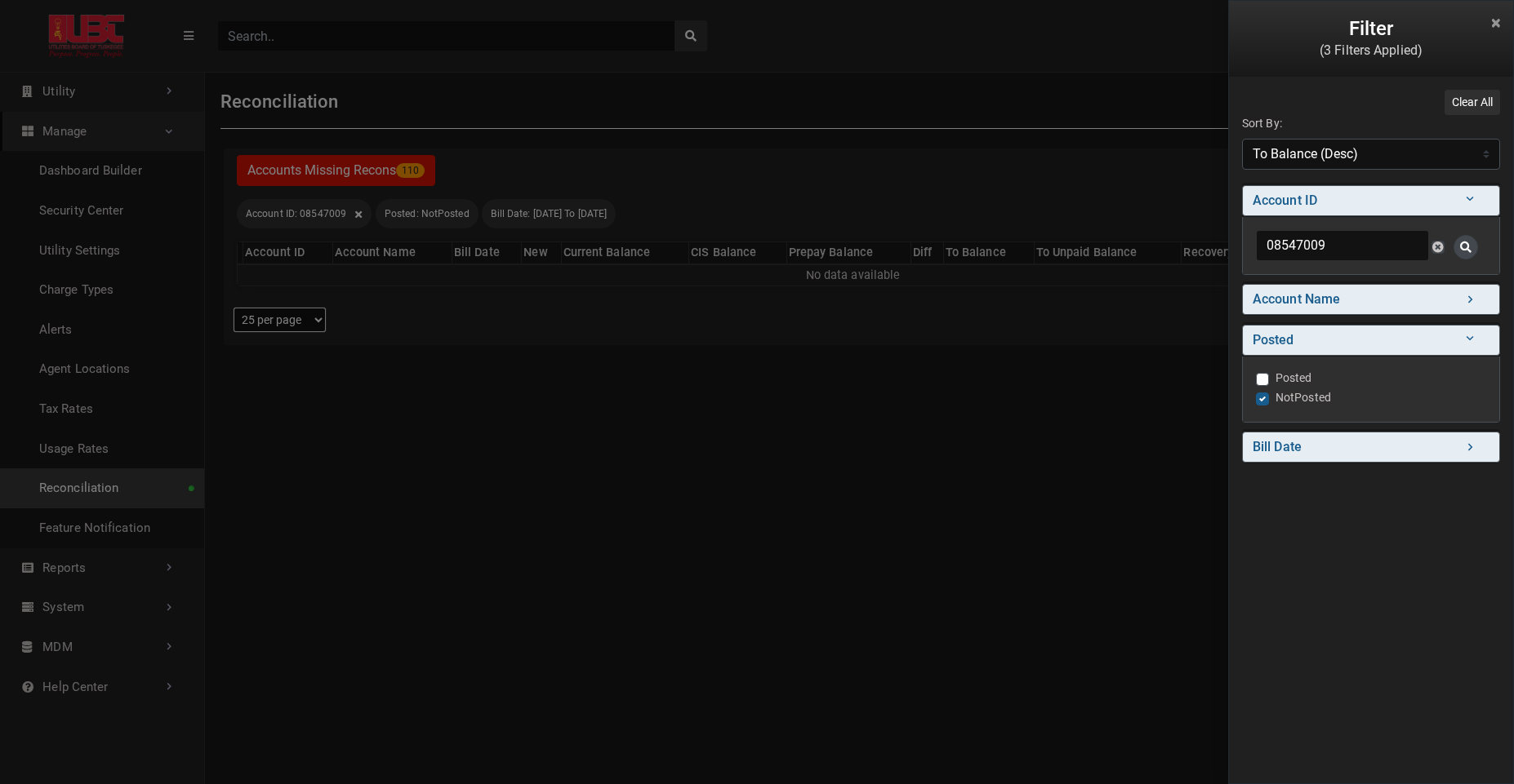
click at [1298, 374] on label "Posted" at bounding box center [1294, 378] width 37 height 17
click at [1269, 374] on input "Posted" at bounding box center [1263, 377] width 13 height 16
checkbox input "true"
click at [1140, 500] on div "Filter (3 Filters Applied) Clear All Sort By: Sort By Account ID (Asc) Account …" at bounding box center [757, 392] width 1514 height 784
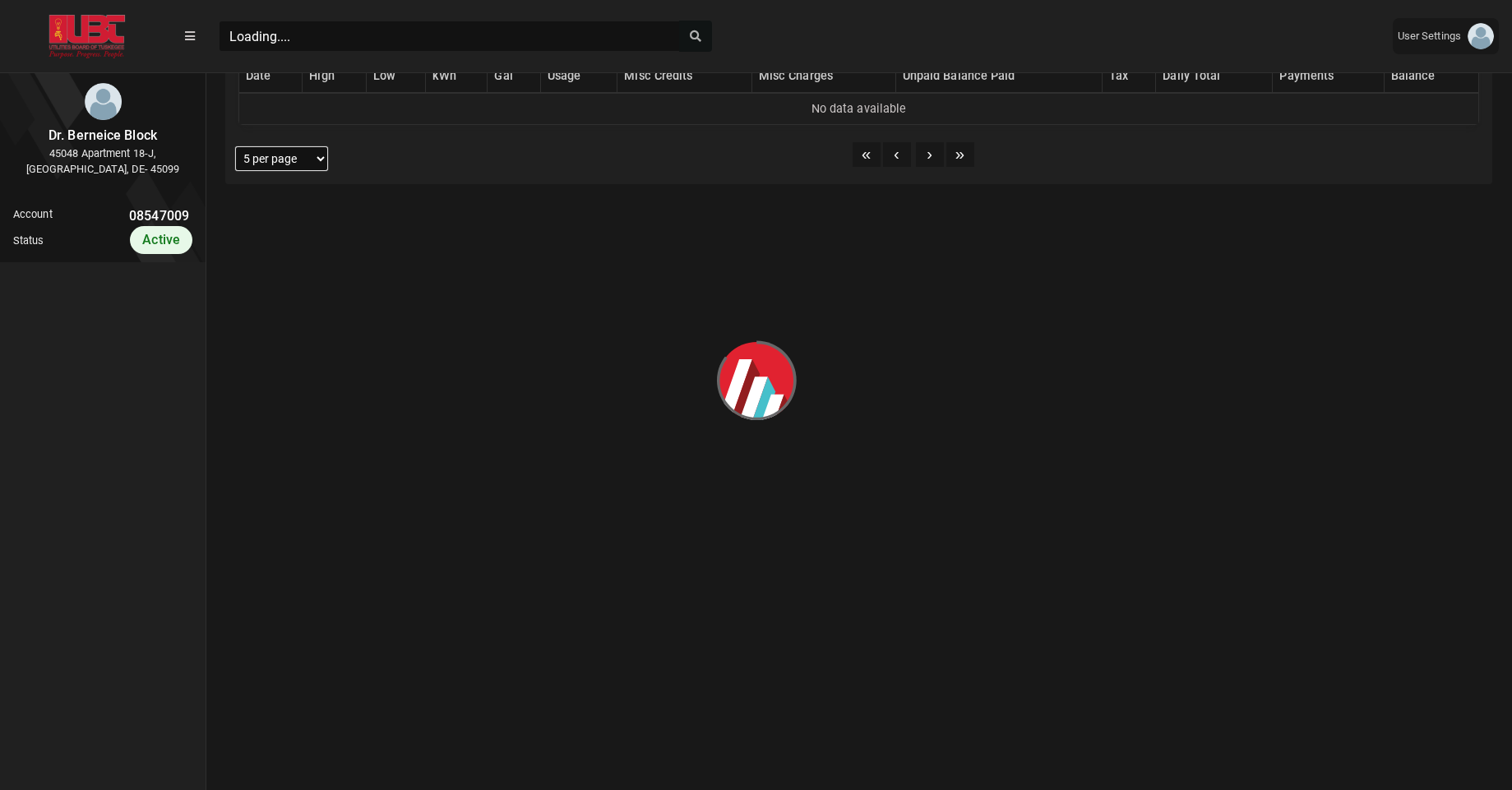
scroll to position [379, 0]
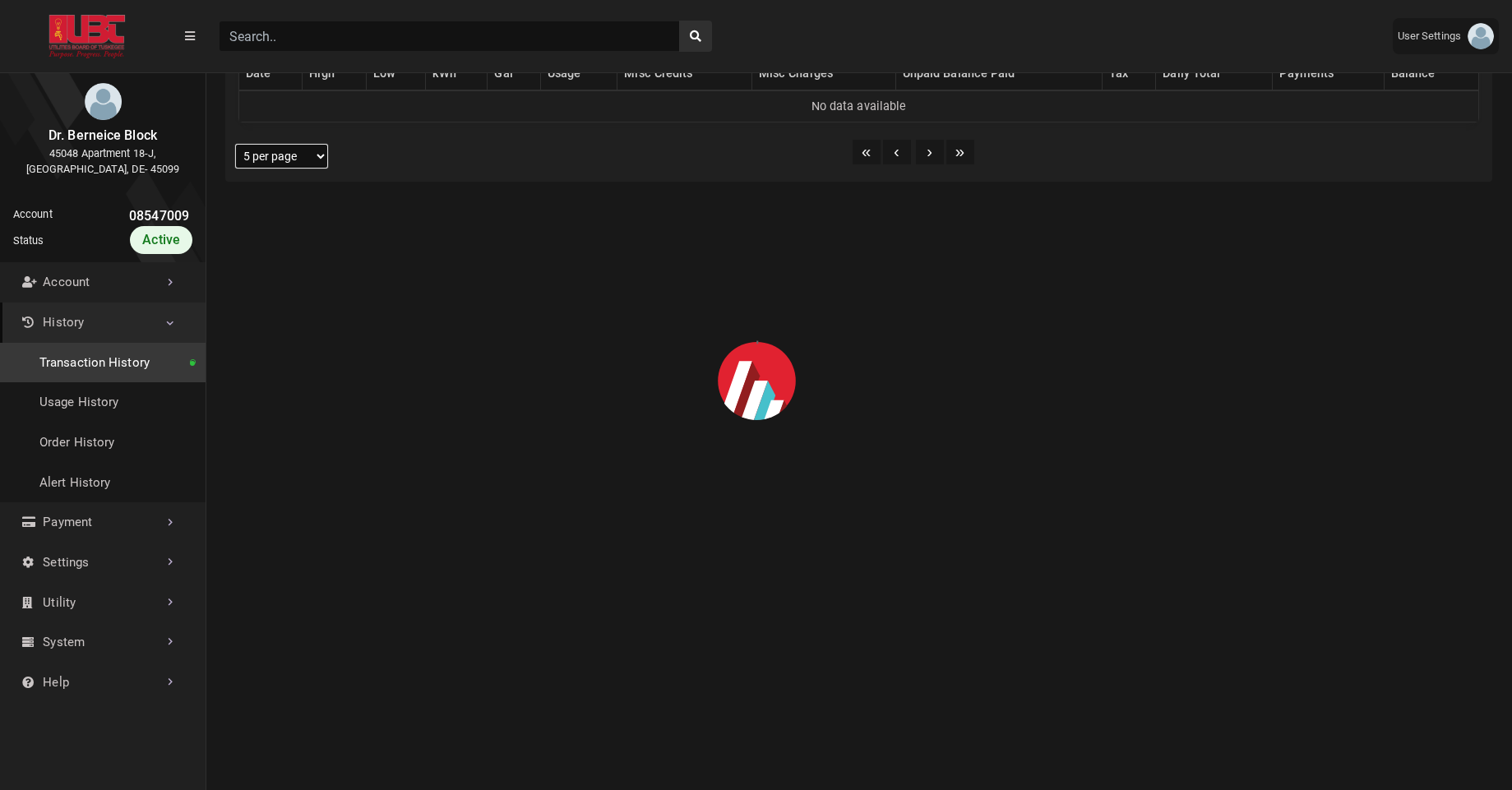
select select "25 per page"
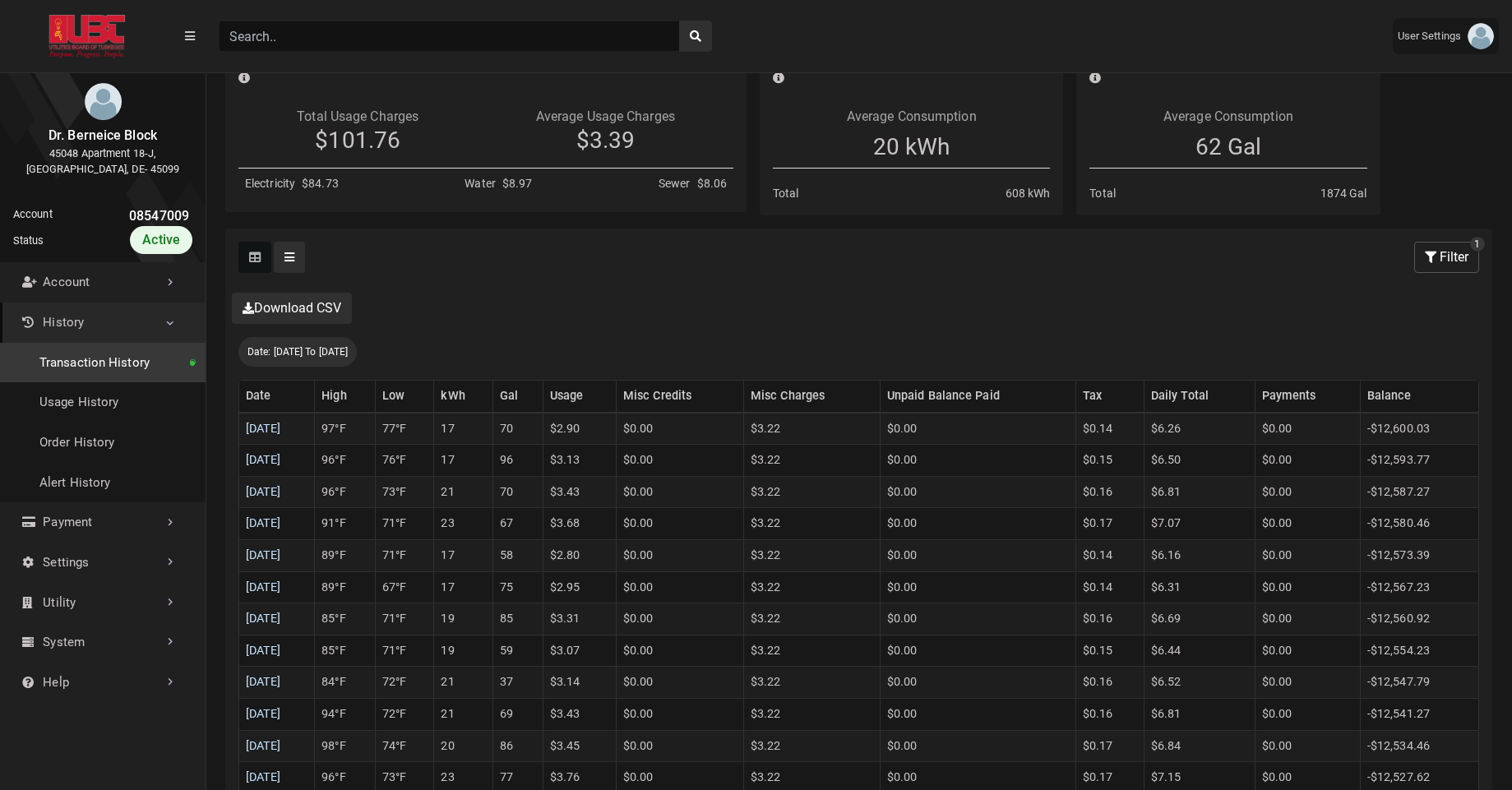
scroll to position [296, 0]
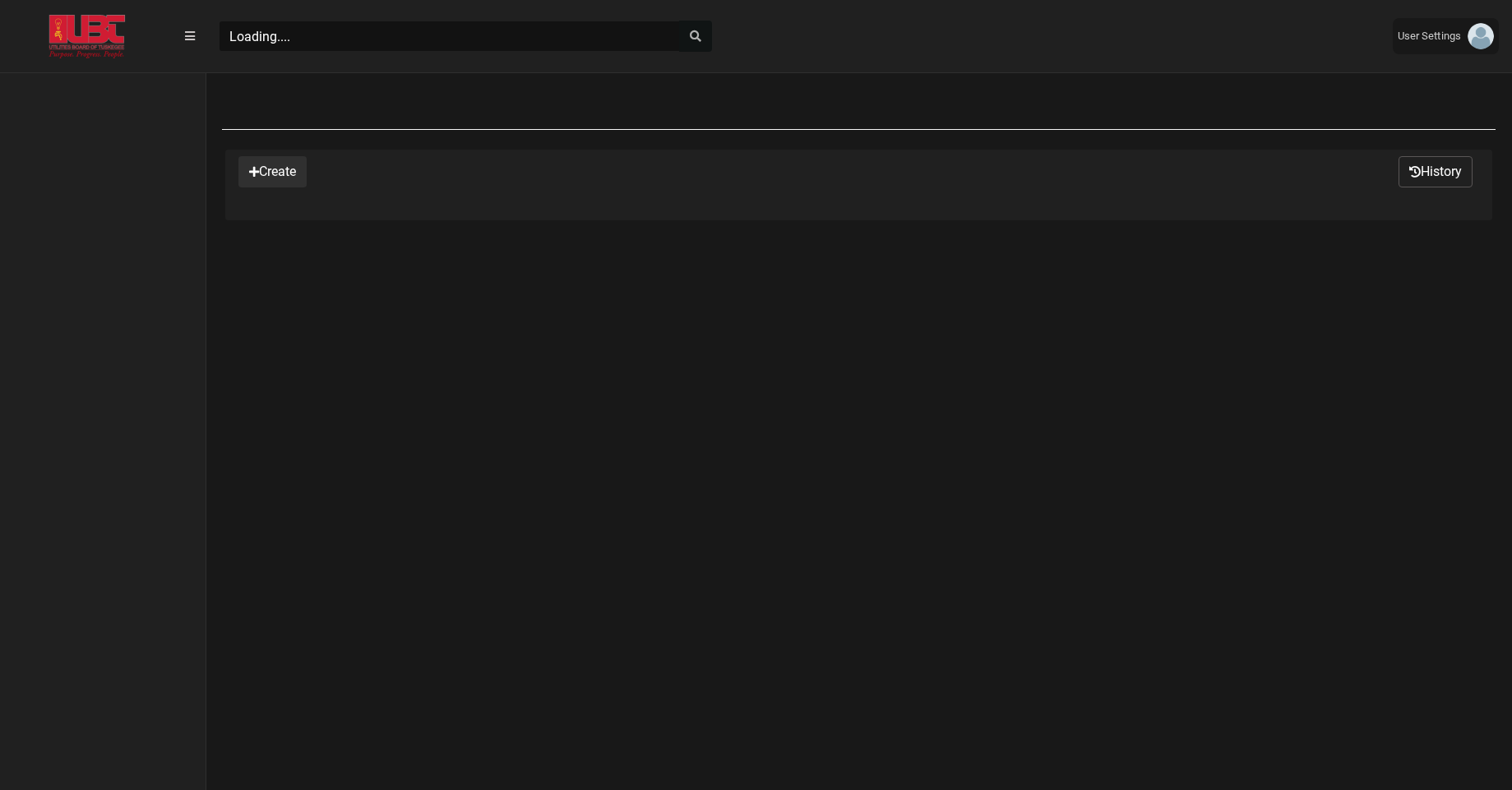
select select "25 per page"
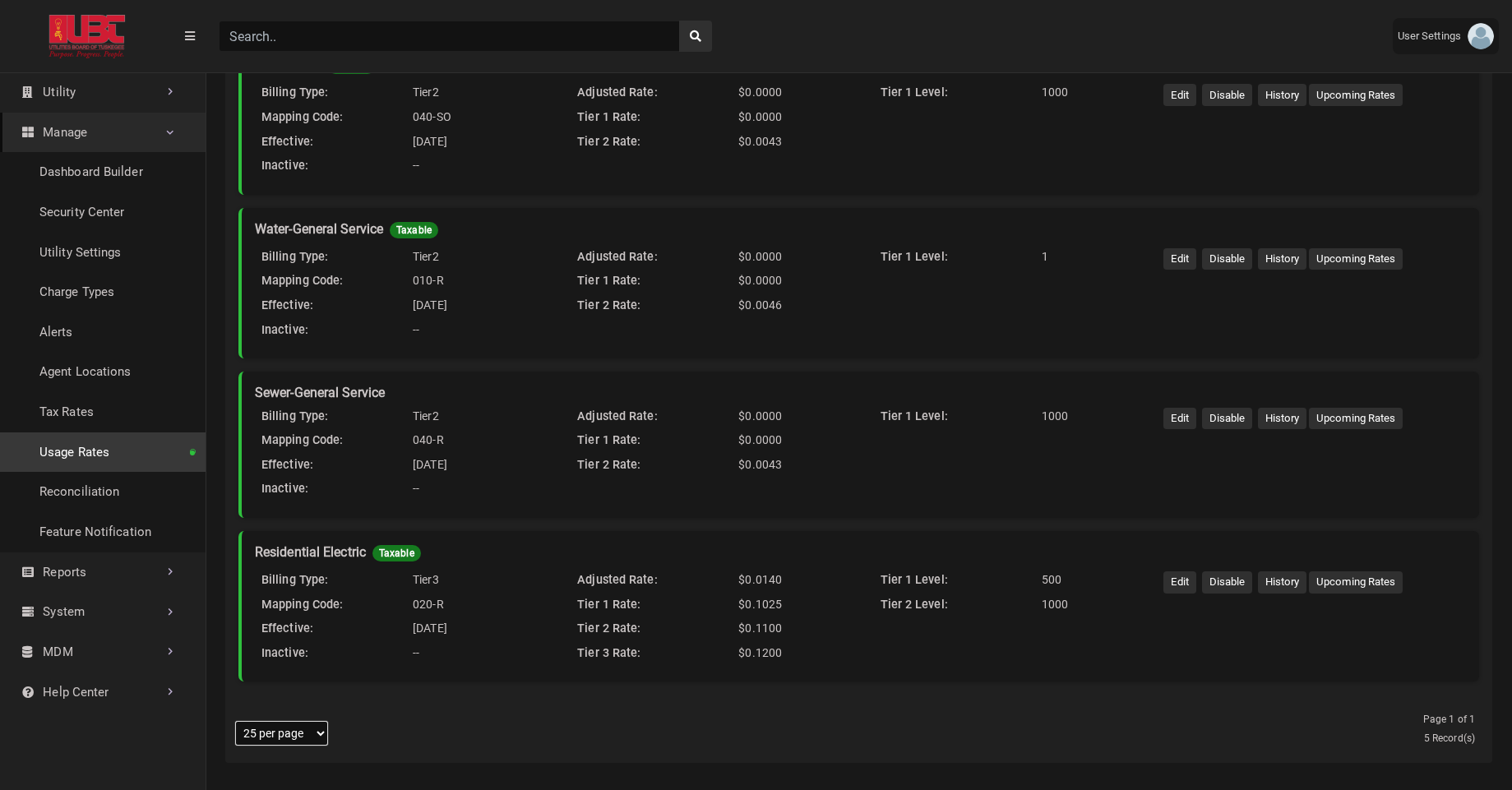
scroll to position [335, 0]
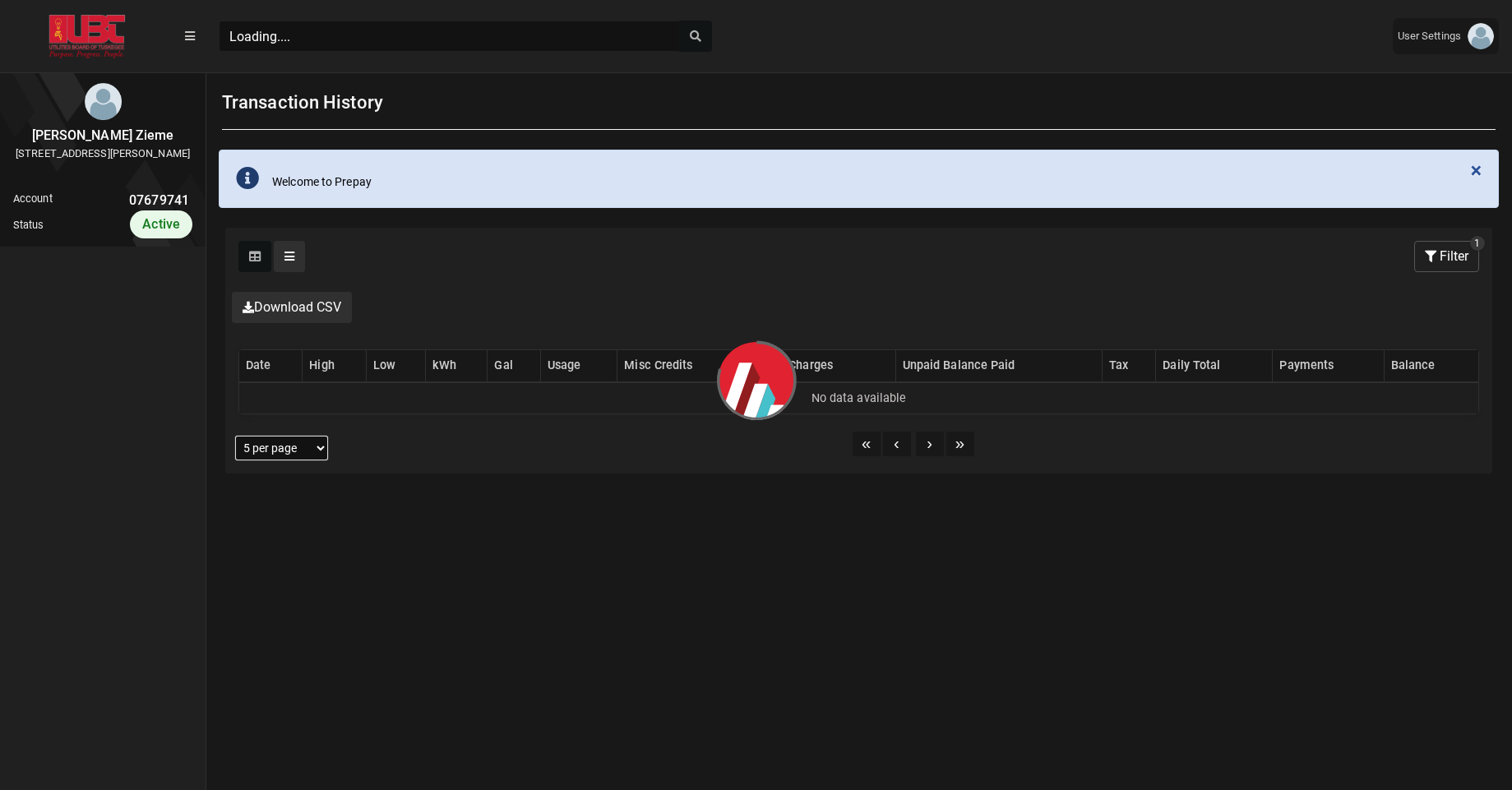
scroll to position [8, 1]
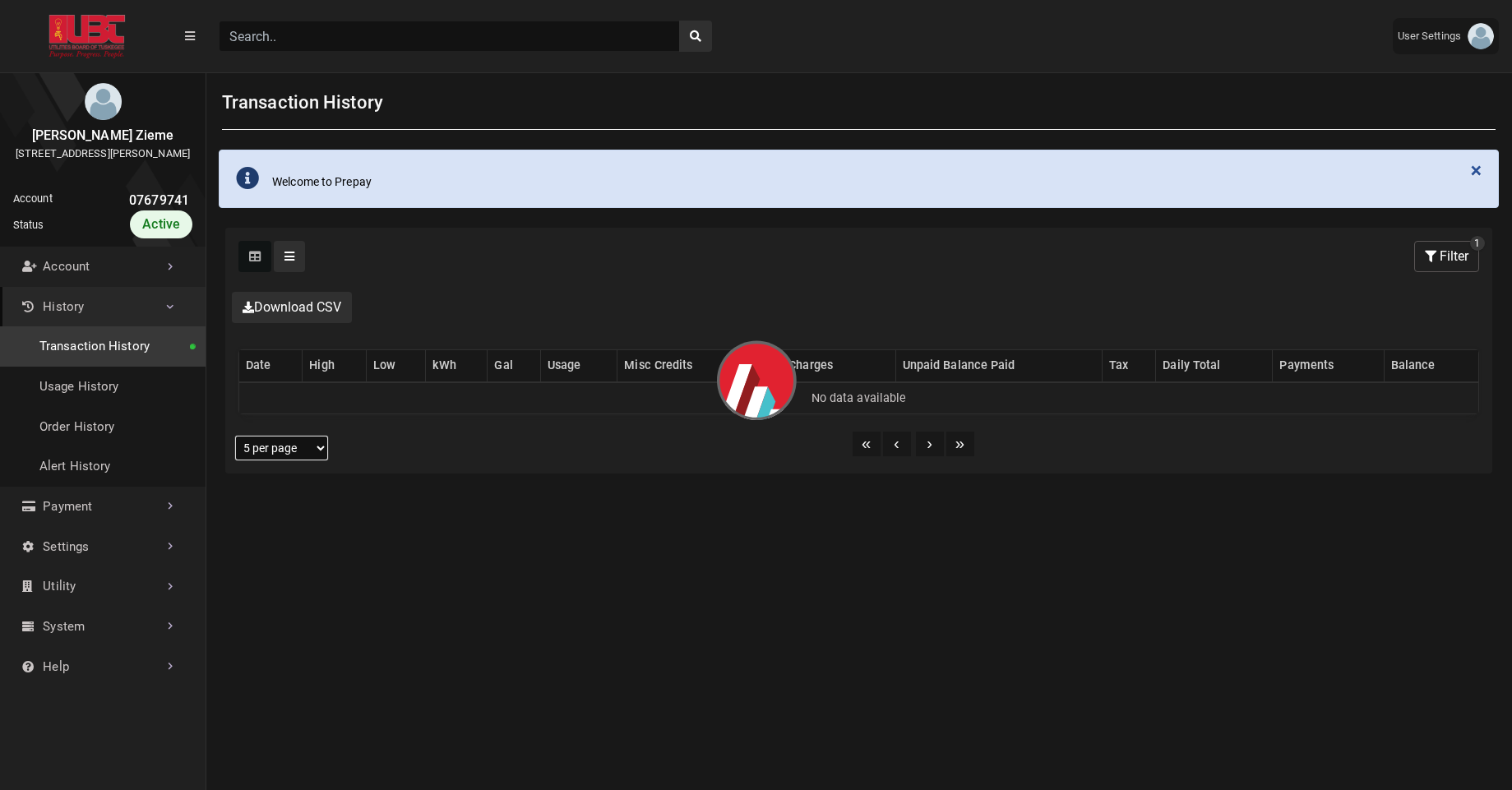
select select "25 per page"
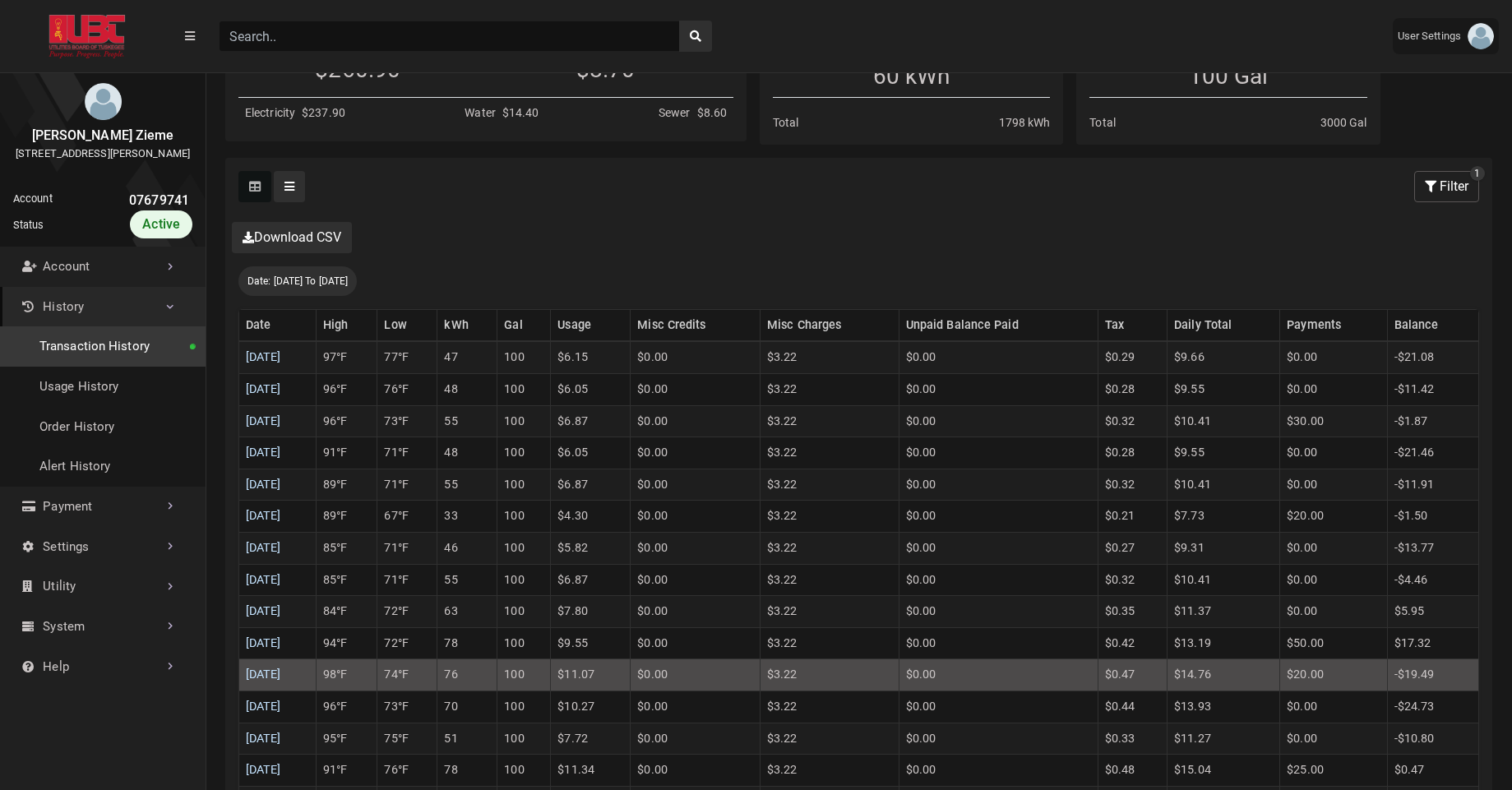
scroll to position [273, 0]
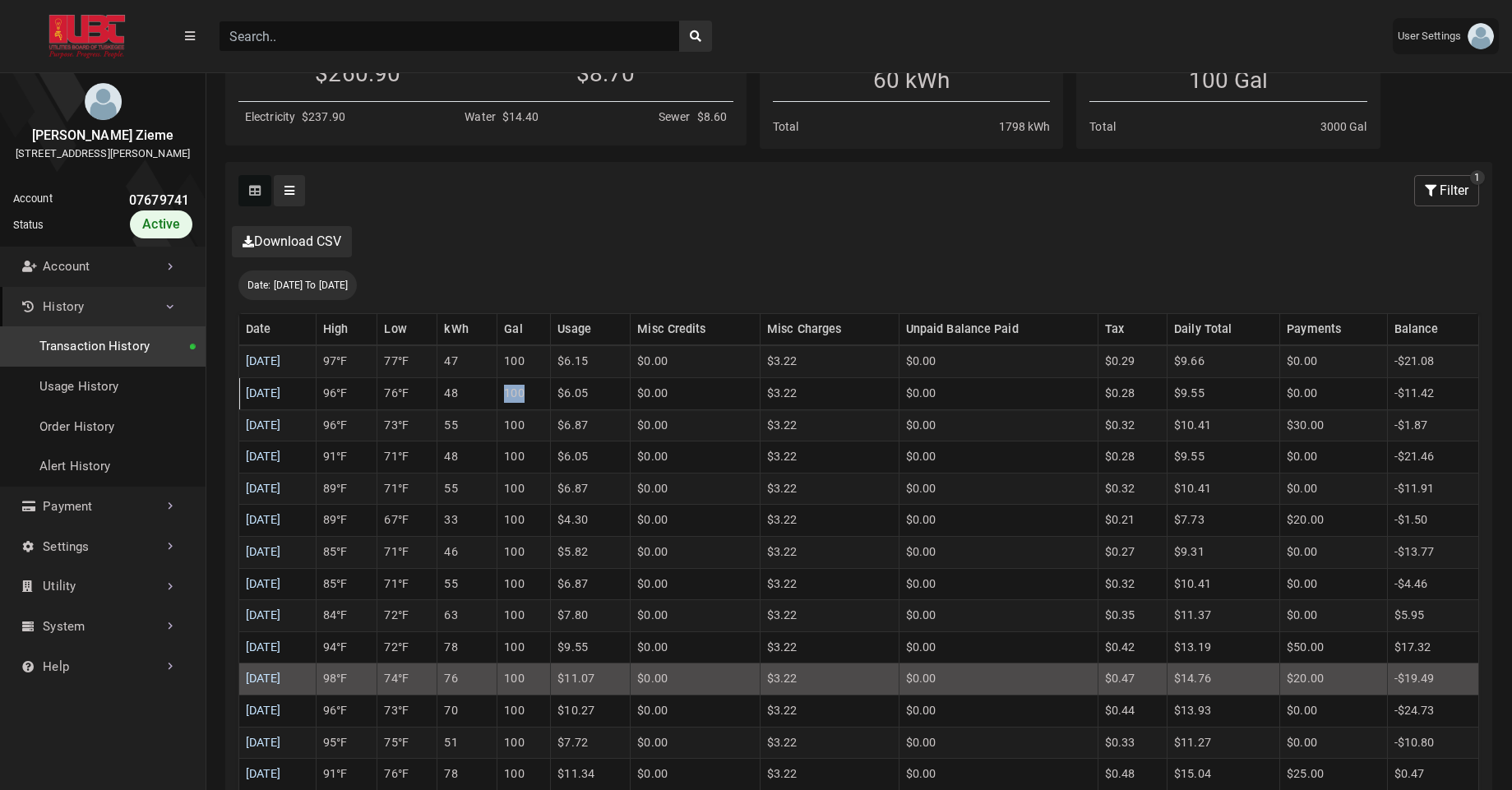
drag, startPoint x: 539, startPoint y: 396, endPoint x: 563, endPoint y: 401, distance: 24.5
click at [551, 401] on td "100" at bounding box center [524, 395] width 53 height 32
click at [281, 425] on link "08/08/2025" at bounding box center [263, 425] width 36 height 14
click at [273, 384] on td "08/09/2025" at bounding box center [278, 395] width 77 height 32
click at [271, 388] on link "08/09/2025" at bounding box center [263, 394] width 36 height 14
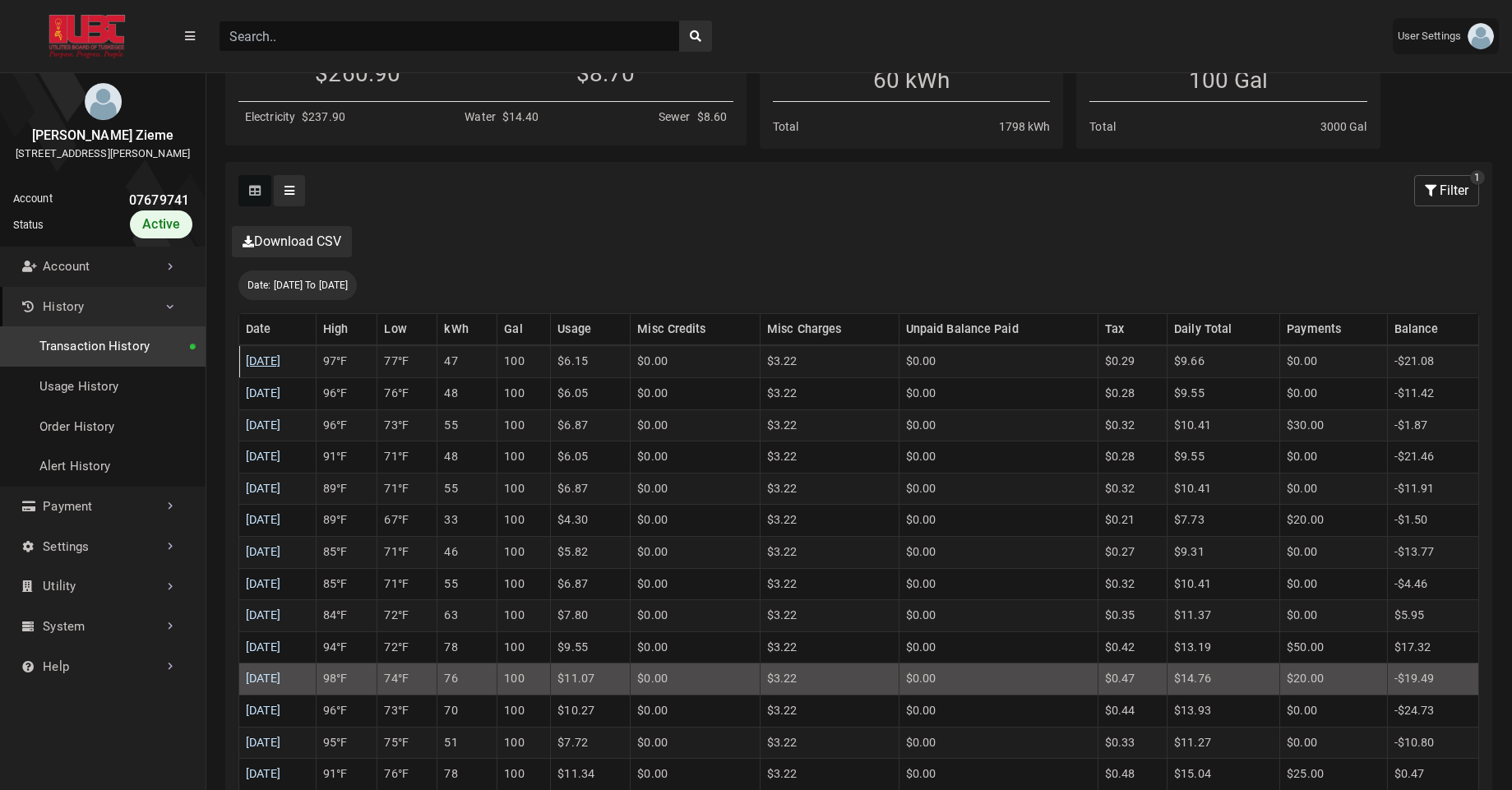
click at [281, 356] on link "[DATE]" at bounding box center [263, 362] width 36 height 14
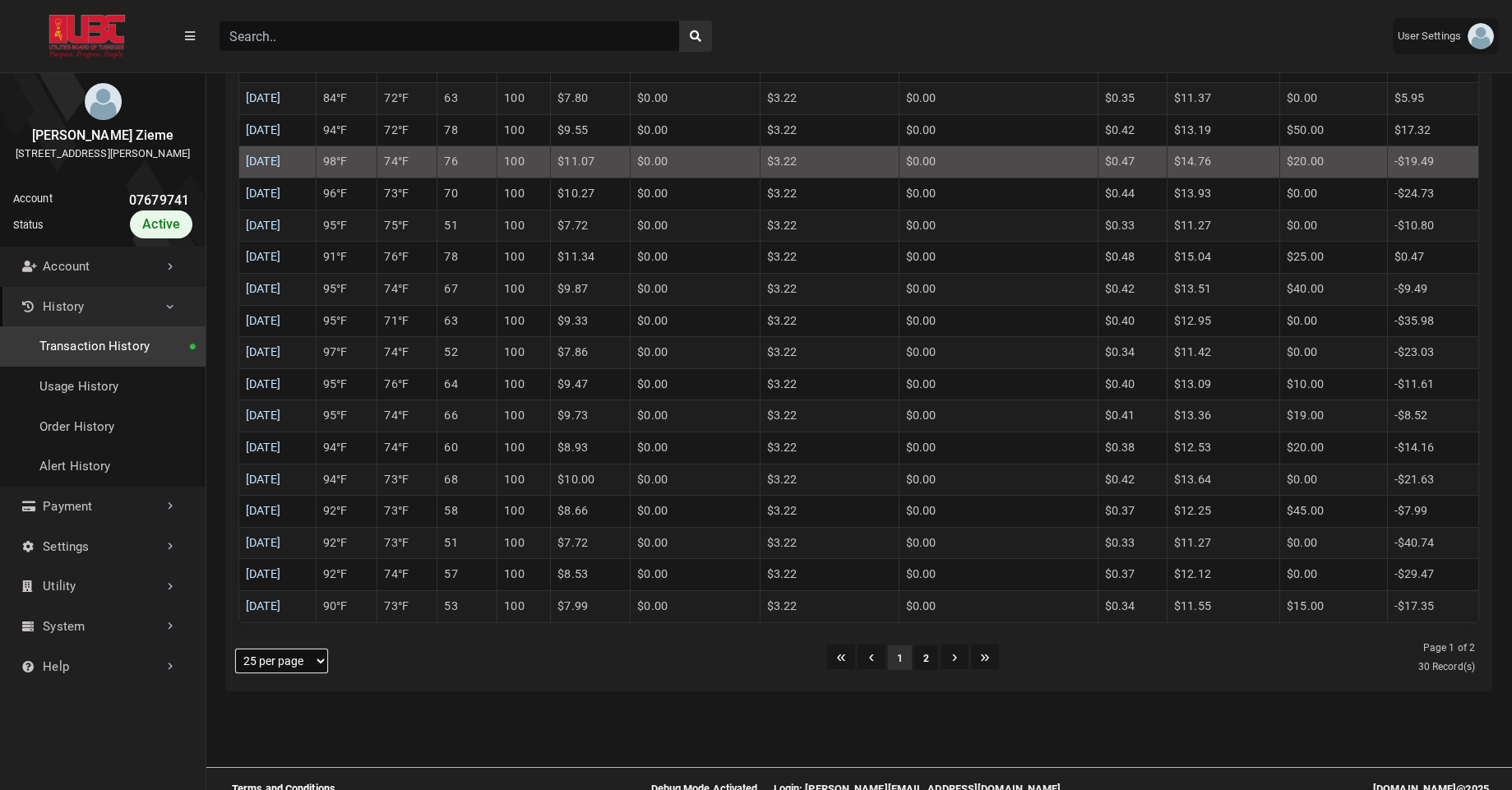
scroll to position [793, 0]
click at [328, 655] on select "5 per page 10 per page 25 per page 50 per page 100 per page" at bounding box center [282, 658] width 93 height 25
click at [930, 661] on button "2" at bounding box center [926, 655] width 24 height 25
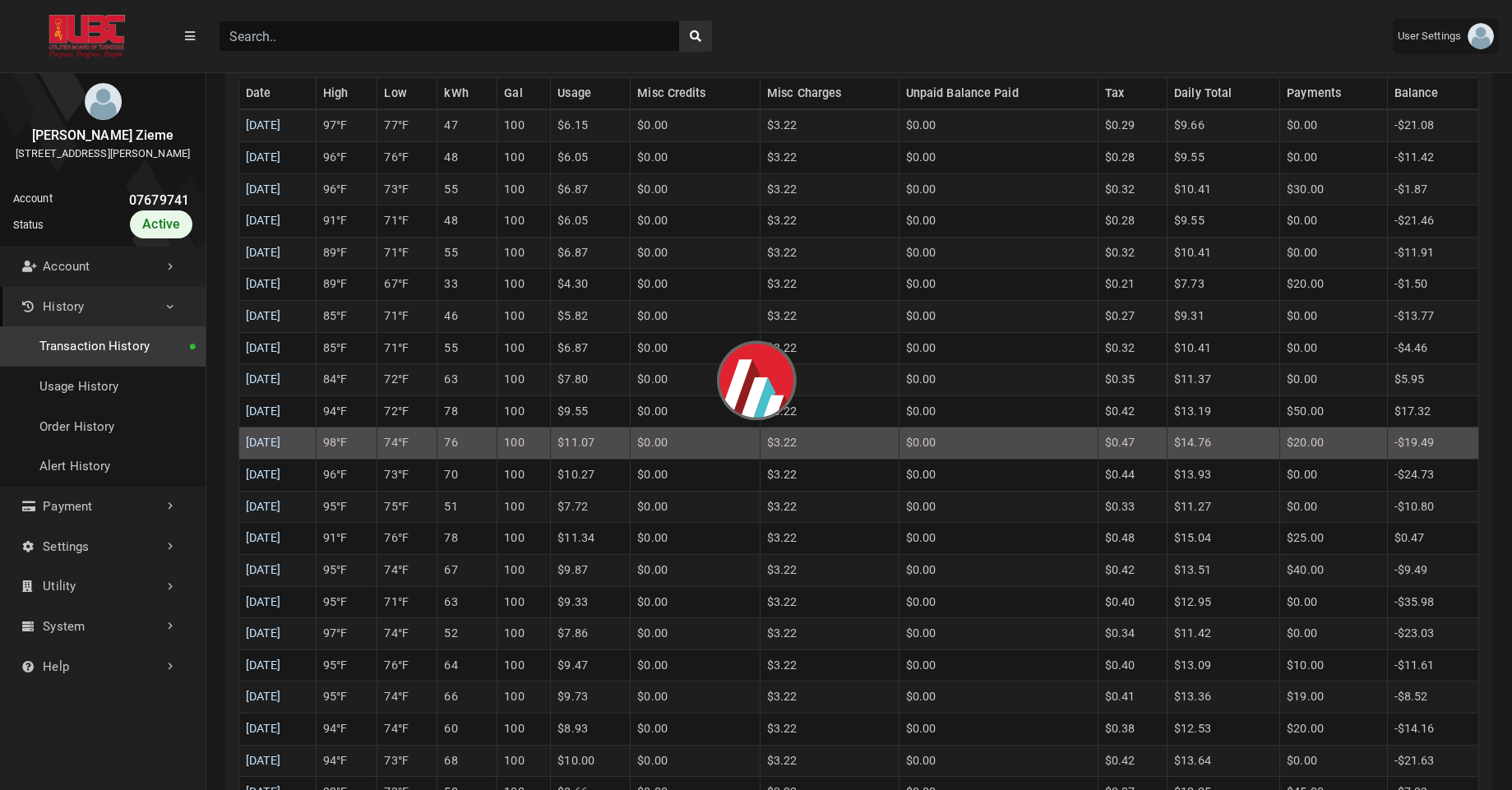
scroll to position [362, 0]
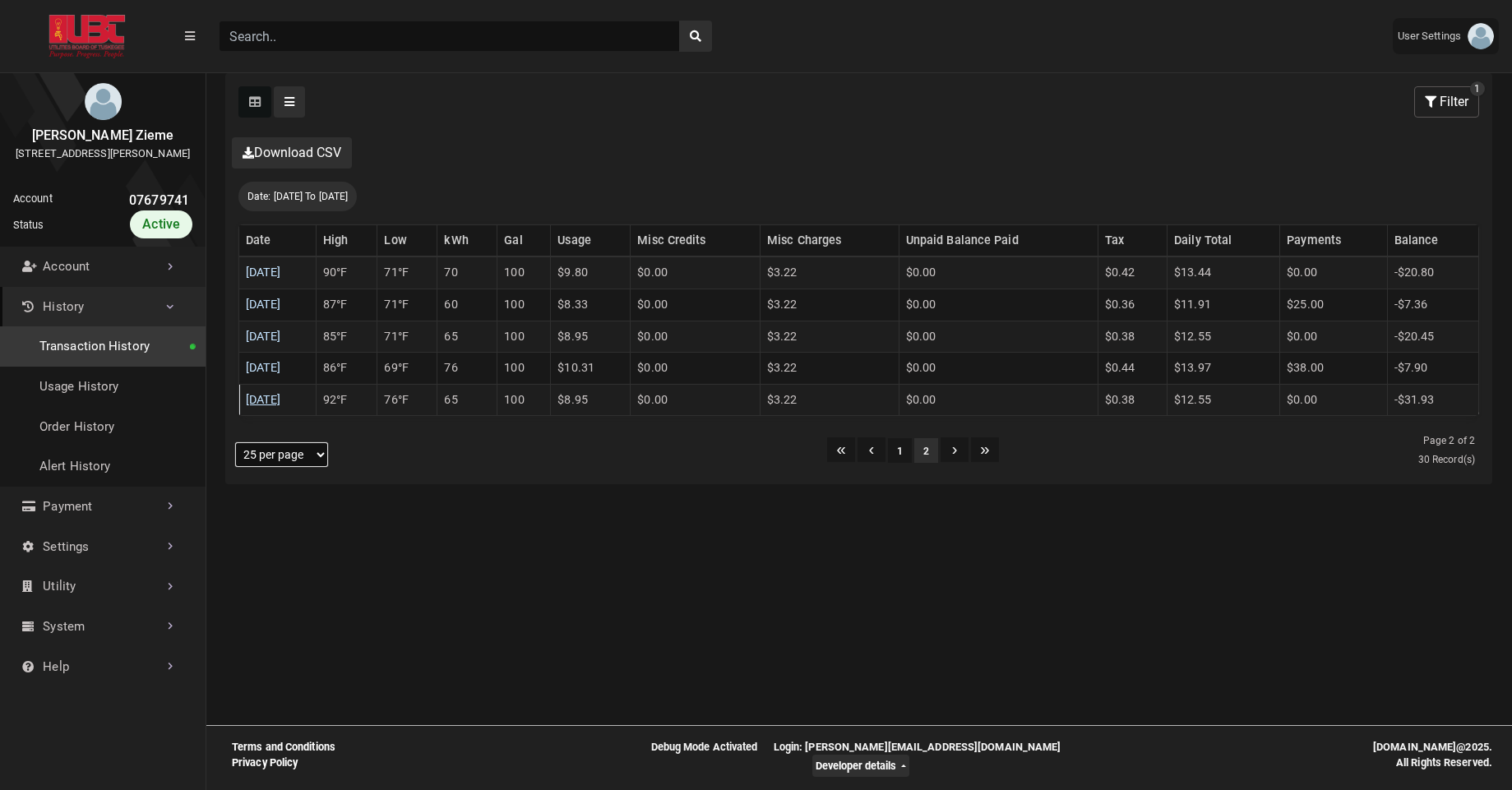
click at [281, 402] on link "[DATE]" at bounding box center [263, 400] width 36 height 14
click at [282, 186] on div "Date: 07/12/2025 To 08/10/2025" at bounding box center [298, 196] width 119 height 30
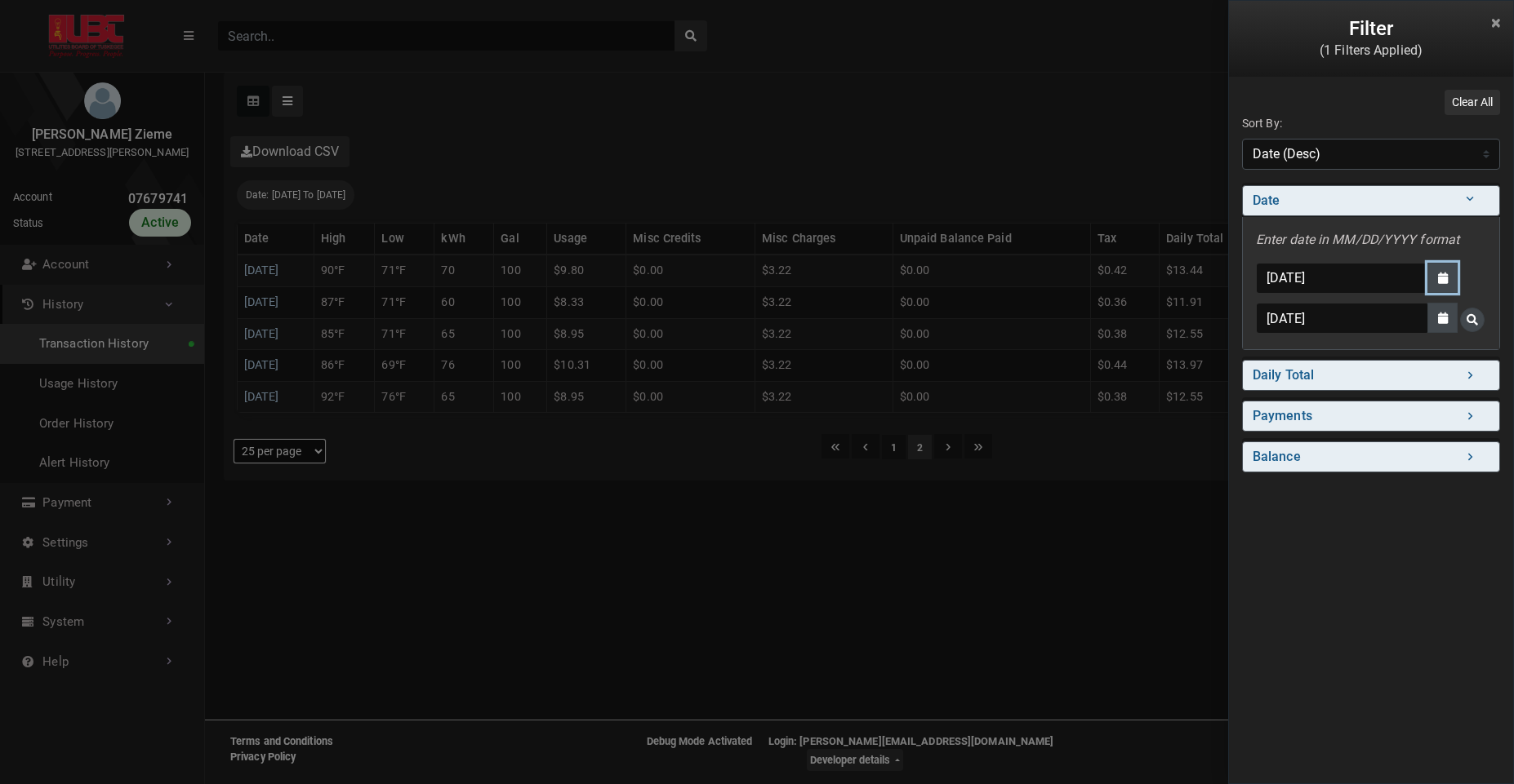
click at [1445, 286] on button "Date Picker - Activate to access the date picker" at bounding box center [1443, 278] width 30 height 30
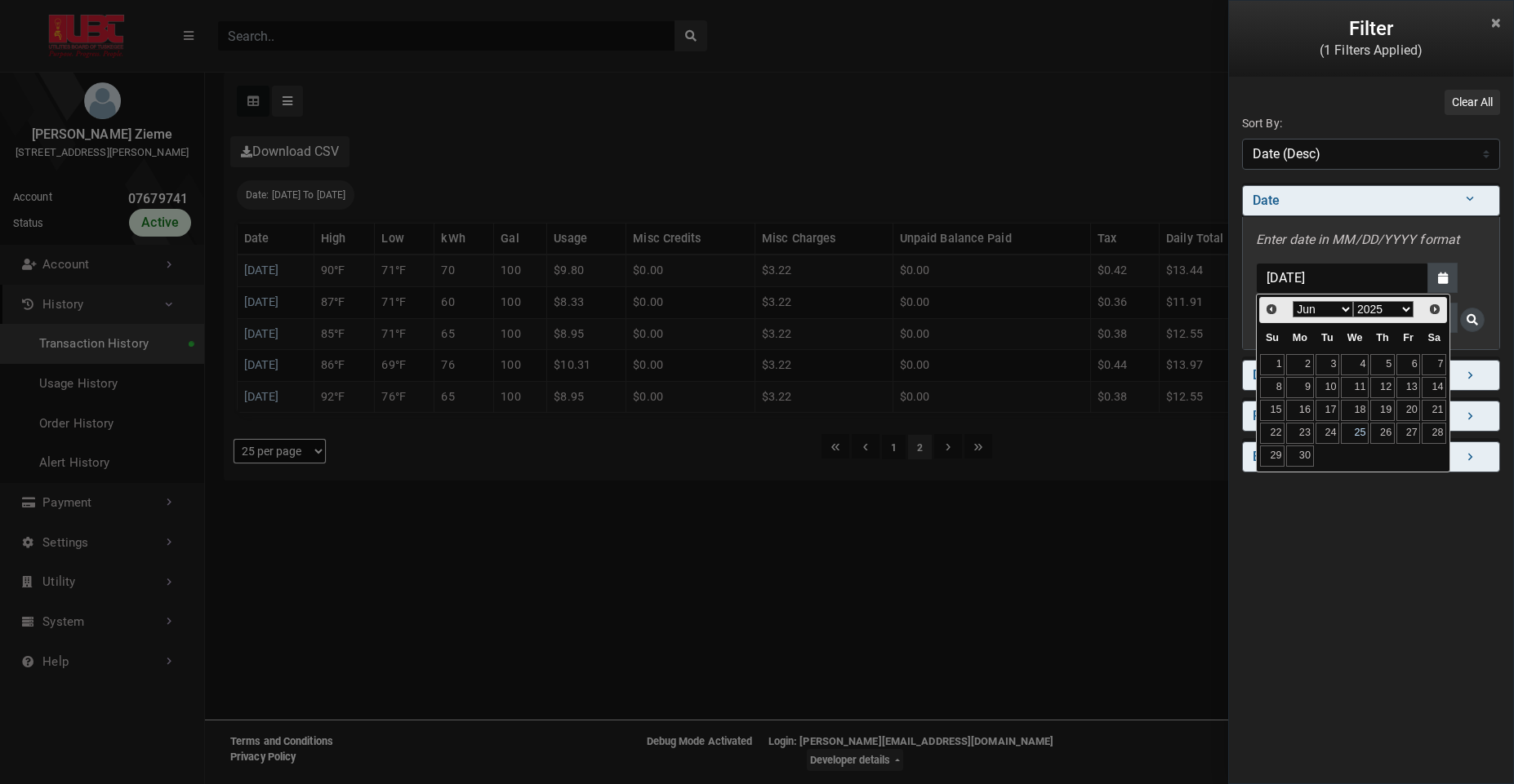
click at [1357, 441] on link "25" at bounding box center [1354, 433] width 28 height 21
type input "06/25/2025"
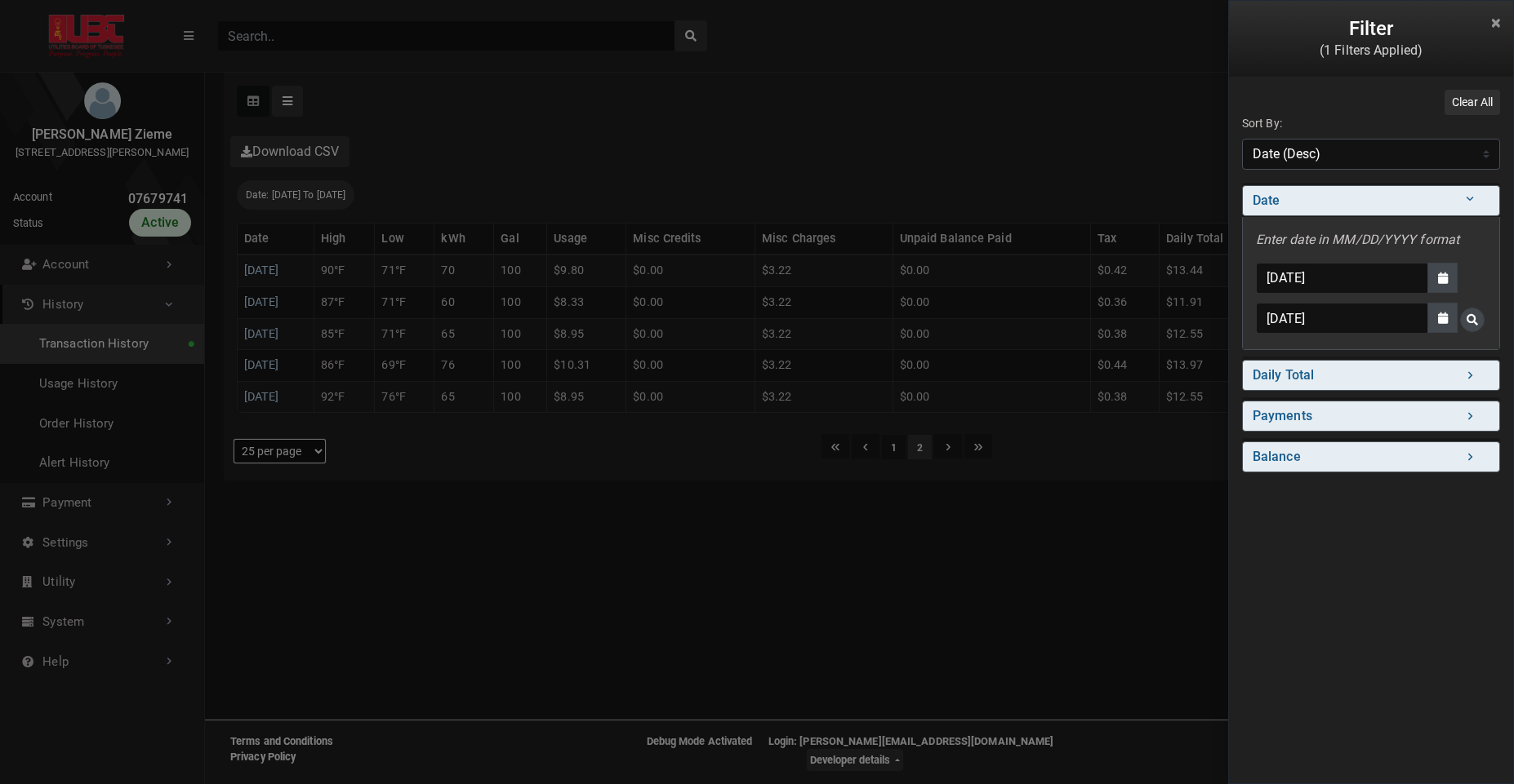
click at [1477, 316] on span "Search for Date - Clicking on this button will update the content on the page" at bounding box center [1472, 320] width 12 height 12
click at [976, 163] on div "Filter (1 Filters Applied) Clear All Sort By: Sort By Date (Asc) Date (Desc) Da…" at bounding box center [757, 392] width 1514 height 784
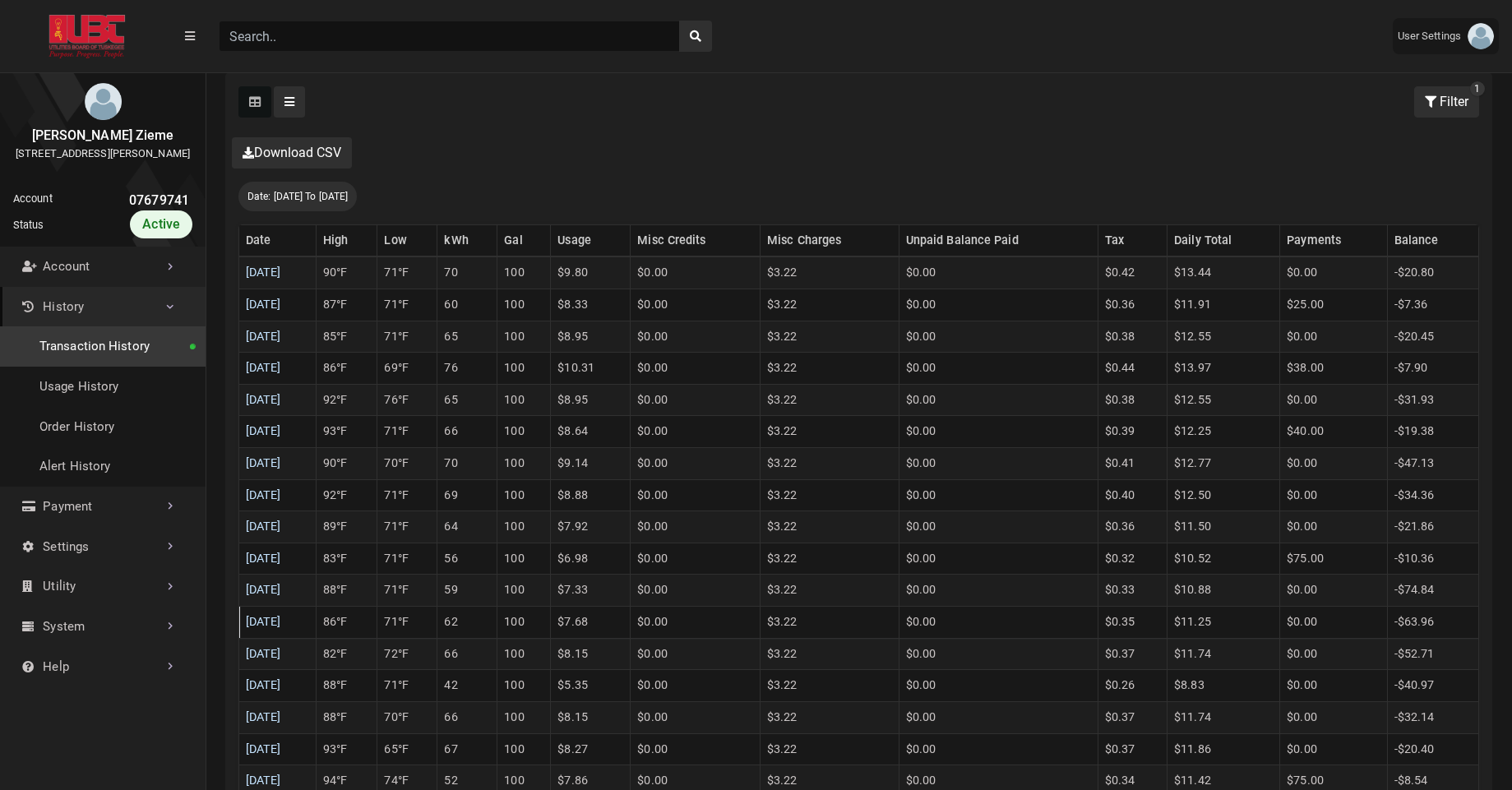
scroll to position [737, 0]
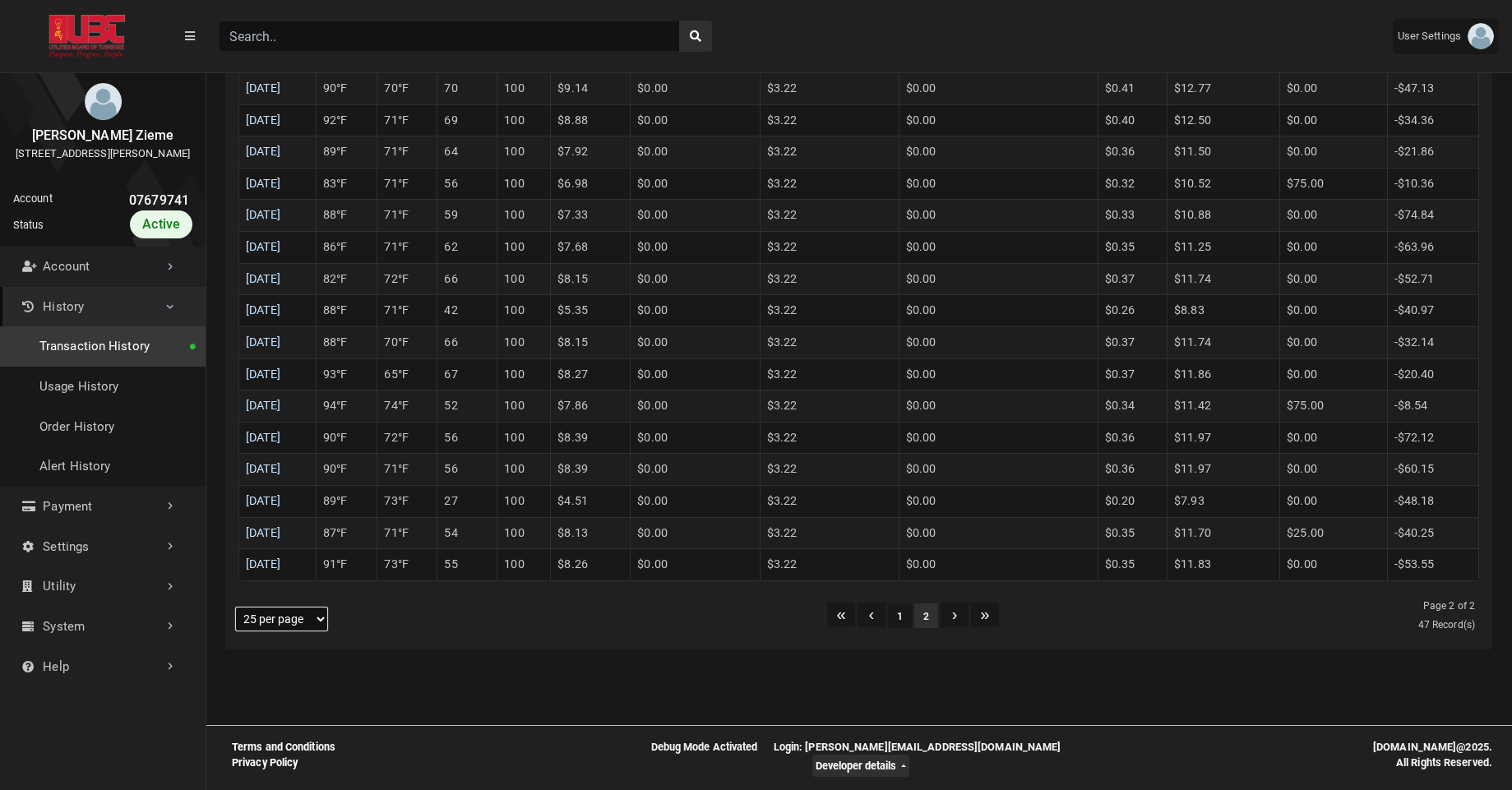
select select "100 per page"
click at [235, 607] on select "5 per page 10 per page 25 per page 50 per page 100 per page" at bounding box center [282, 619] width 93 height 25
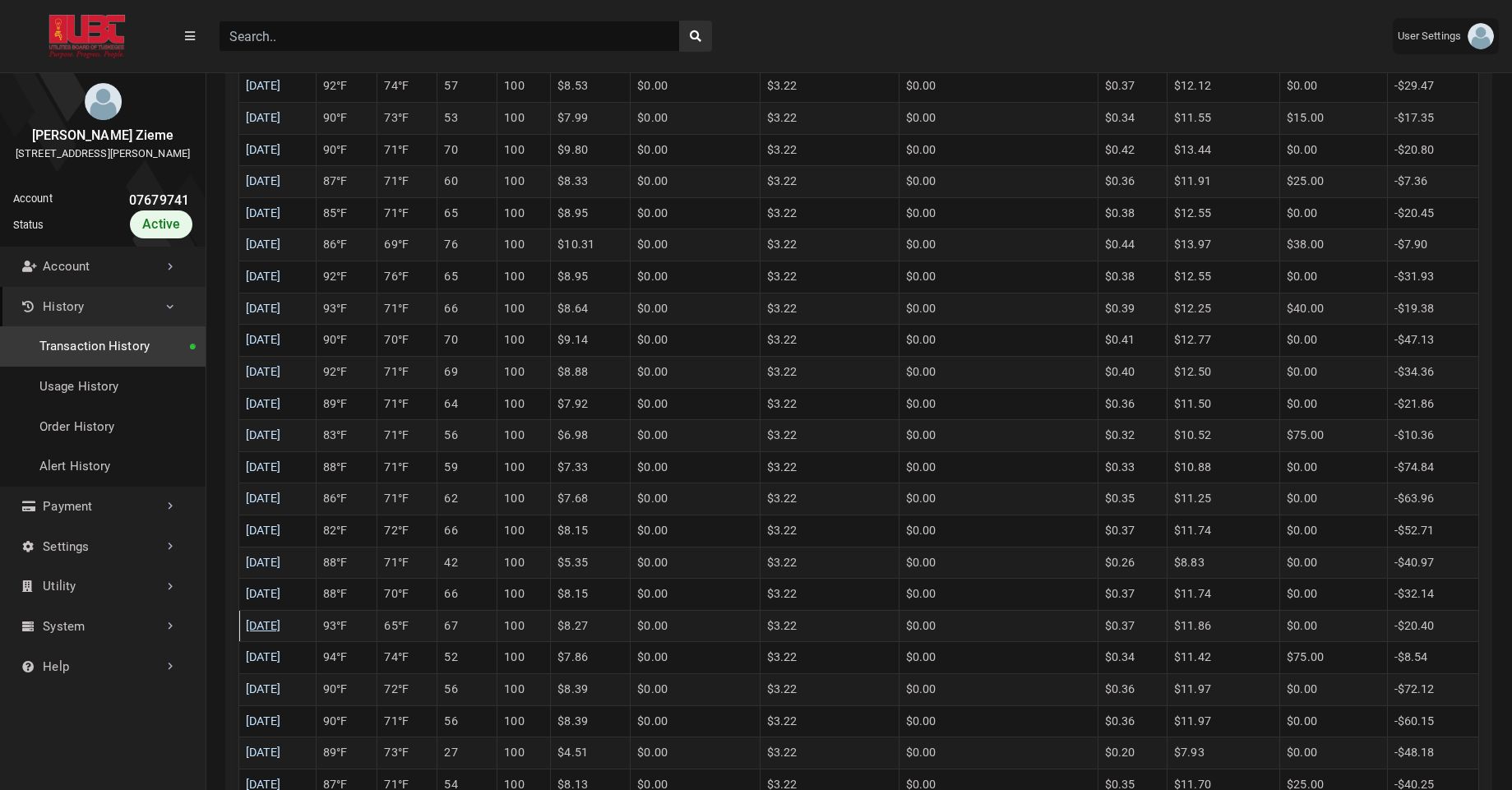
scroll to position [1340, 0]
click at [281, 569] on link "07/01/2025" at bounding box center [263, 566] width 36 height 14
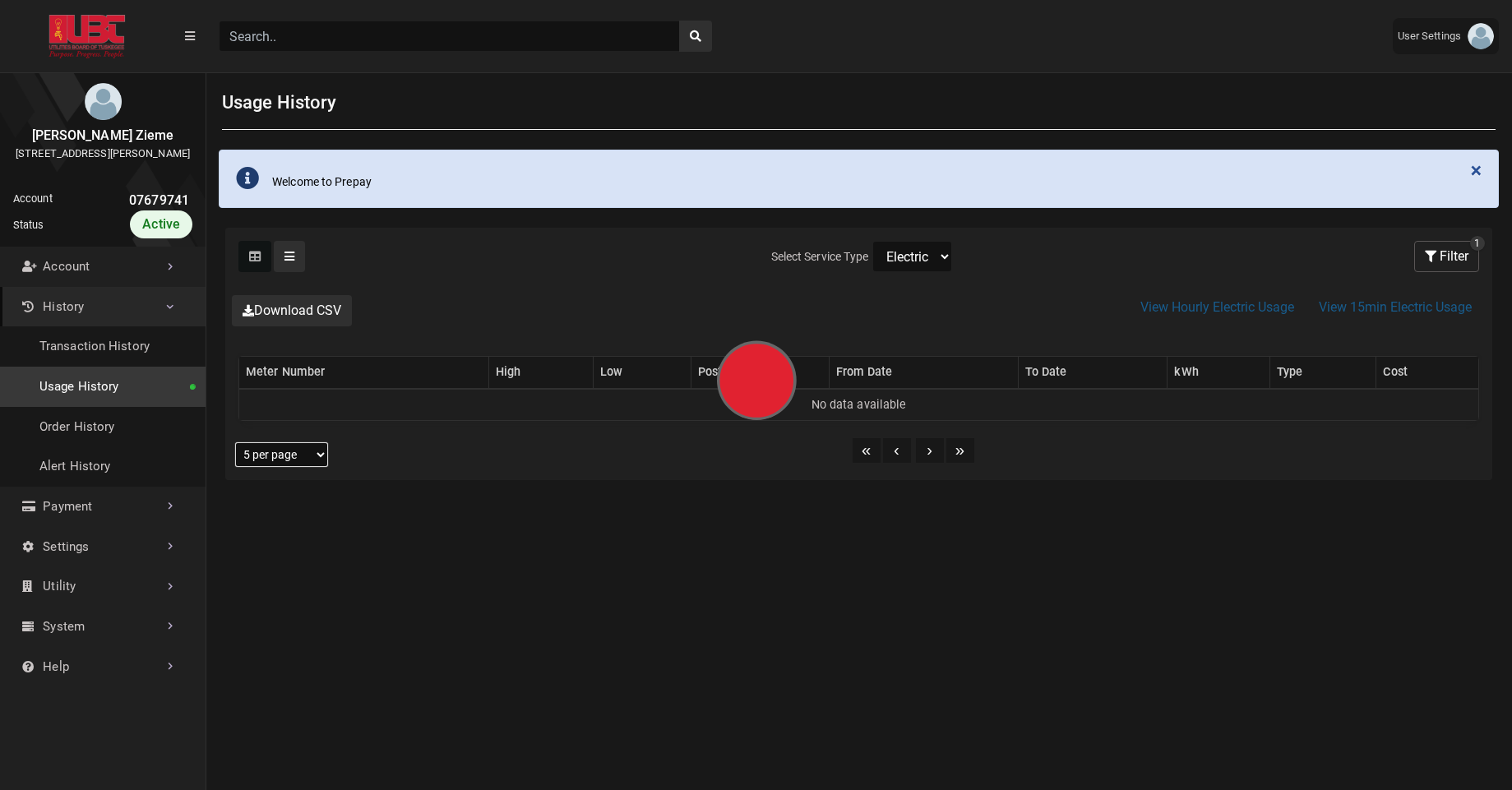
select select "25 per page"
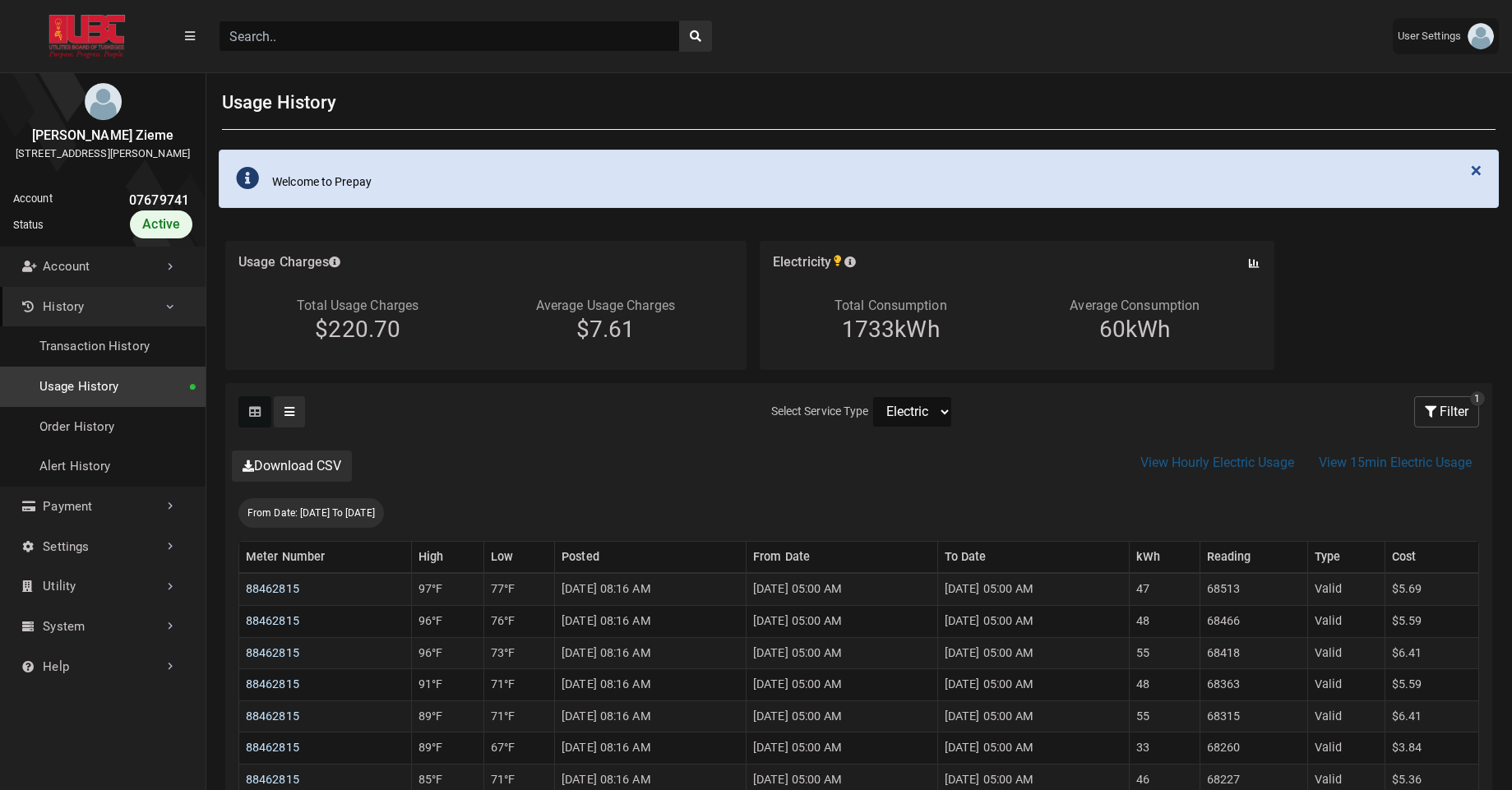
scroll to position [210, 0]
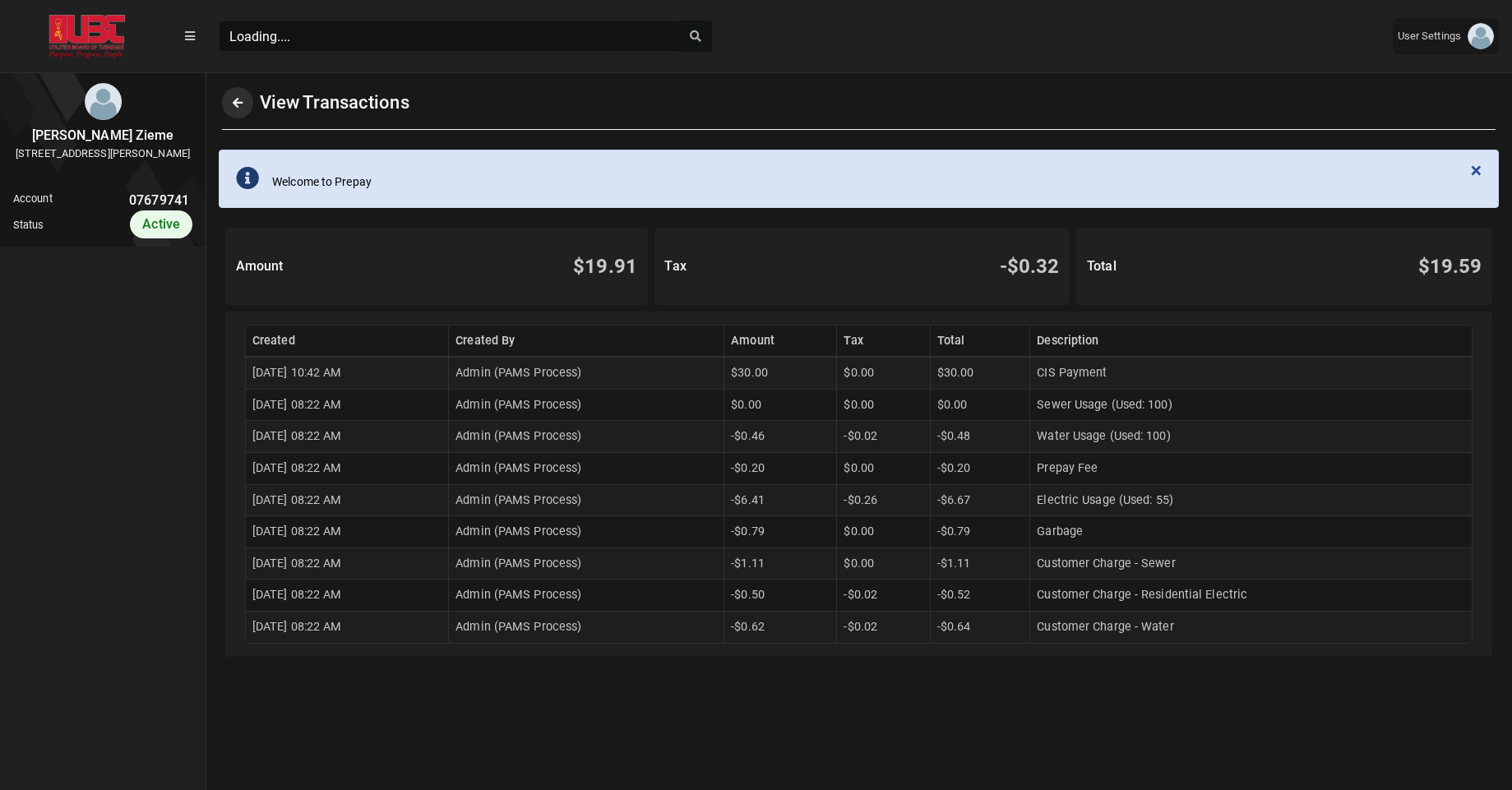
scroll to position [8, 1]
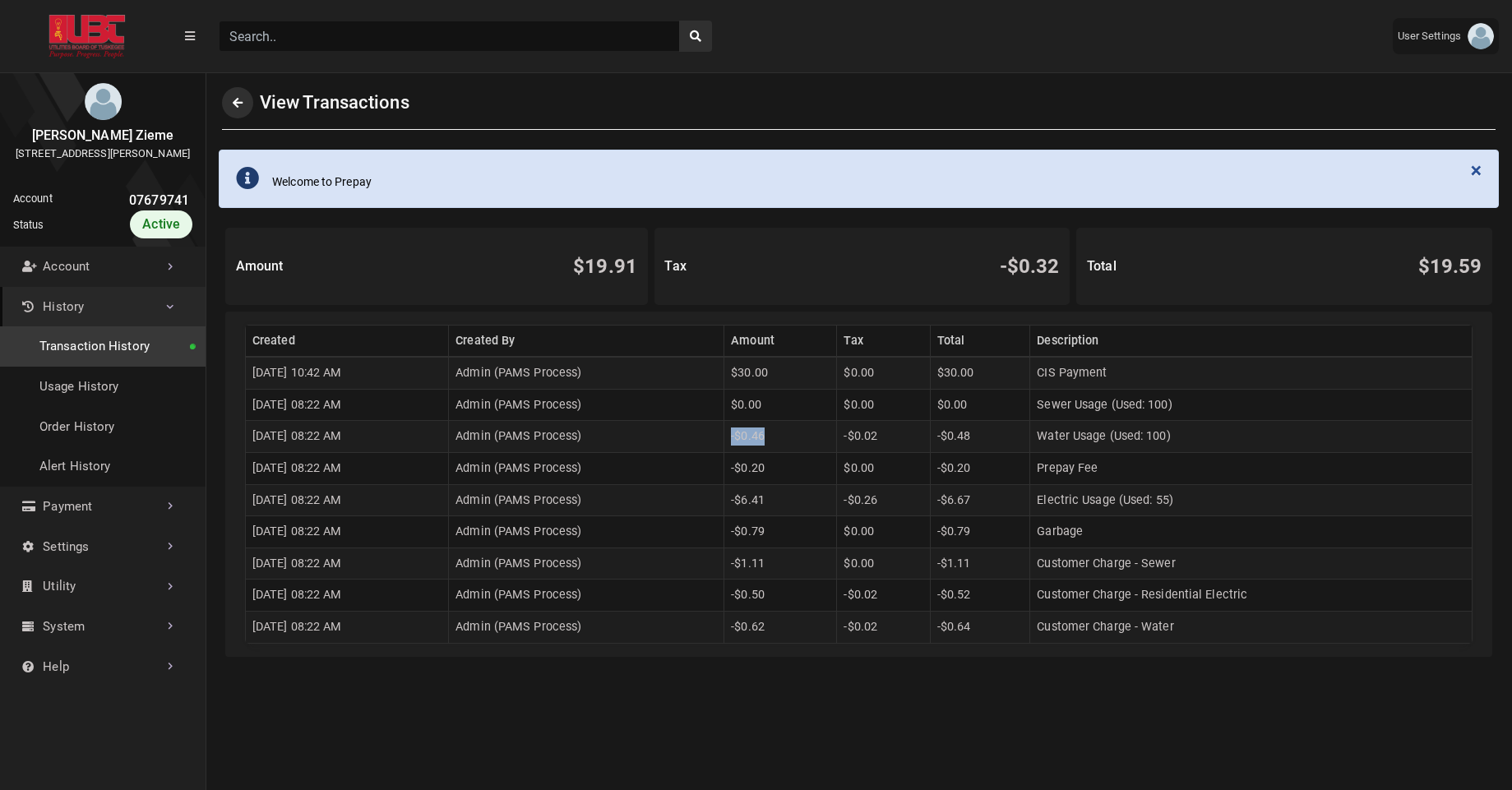
drag, startPoint x: 761, startPoint y: 444, endPoint x: 813, endPoint y: 450, distance: 52.3
click at [813, 450] on td "-$0.46" at bounding box center [781, 437] width 113 height 32
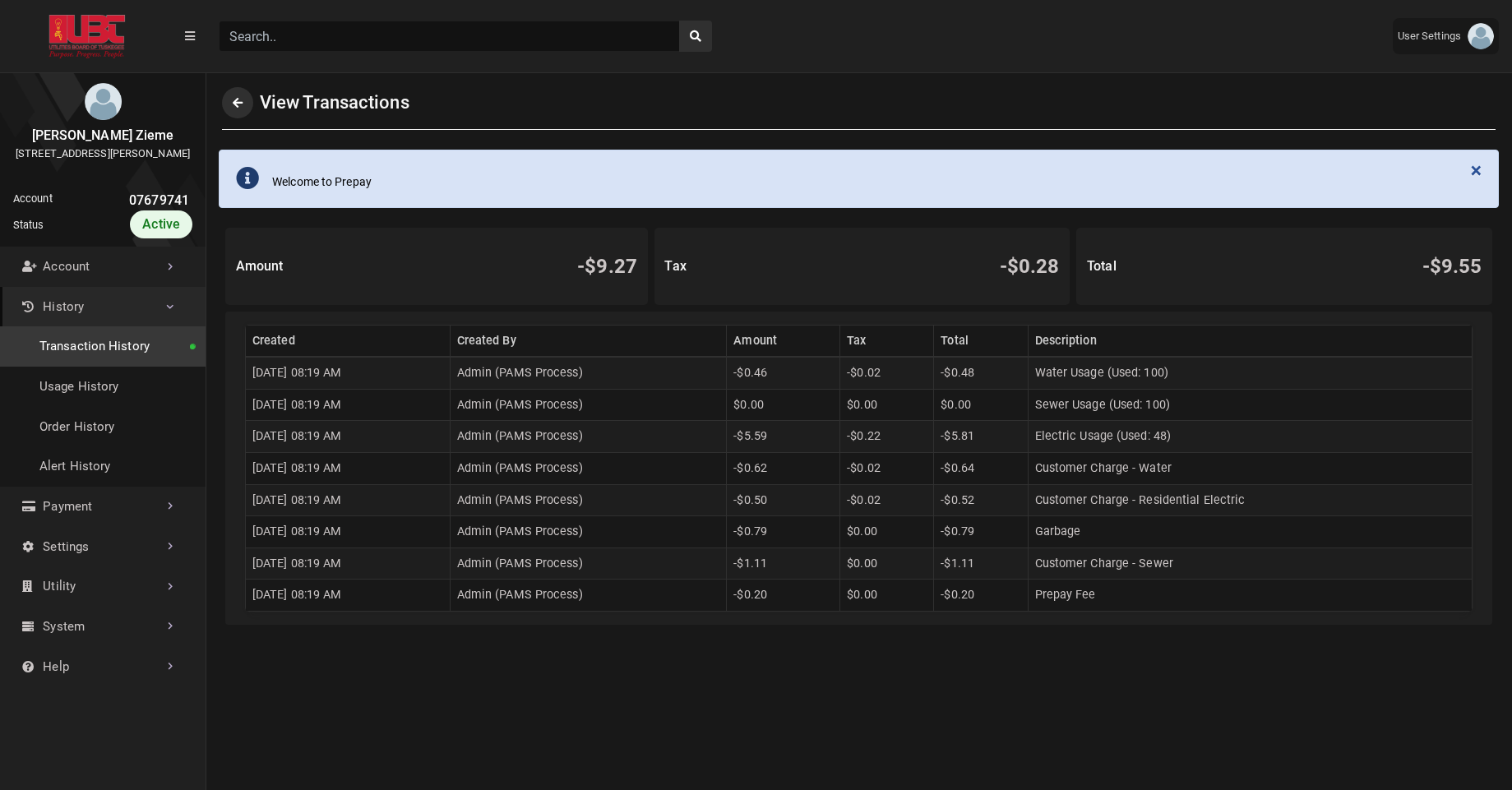
scroll to position [4, 1]
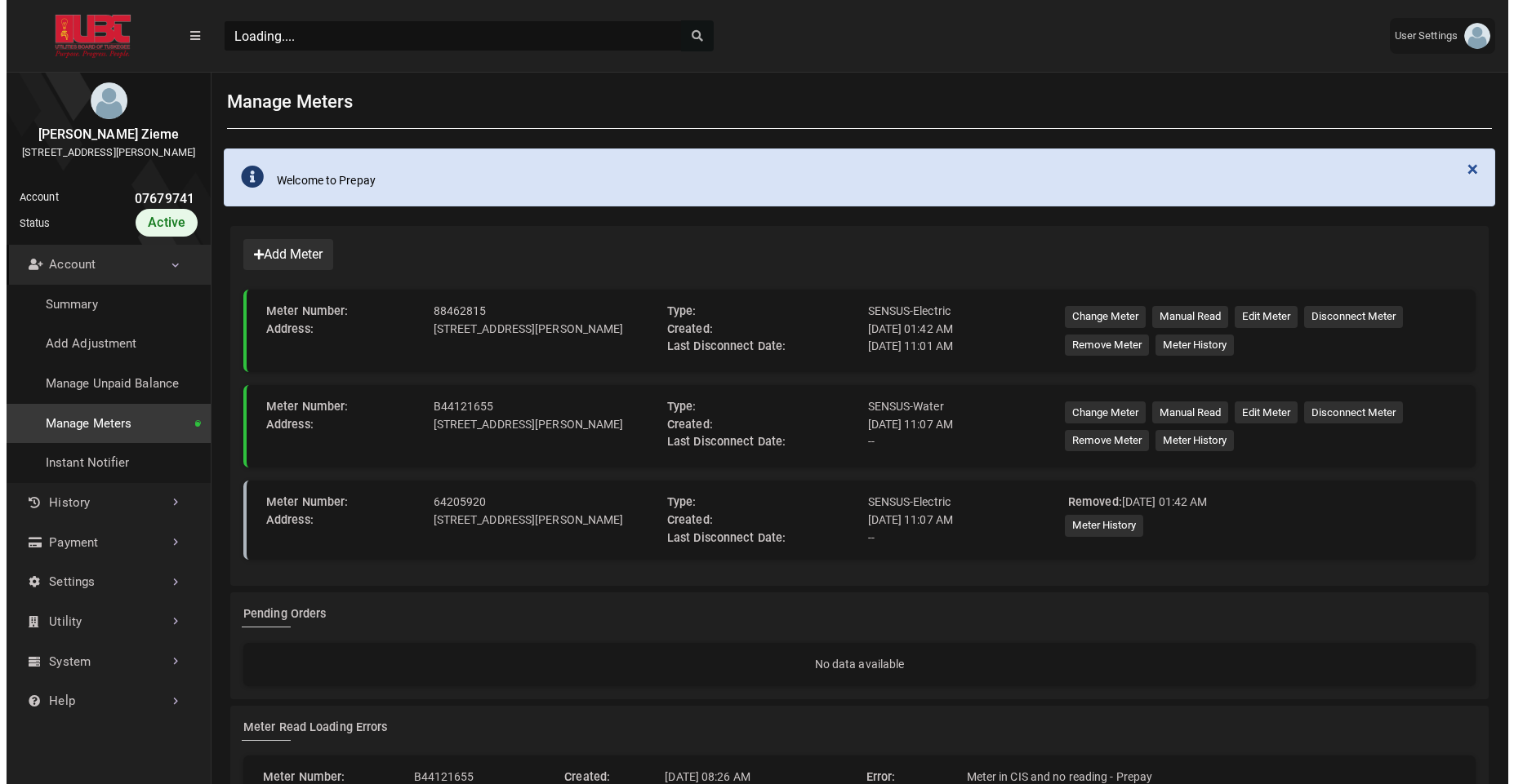
scroll to position [4, 1]
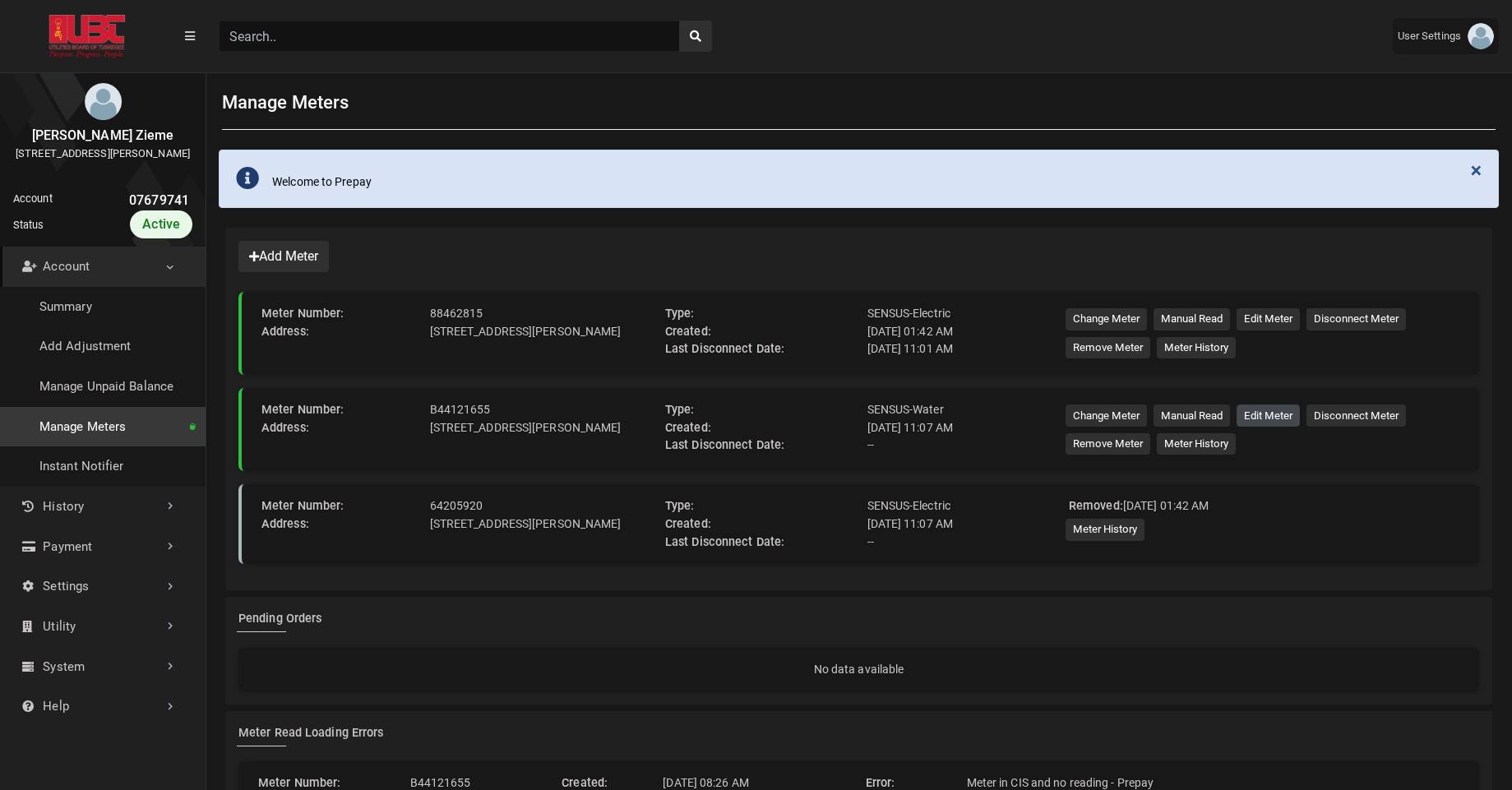
click at [1263, 421] on button "Edit Meter" at bounding box center [1268, 416] width 63 height 22
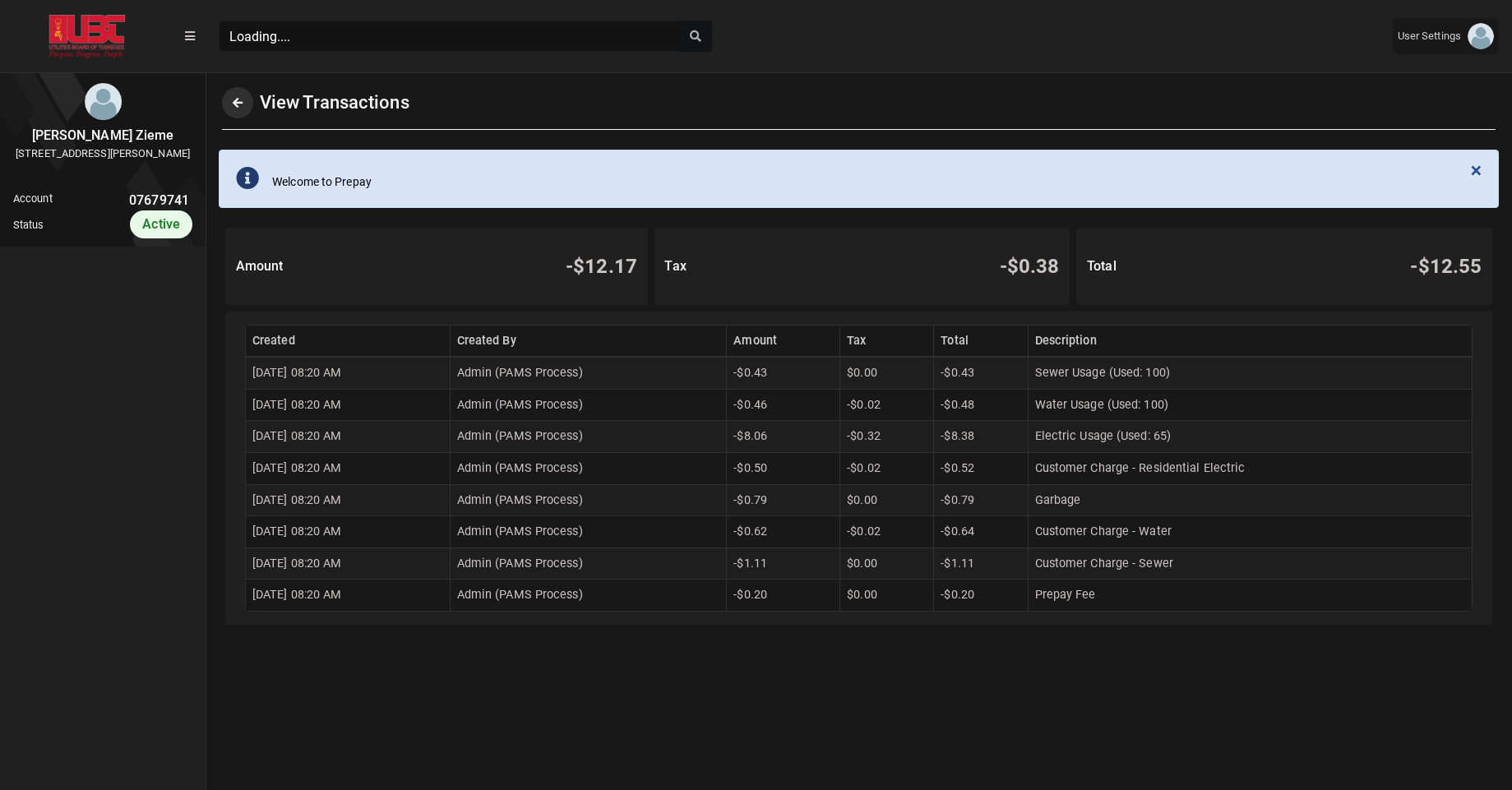
scroll to position [8, 1]
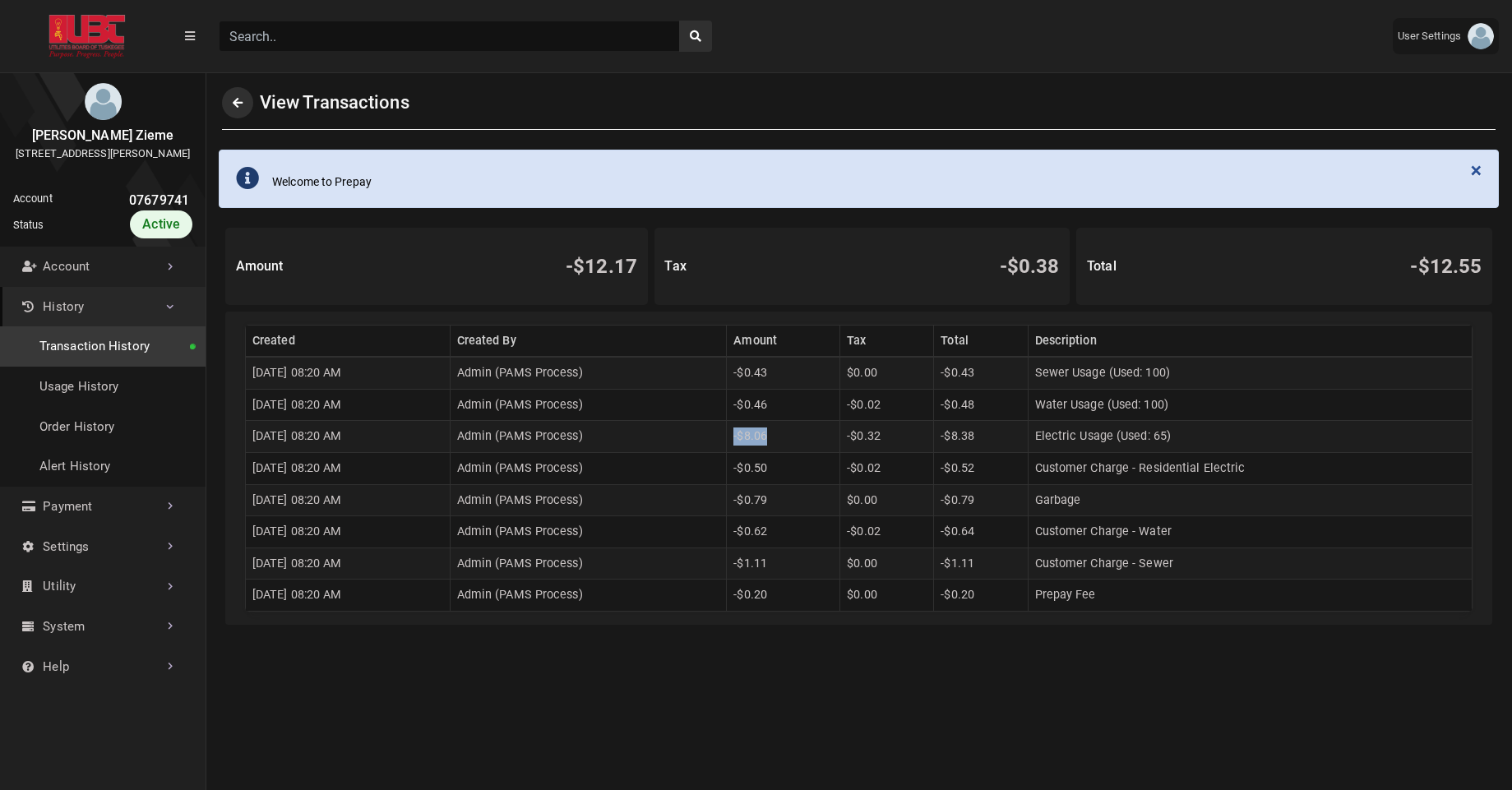
drag, startPoint x: 771, startPoint y: 442, endPoint x: 803, endPoint y: 444, distance: 32.1
click at [803, 444] on td "-$8.06" at bounding box center [784, 437] width 113 height 32
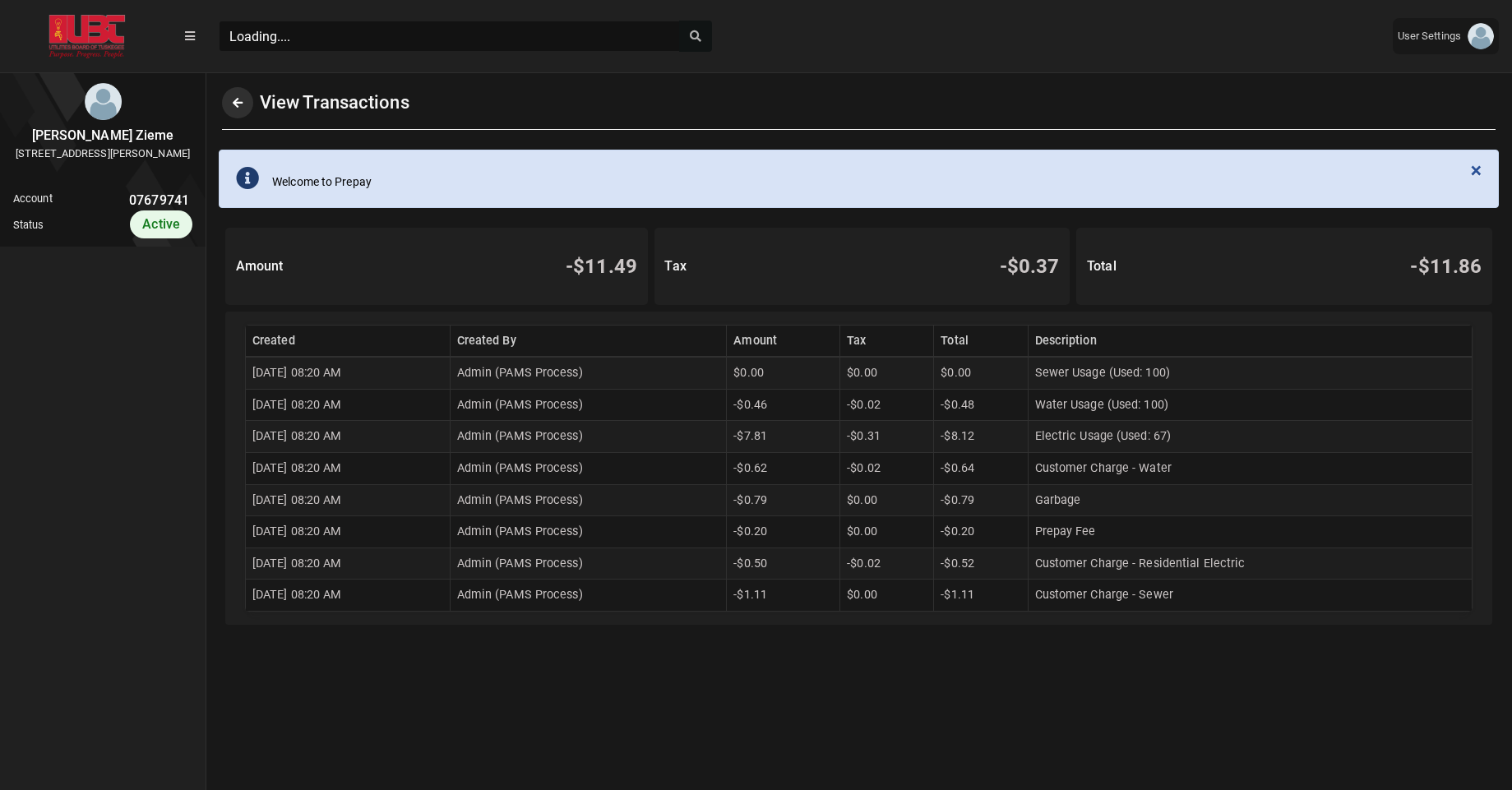
scroll to position [8, 1]
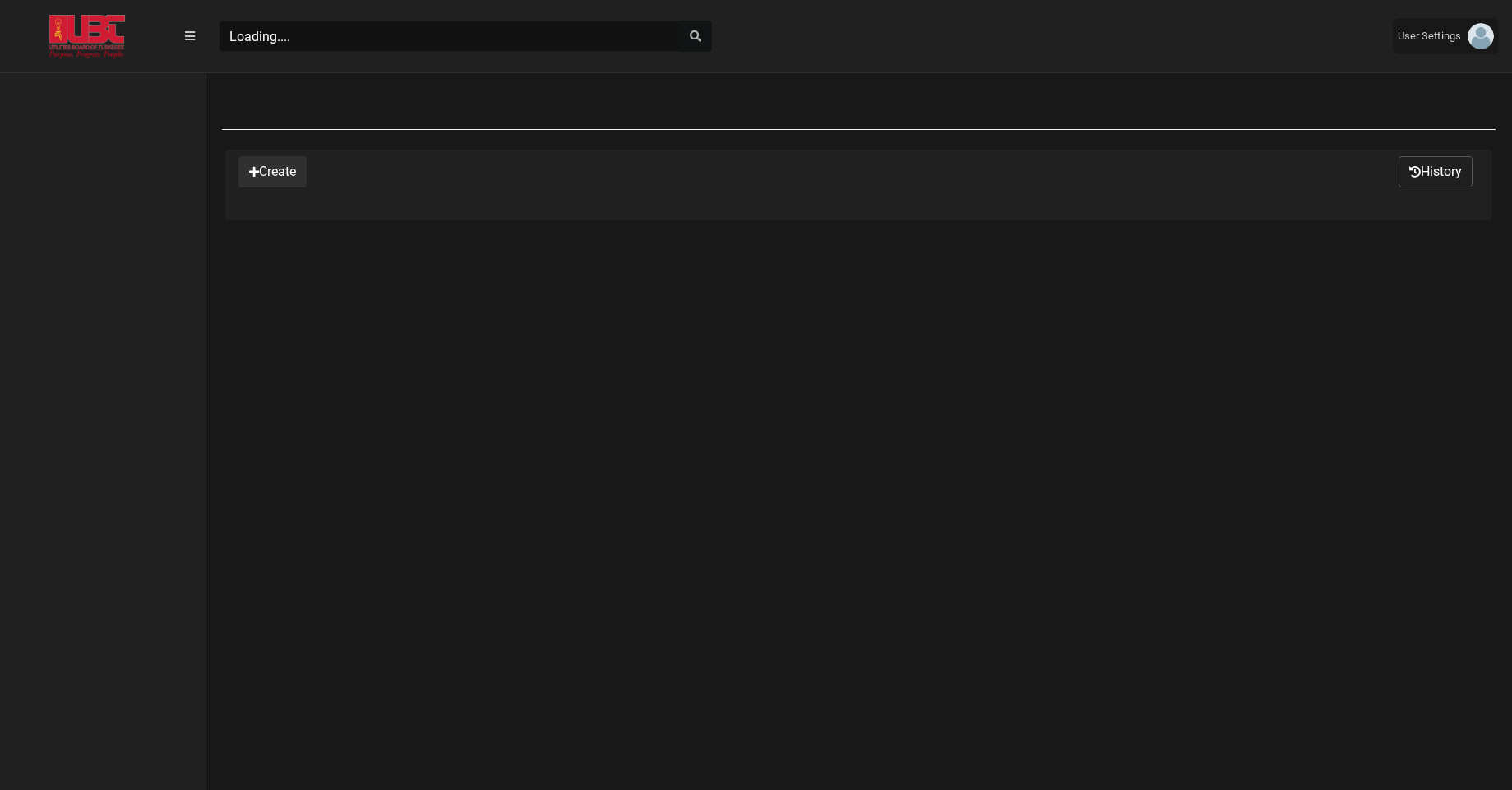
scroll to position [732, 206]
select select "25 per page"
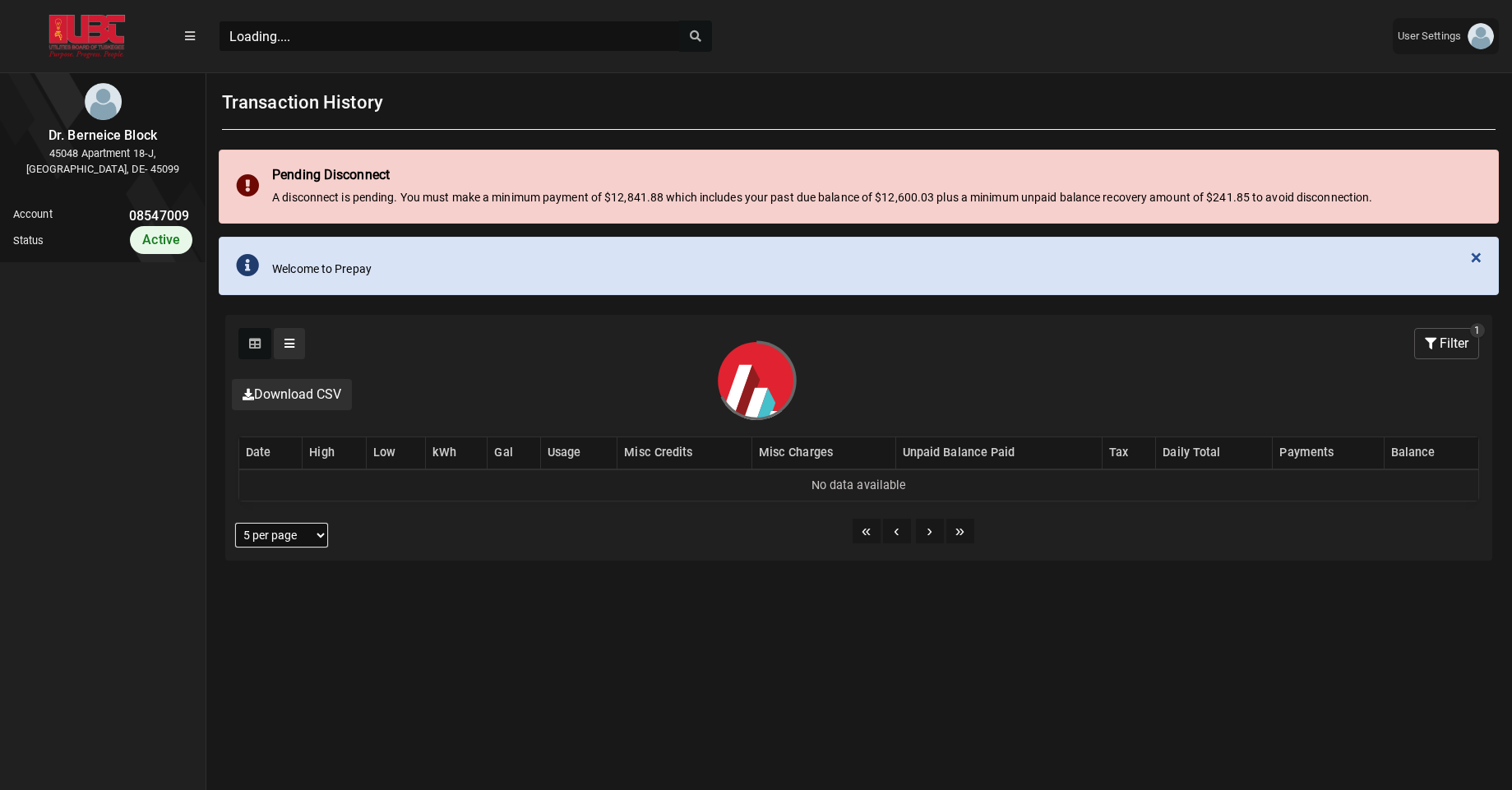
scroll to position [4, 1]
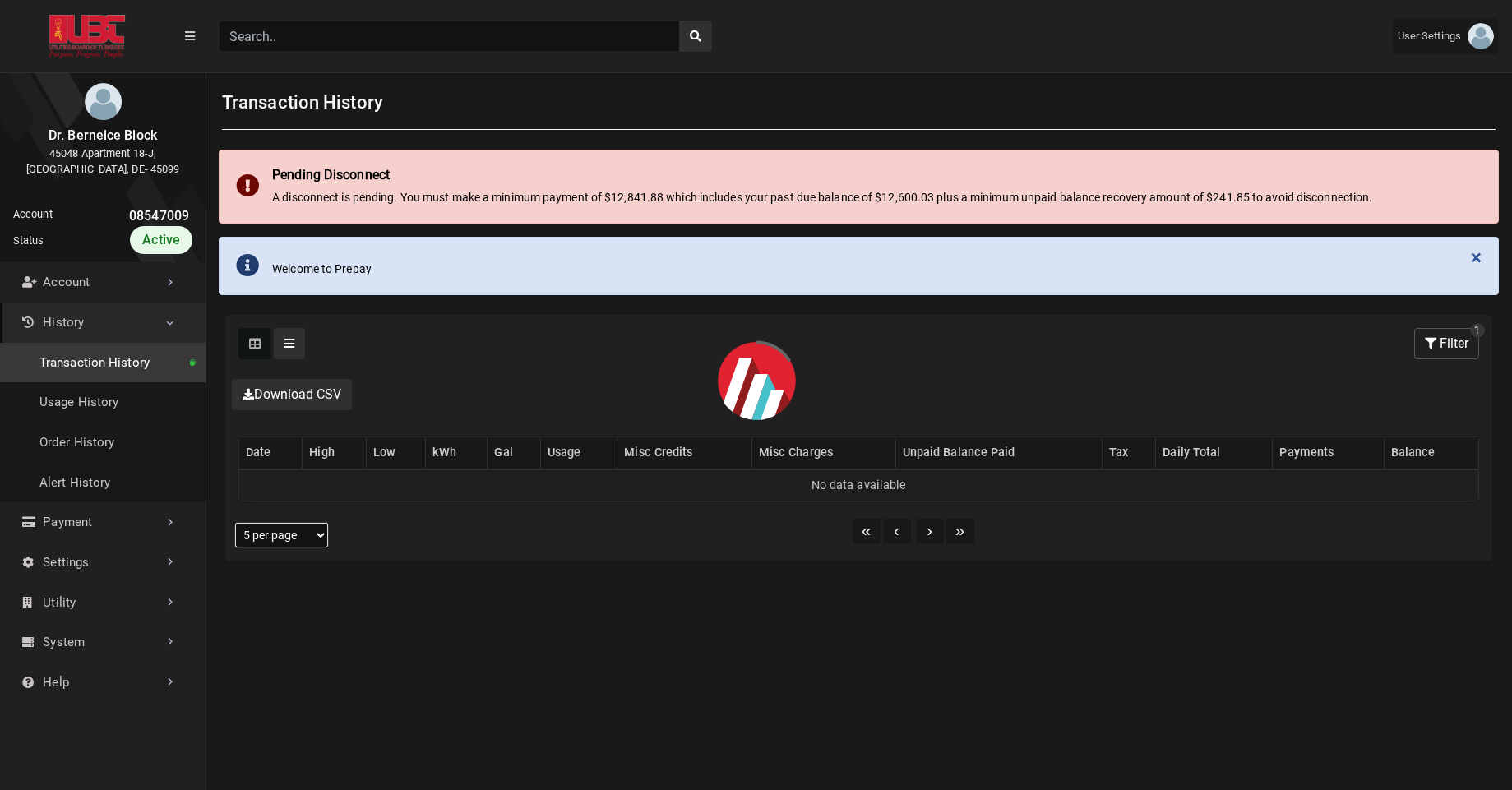
select select "25 per page"
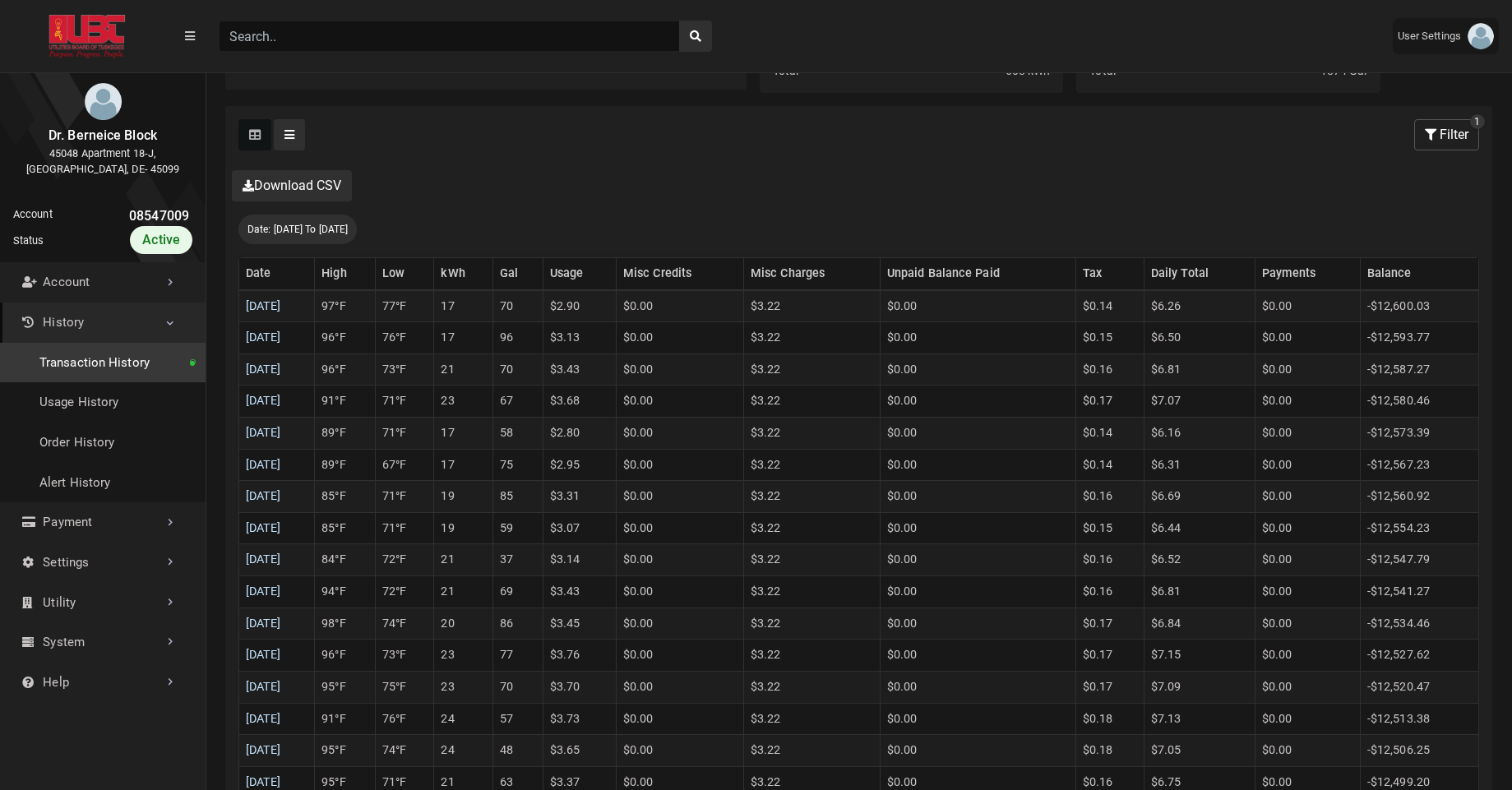
scroll to position [431, 0]
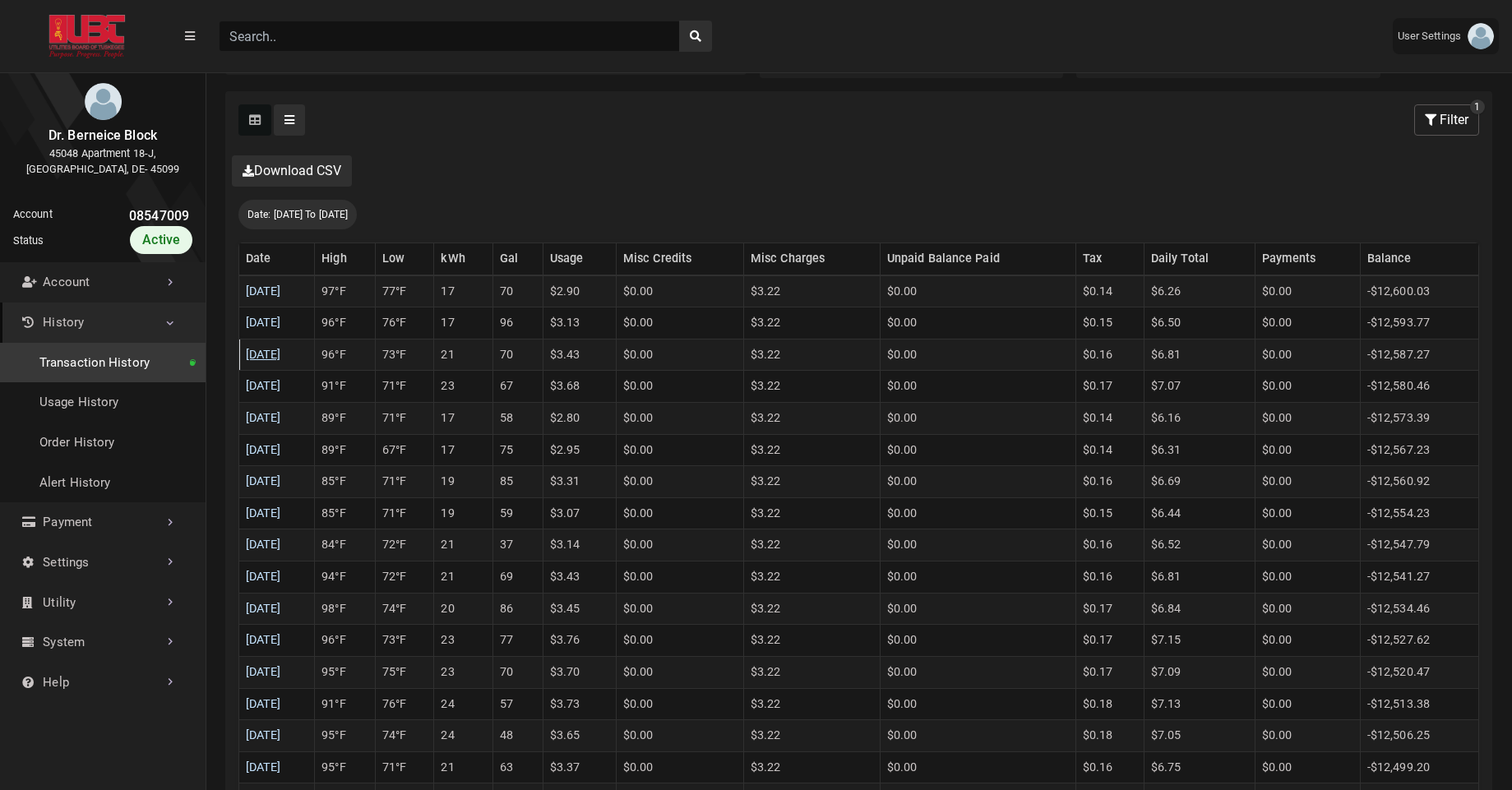
click at [281, 351] on link "08/08/2025" at bounding box center [263, 355] width 36 height 14
click at [280, 325] on link "08/09/2025" at bounding box center [263, 323] width 36 height 14
click at [277, 294] on link "08/10/2025" at bounding box center [263, 291] width 36 height 14
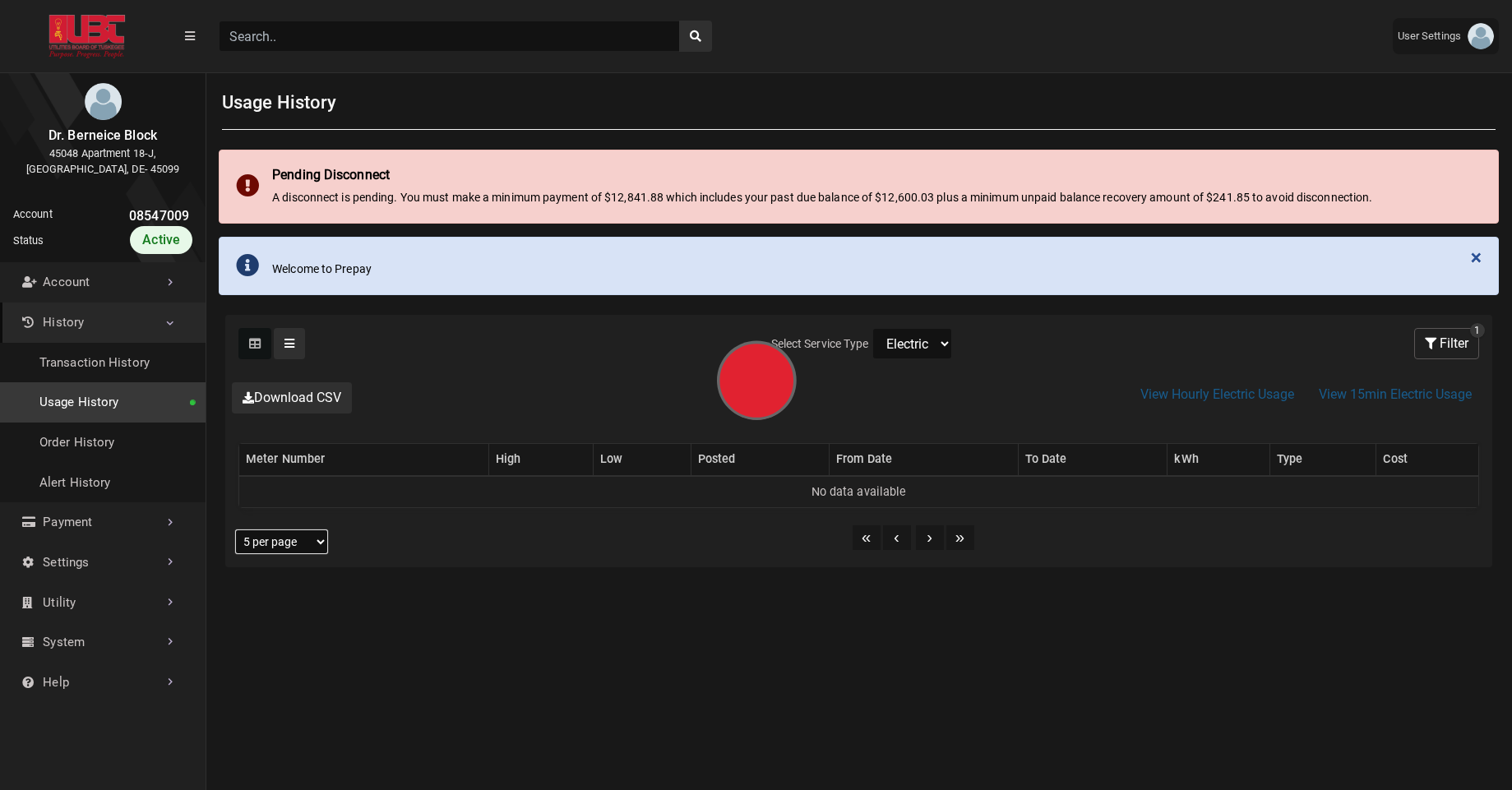
select select "25 per page"
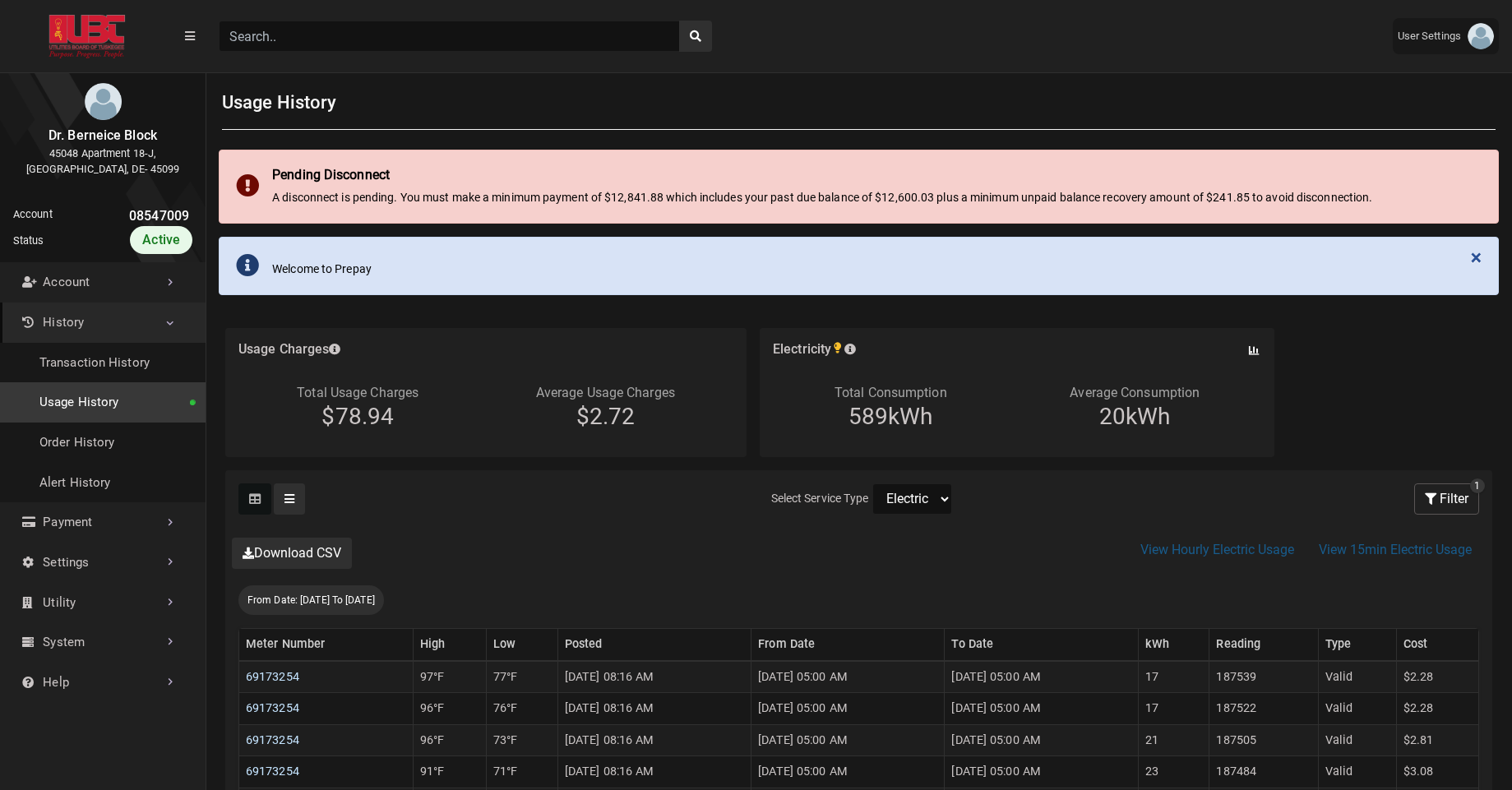
click at [85, 400] on link "Usage History" at bounding box center [102, 403] width 206 height 41
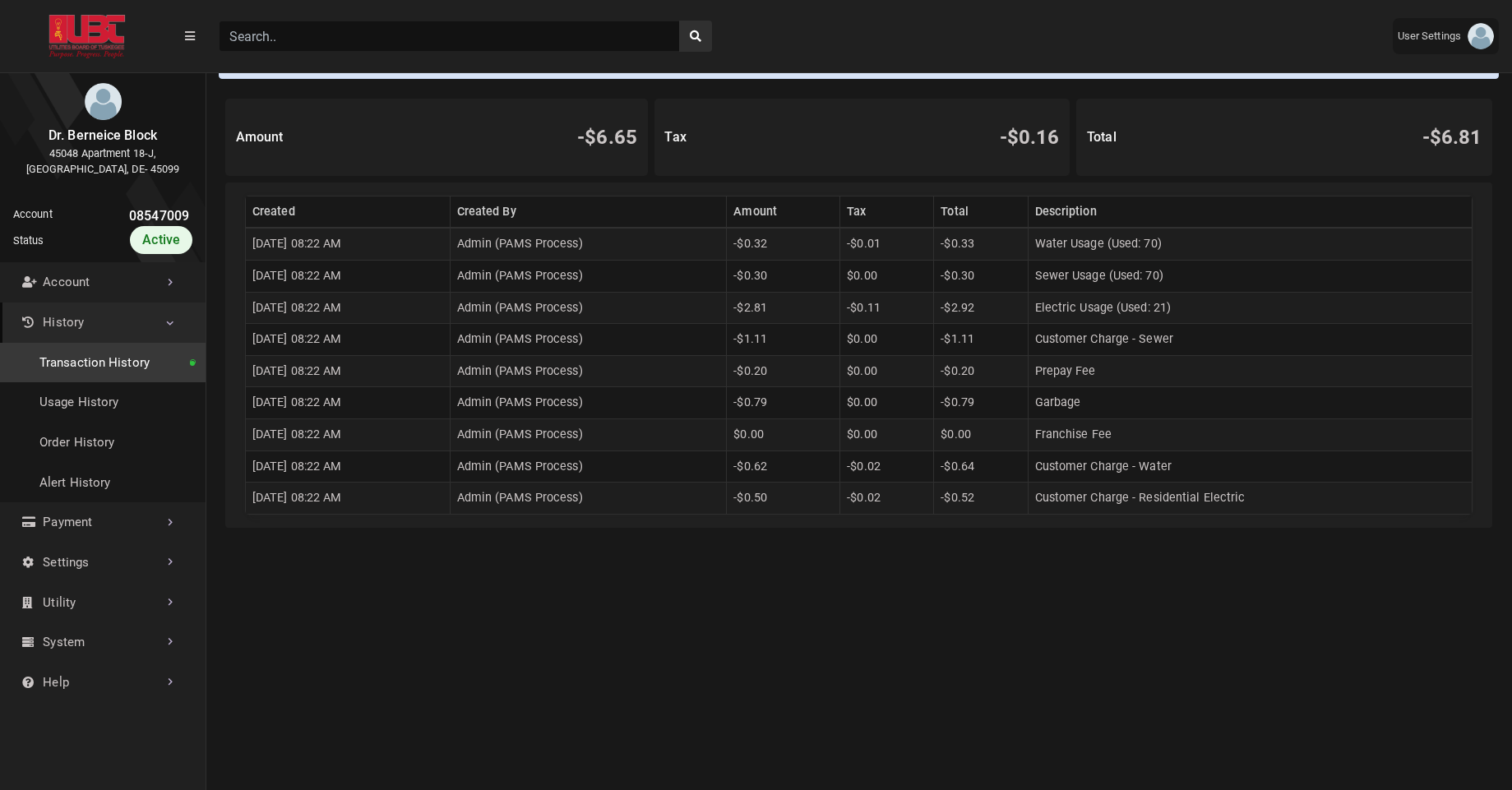
scroll to position [218, 0]
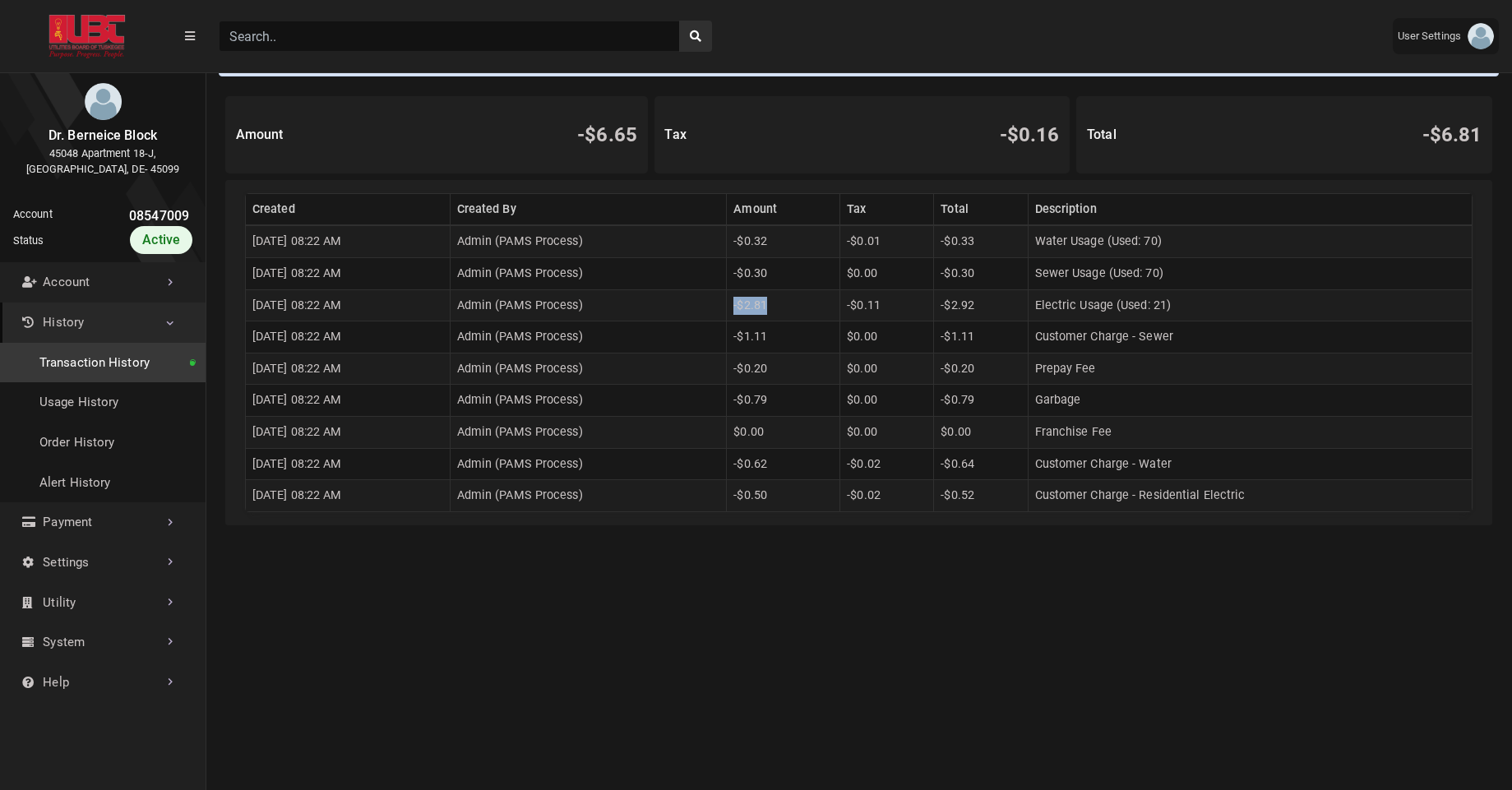
drag, startPoint x: 770, startPoint y: 311, endPoint x: 808, endPoint y: 306, distance: 38.3
click at [808, 306] on td "-$2.81" at bounding box center [784, 306] width 113 height 32
click at [788, 287] on td "-$0.30" at bounding box center [784, 274] width 113 height 32
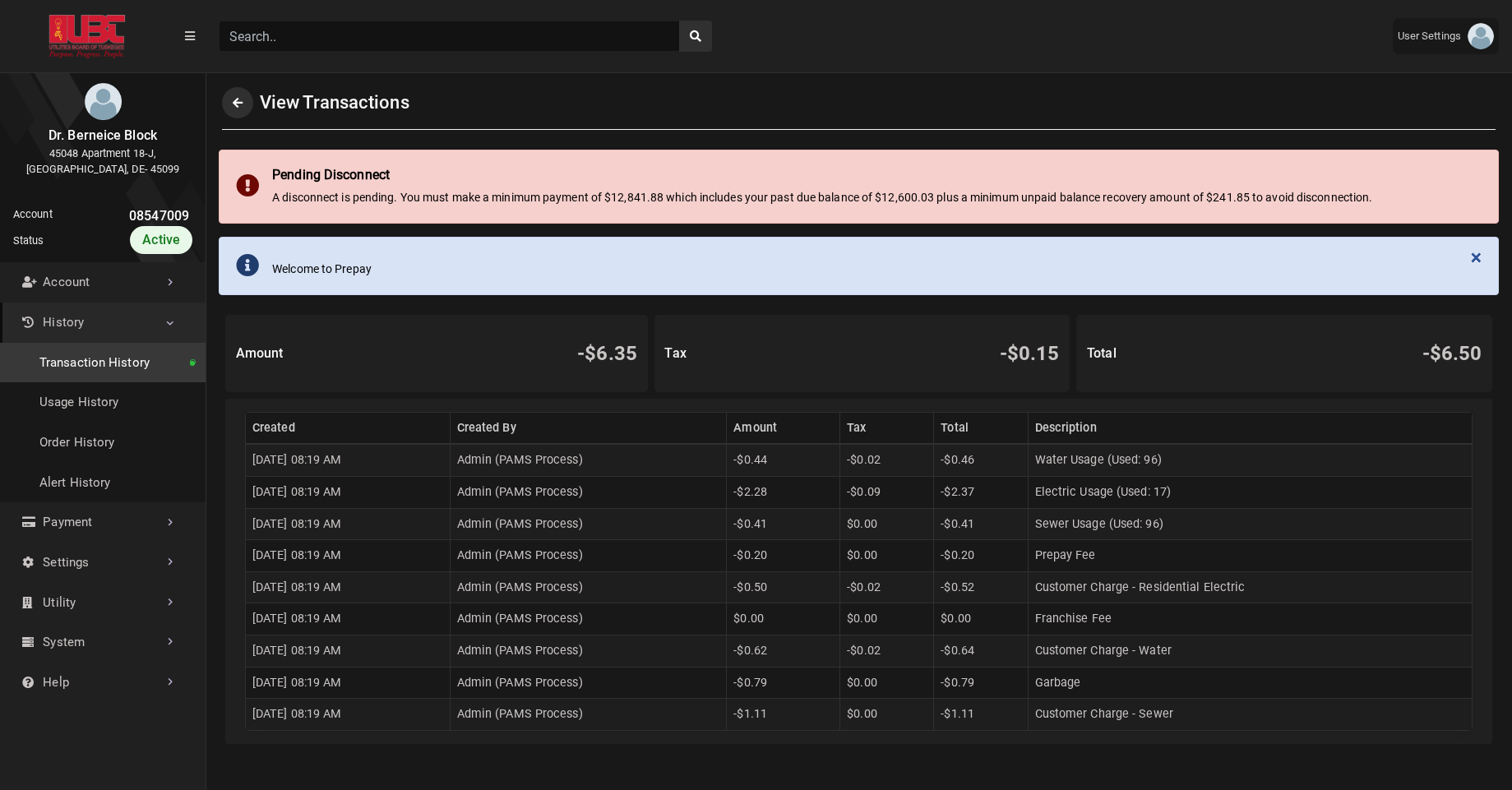
scroll to position [4, 1]
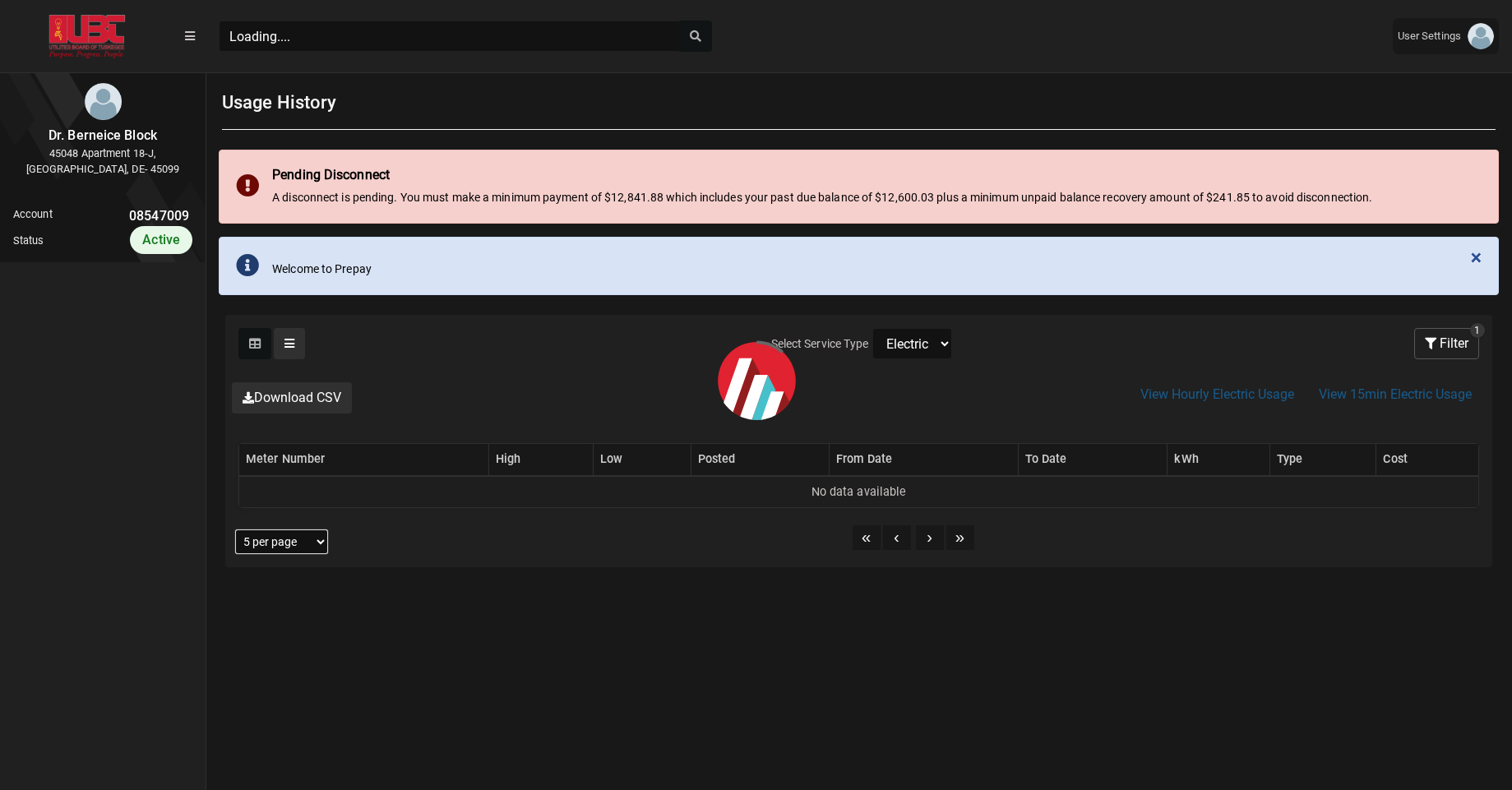
scroll to position [8, 1]
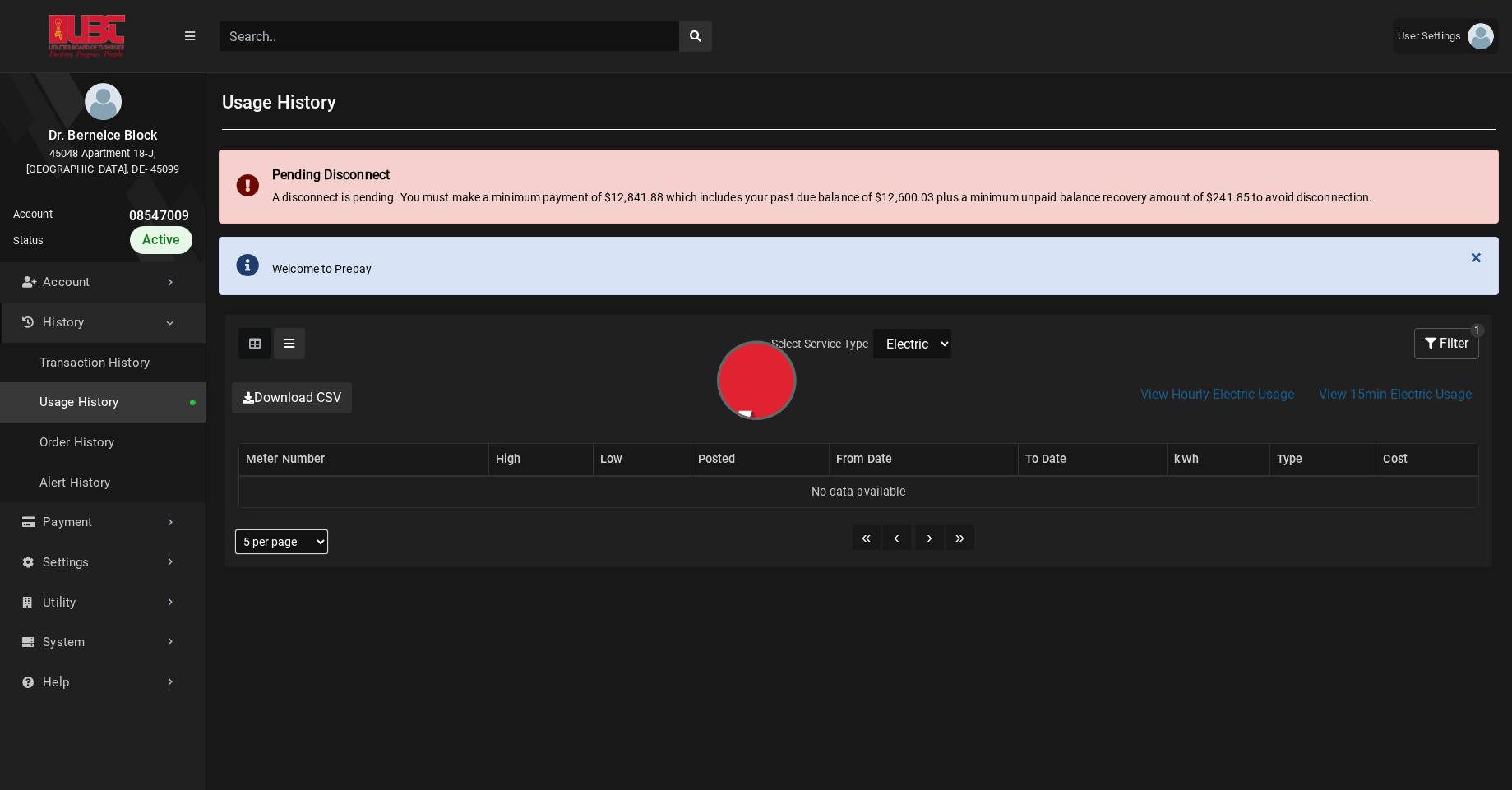
select select "Water"
click at [873, 329] on select "Electric Sewer Water" at bounding box center [913, 344] width 80 height 31
select select "25 per page"
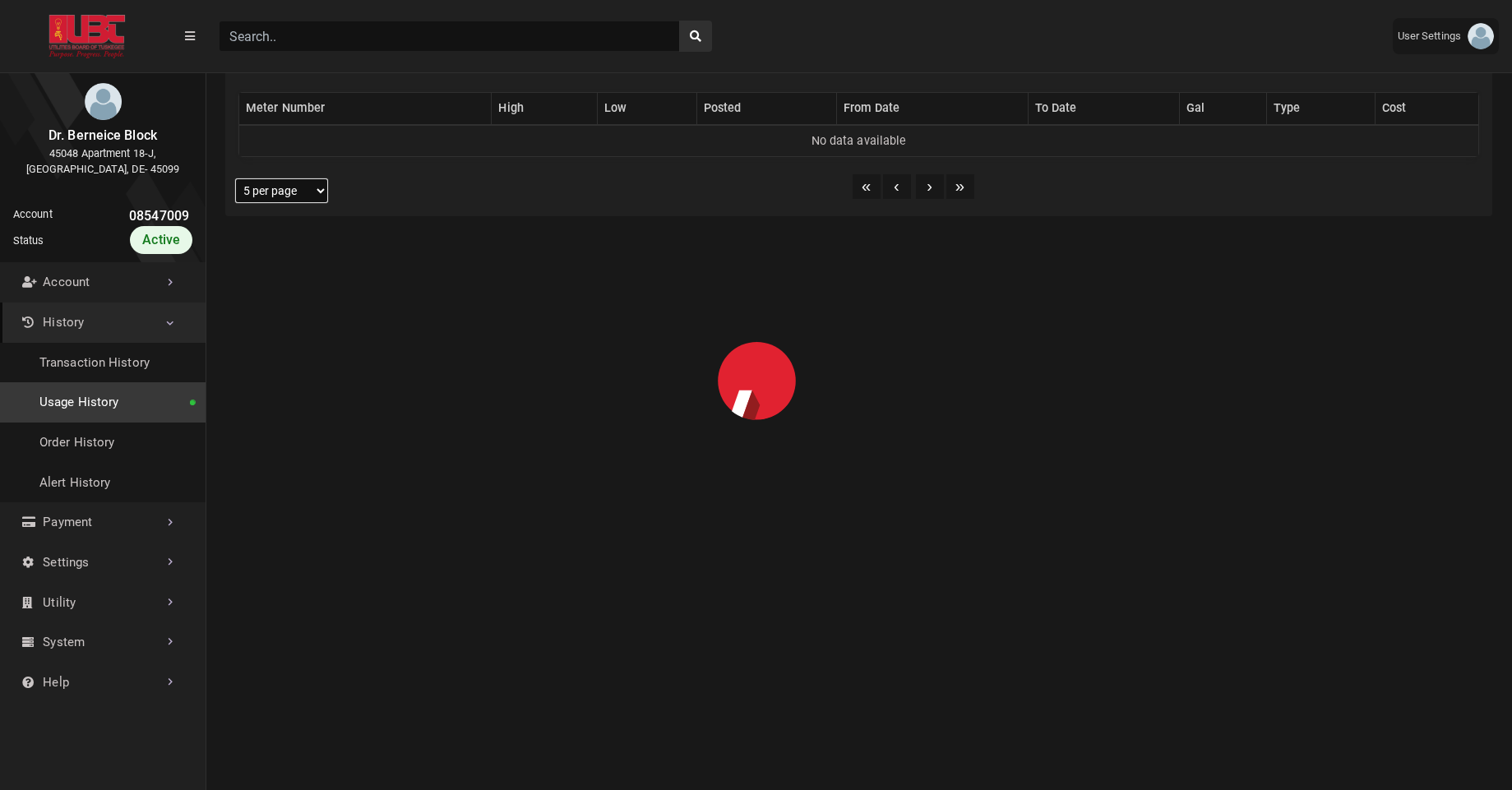
select select "25 per page"
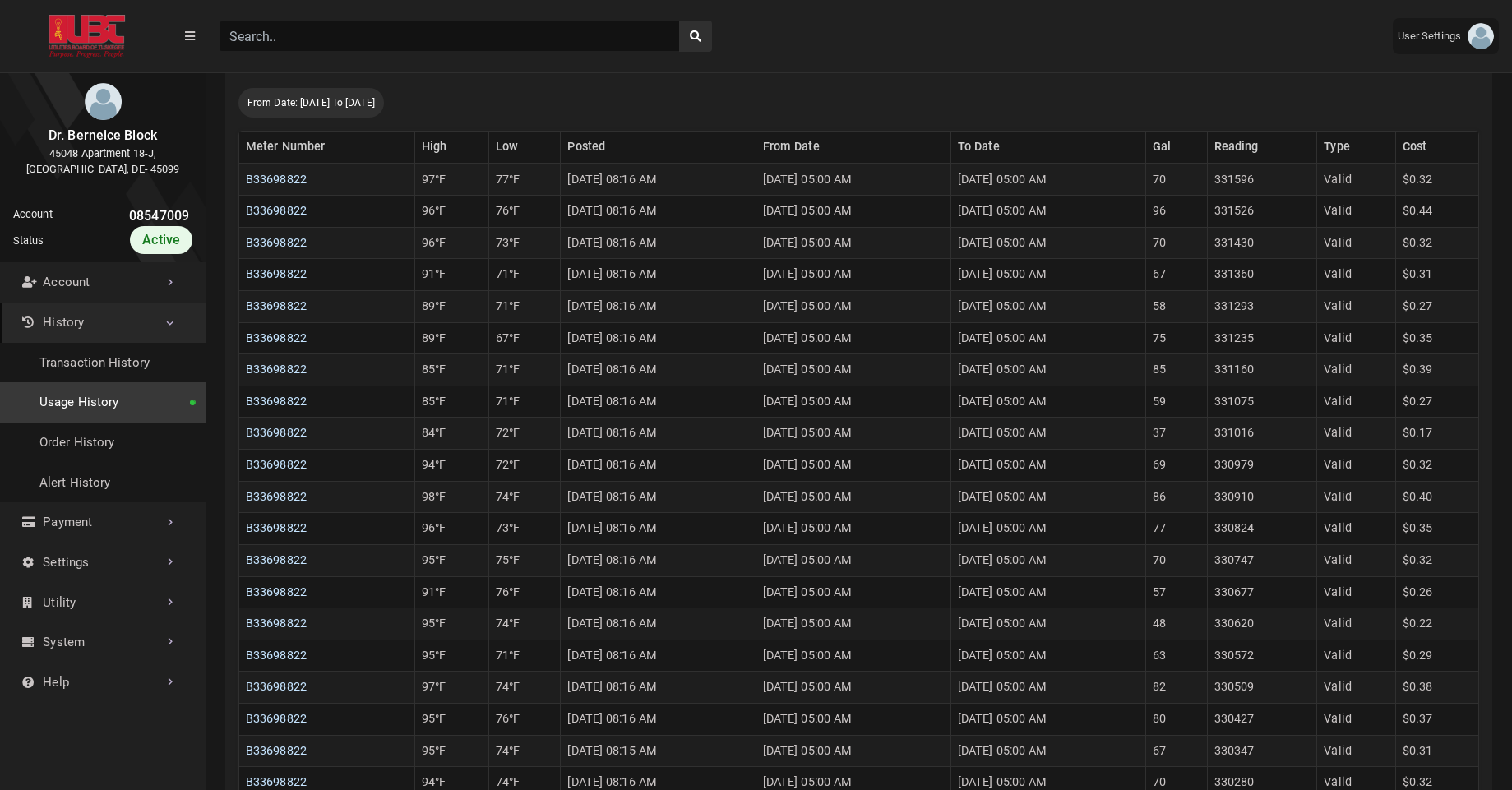
scroll to position [500, 0]
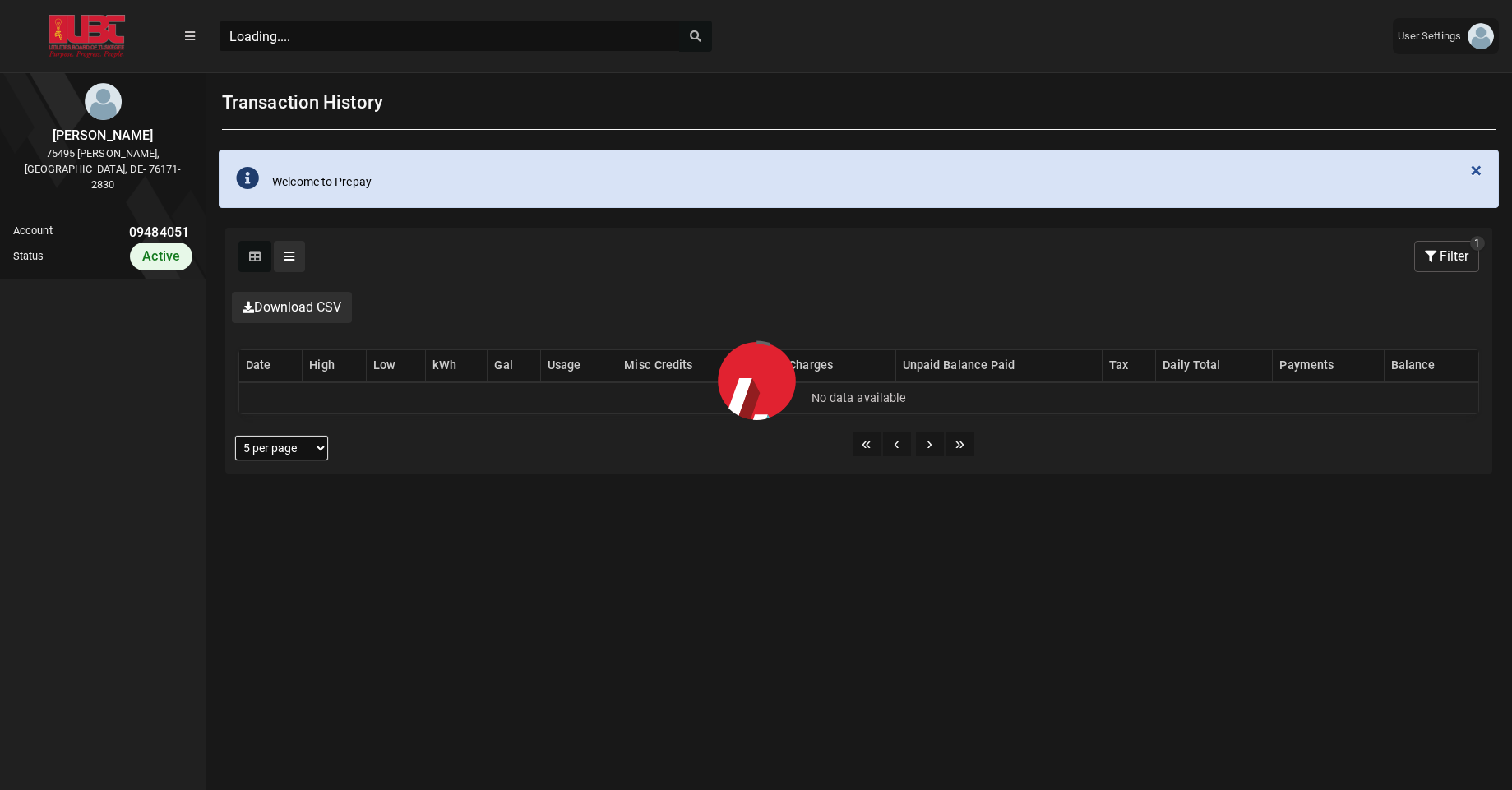
scroll to position [8, 1]
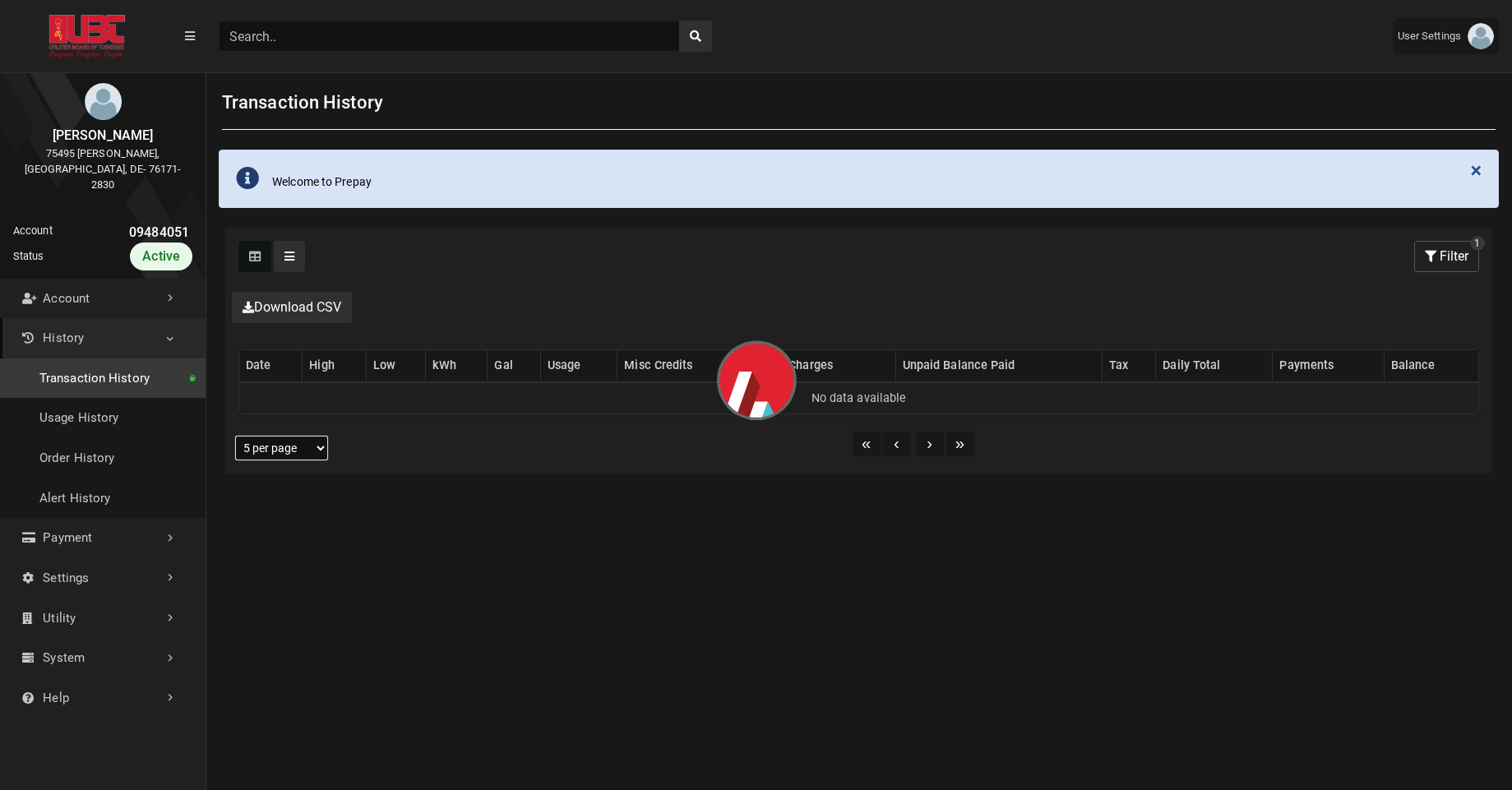
select select "25 per page"
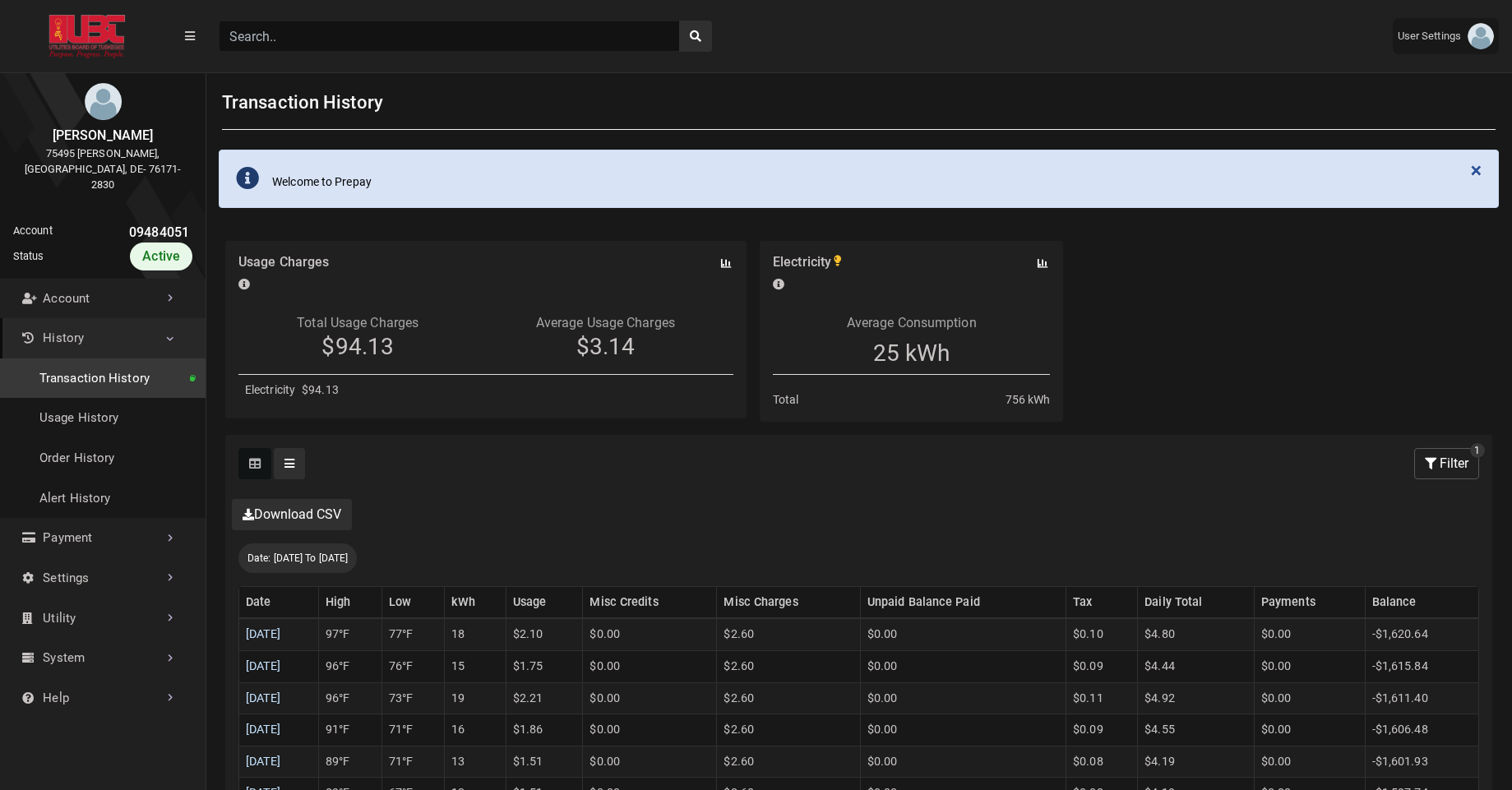
scroll to position [145, 0]
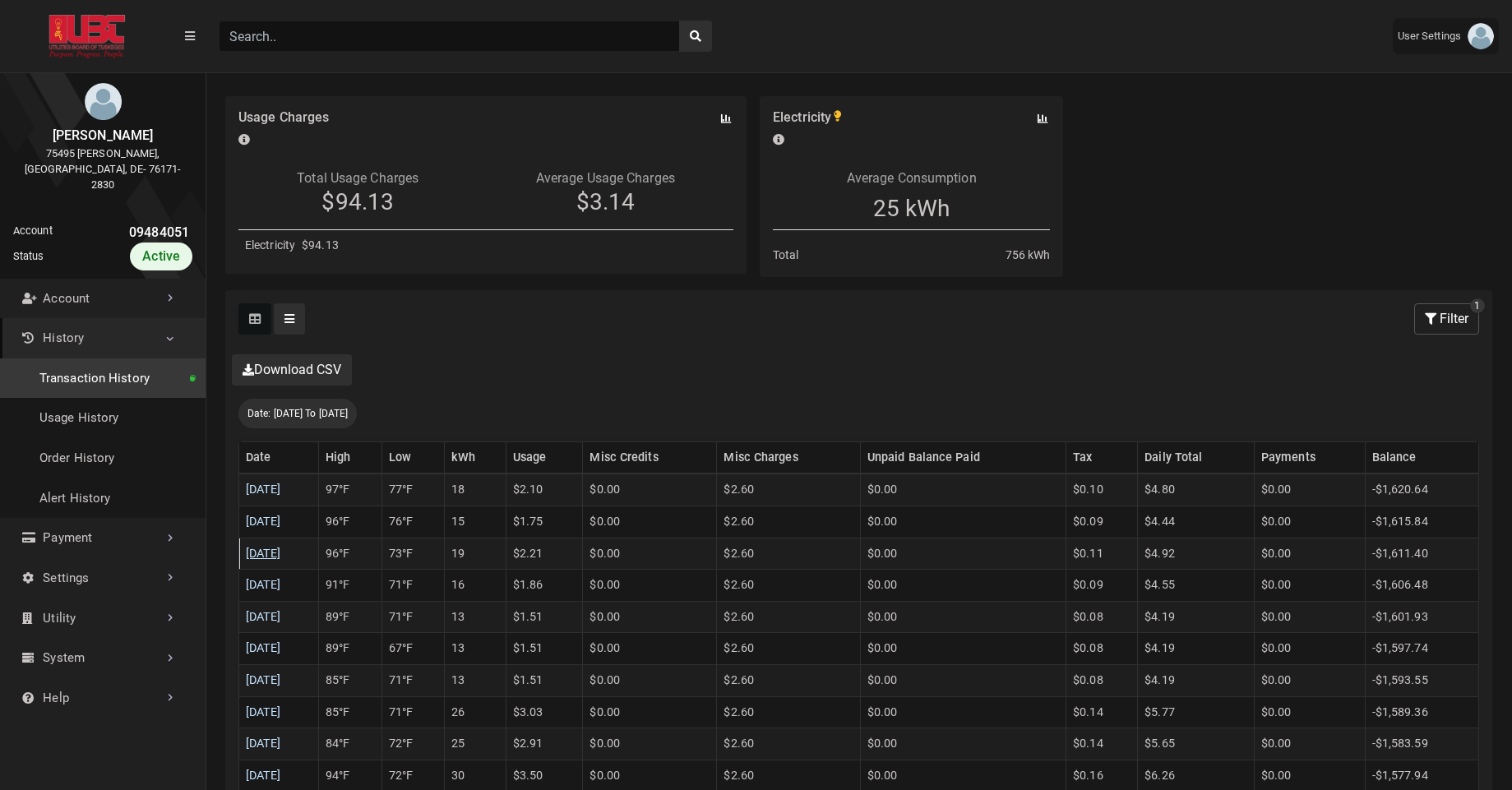
click at [281, 551] on link "[DATE]" at bounding box center [263, 554] width 36 height 14
click at [279, 522] on link "[DATE]" at bounding box center [263, 522] width 36 height 14
click at [279, 485] on link "[DATE]" at bounding box center [263, 489] width 36 height 14
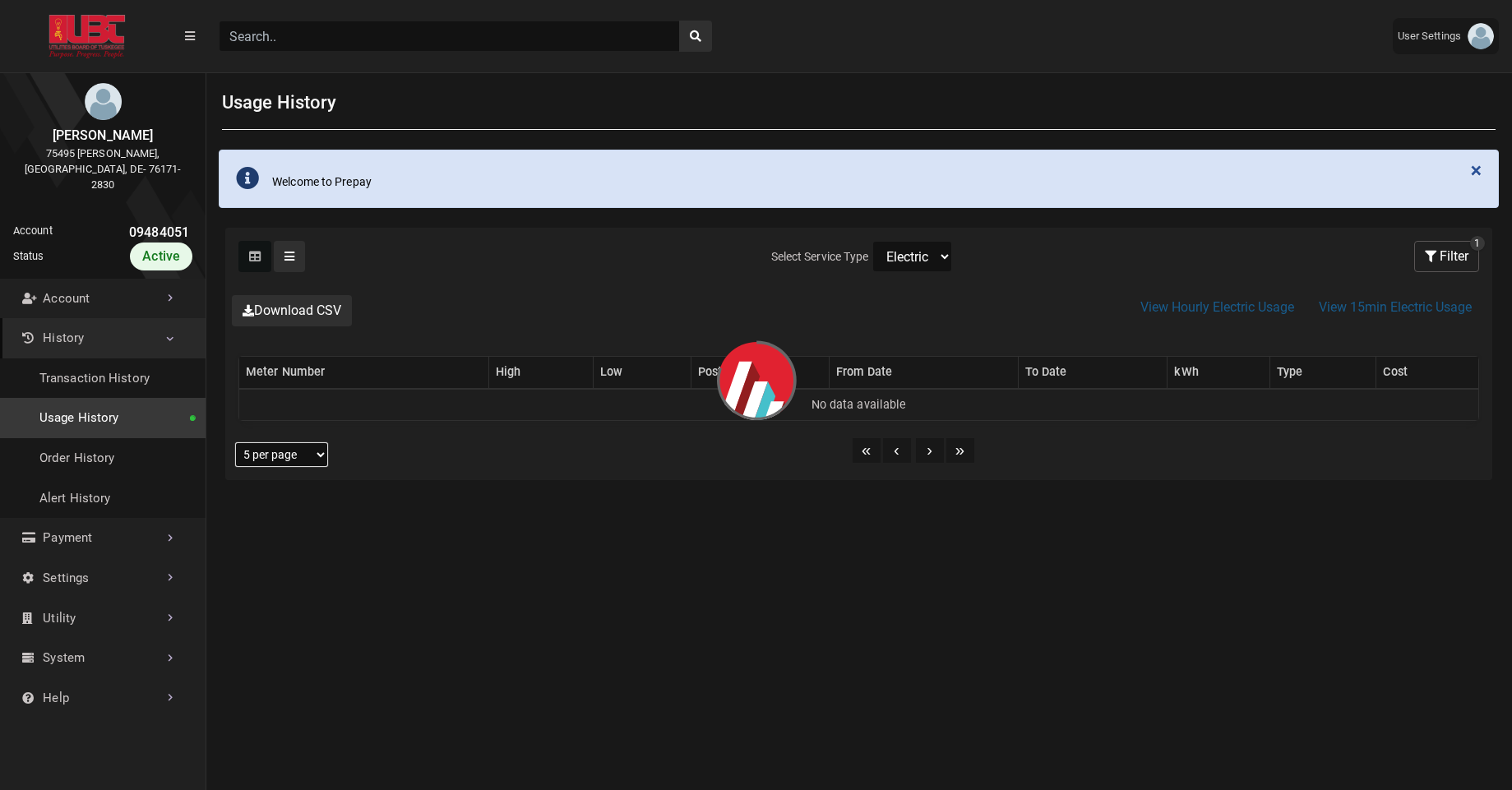
select select "25 per page"
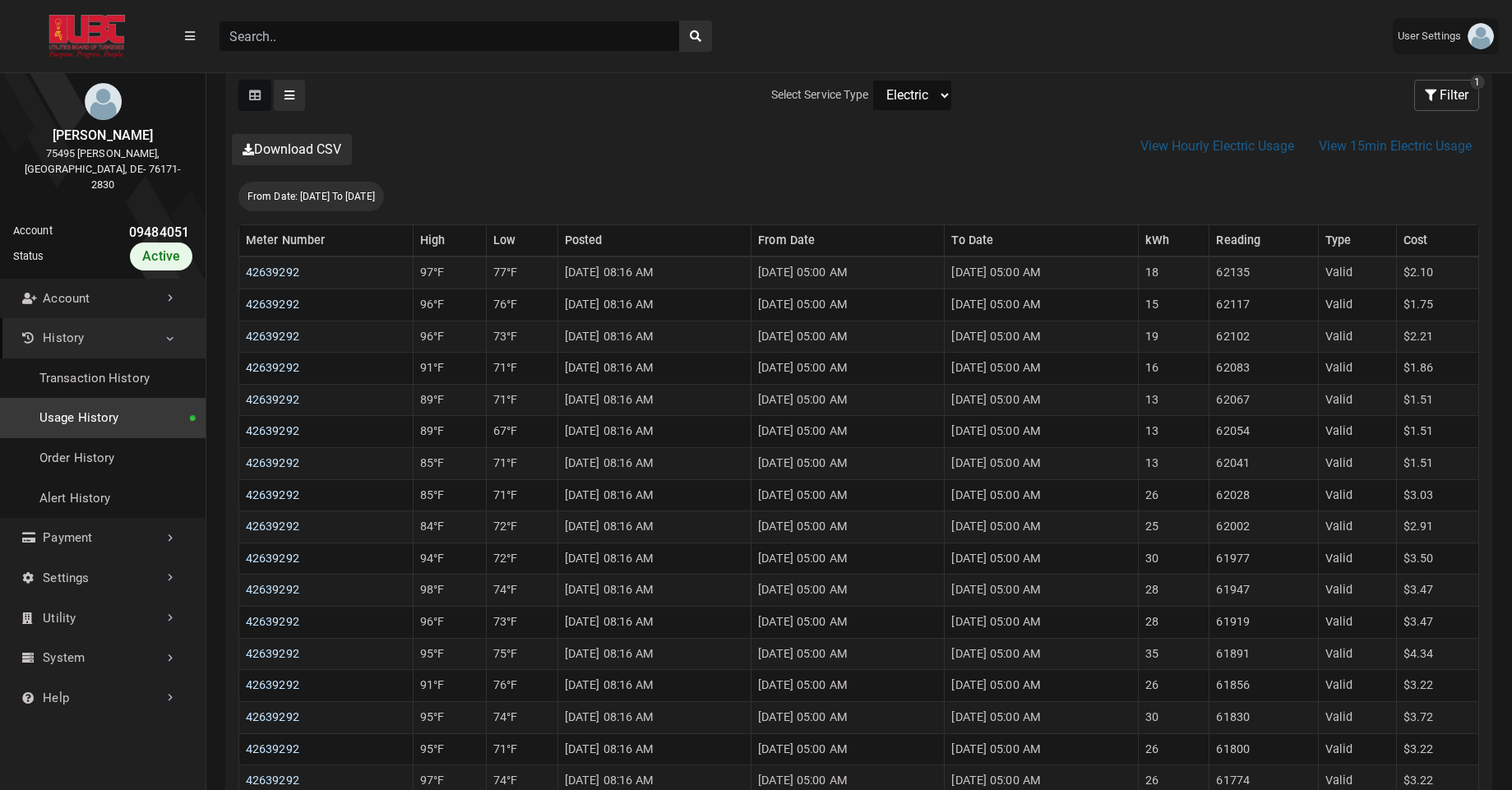
scroll to position [318, 0]
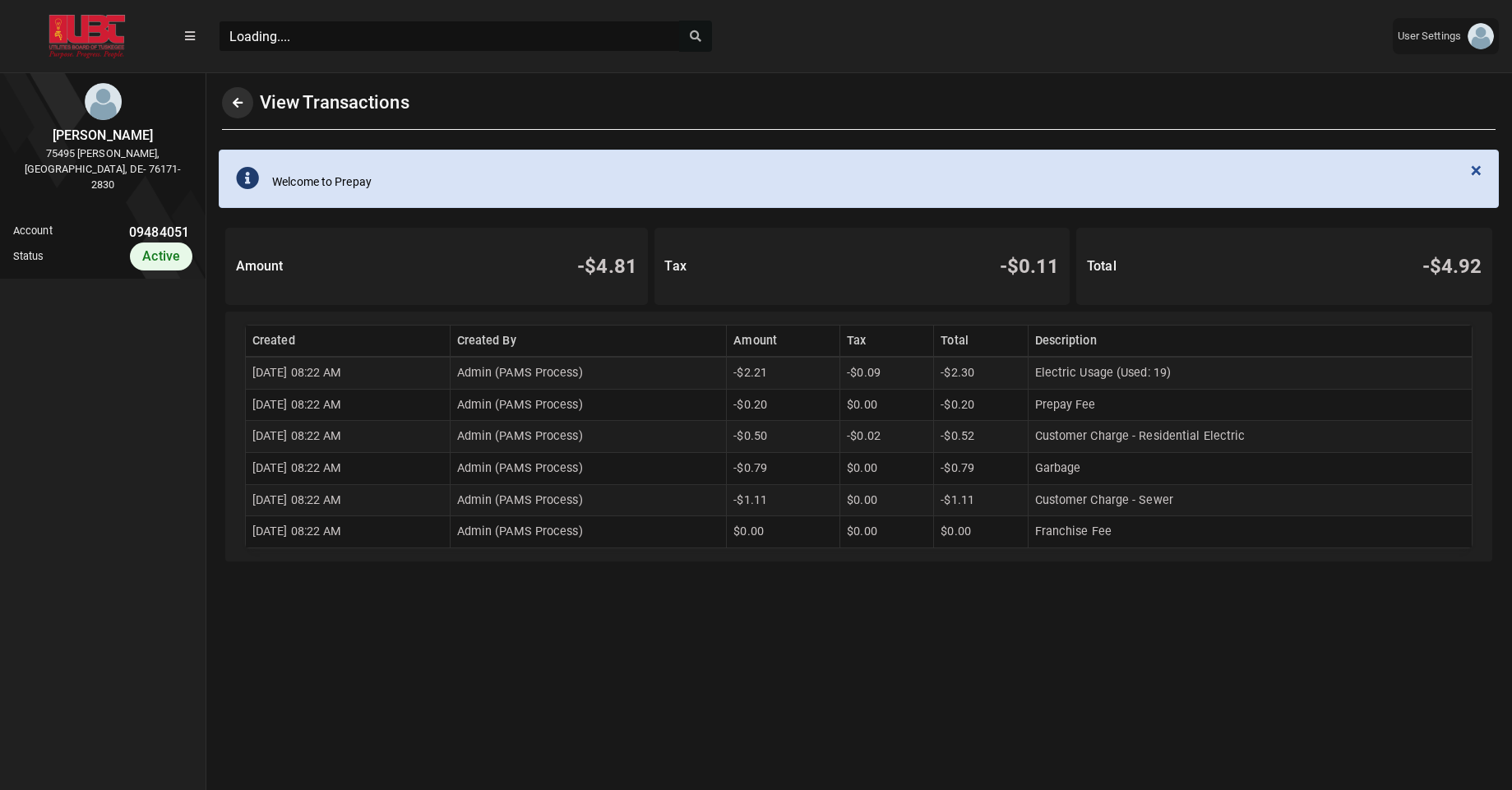
scroll to position [4, 1]
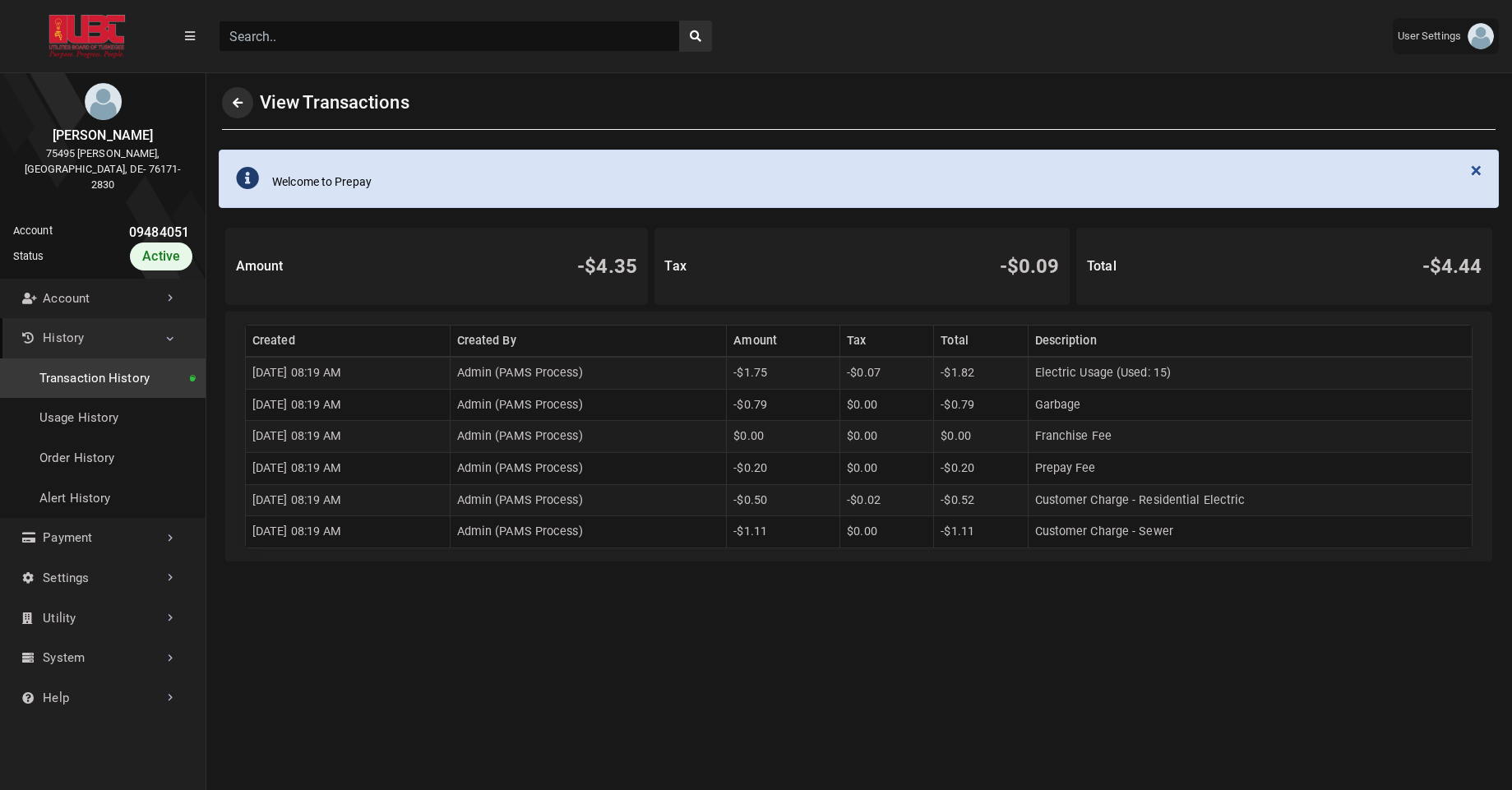
scroll to position [4, 1]
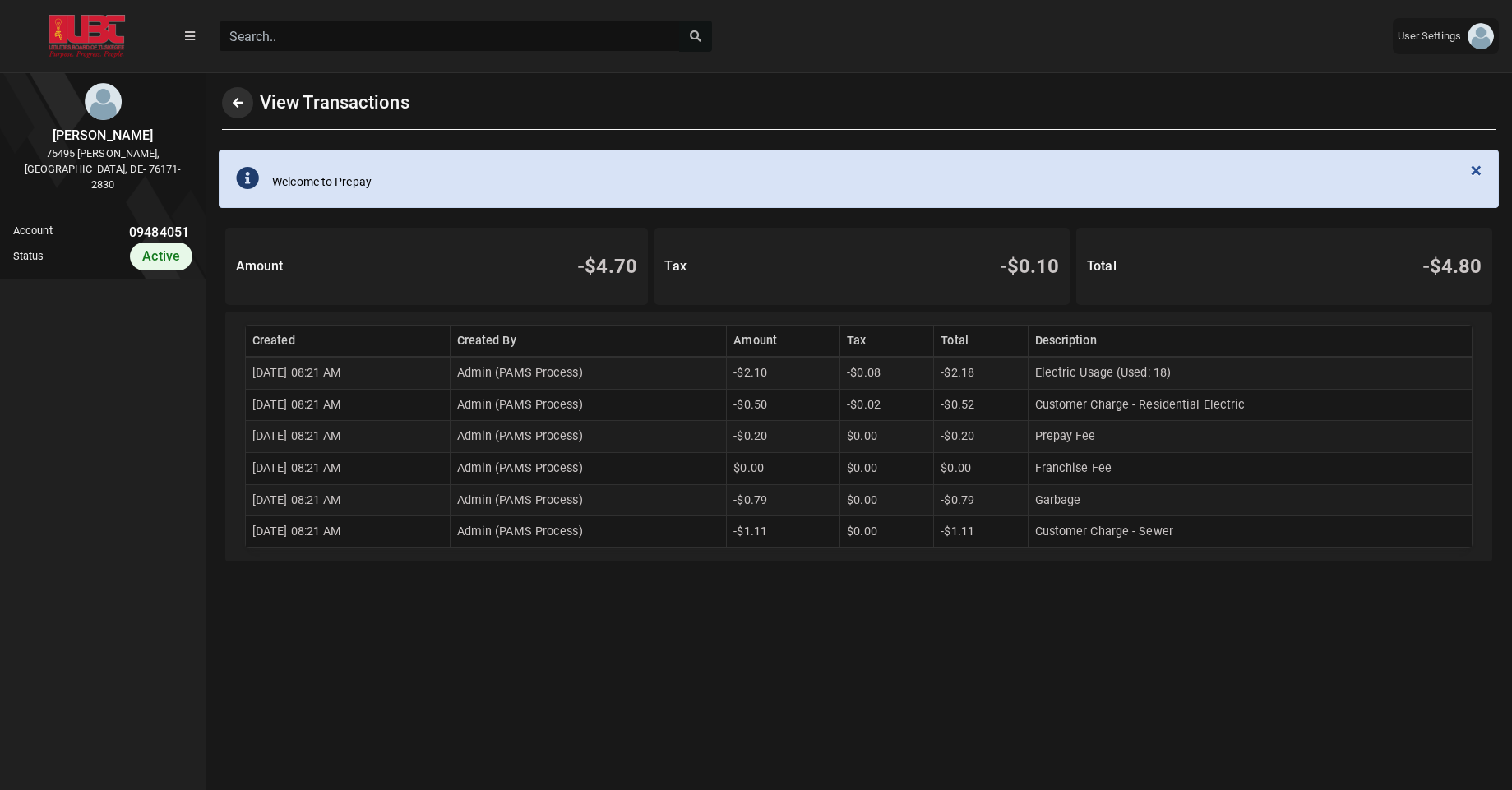
scroll to position [4, 1]
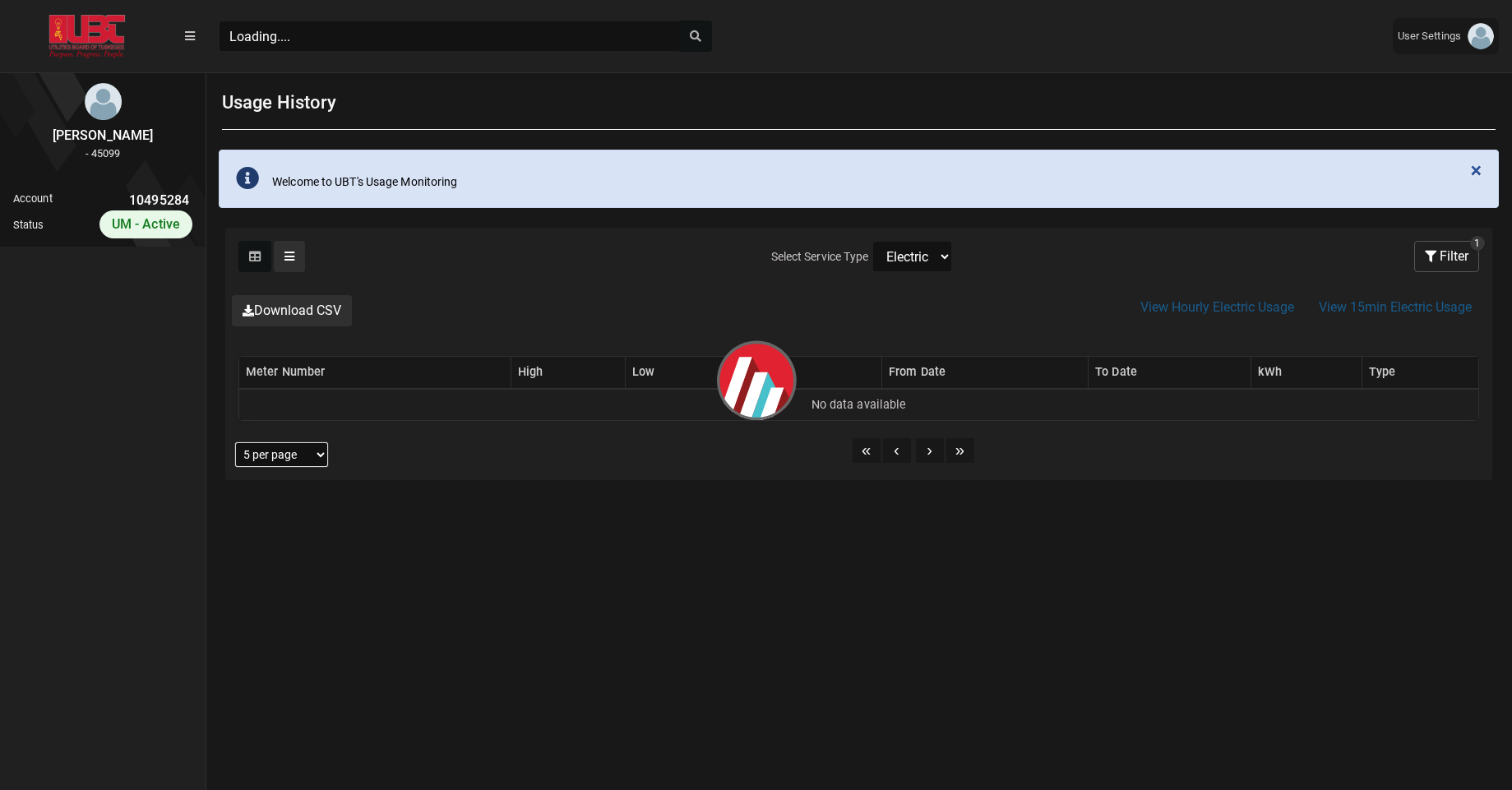
scroll to position [8, 1]
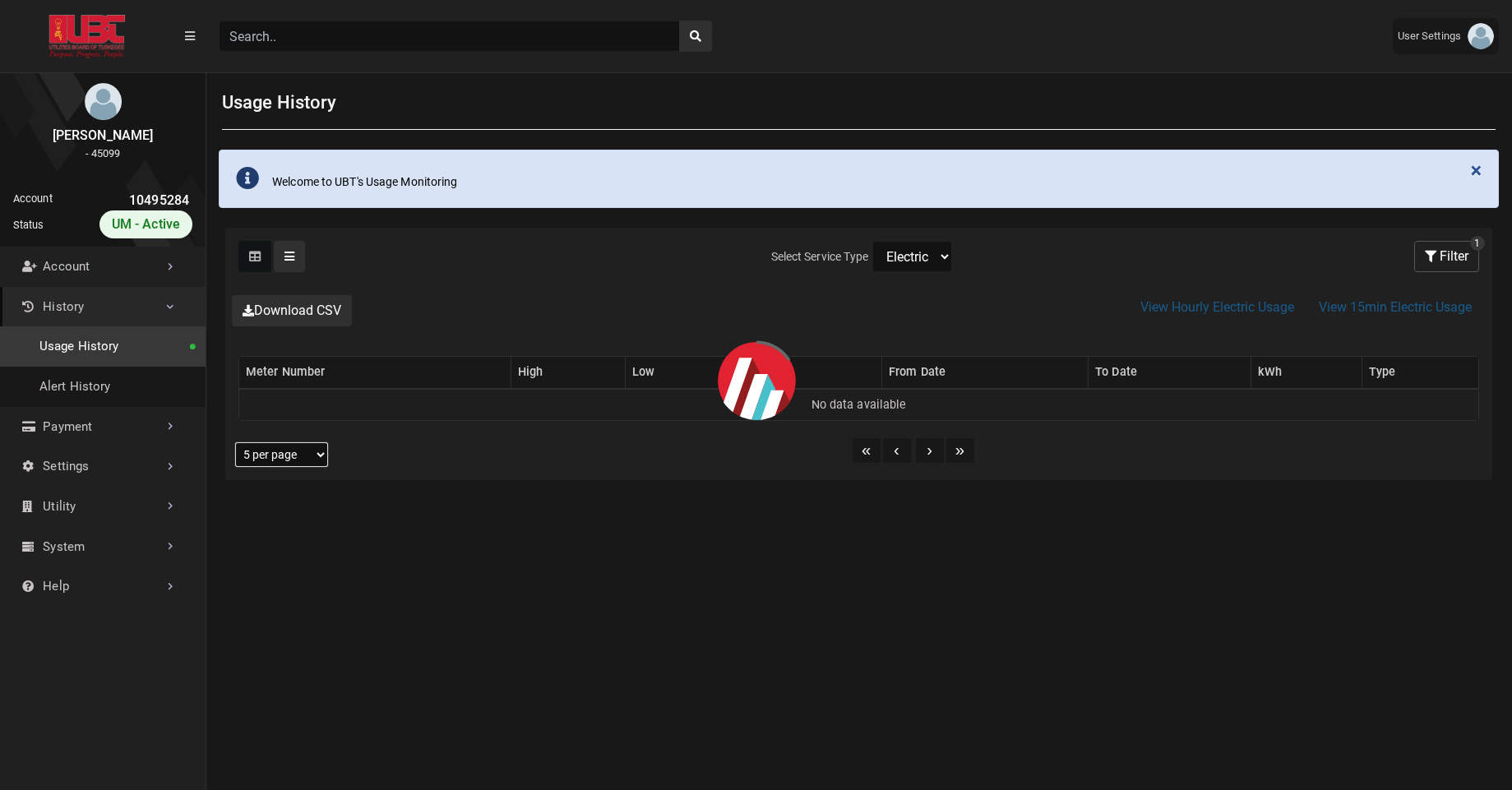
select select "25 per page"
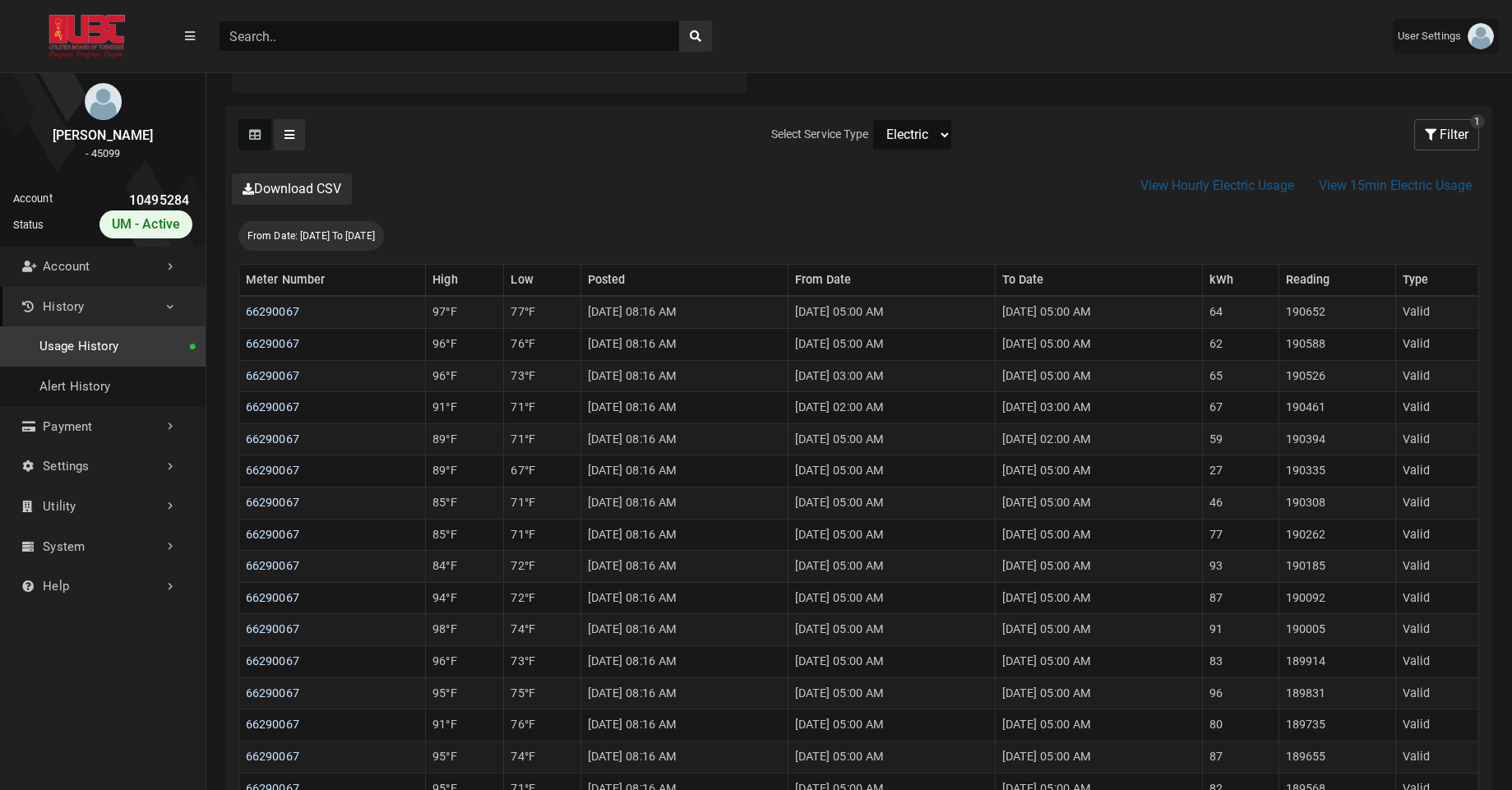
scroll to position [279, 0]
click at [70, 342] on link "Usage History" at bounding box center [102, 347] width 206 height 41
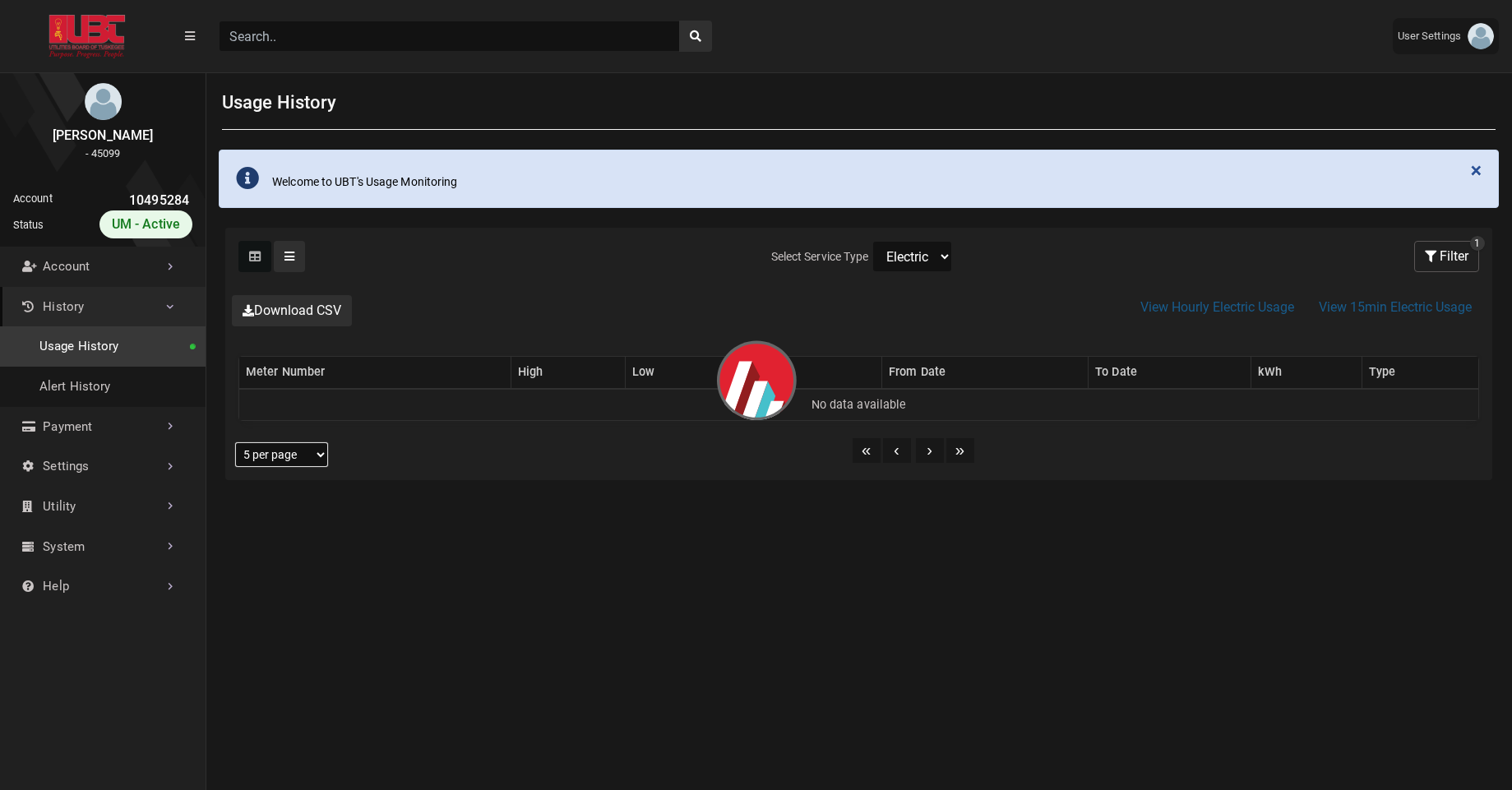
select select "25 per page"
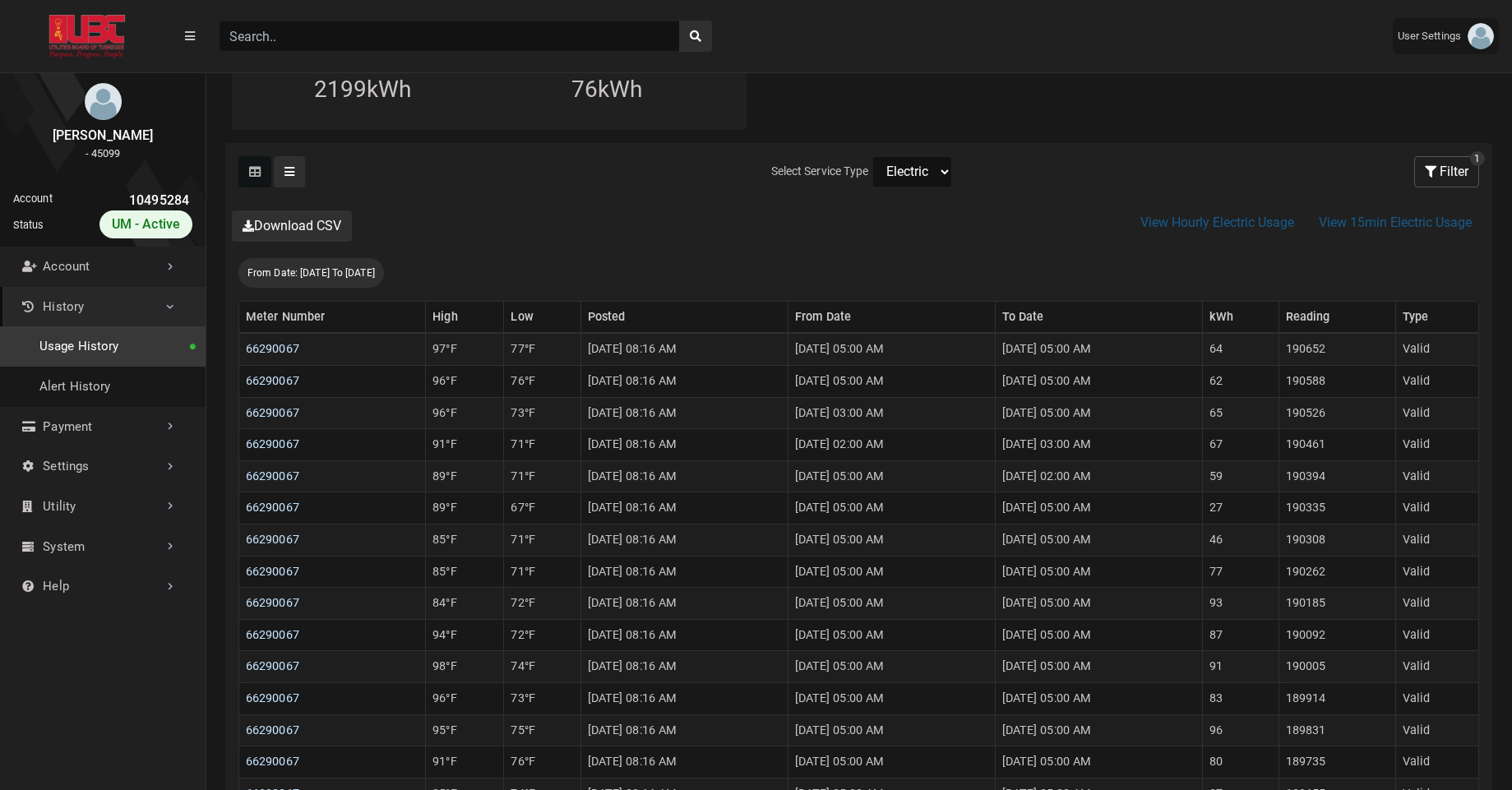
scroll to position [281, 0]
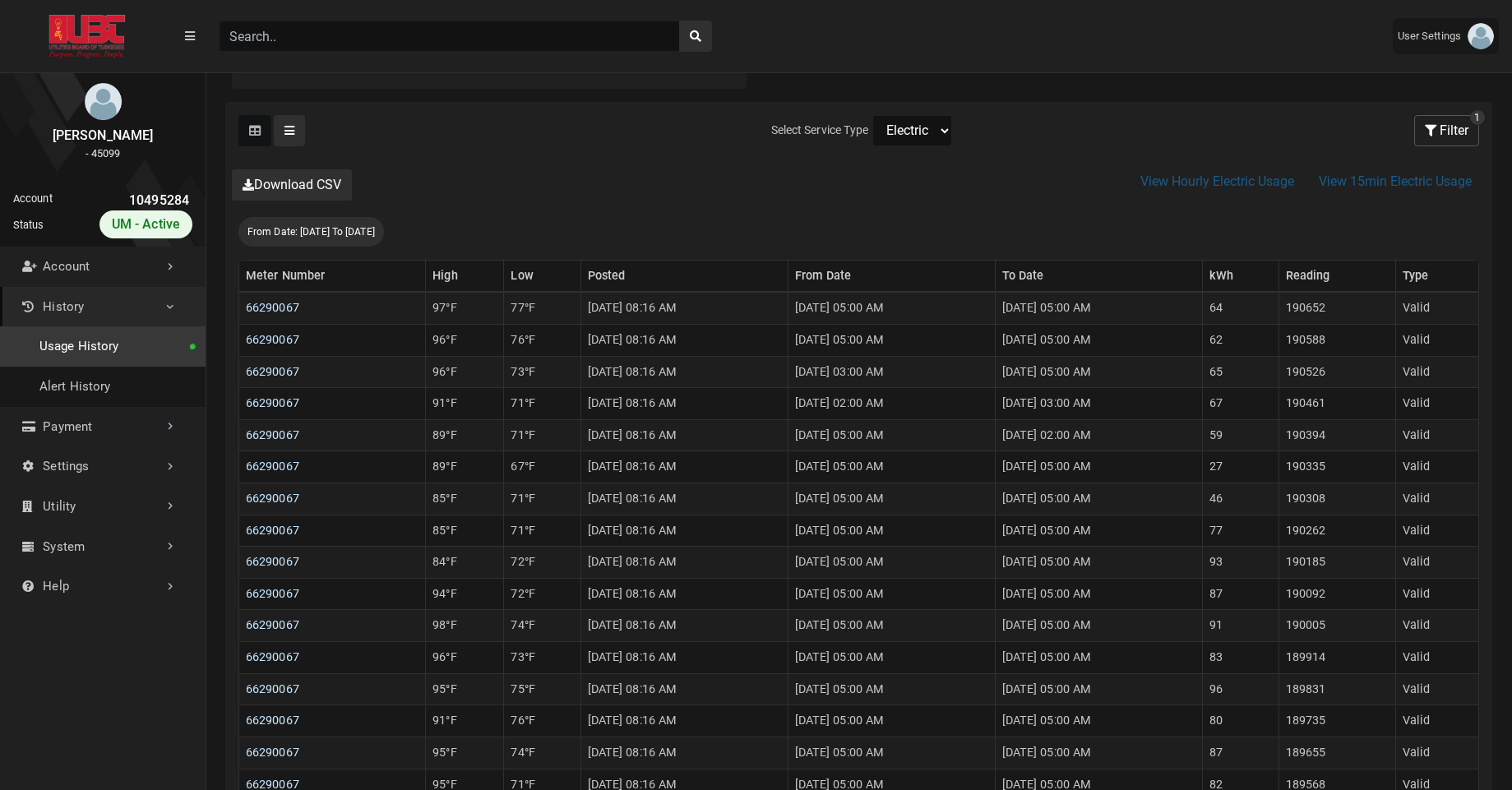
select select "Water"
click at [873, 115] on select "Electric Sewer Water" at bounding box center [913, 130] width 80 height 31
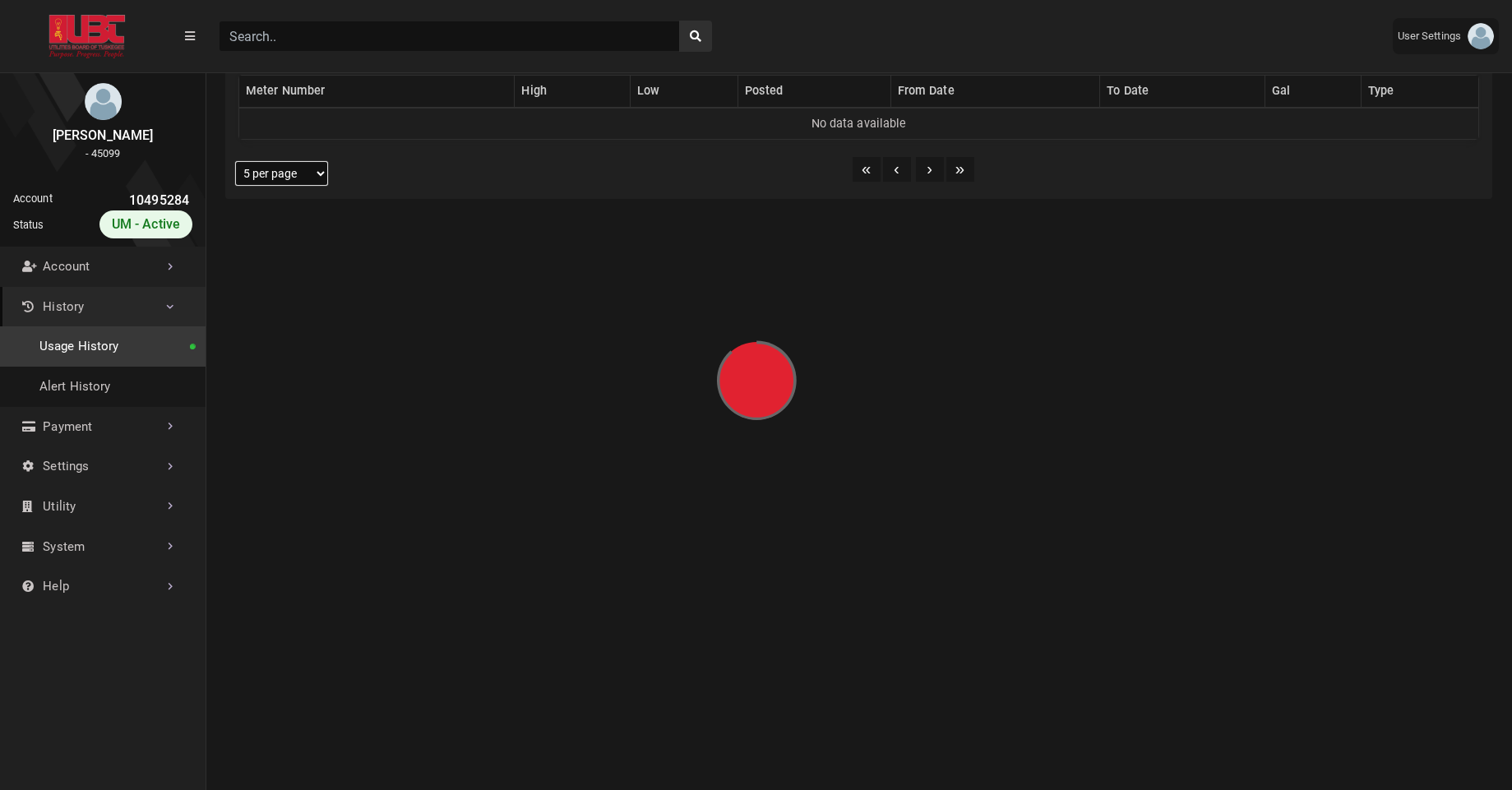
select select "25 per page"
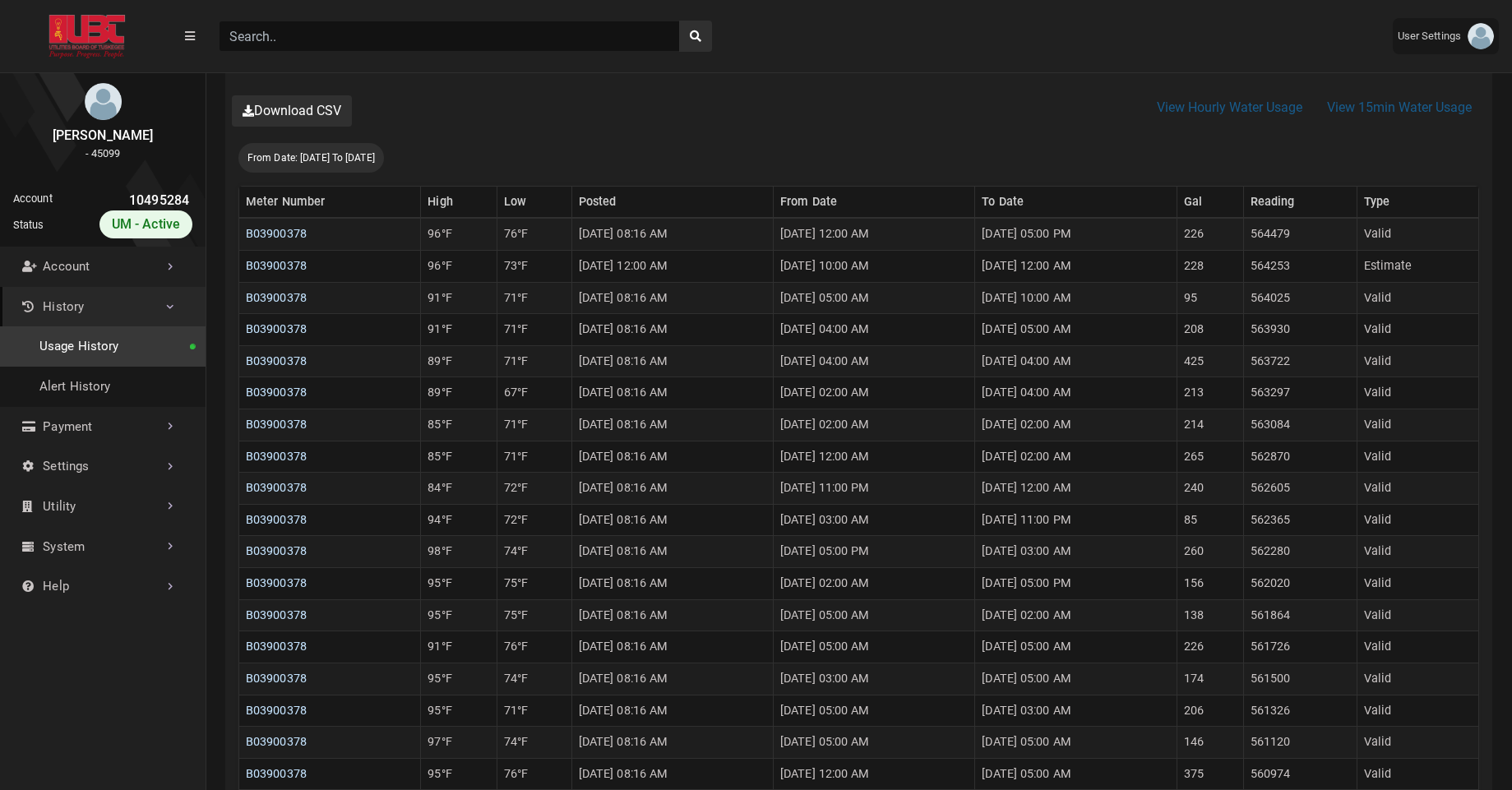
scroll to position [354, 0]
